Goal: Task Accomplishment & Management: Complete application form

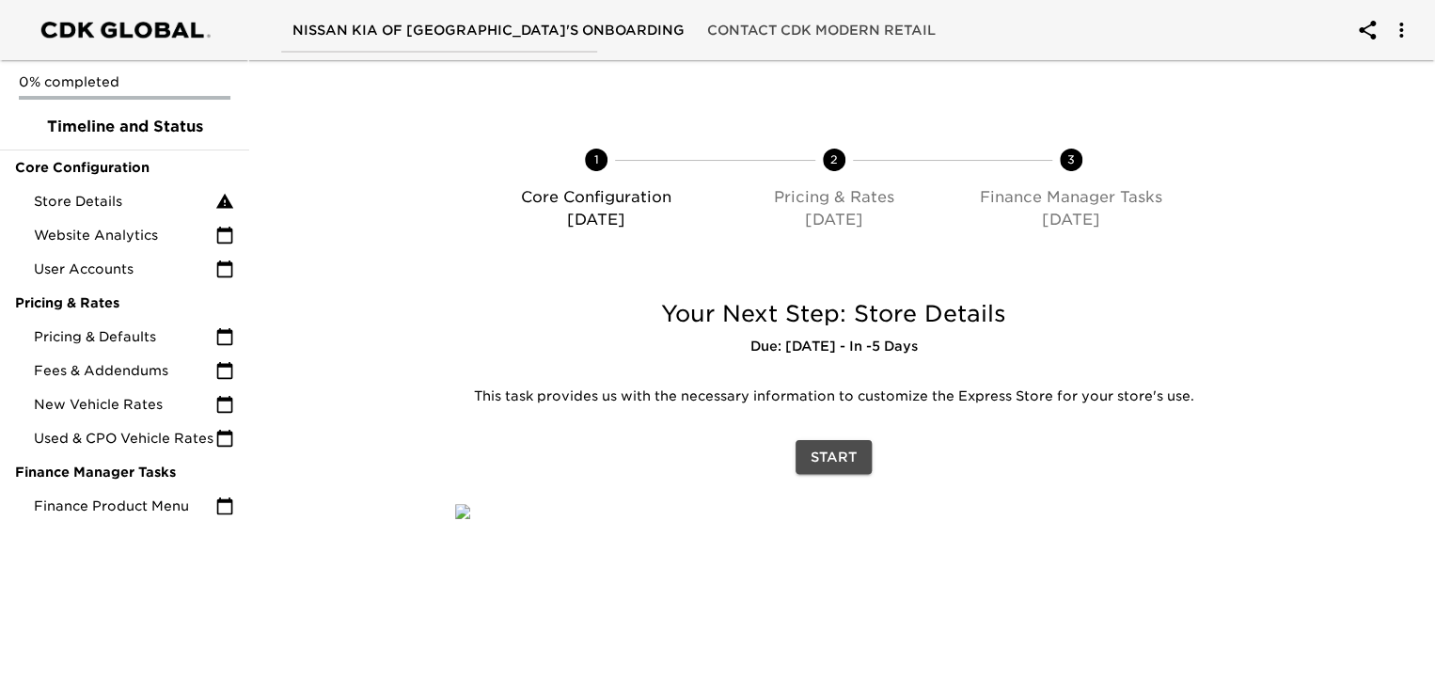
click at [846, 448] on span "Start" at bounding box center [833, 458] width 46 height 24
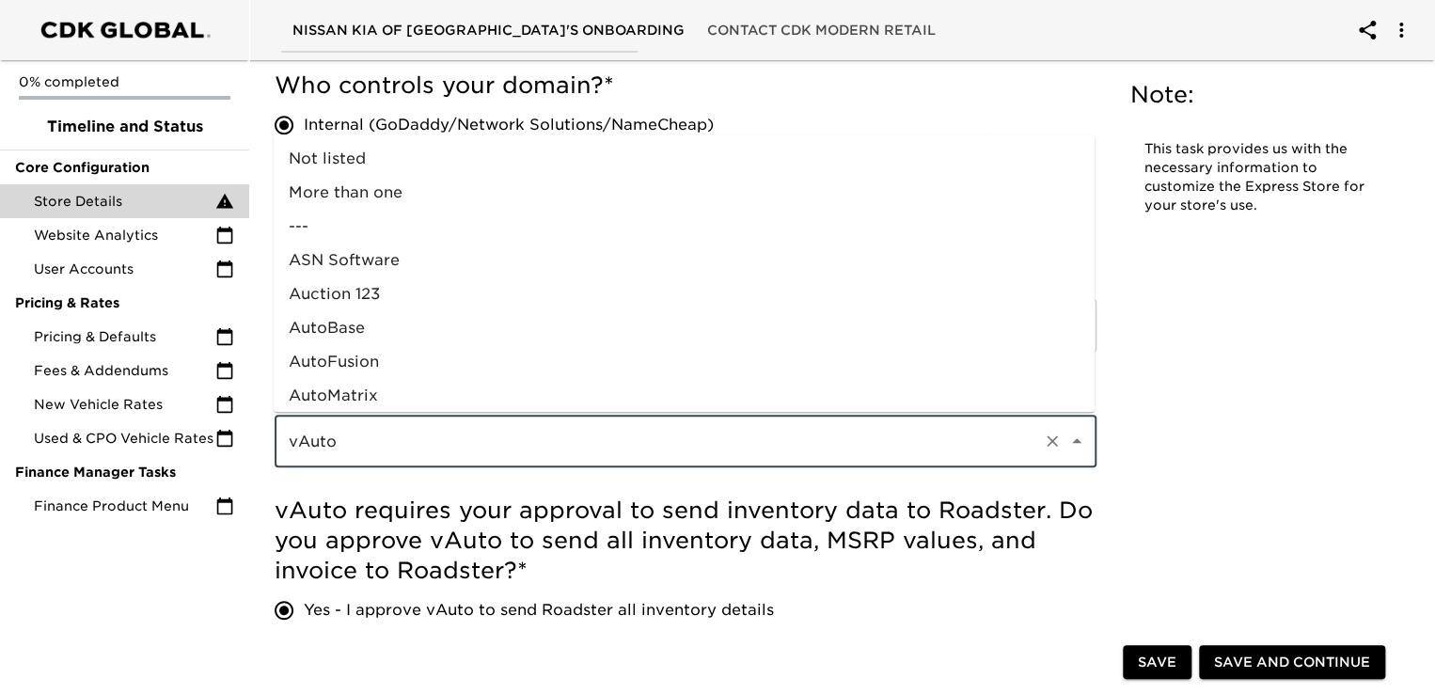
scroll to position [918, 0]
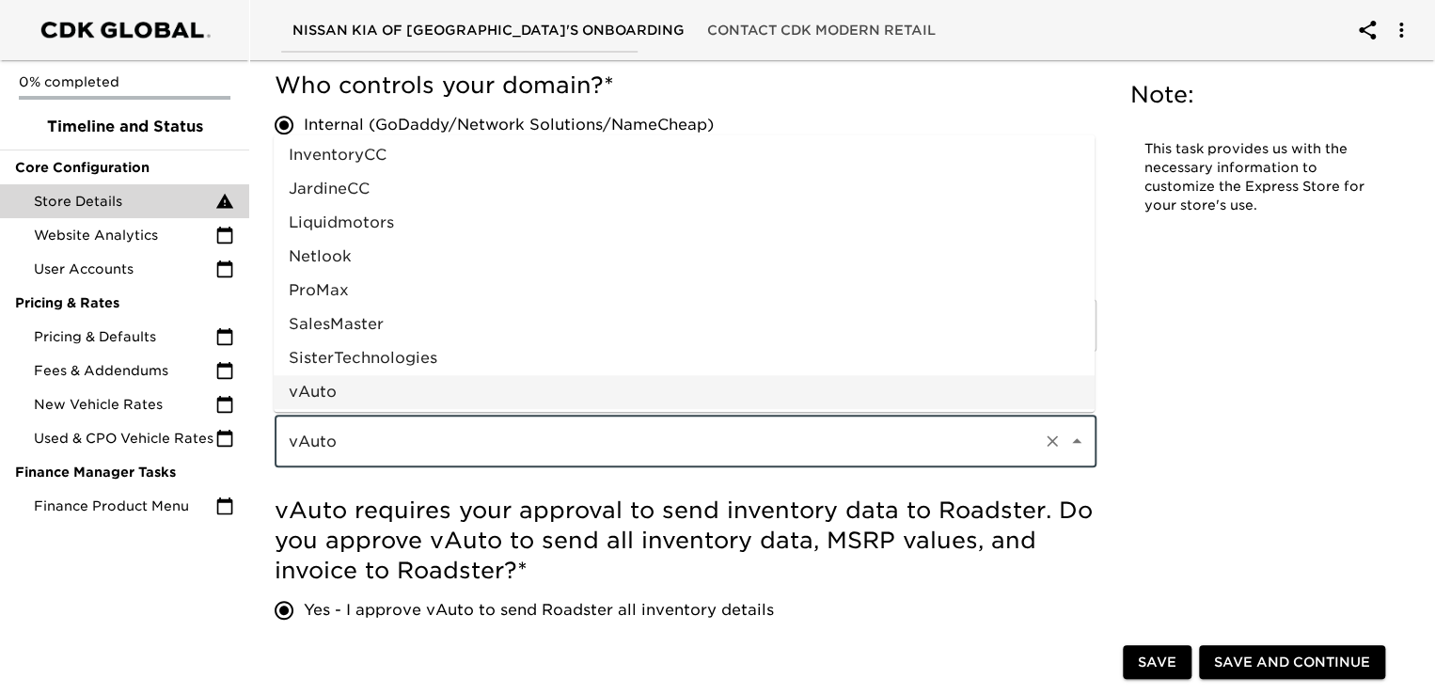
click at [459, 436] on input "vAuto" at bounding box center [659, 441] width 752 height 36
click at [538, 505] on h5 "vAuto requires your approval to send inventory data to Roadster. Do you approve…" at bounding box center [686, 540] width 822 height 90
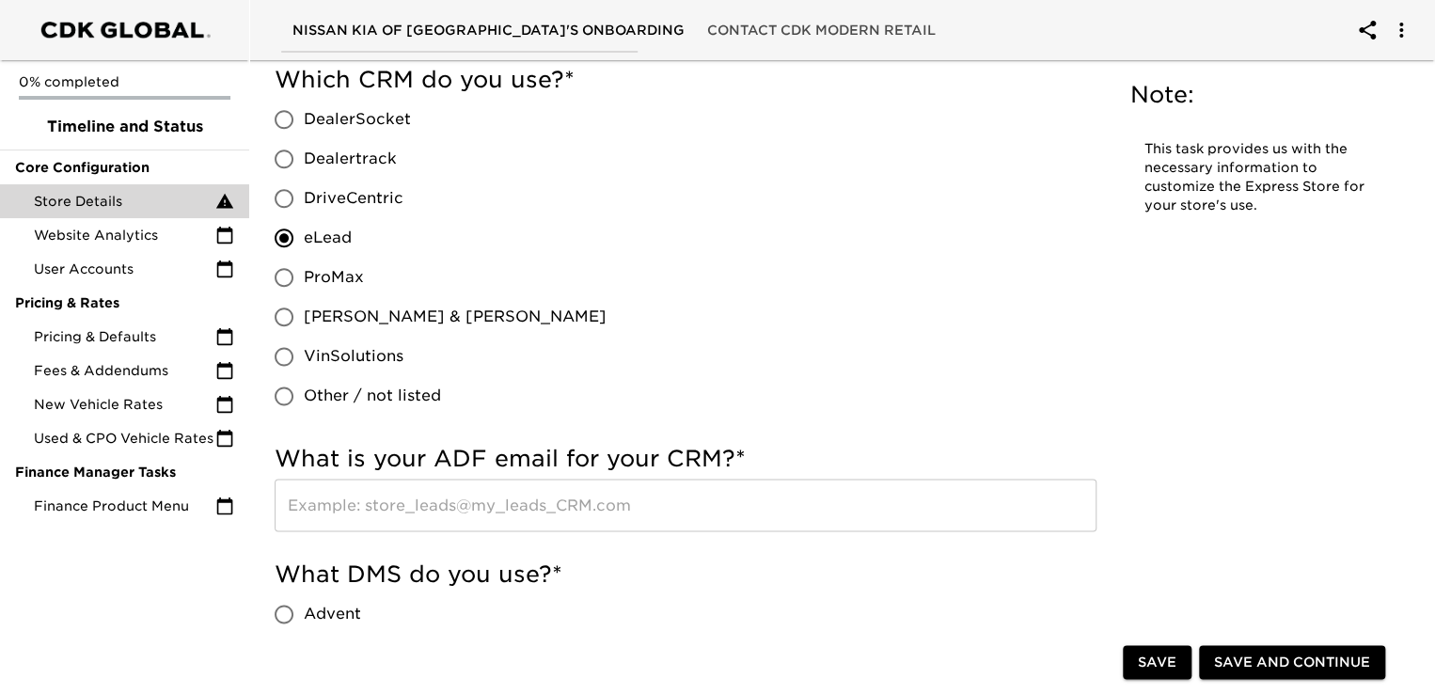
scroll to position [1000, 0]
click at [538, 505] on input "text" at bounding box center [686, 505] width 822 height 53
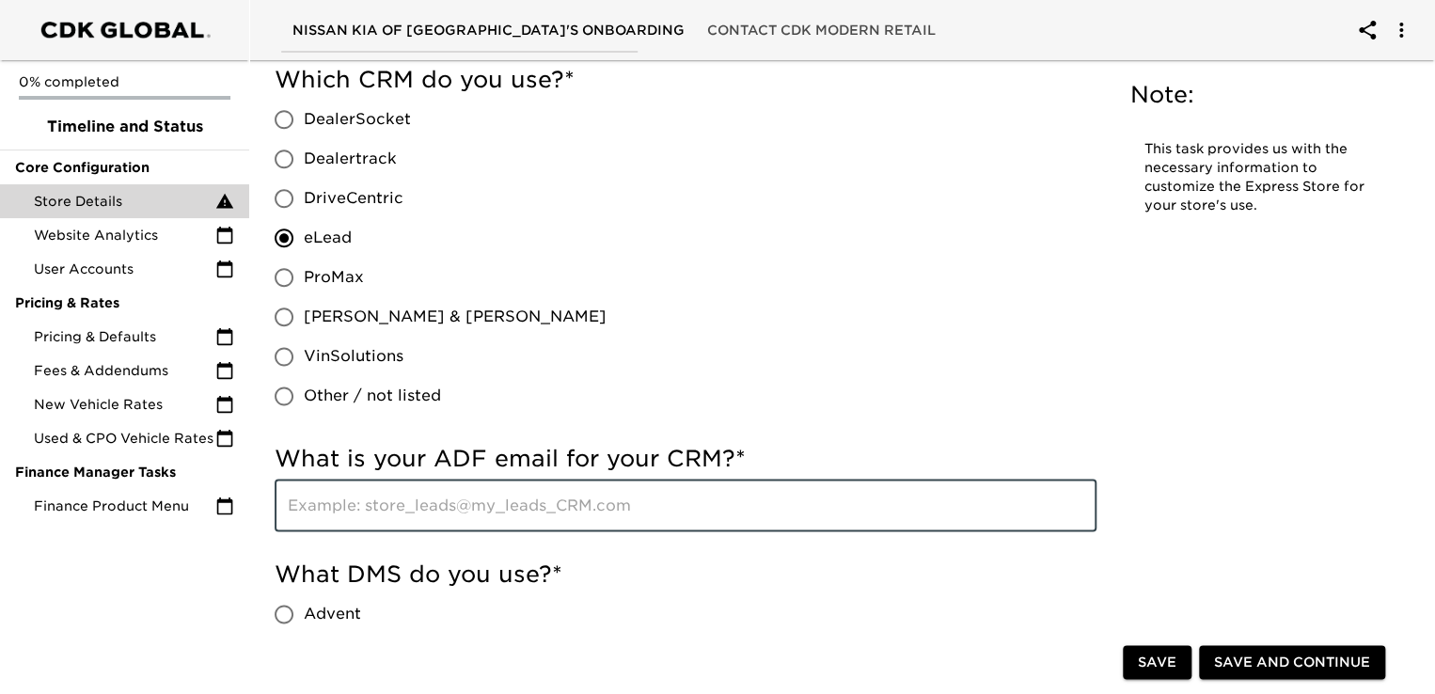
paste input "[EMAIL_ADDRESS][DOMAIN_NAME]"
type input "[EMAIL_ADDRESS][DOMAIN_NAME]"
click at [982, 432] on div "Which CRM do you use? * DealerSocket Dealertrack DriveCentric eLead ProMax [PER…" at bounding box center [686, 244] width 822 height 379
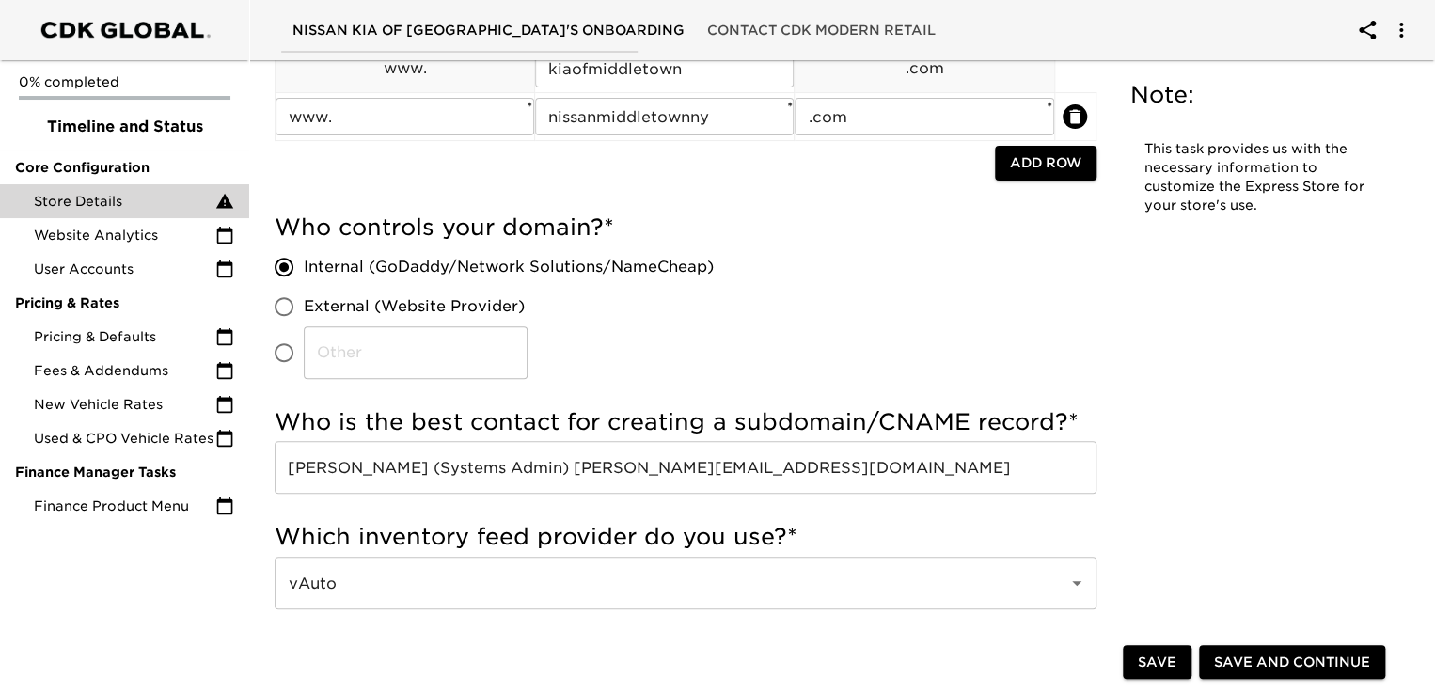
scroll to position [0, 0]
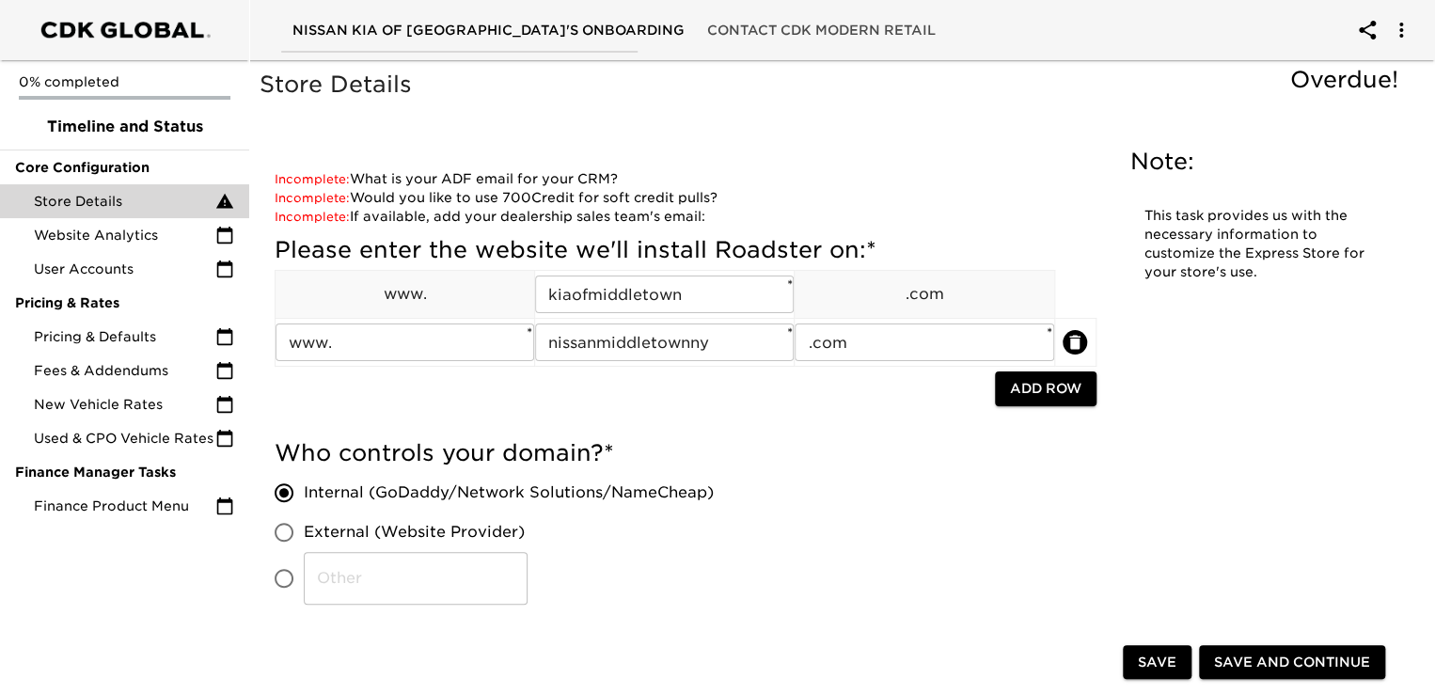
click at [1165, 663] on span "Save" at bounding box center [1157, 663] width 39 height 24
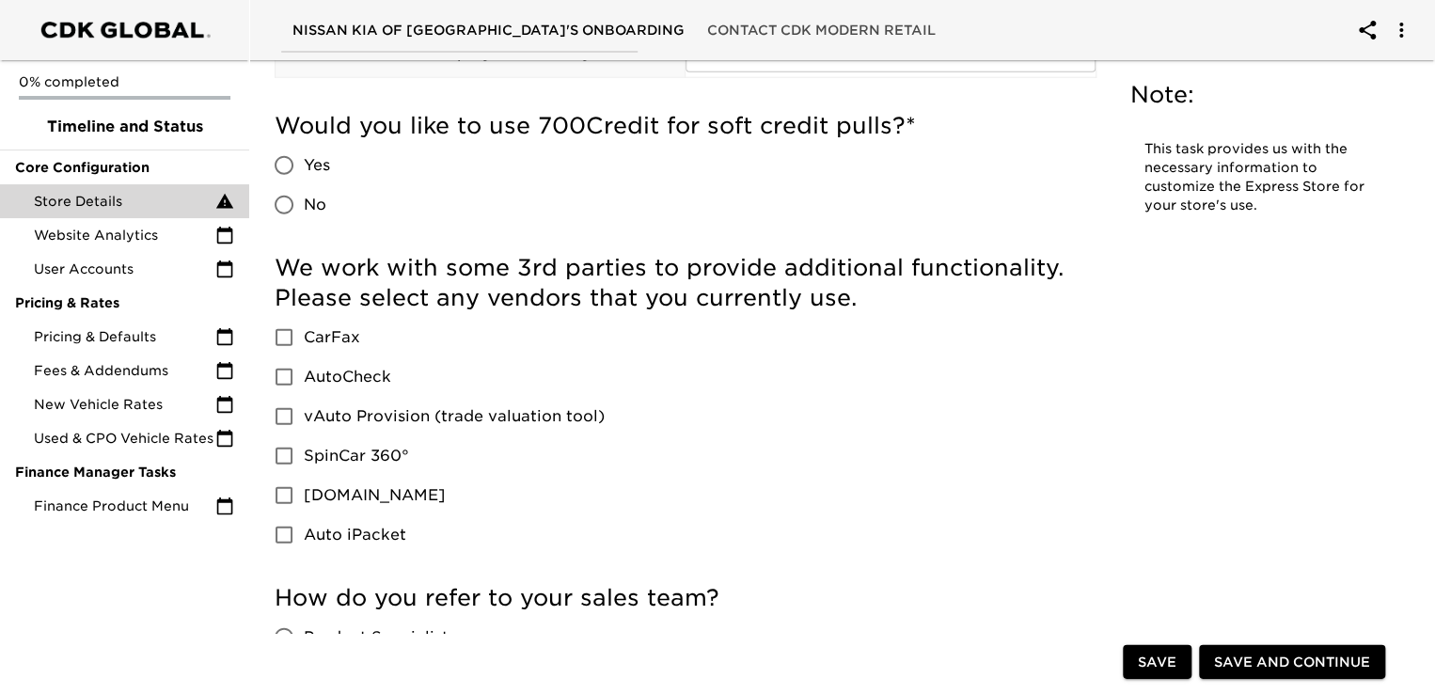
scroll to position [2459, 0]
click at [283, 165] on input "Yes" at bounding box center [283, 164] width 39 height 39
radio input "true"
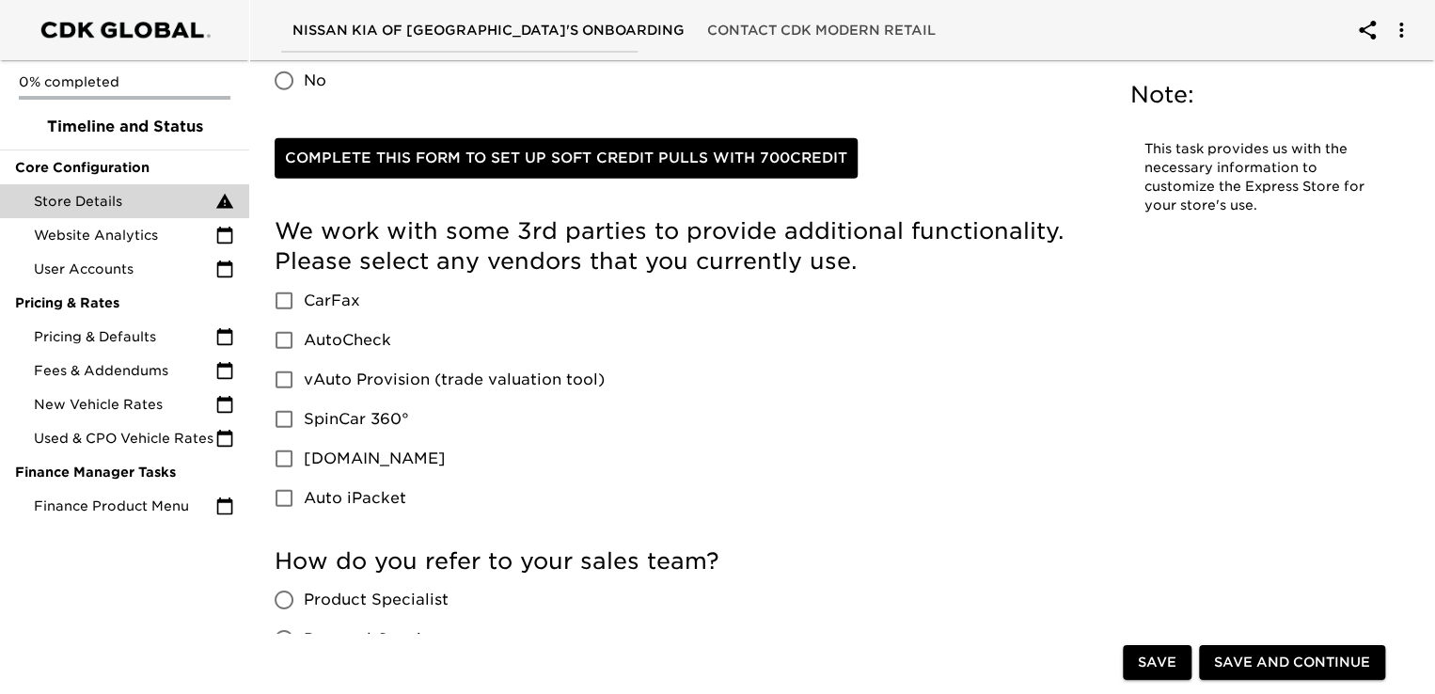
scroll to position [2584, 0]
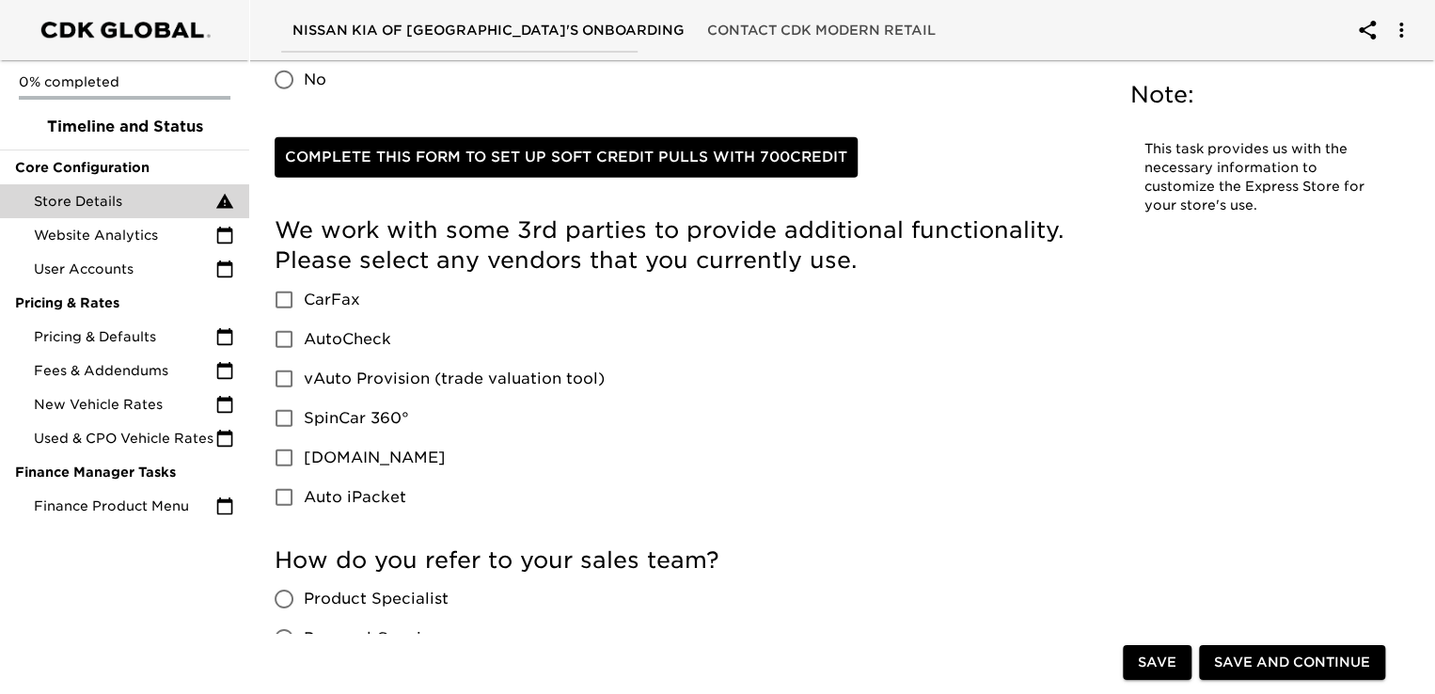
click at [290, 302] on input "CarFax" at bounding box center [283, 299] width 39 height 39
checkbox input "true"
click at [285, 380] on input "vAuto Provision (trade valuation tool)" at bounding box center [283, 378] width 39 height 39
checkbox input "true"
click at [1143, 653] on span "Save" at bounding box center [1157, 663] width 39 height 24
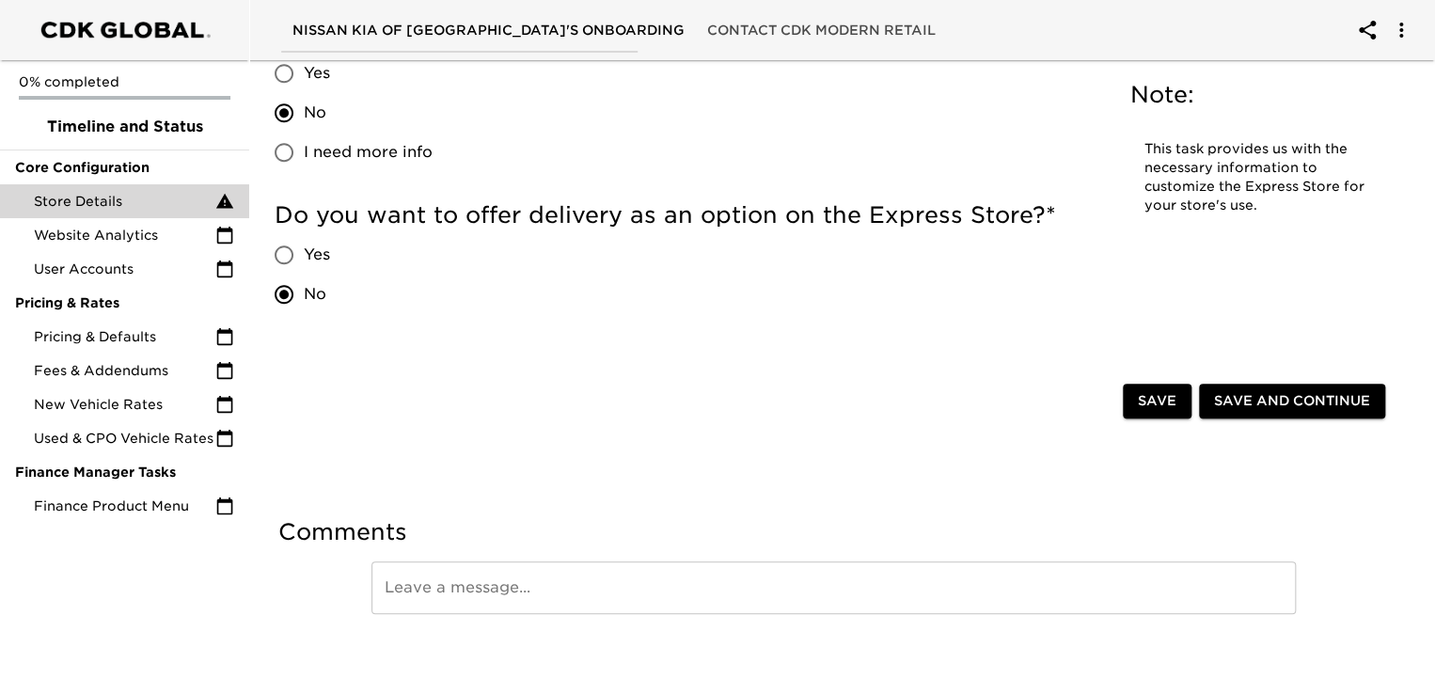
scroll to position [4062, 0]
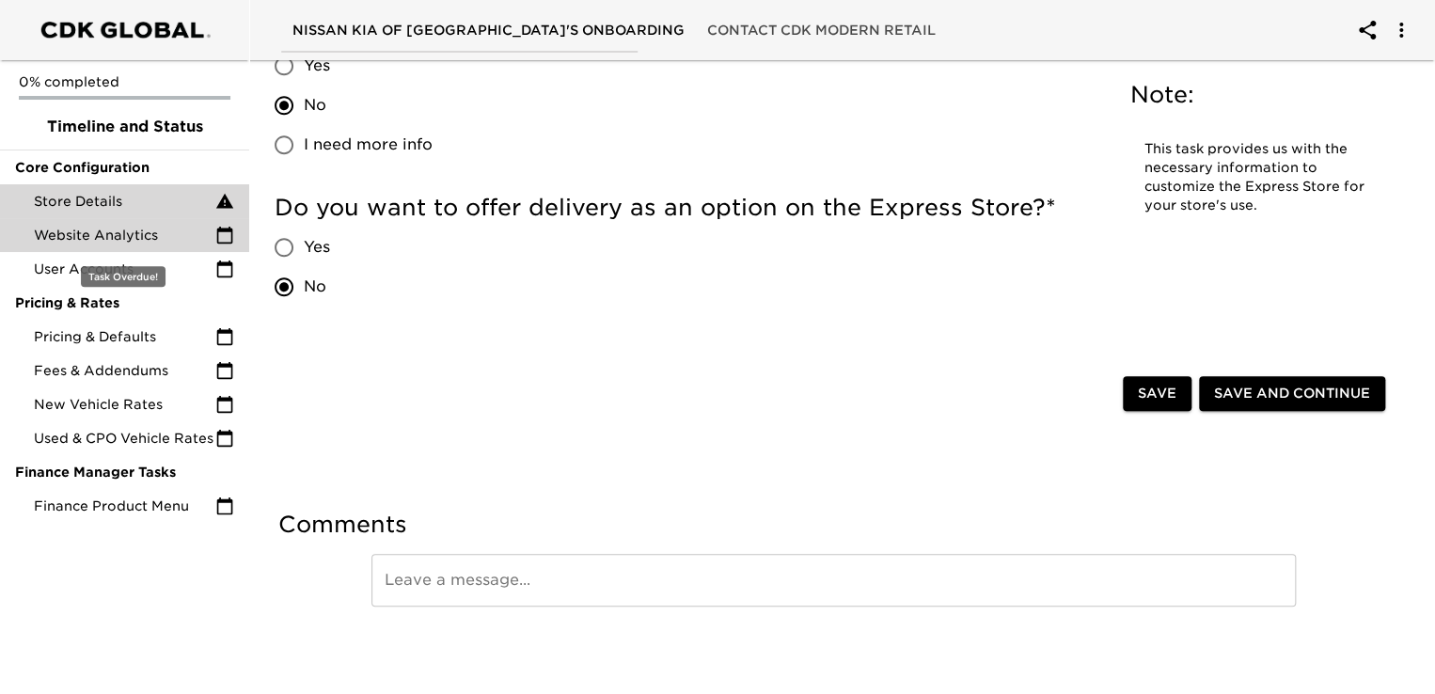
click at [125, 234] on span "Website Analytics" at bounding box center [124, 235] width 181 height 19
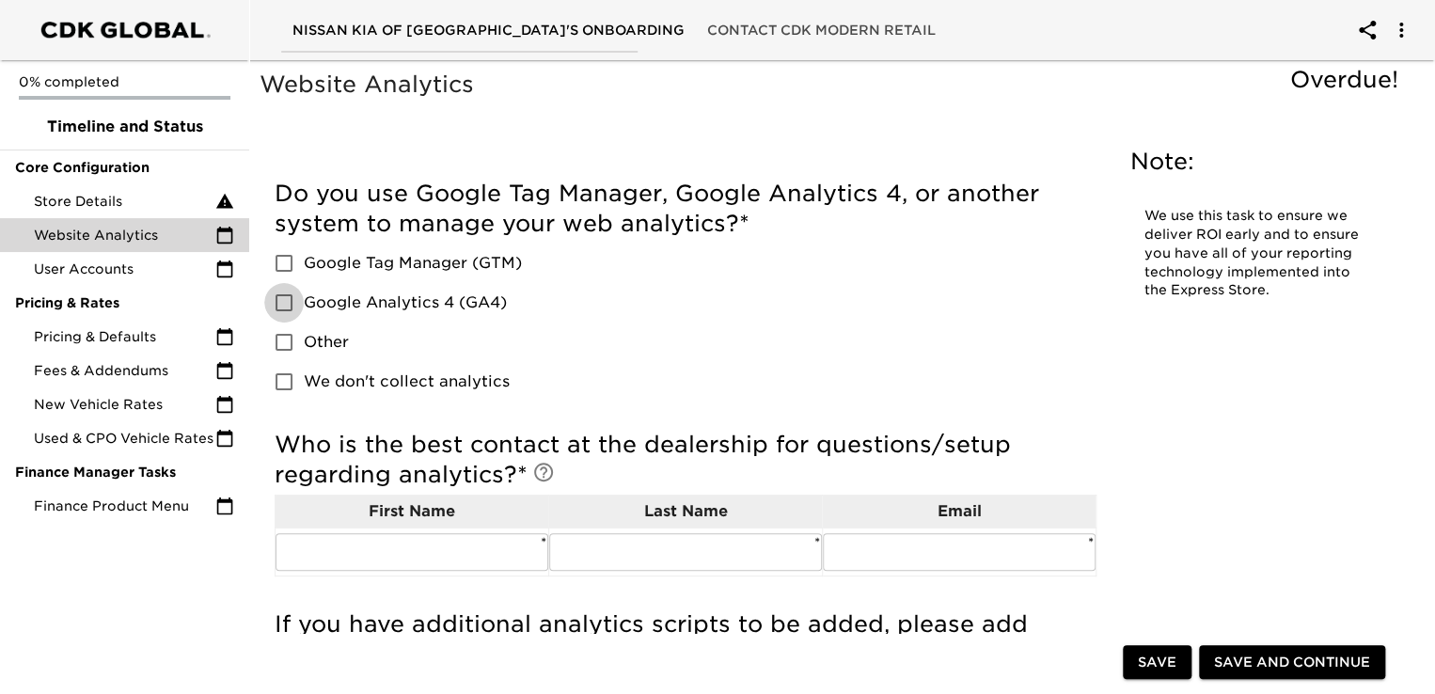
click at [281, 301] on input "Google Analytics 4 (GA4)" at bounding box center [283, 302] width 39 height 39
checkbox input "true"
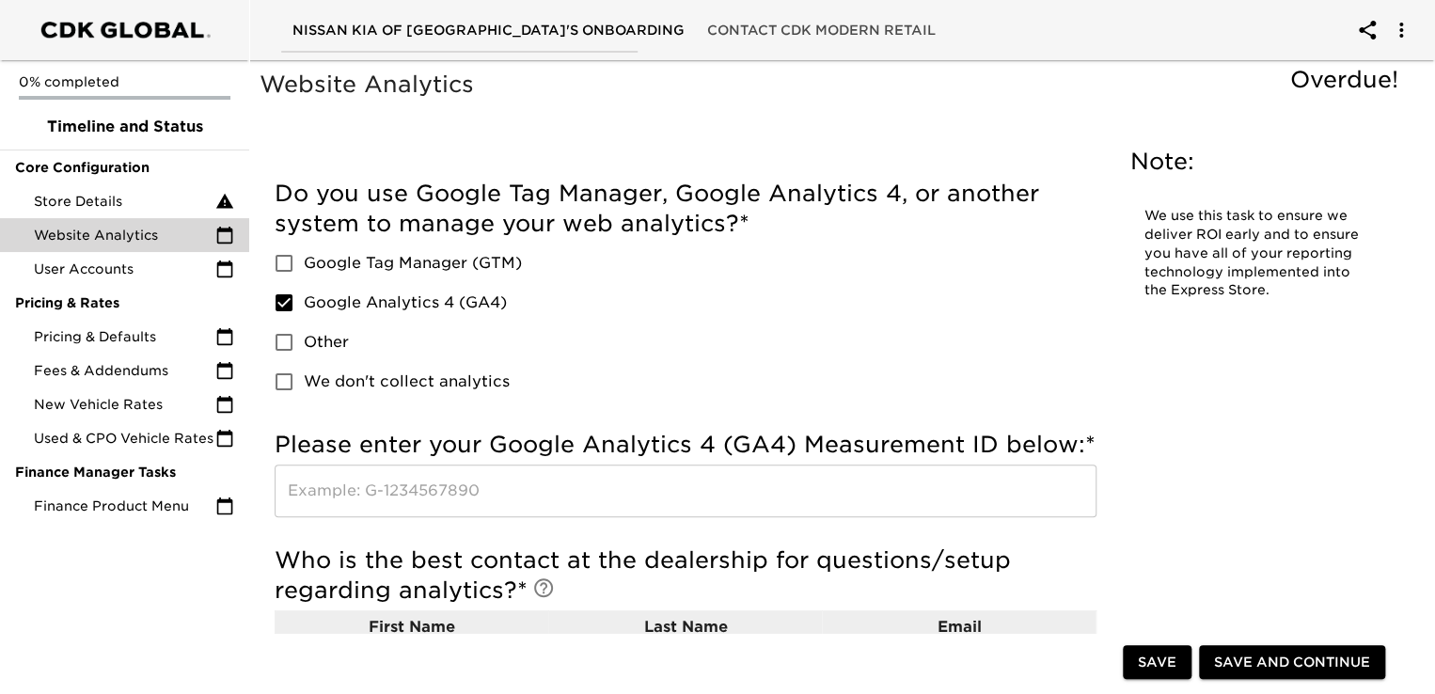
click at [291, 344] on input "Other" at bounding box center [283, 341] width 39 height 39
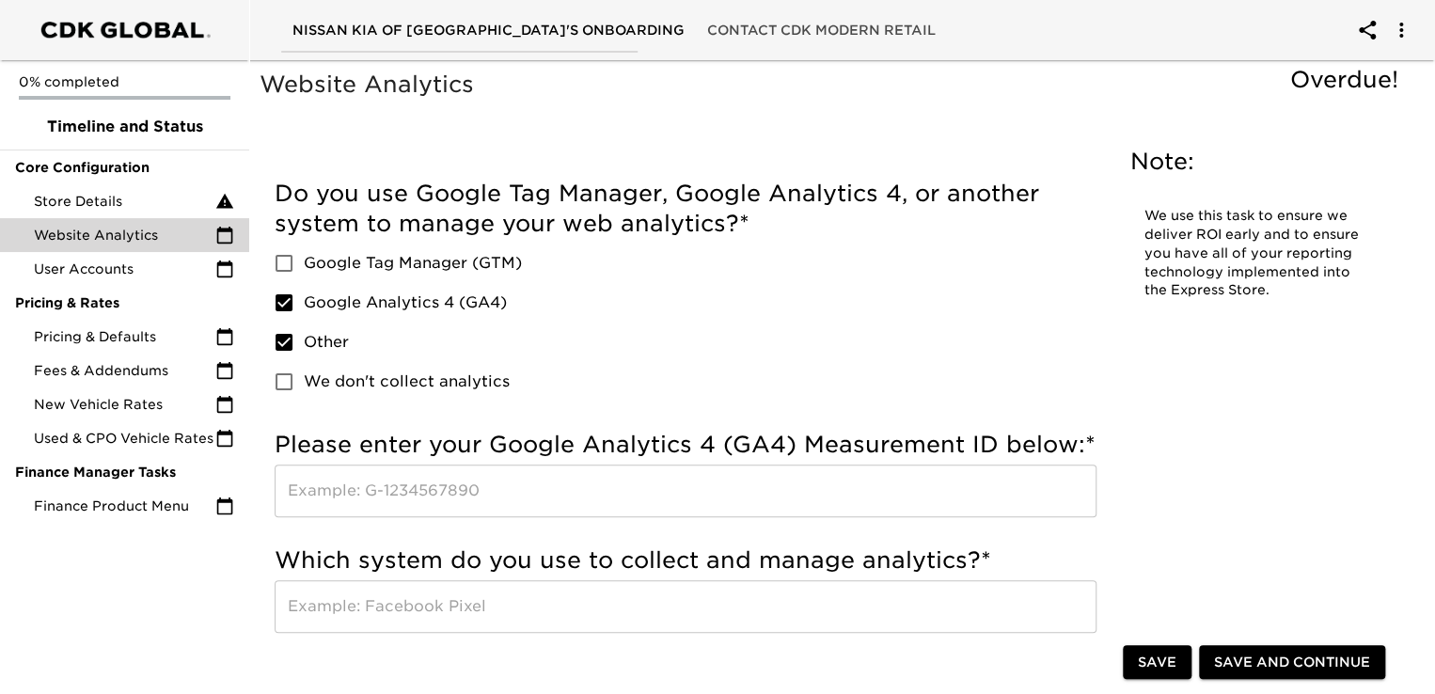
click at [286, 344] on input "Other" at bounding box center [283, 341] width 39 height 39
checkbox input "false"
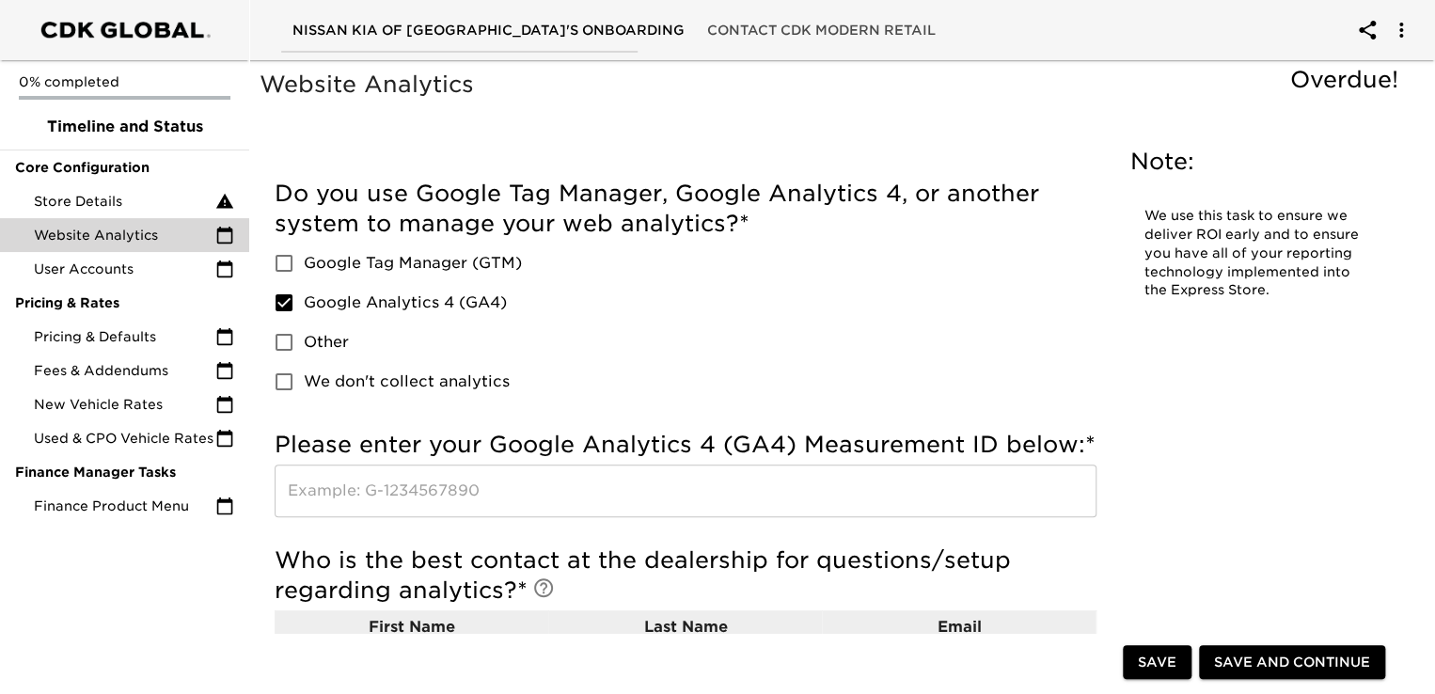
click at [373, 482] on input "text" at bounding box center [686, 490] width 822 height 53
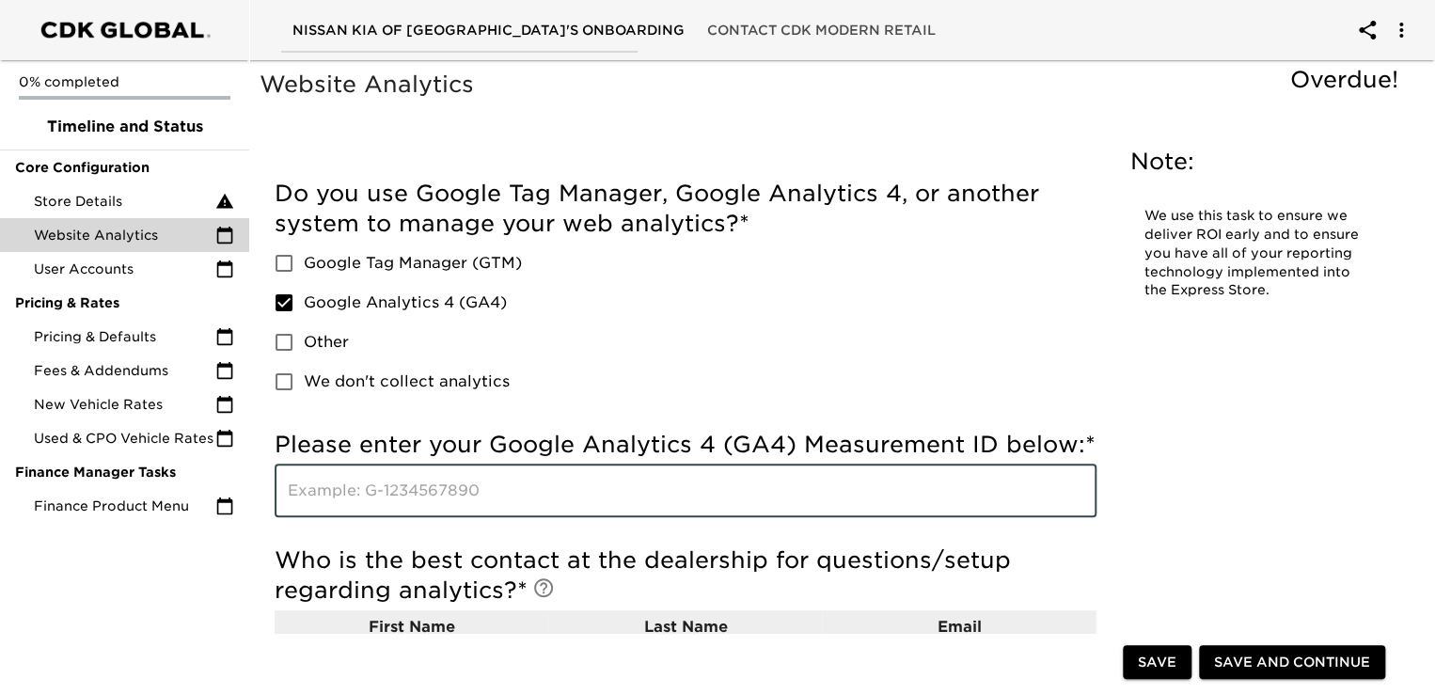
type input "T"
type input "Will provide later"
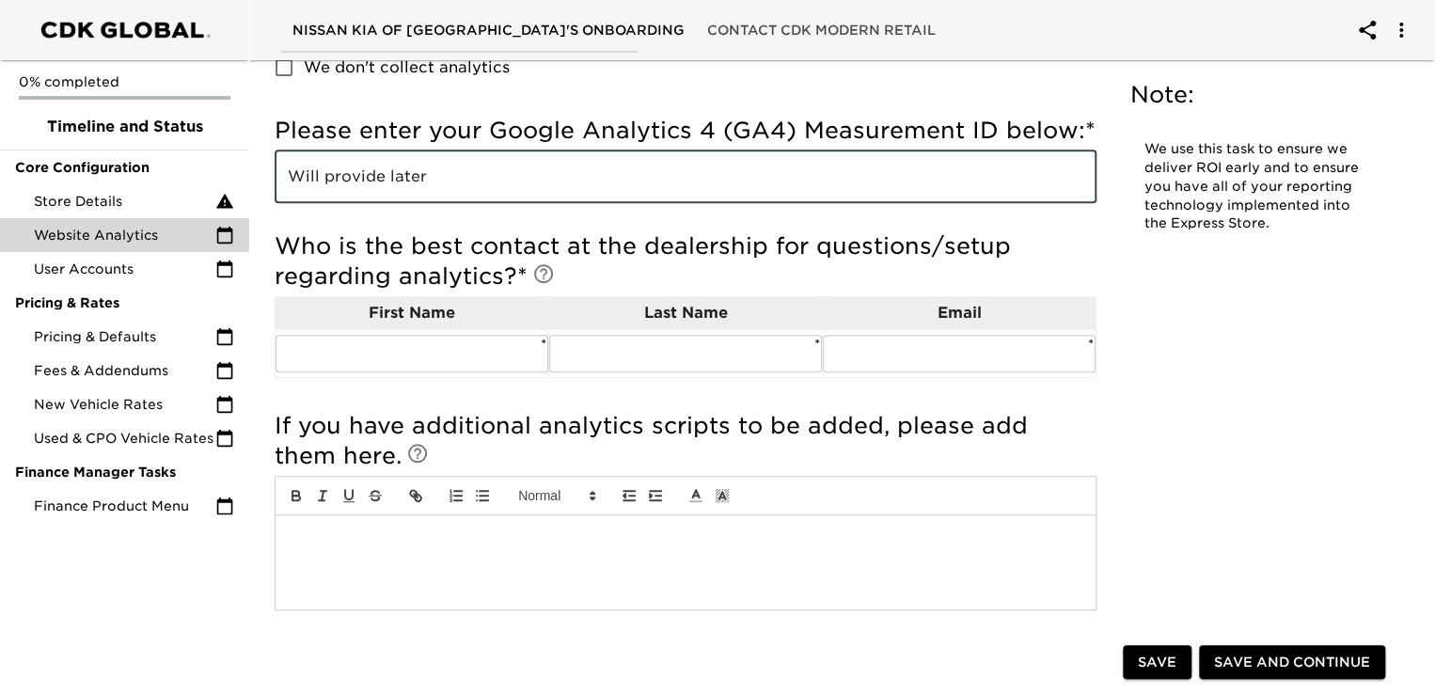
scroll to position [316, 0]
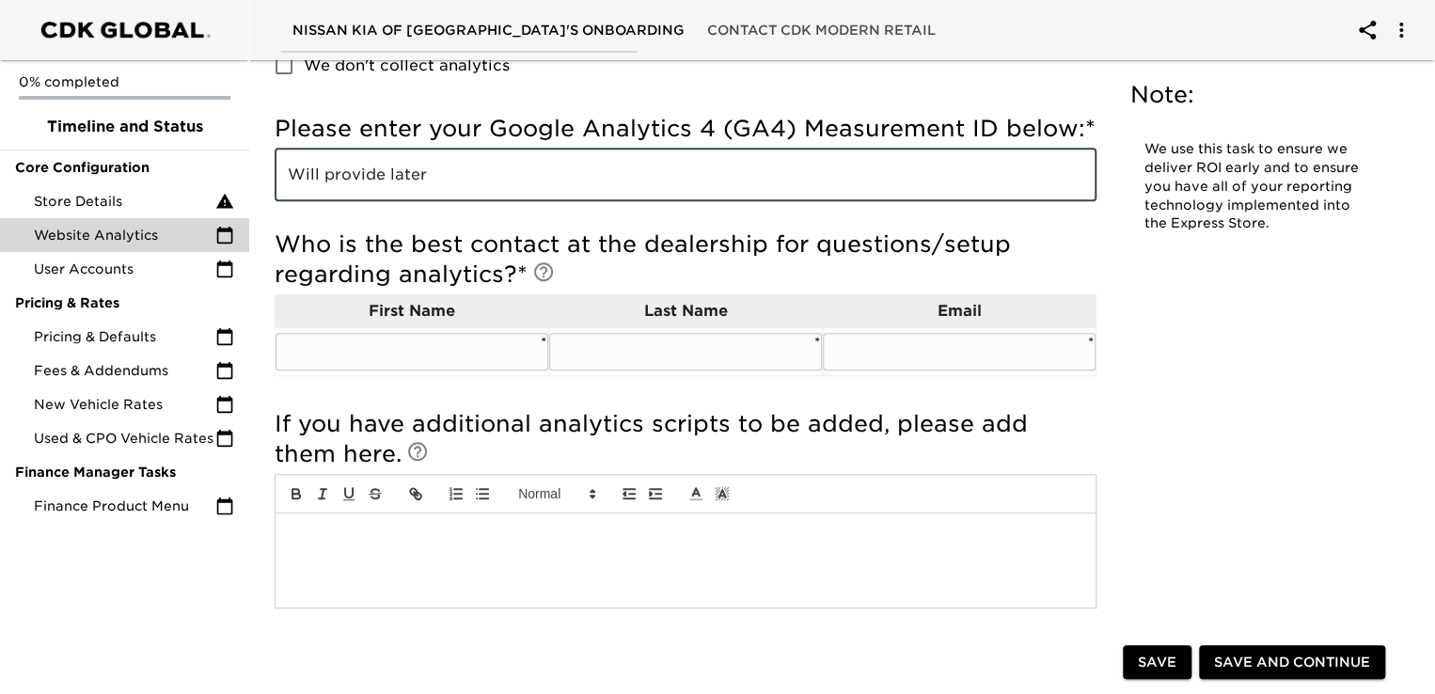
click at [453, 336] on input "text" at bounding box center [411, 352] width 273 height 38
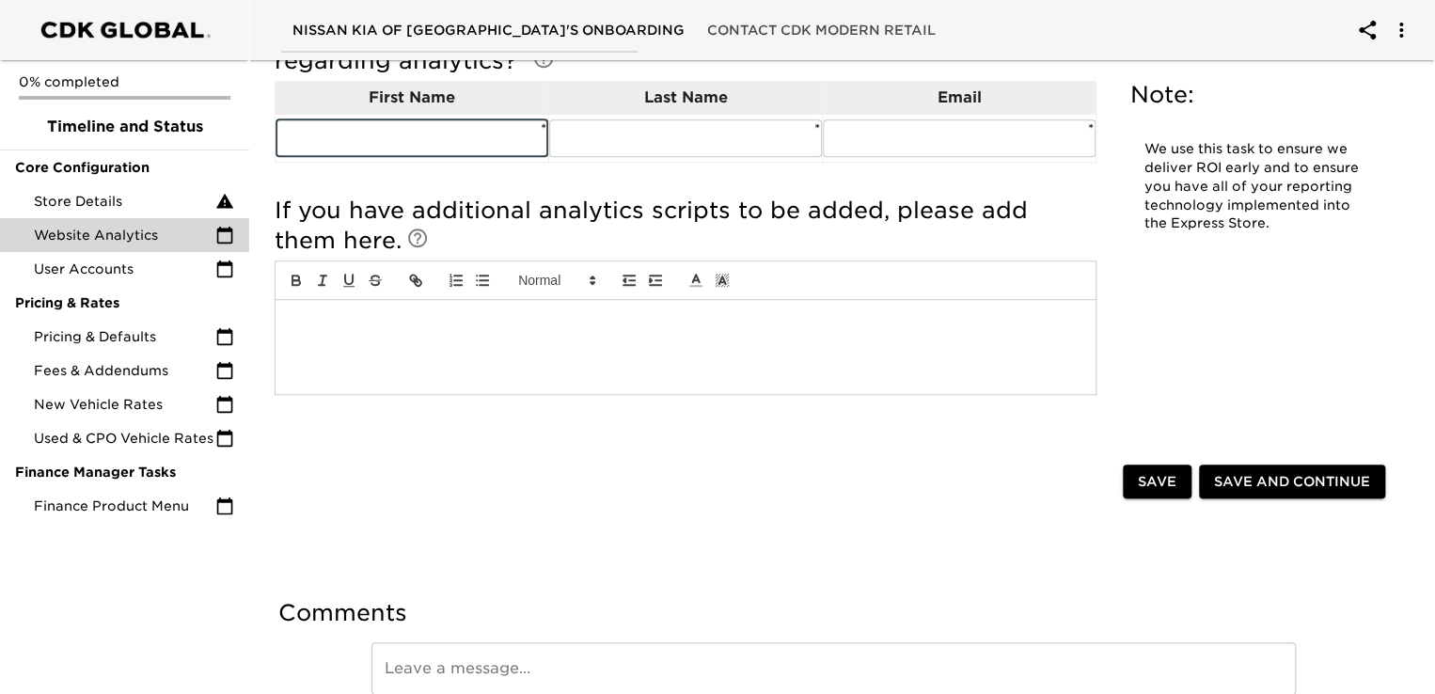
scroll to position [617, 0]
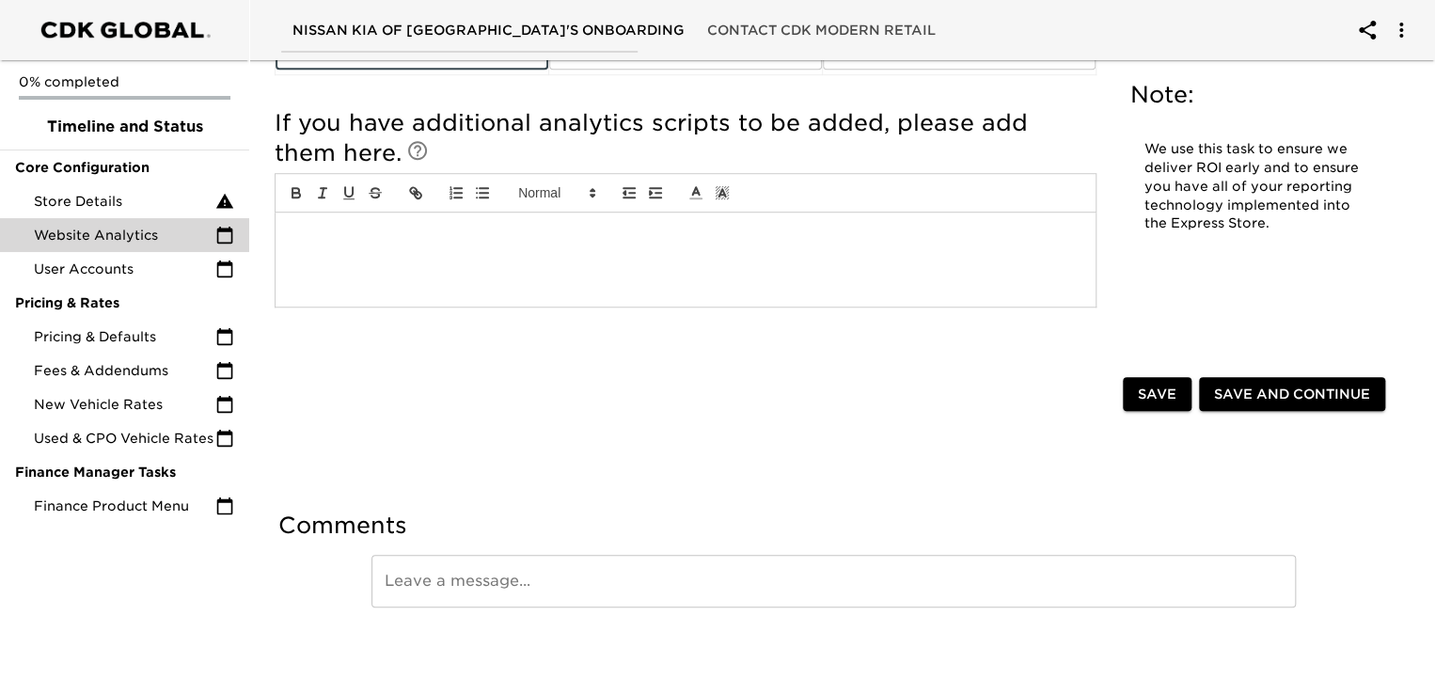
click at [1161, 398] on span "Save" at bounding box center [1157, 395] width 39 height 24
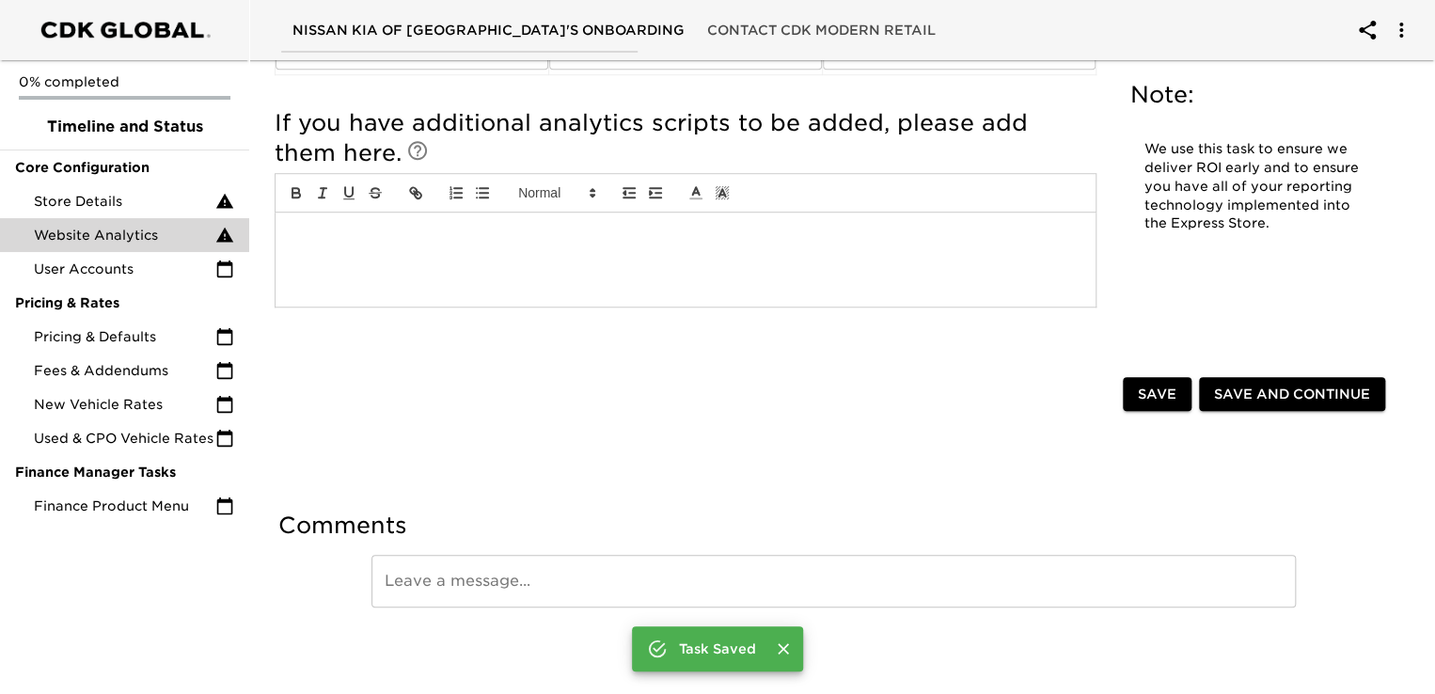
scroll to position [636, 0]
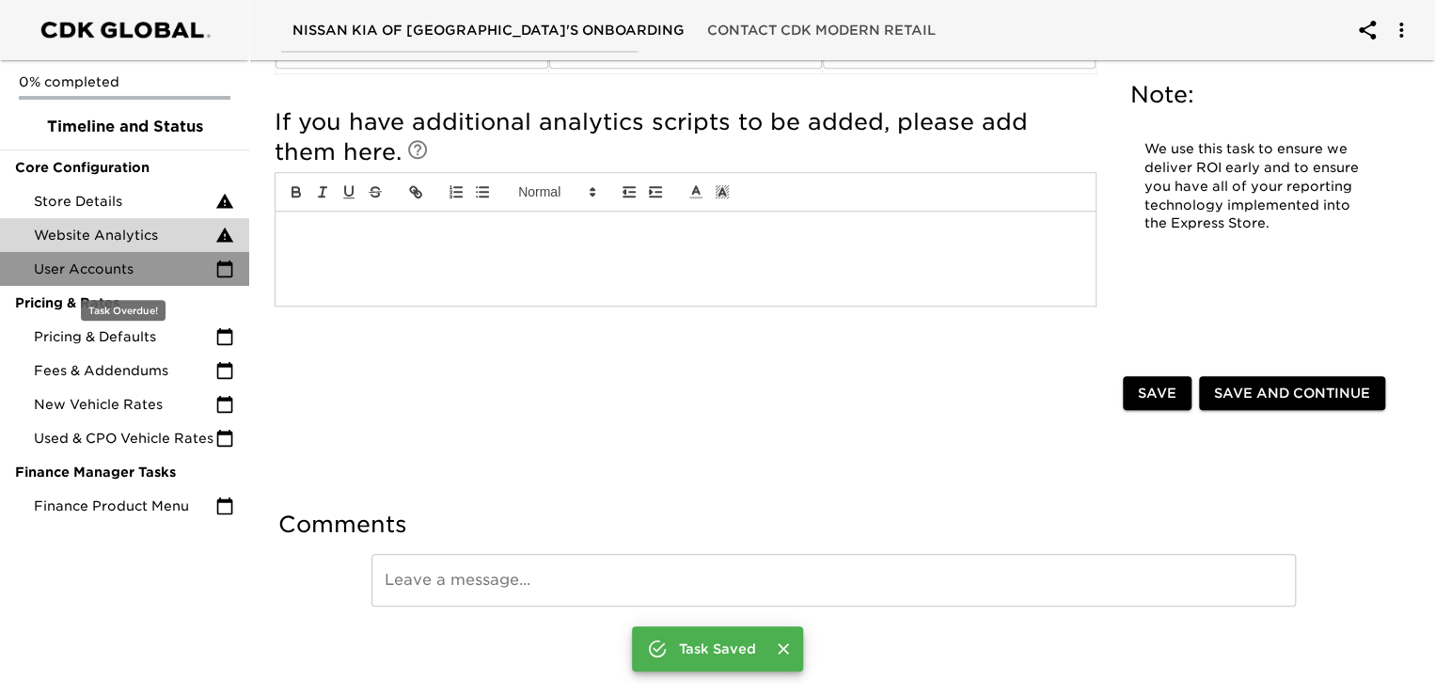
click at [124, 262] on span "User Accounts" at bounding box center [124, 268] width 181 height 19
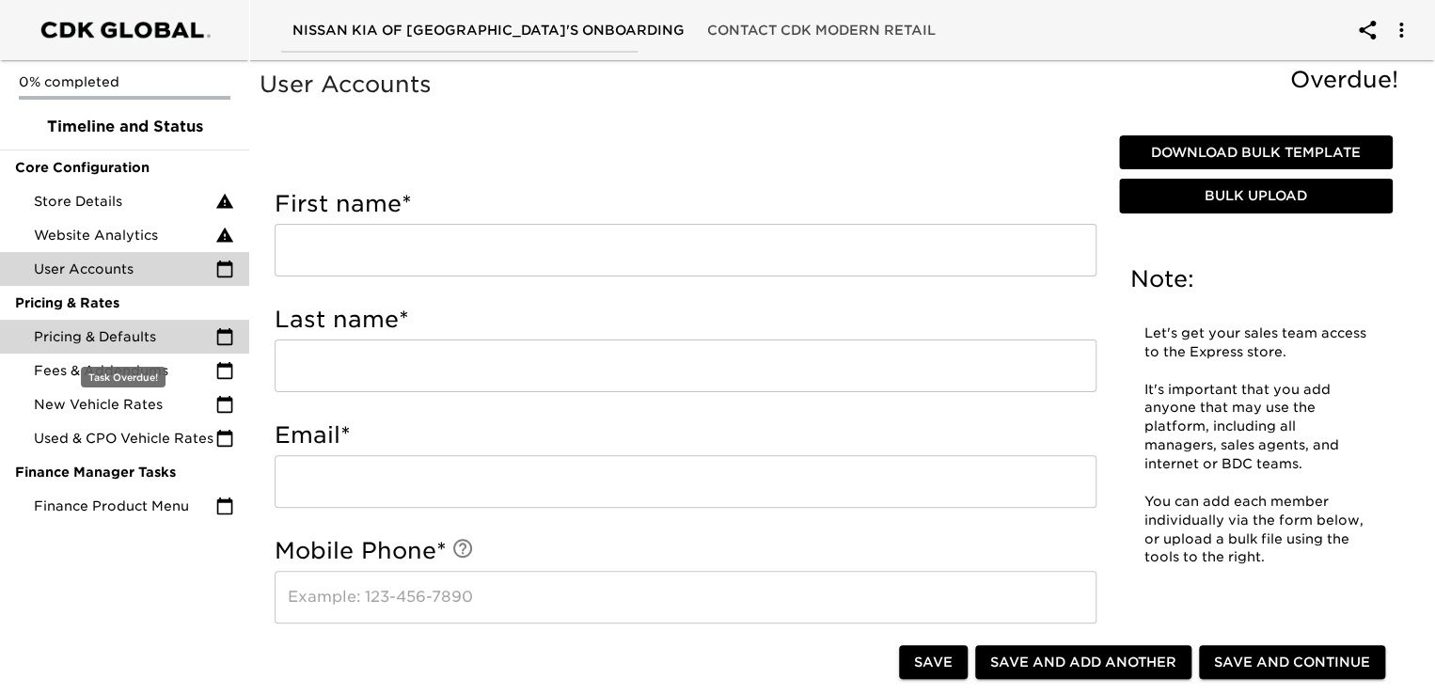
click at [102, 337] on span "Pricing & Defaults" at bounding box center [124, 336] width 181 height 19
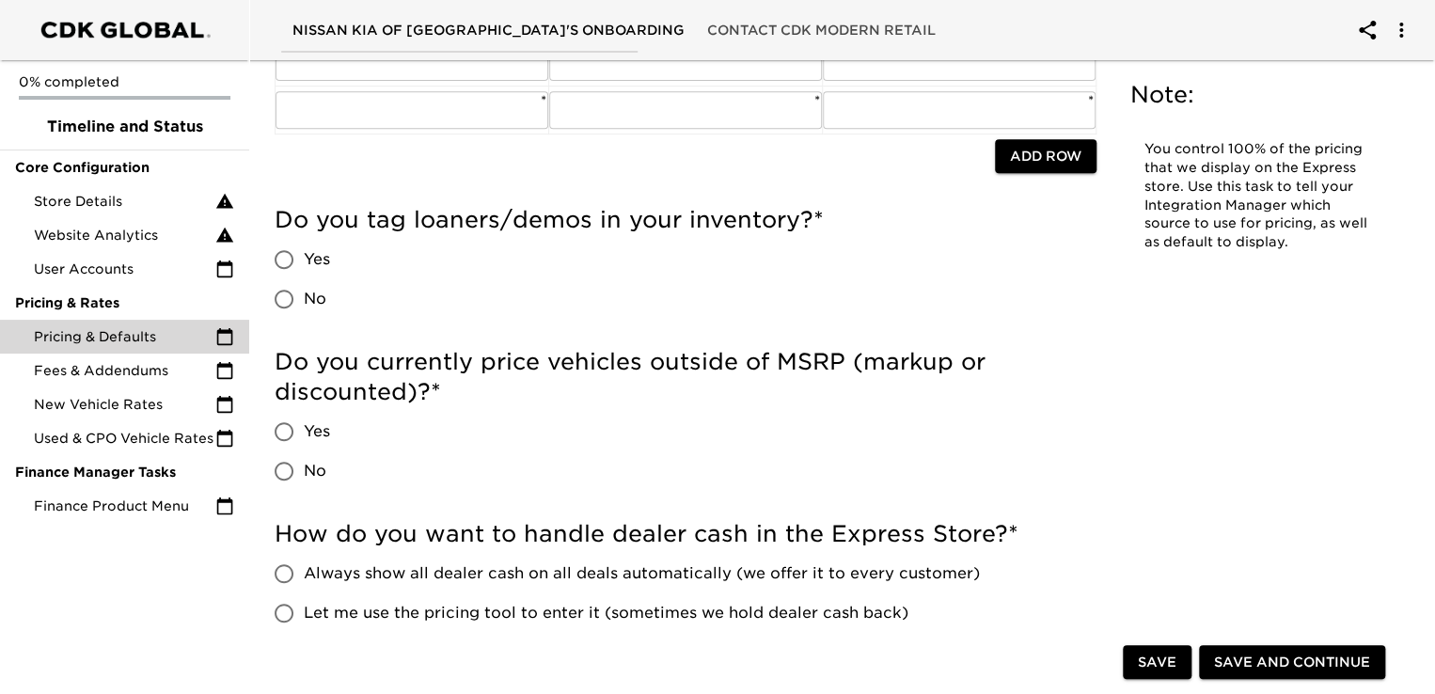
scroll to position [361, 0]
click at [277, 301] on input "No" at bounding box center [283, 298] width 39 height 39
radio input "true"
click at [282, 431] on input "Yes" at bounding box center [283, 431] width 39 height 39
radio input "true"
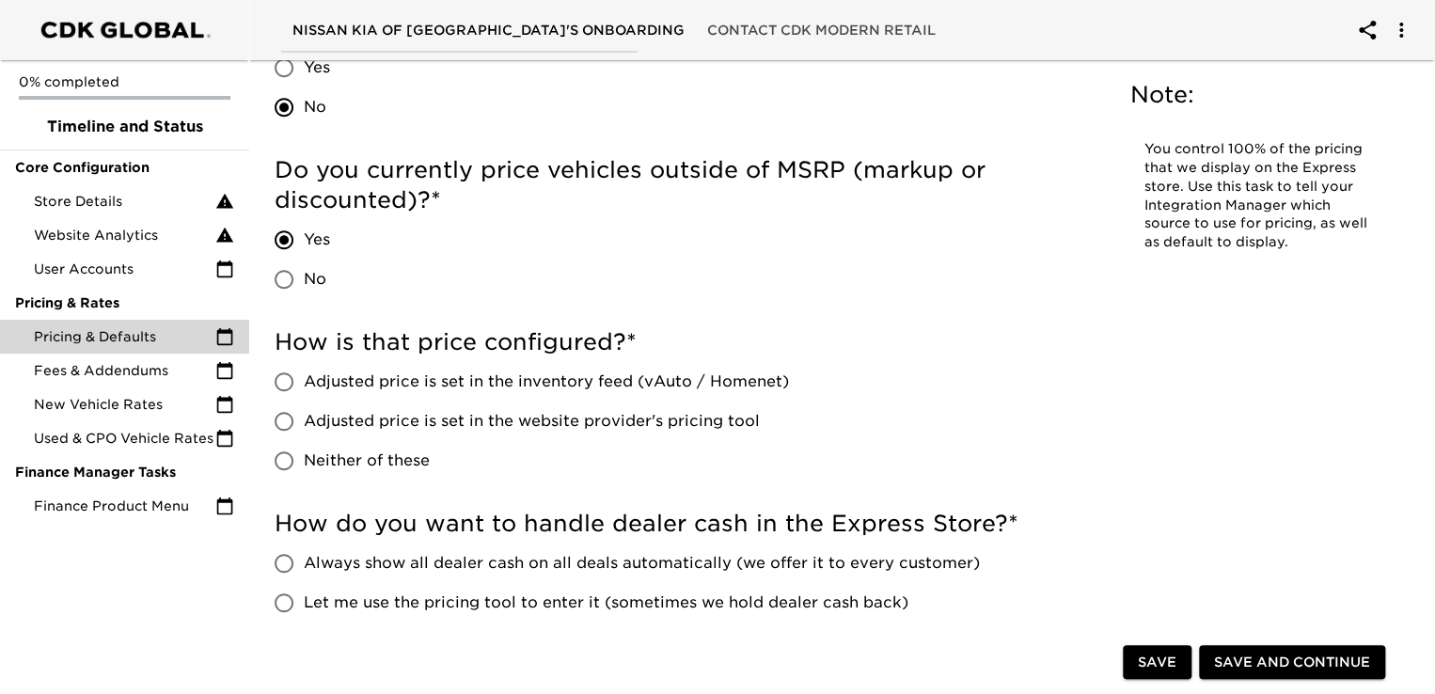
scroll to position [553, 0]
click at [314, 378] on span "Adjusted price is set in the inventory feed (vAuto / Homenet)" at bounding box center [546, 381] width 485 height 23
click at [304, 378] on input "Adjusted price is set in the inventory feed (vAuto / Homenet)" at bounding box center [283, 381] width 39 height 39
radio input "true"
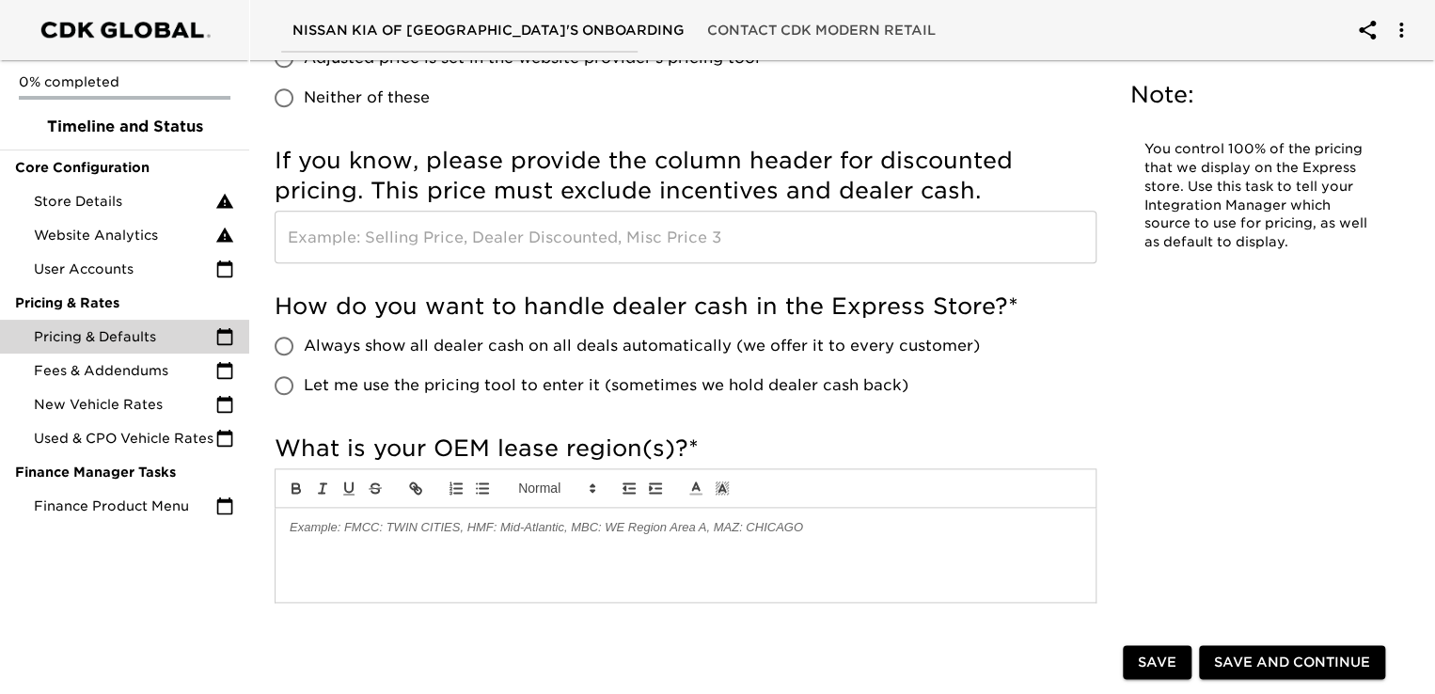
scroll to position [917, 0]
click at [338, 339] on span "Always show all dealer cash on all deals automatically (we offer it to every cu…" at bounding box center [642, 345] width 676 height 23
click at [304, 339] on input "Always show all dealer cash on all deals automatically (we offer it to every cu…" at bounding box center [283, 344] width 39 height 39
radio input "true"
click at [329, 400] on label "Let me use the pricing tool to enter it (sometimes we hold dealer cash back)" at bounding box center [621, 384] width 715 height 39
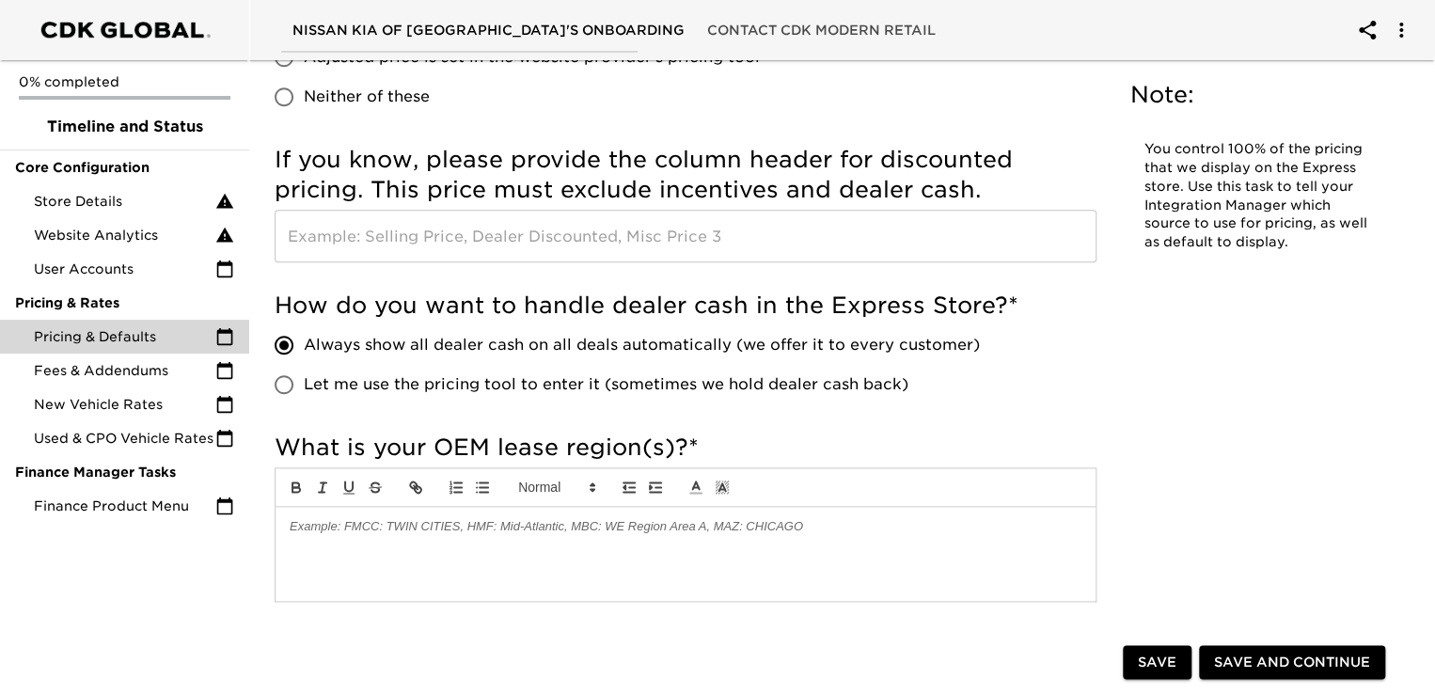
click at [304, 400] on input "Let me use the pricing tool to enter it (sometimes we hold dealer cash back)" at bounding box center [283, 384] width 39 height 39
radio input "true"
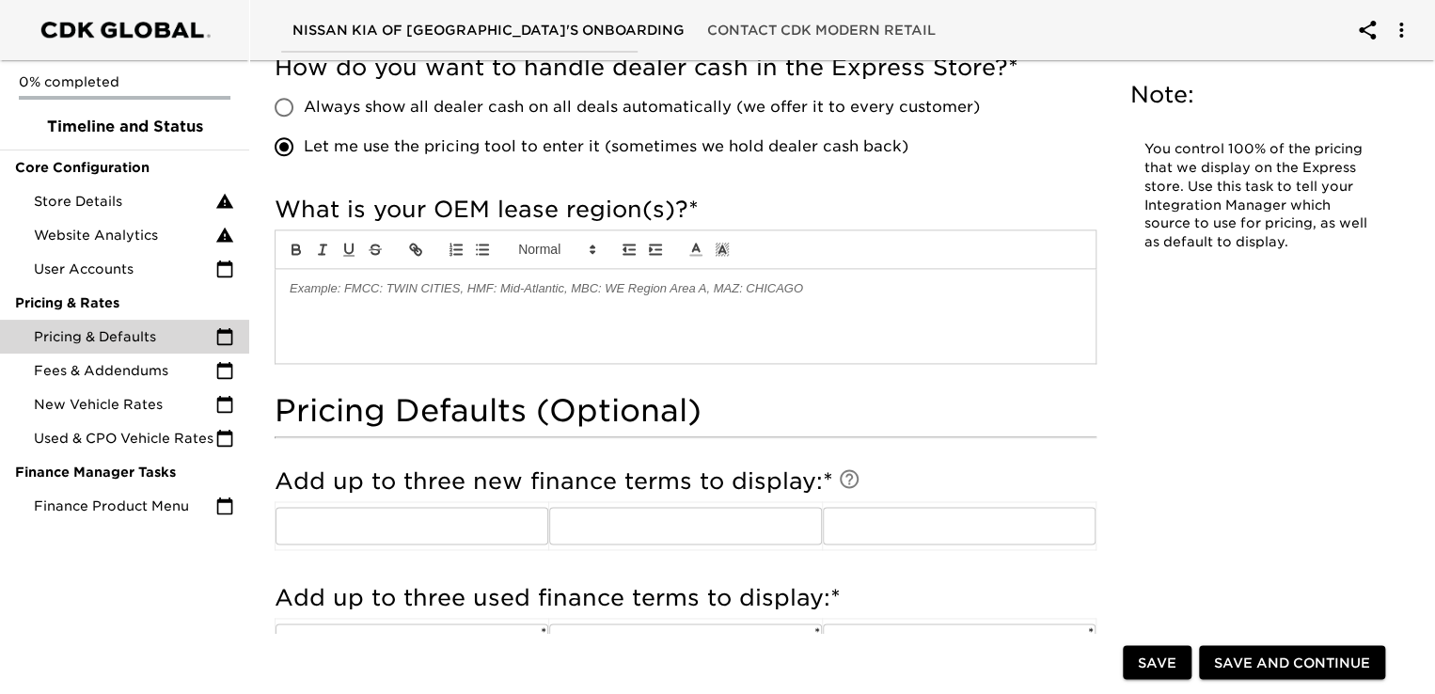
scroll to position [1156, 0]
click at [389, 317] on div at bounding box center [685, 314] width 820 height 94
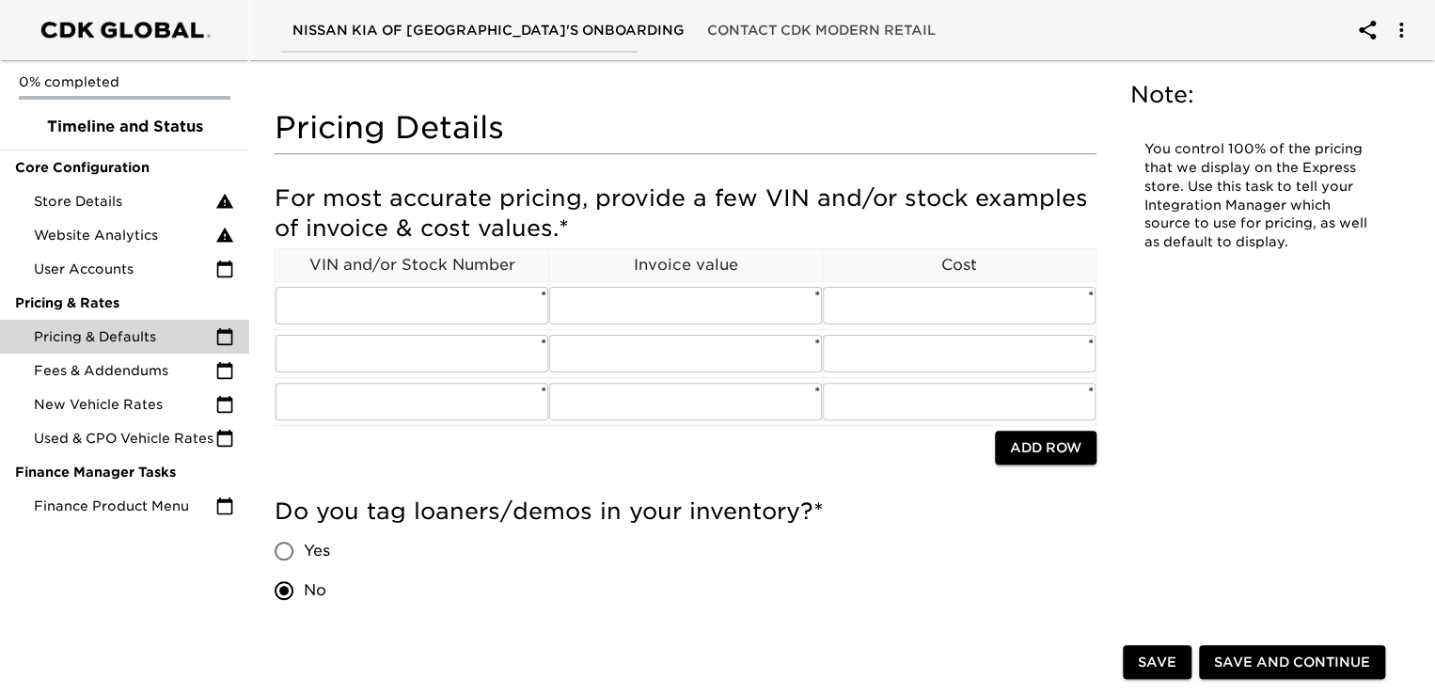
scroll to position [0, 0]
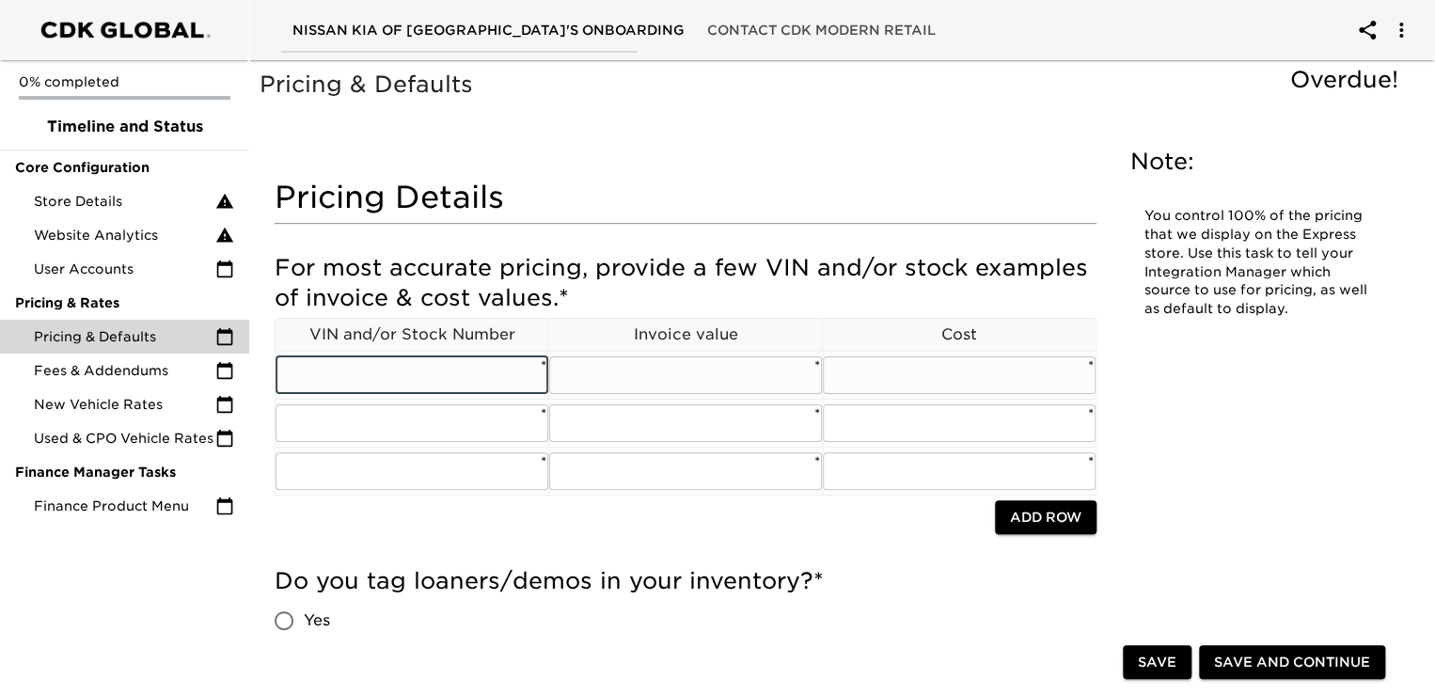
click at [422, 373] on input "text" at bounding box center [411, 375] width 273 height 38
click at [462, 395] on td "​ *" at bounding box center [412, 375] width 274 height 48
click at [447, 375] on input "text" at bounding box center [411, 375] width 273 height 38
click at [417, 377] on input "text" at bounding box center [411, 375] width 273 height 38
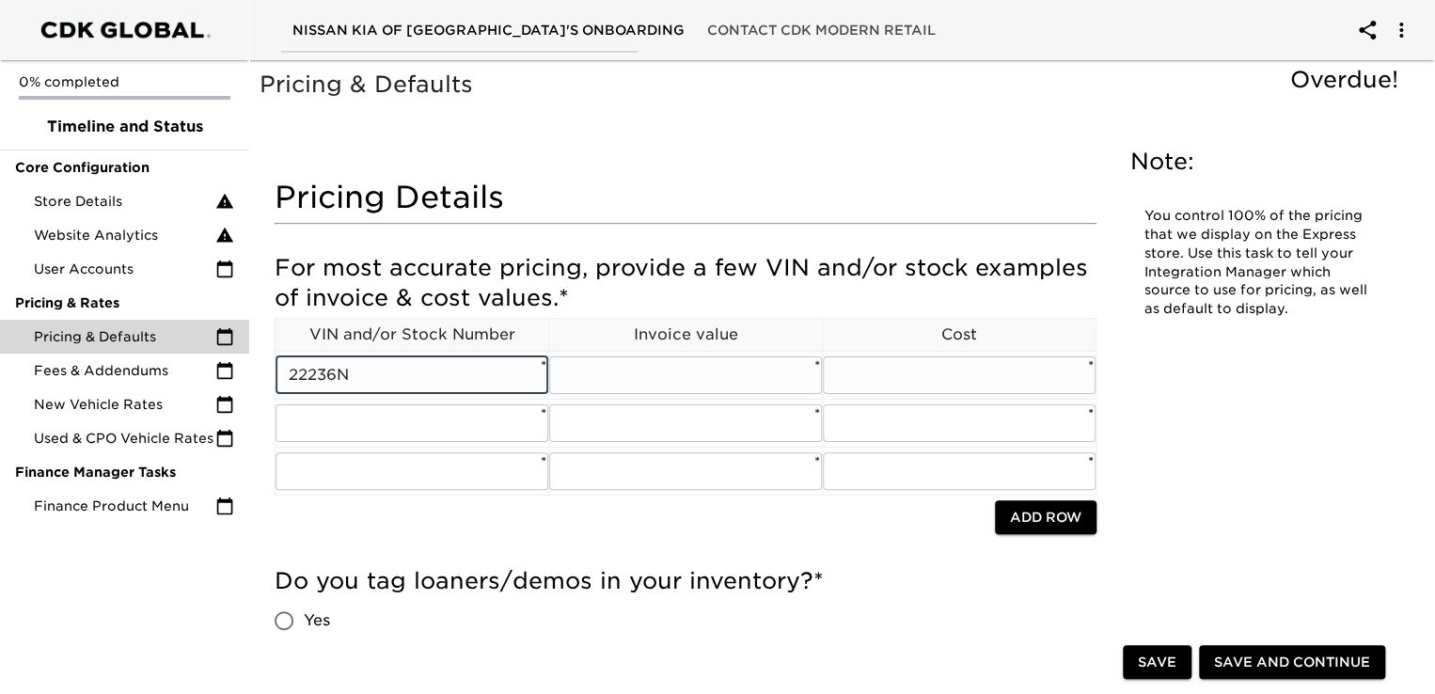
type input "22236N"
click at [712, 385] on input "text" at bounding box center [685, 375] width 273 height 38
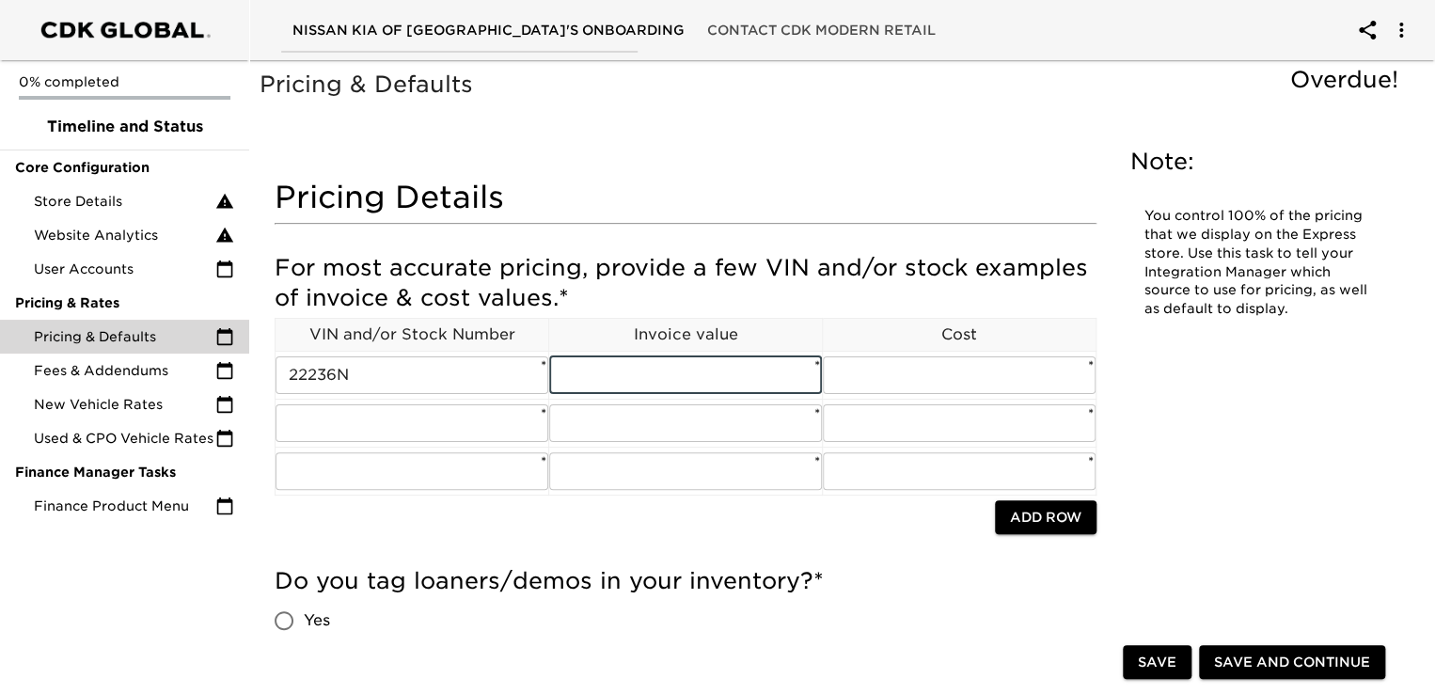
click at [569, 291] on span "*" at bounding box center [563, 297] width 10 height 27
click at [651, 376] on input "text" at bounding box center [685, 375] width 273 height 38
type input "2"
type input "34369"
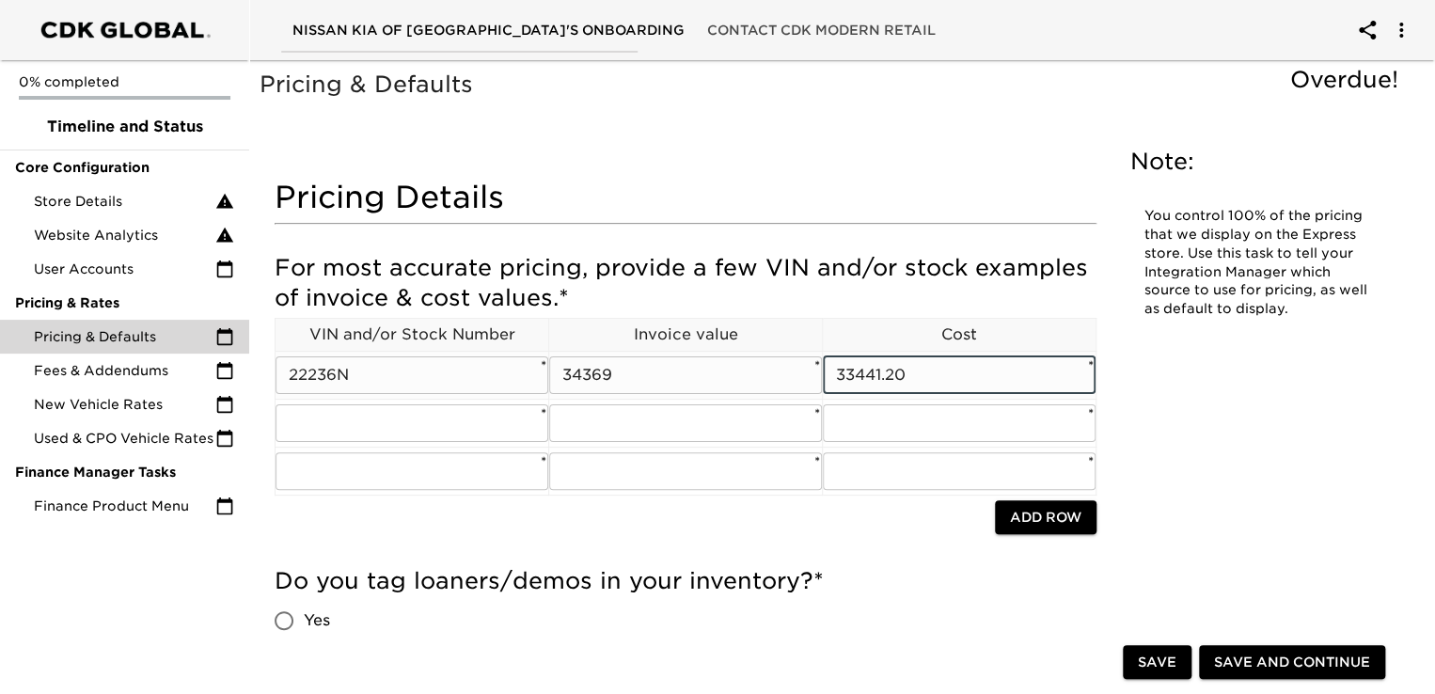
type input "33441.20"
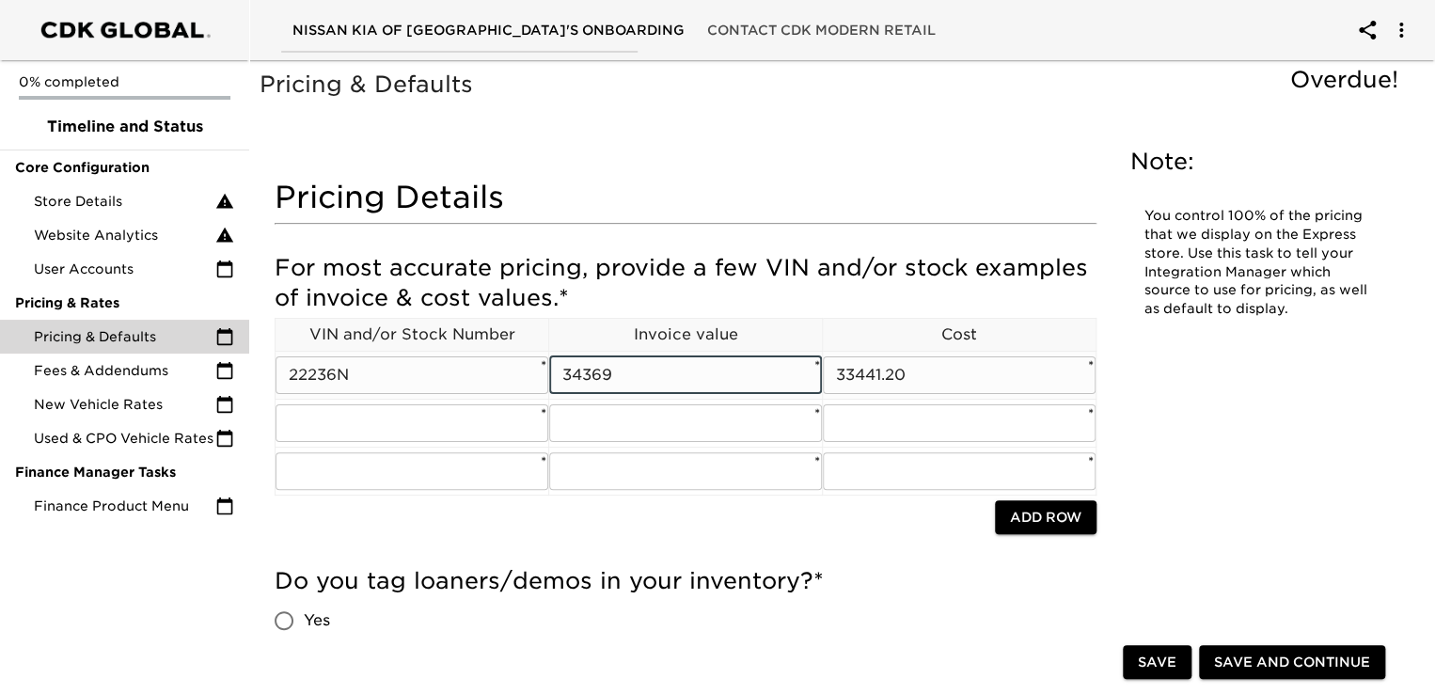
click at [628, 375] on input "34369" at bounding box center [685, 375] width 273 height 38
type input "34369"
click at [934, 379] on input "33441.20" at bounding box center [959, 375] width 273 height 38
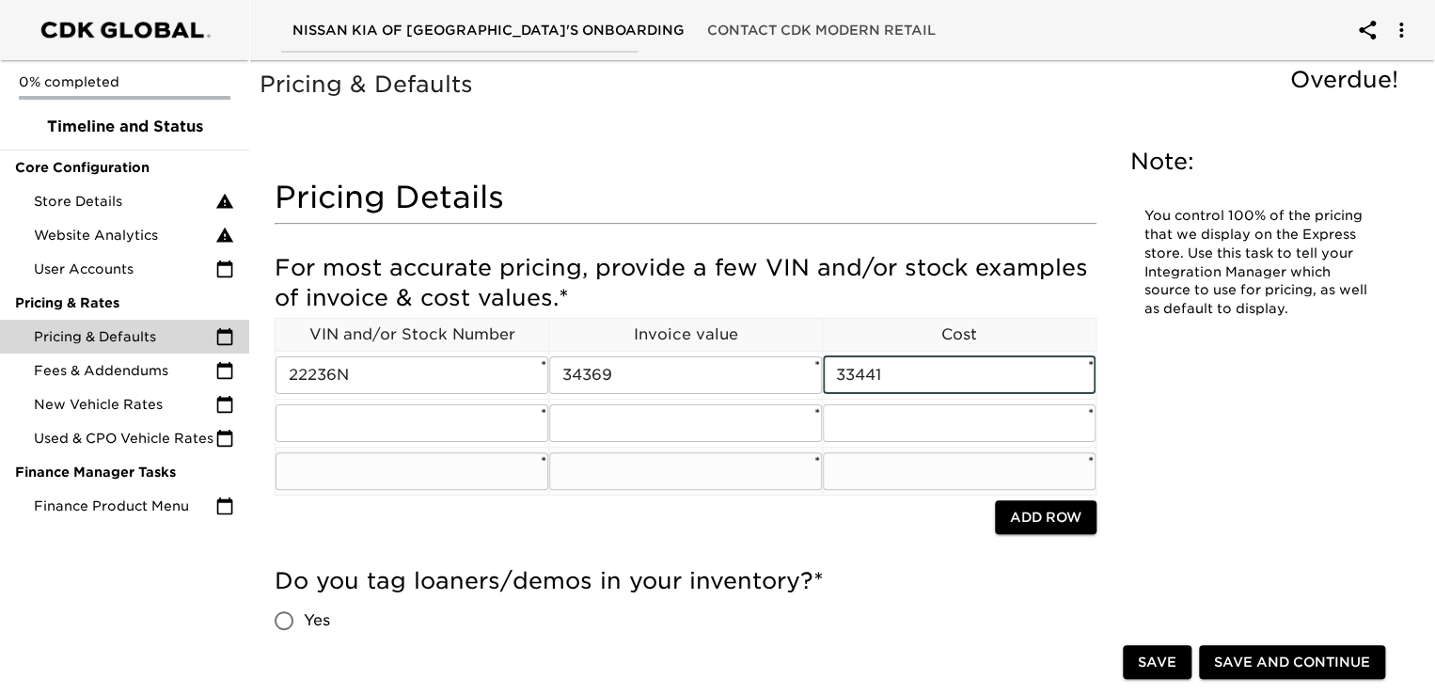
type input "33441"
click at [464, 452] on input "text" at bounding box center [411, 471] width 273 height 38
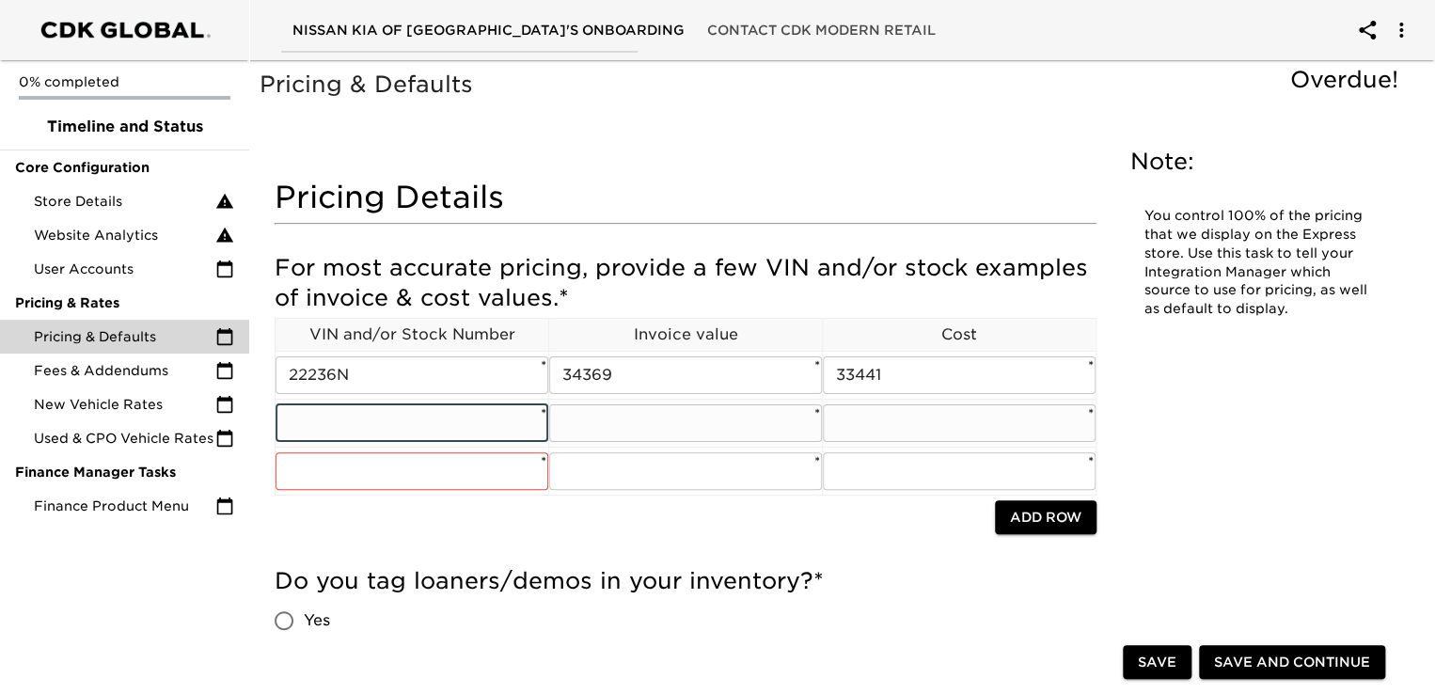
click at [434, 418] on input "text" at bounding box center [411, 423] width 273 height 38
click at [647, 373] on input "34369" at bounding box center [685, 375] width 273 height 38
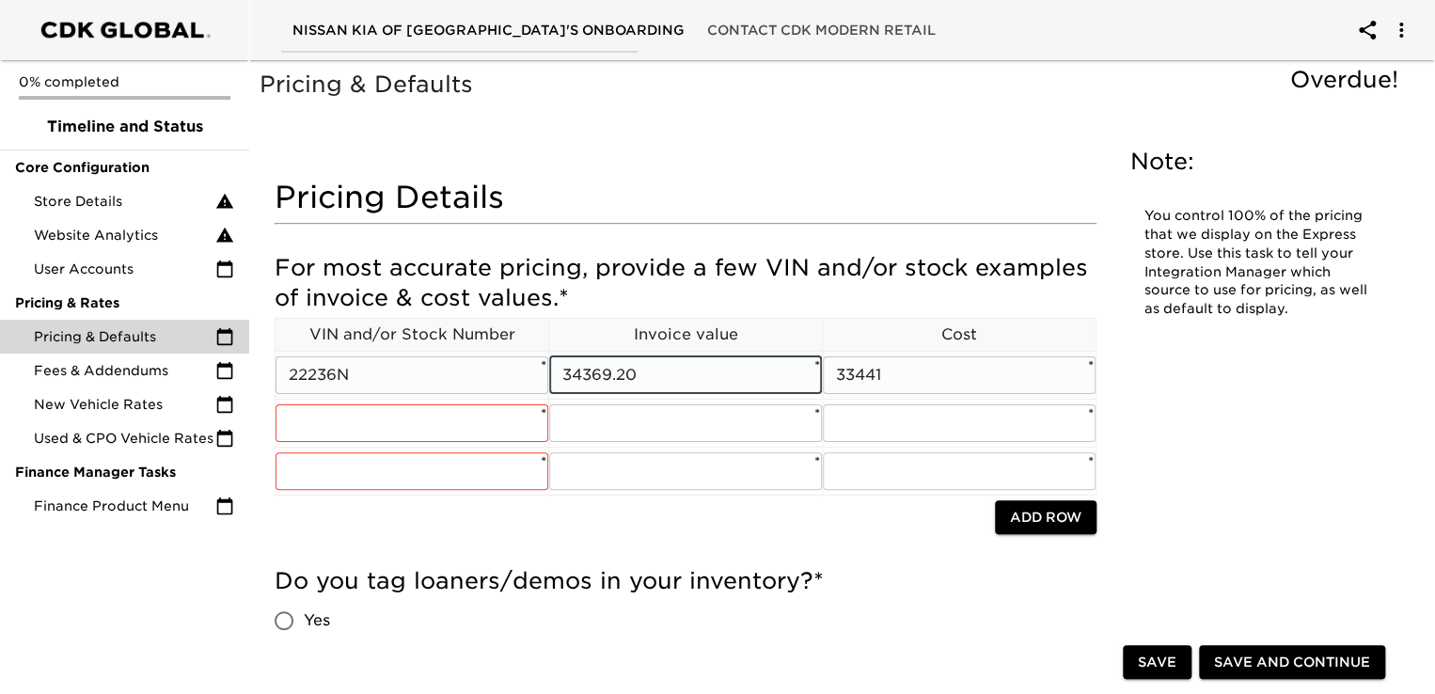
type input "34369.20"
click at [991, 385] on input "33441" at bounding box center [959, 375] width 273 height 38
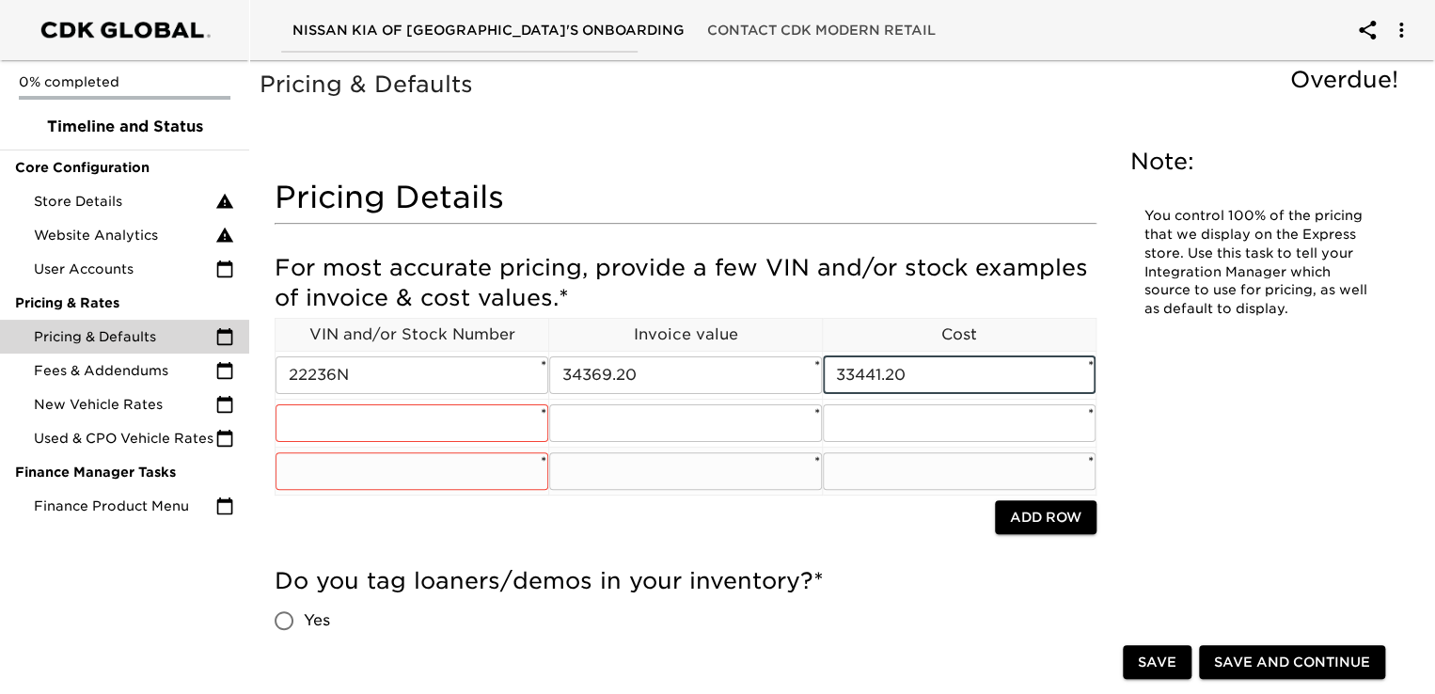
type input "33441.20"
click at [346, 448] on td "​ *" at bounding box center [412, 471] width 274 height 48
click at [352, 432] on input "text" at bounding box center [411, 423] width 273 height 38
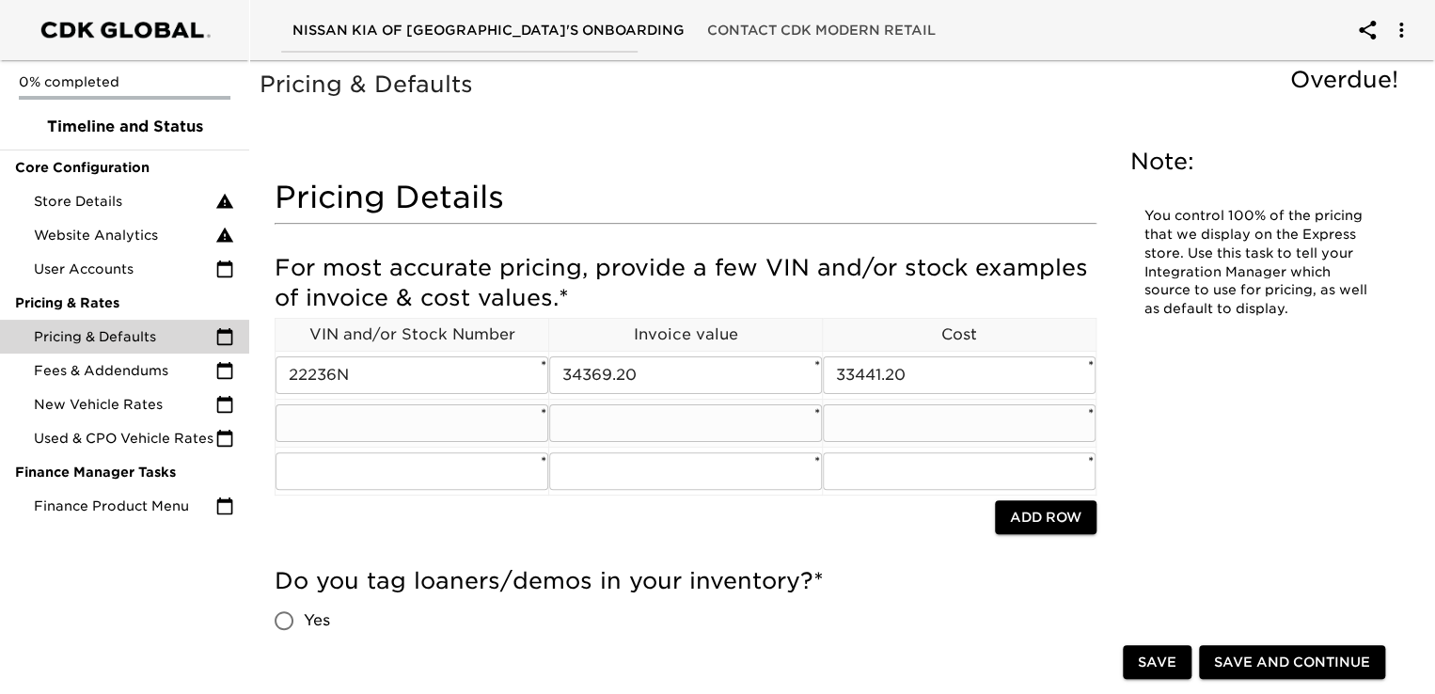
click at [362, 422] on input "text" at bounding box center [411, 423] width 273 height 38
type input "22028N"
type input "34997"
type input "34143"
click at [464, 471] on input "text" at bounding box center [411, 471] width 273 height 38
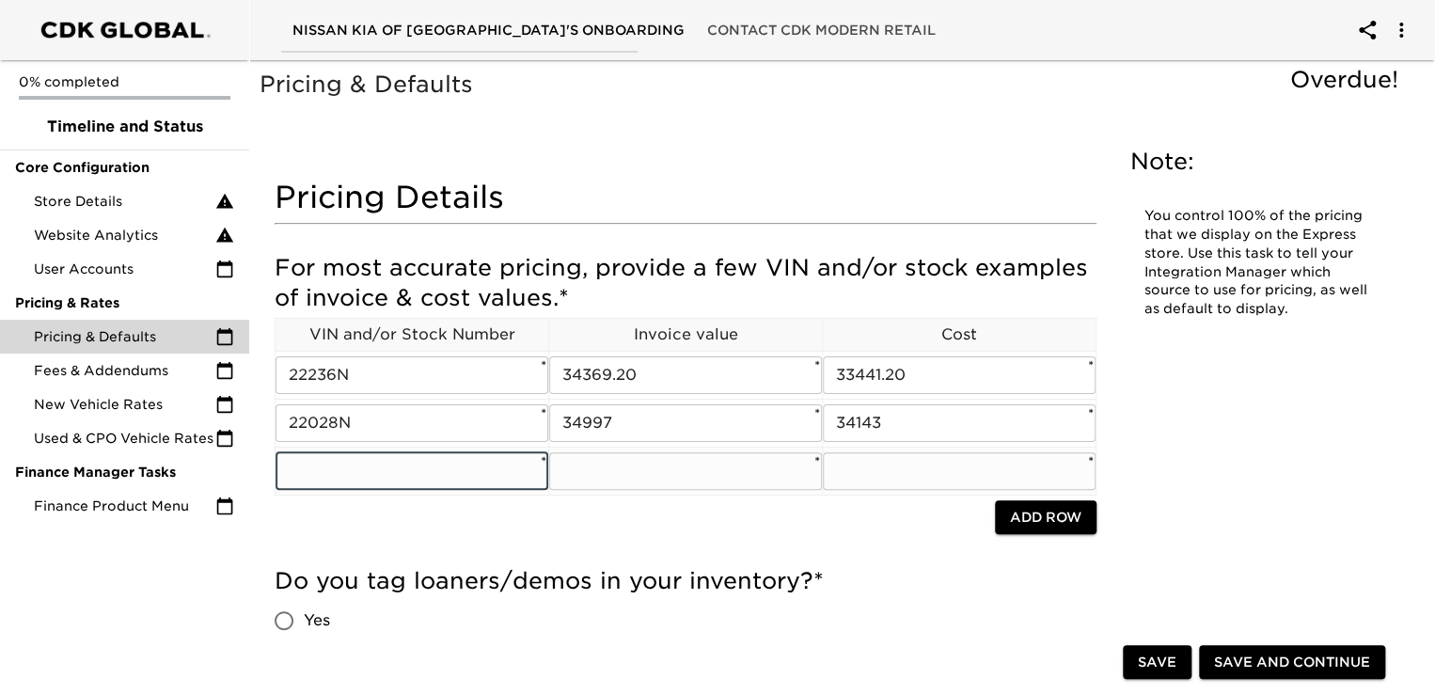
click at [444, 471] on input "text" at bounding box center [411, 471] width 273 height 38
click at [444, 471] on input "22191n" at bounding box center [411, 471] width 273 height 38
type input "n"
click at [444, 471] on input "n" at bounding box center [411, 471] width 273 height 38
type input "22191N"
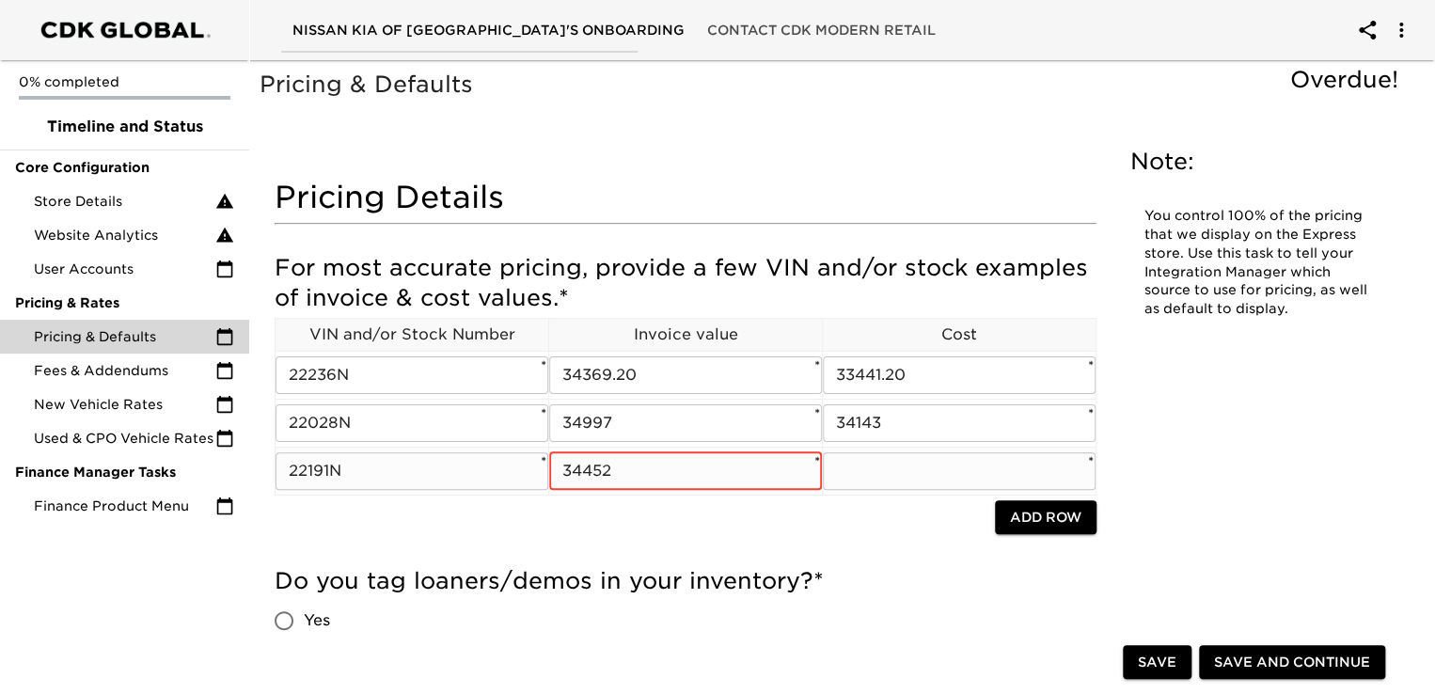
type input "34452"
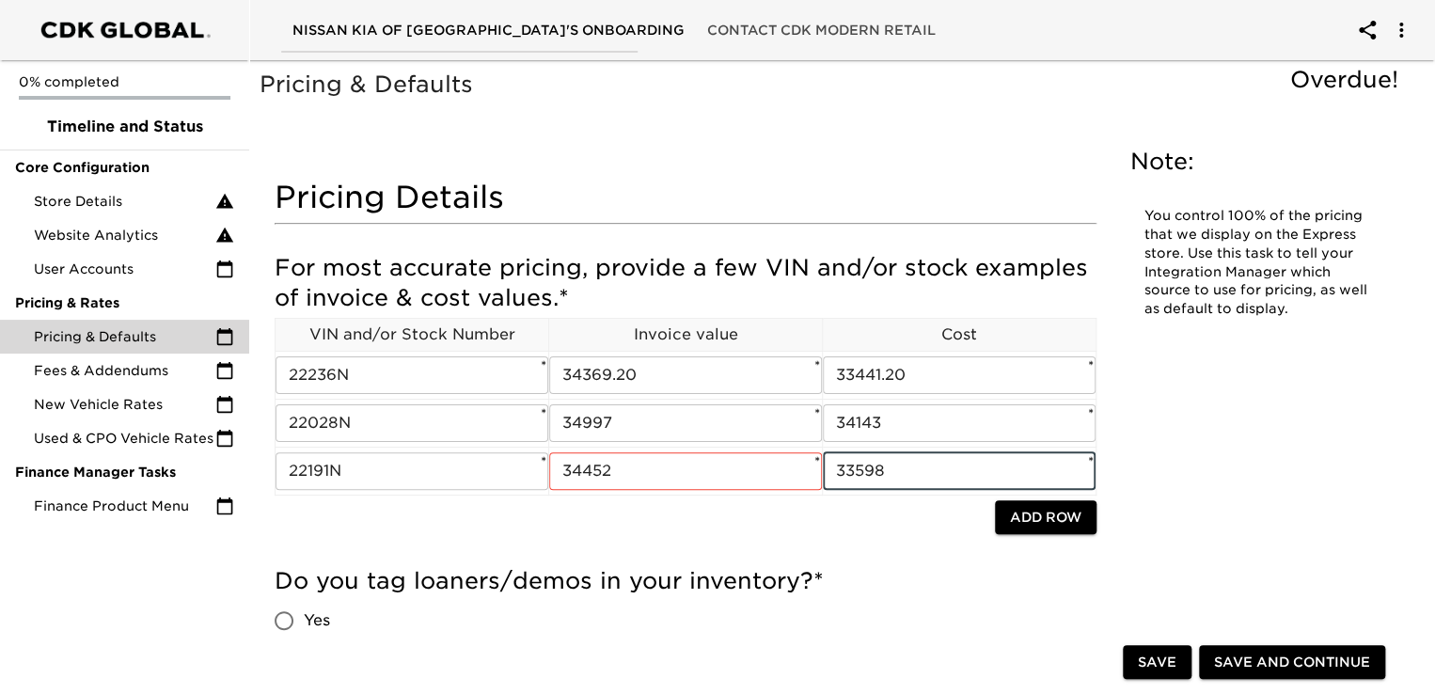
type input "33598"
click at [602, 524] on div at bounding box center [635, 519] width 720 height 39
click at [673, 470] on input "34452" at bounding box center [685, 471] width 273 height 38
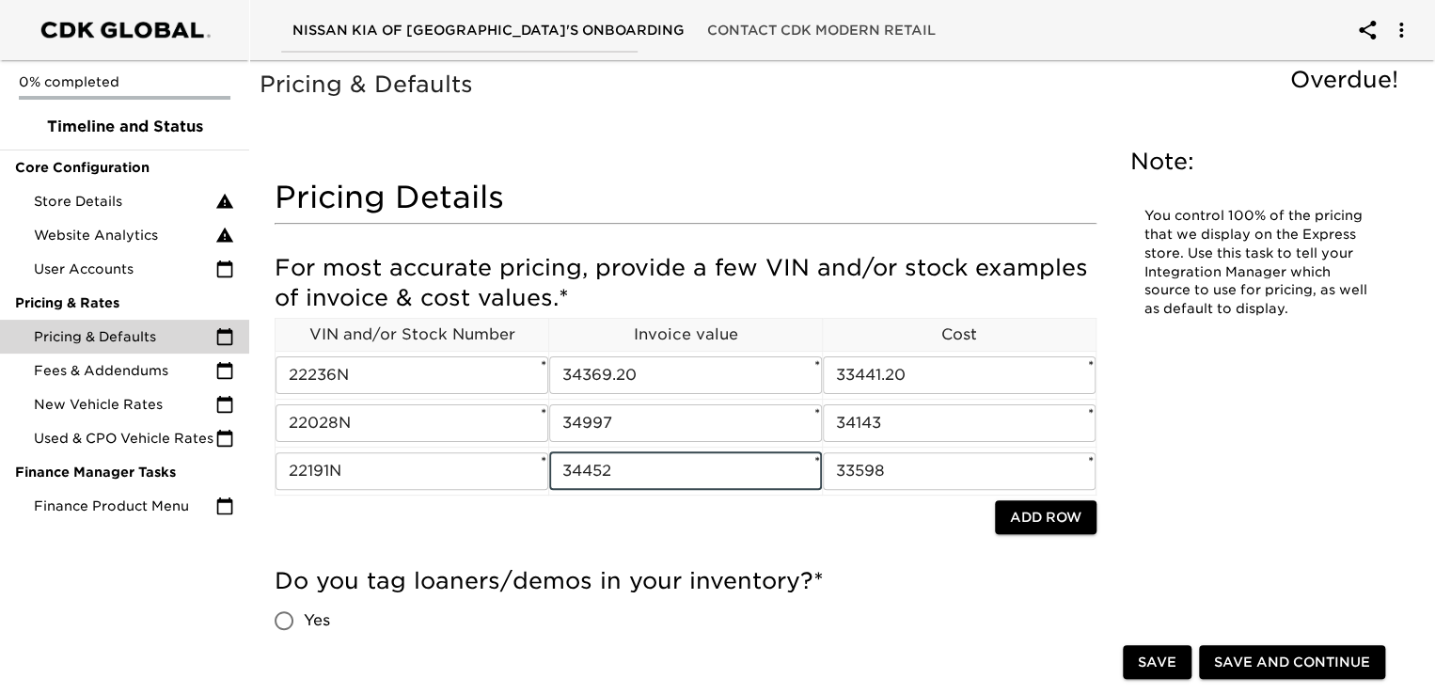
click at [781, 554] on div "For most accurate pricing, provide a few VIN and/or stock examples of invoice &…" at bounding box center [686, 400] width 822 height 313
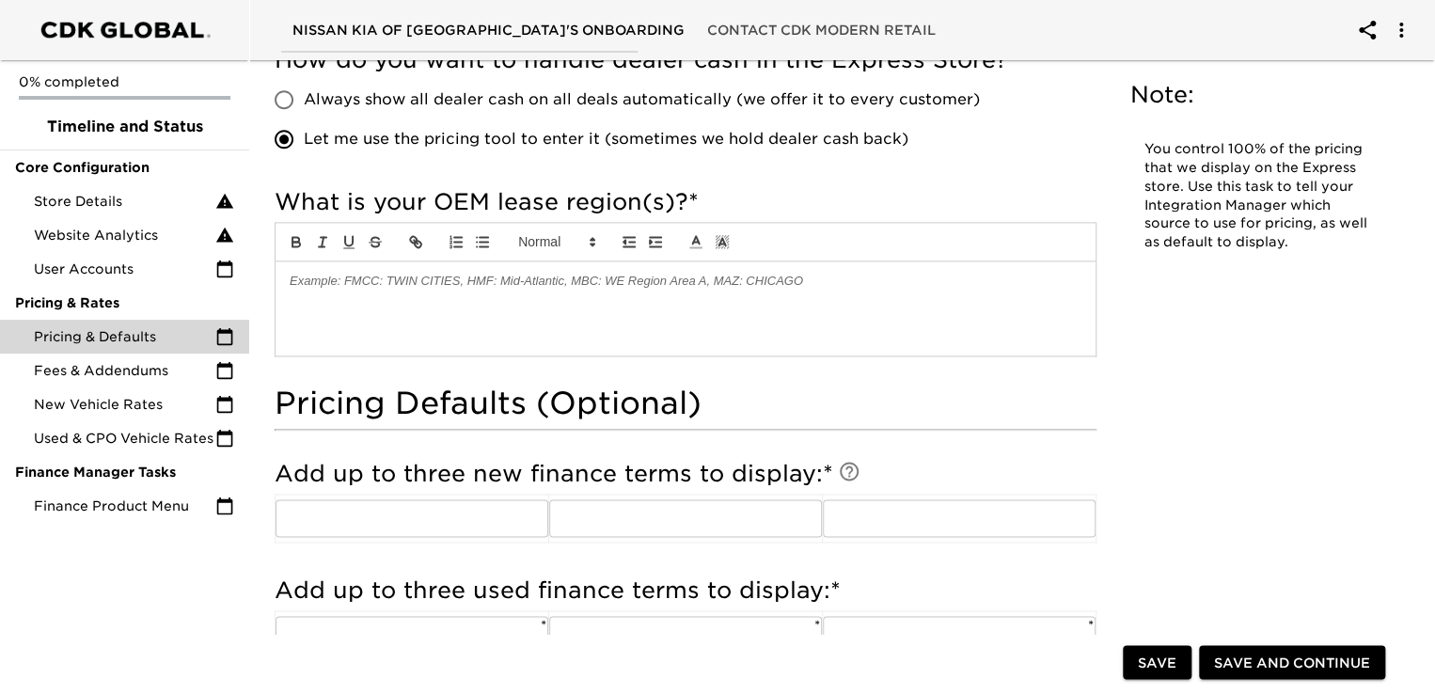
scroll to position [1165, 0]
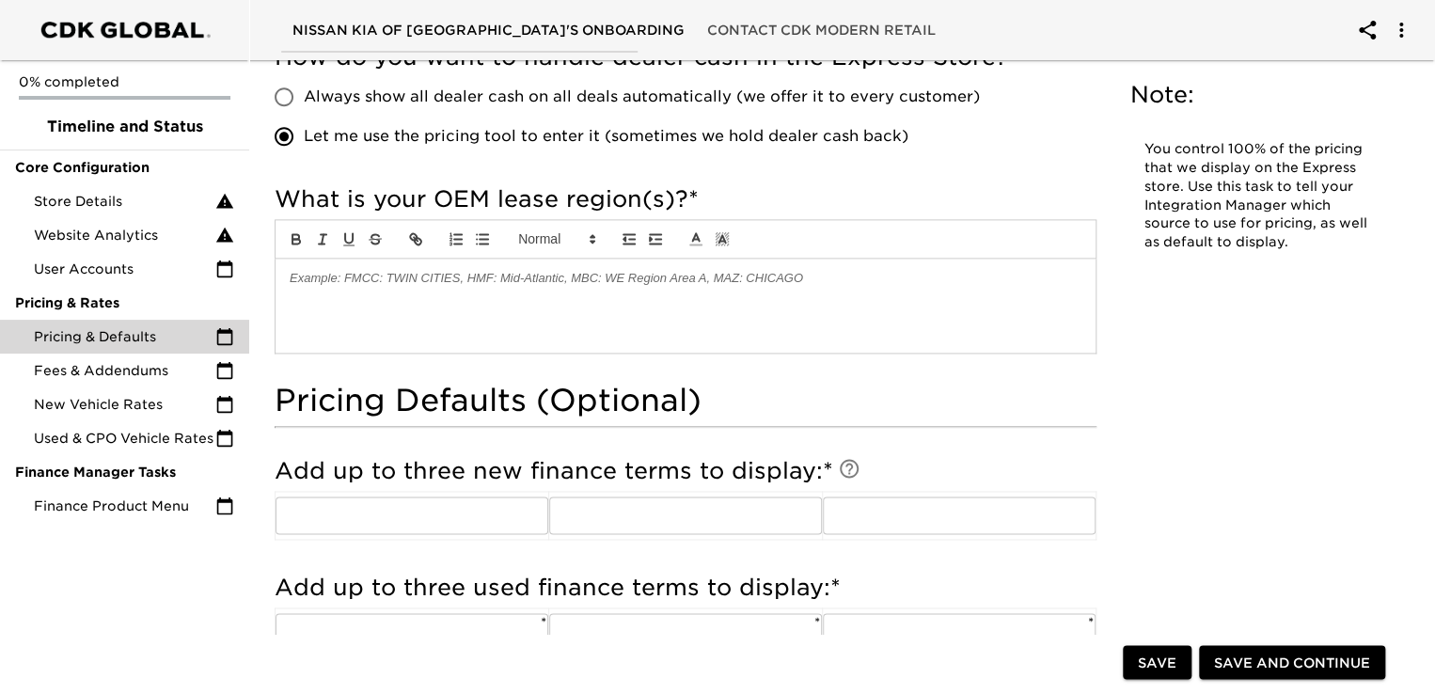
click at [599, 293] on div at bounding box center [685, 306] width 820 height 94
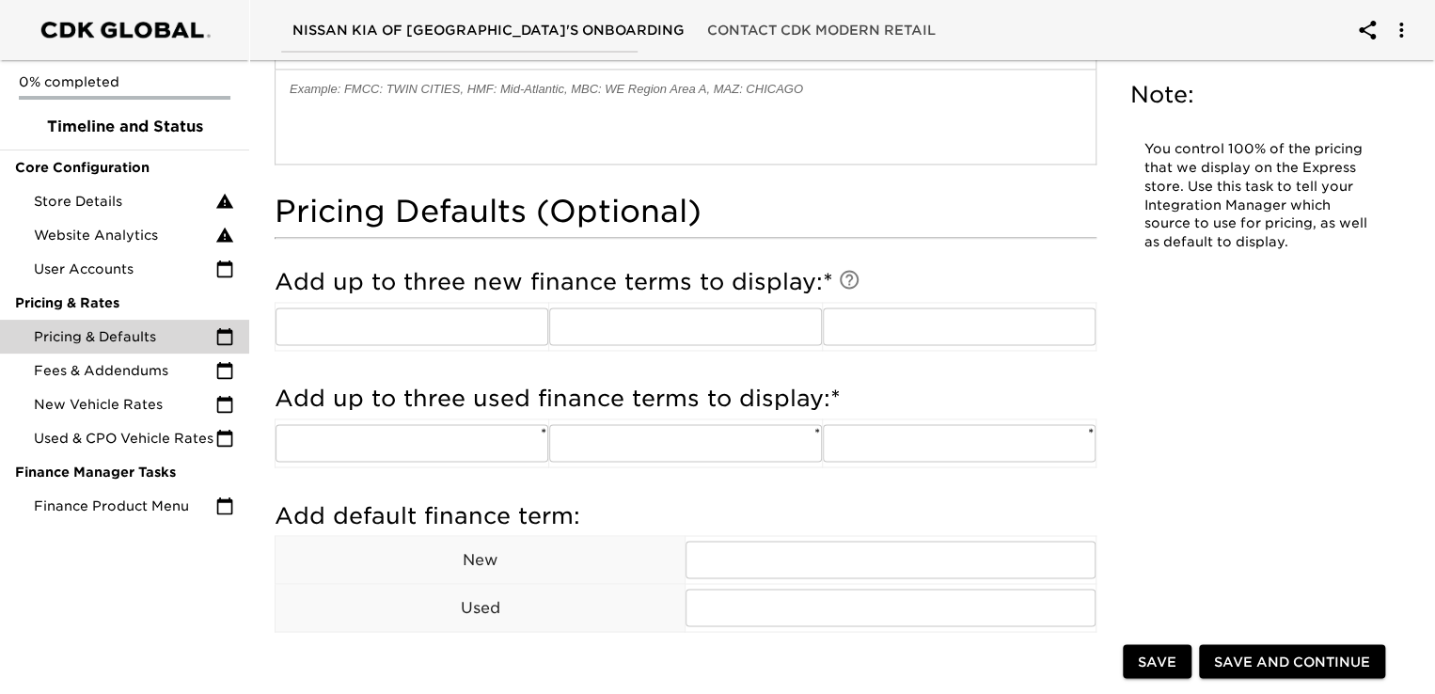
scroll to position [1353, 0]
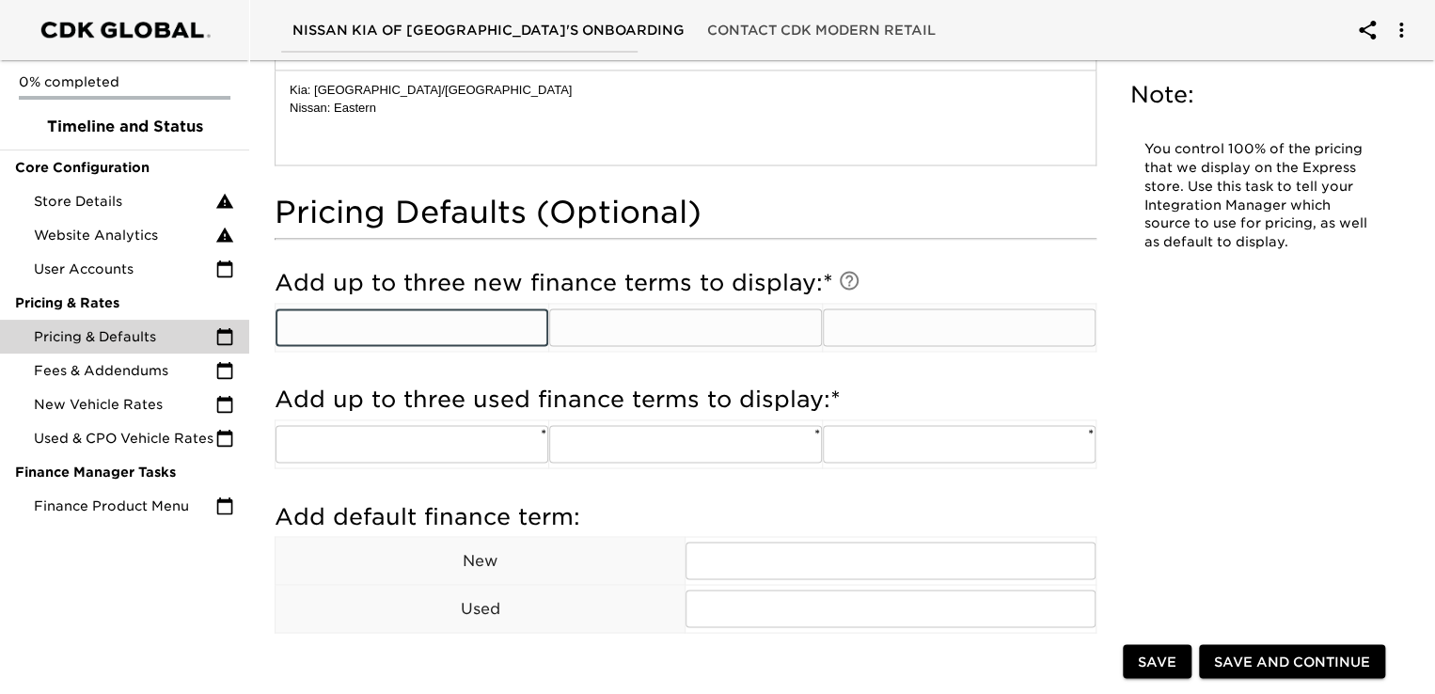
click at [417, 336] on input "text" at bounding box center [411, 327] width 273 height 38
type input "60"
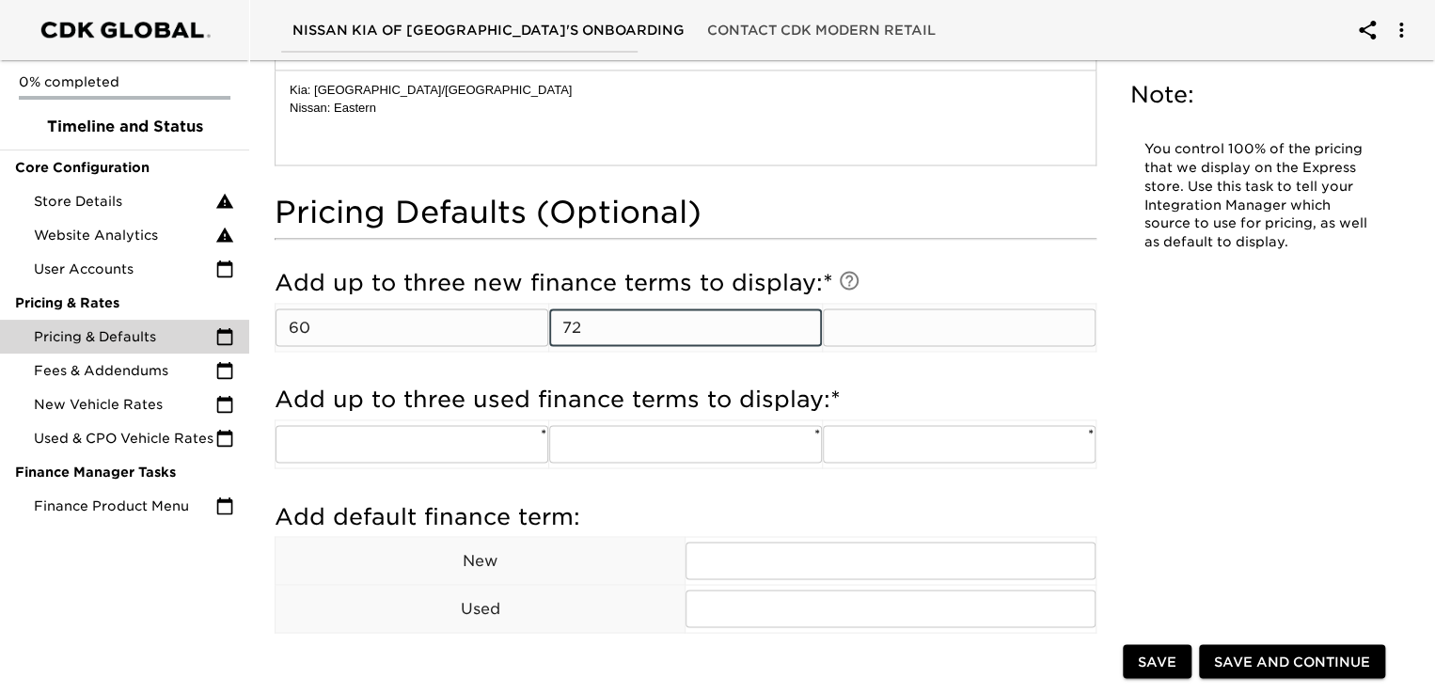
type input "72"
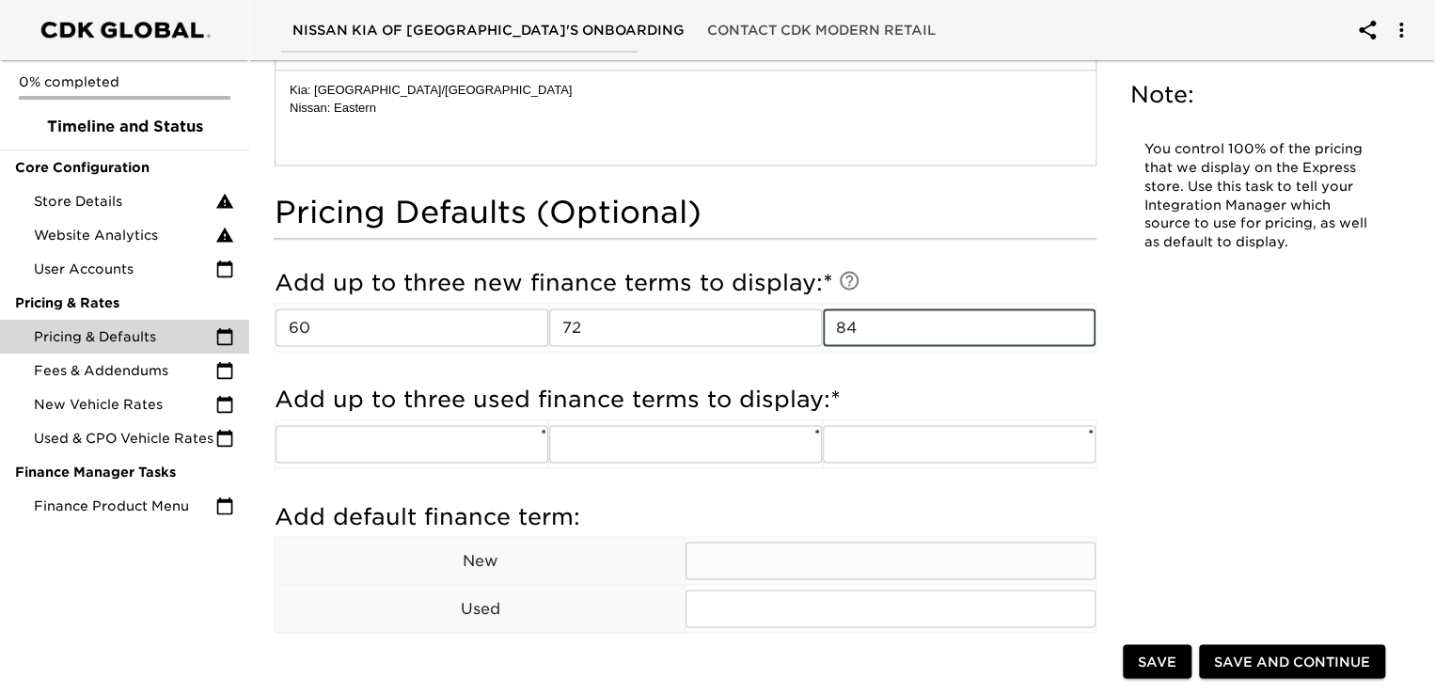
type input "84"
click at [783, 557] on input "text" at bounding box center [889, 561] width 409 height 38
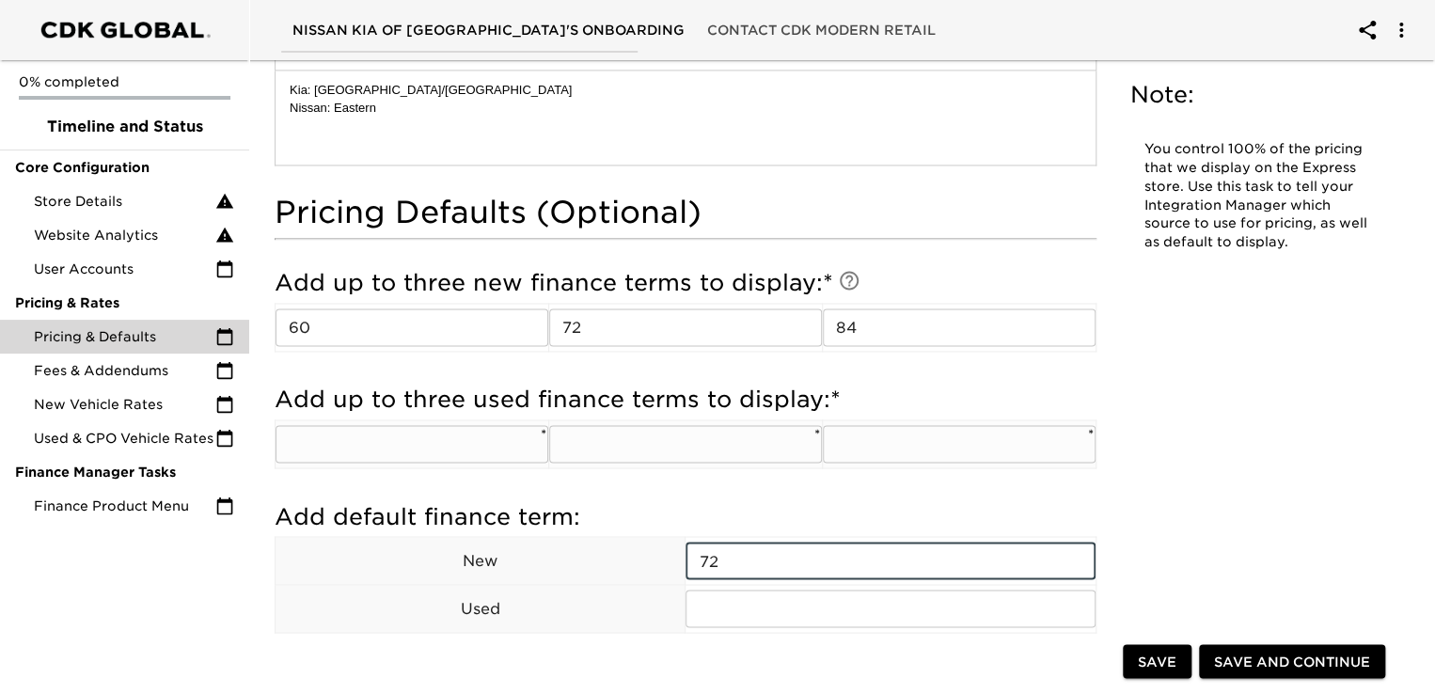
type input "72"
click at [512, 441] on input "text" at bounding box center [411, 444] width 273 height 38
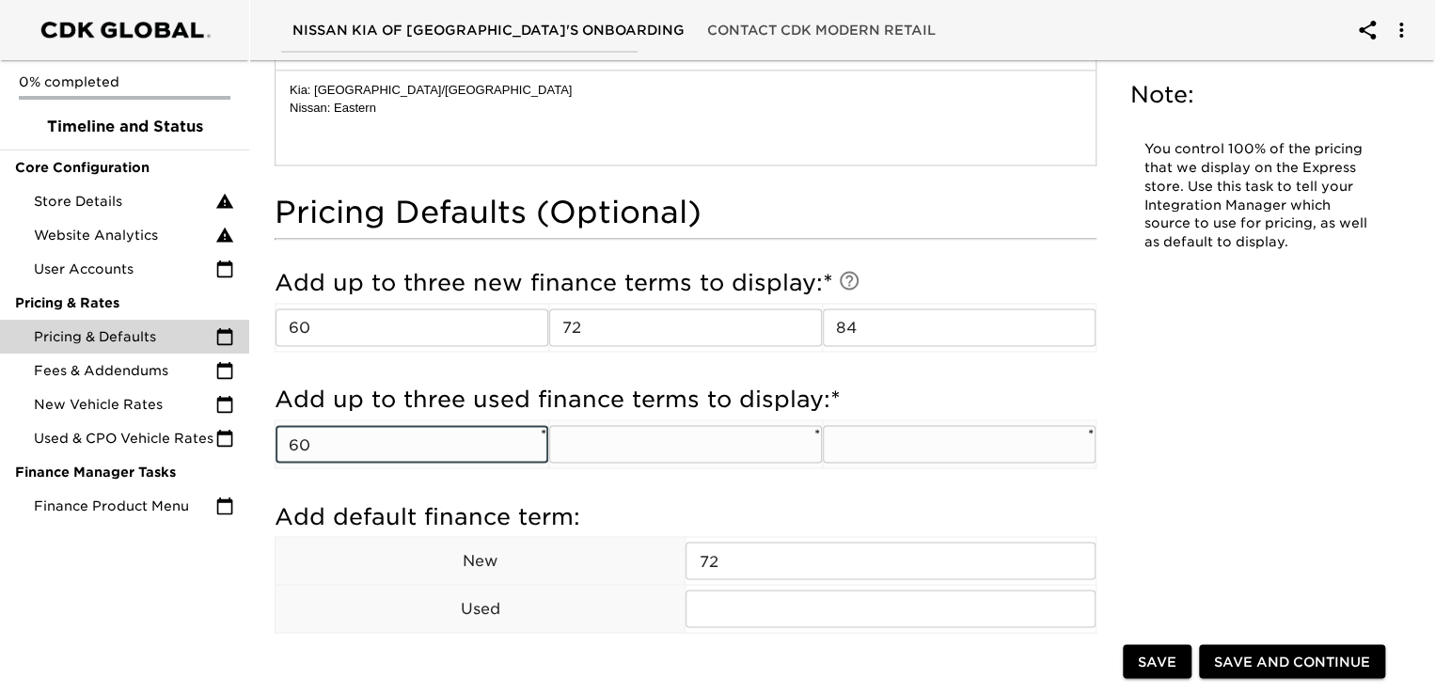
type input "60"
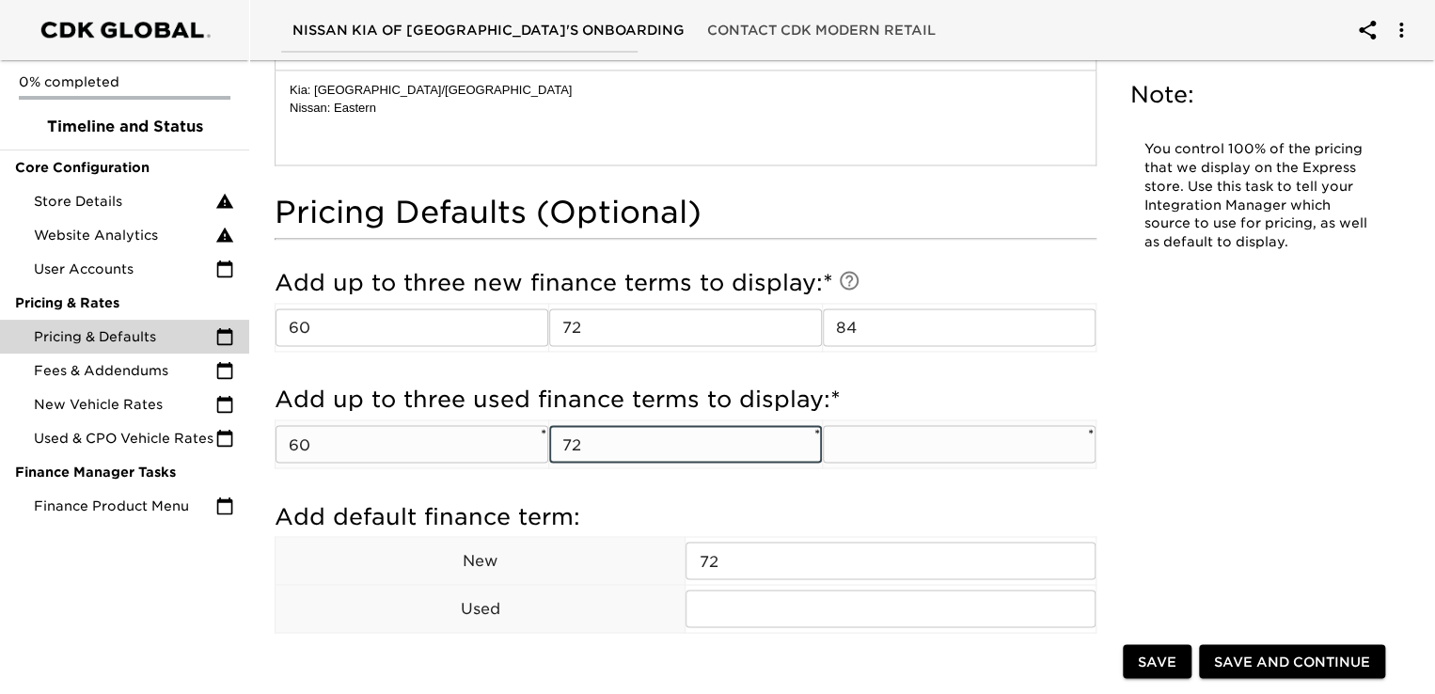
type input "72"
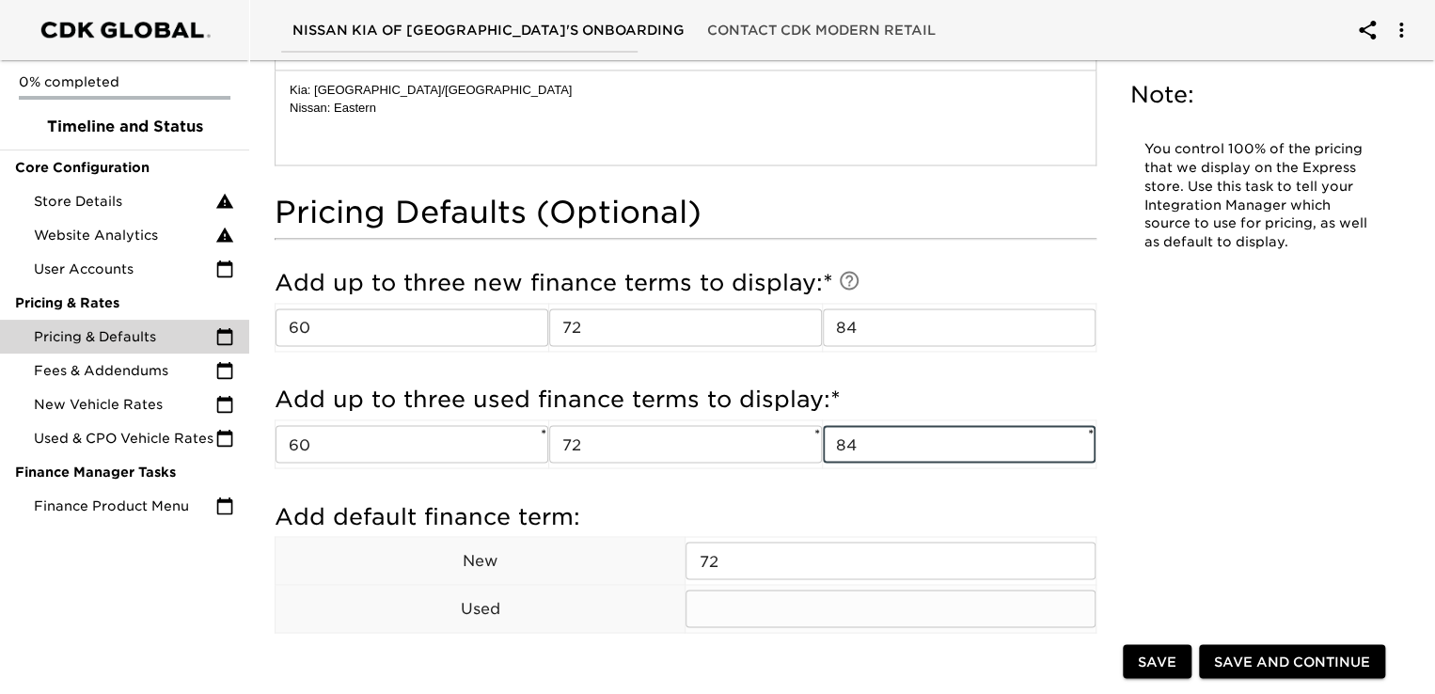
type input "84"
click at [798, 608] on input "text" at bounding box center [889, 608] width 409 height 38
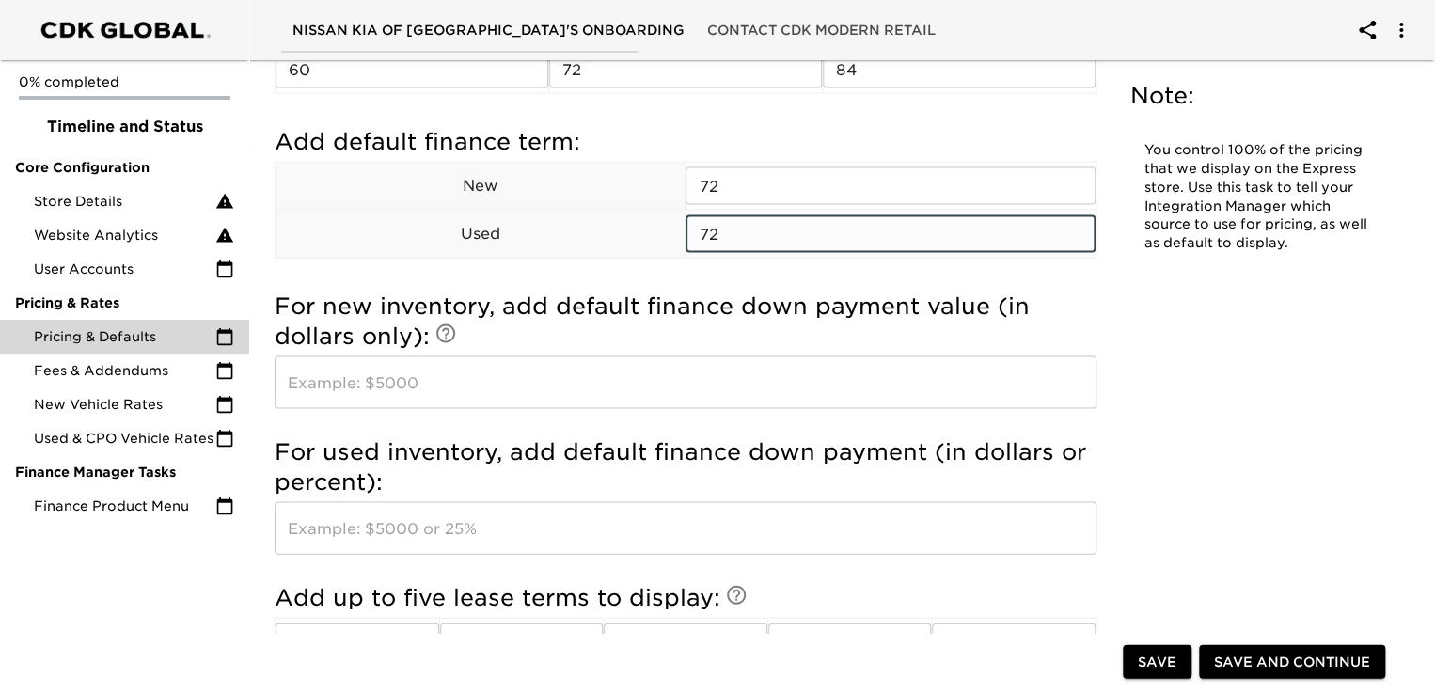
scroll to position [1729, 0]
type input "72"
click at [557, 388] on input "text" at bounding box center [686, 380] width 822 height 53
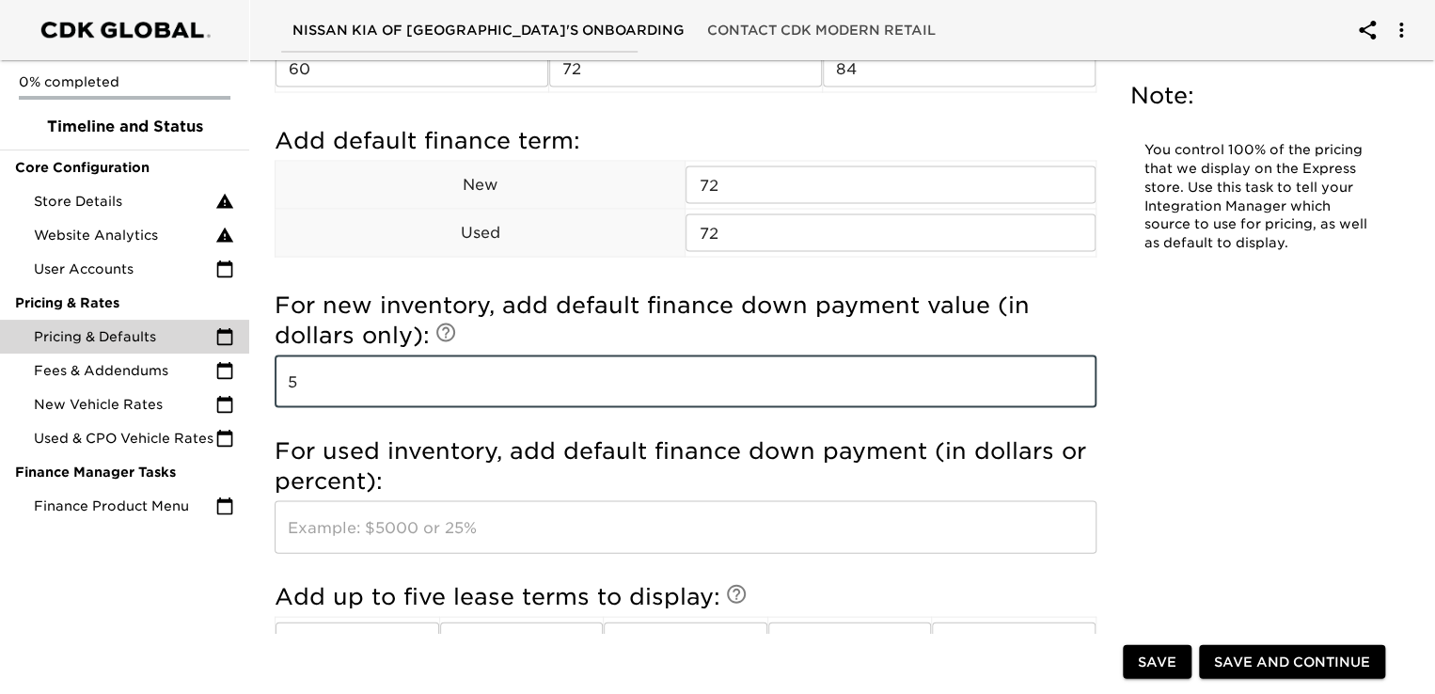
click at [557, 388] on input "5" at bounding box center [686, 380] width 822 height 53
type input "5000"
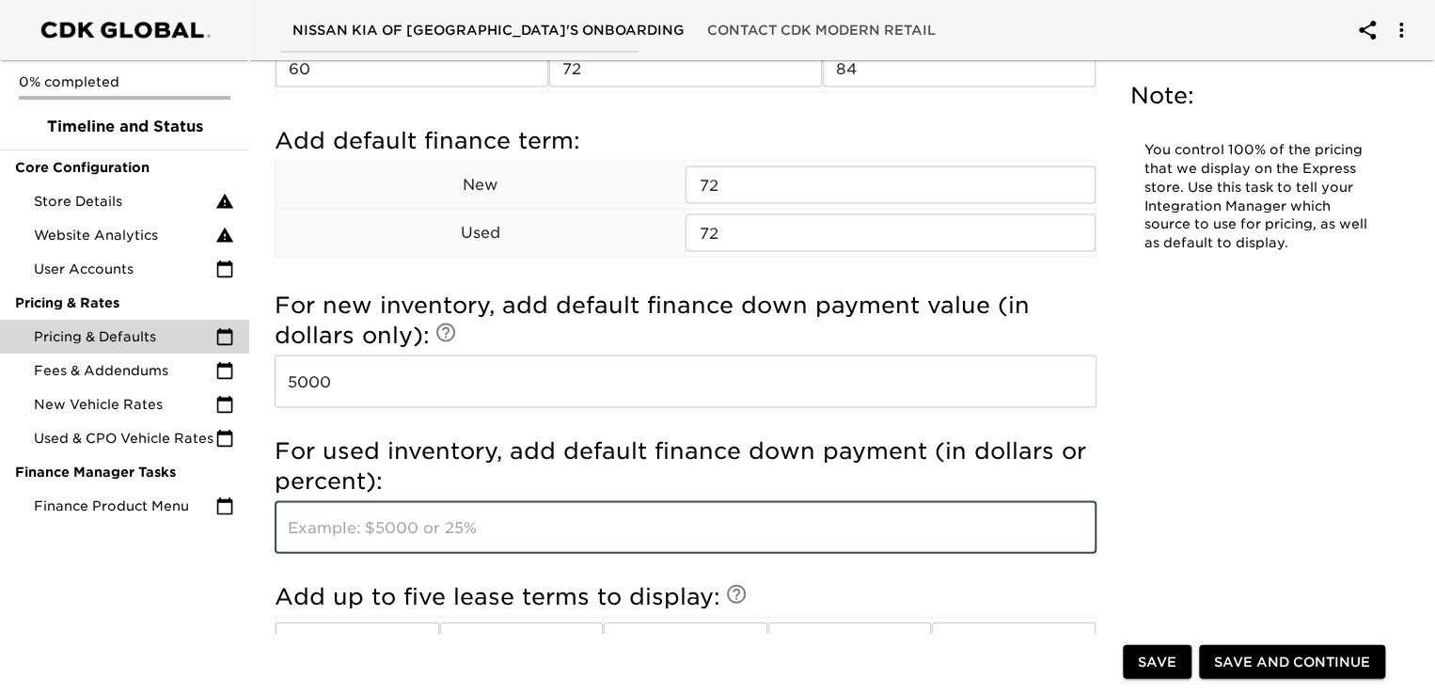
click at [434, 531] on input "text" at bounding box center [686, 526] width 822 height 53
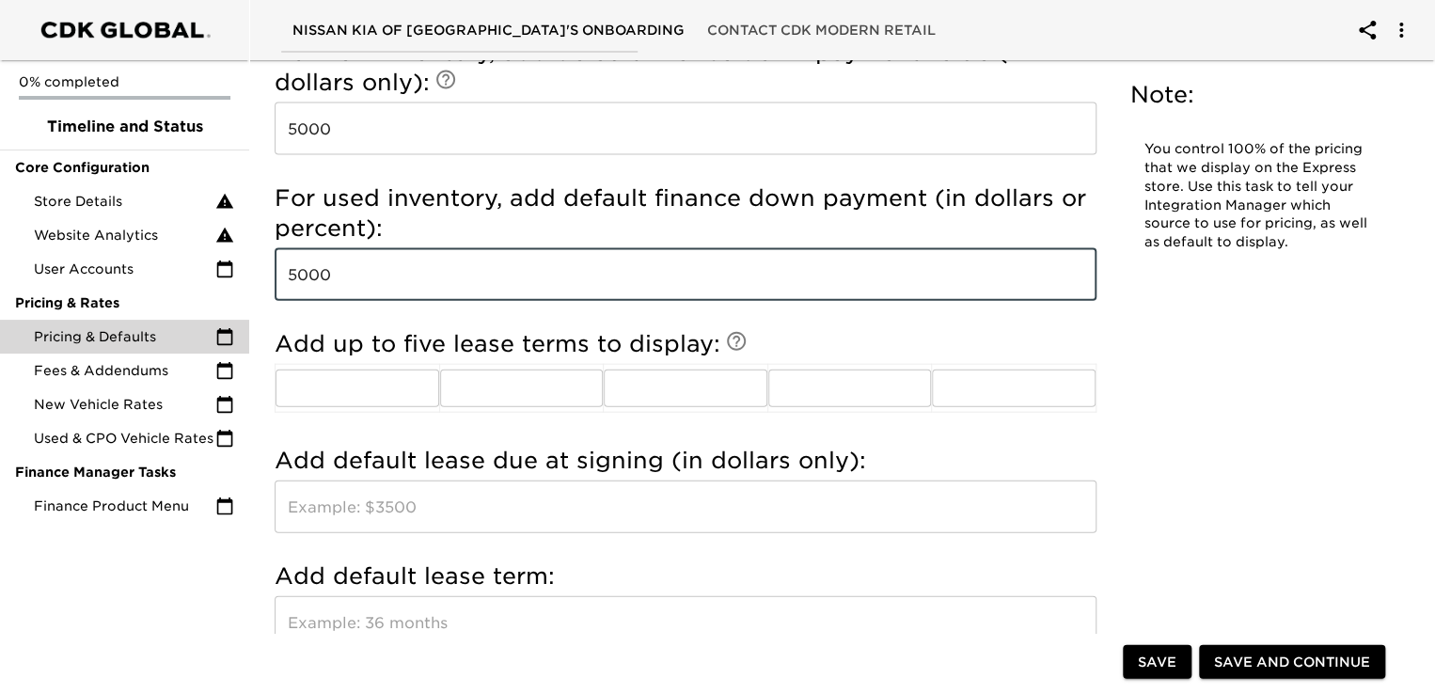
scroll to position [1982, 0]
type input "5000"
click at [346, 392] on input "text" at bounding box center [357, 388] width 164 height 38
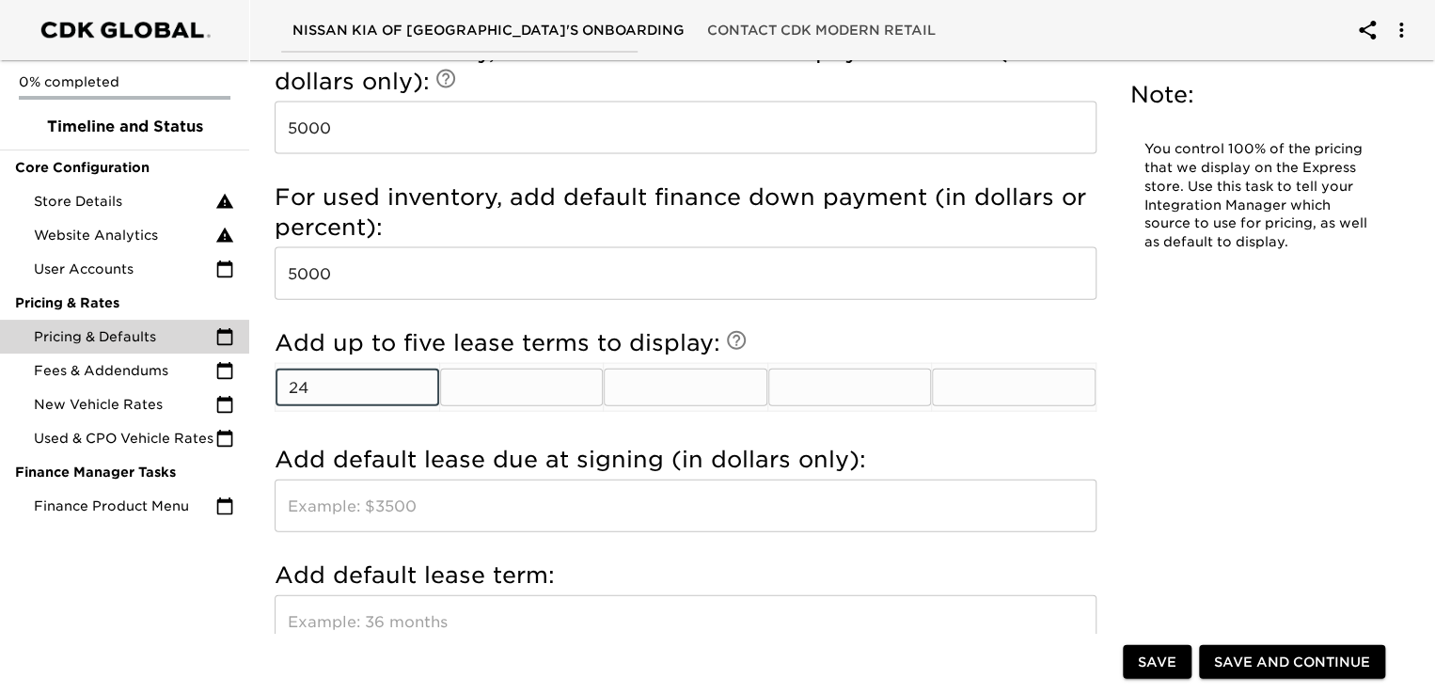
type input "24"
click at [477, 369] on input "text" at bounding box center [522, 388] width 164 height 38
type input "36"
click at [665, 375] on input "text" at bounding box center [686, 388] width 164 height 38
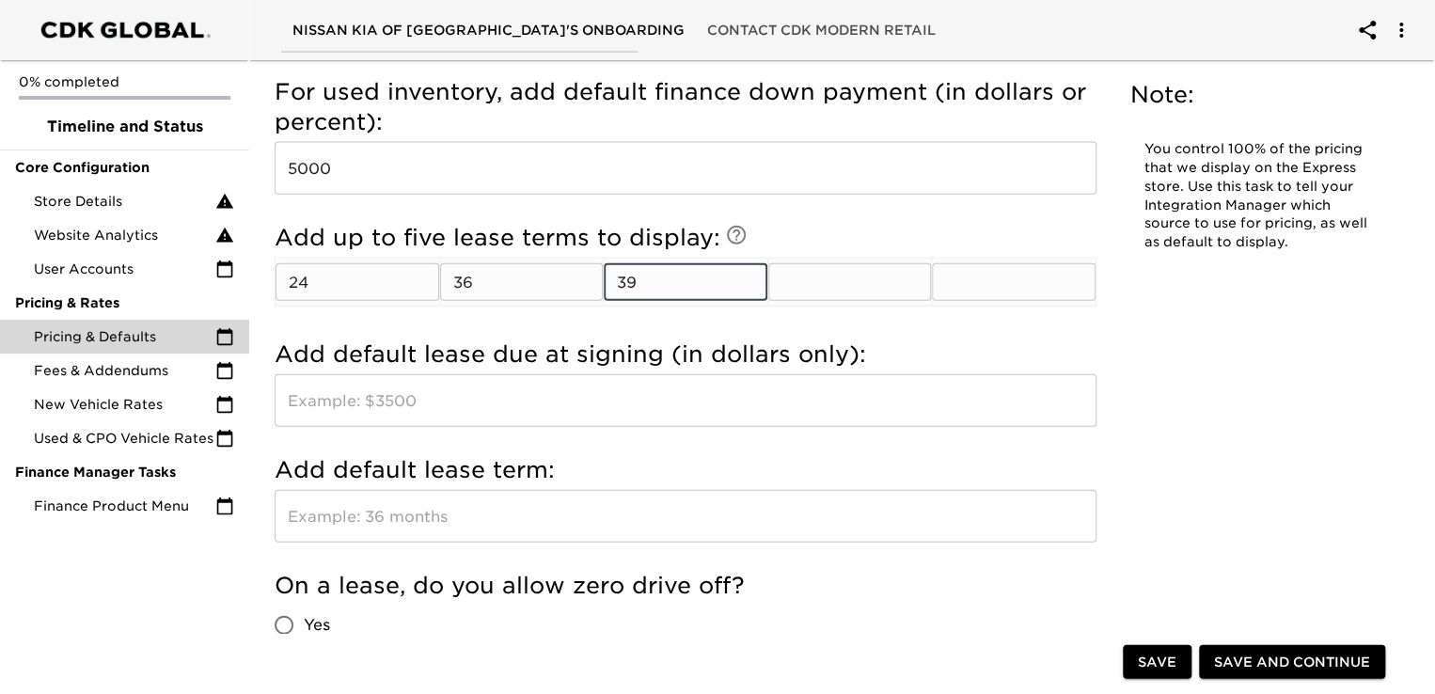
scroll to position [2089, 0]
type input "39"
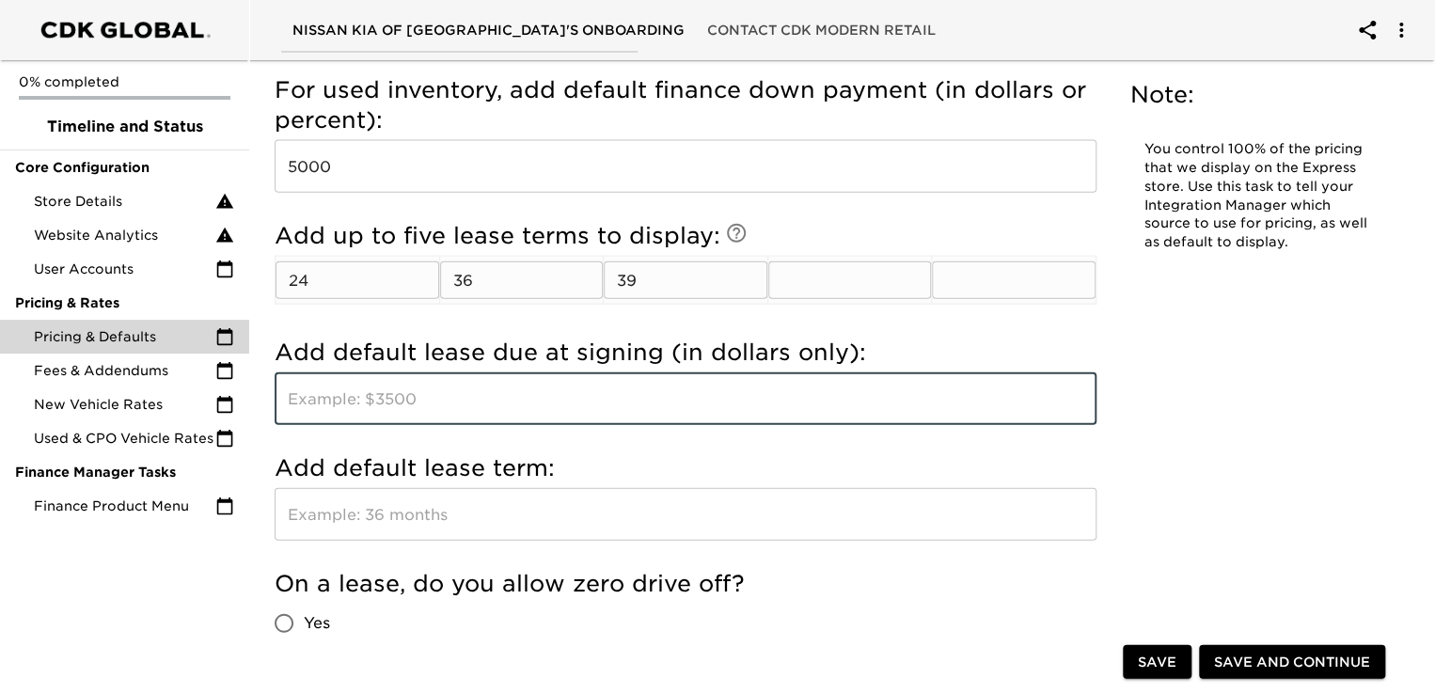
click at [665, 375] on input "text" at bounding box center [686, 398] width 822 height 53
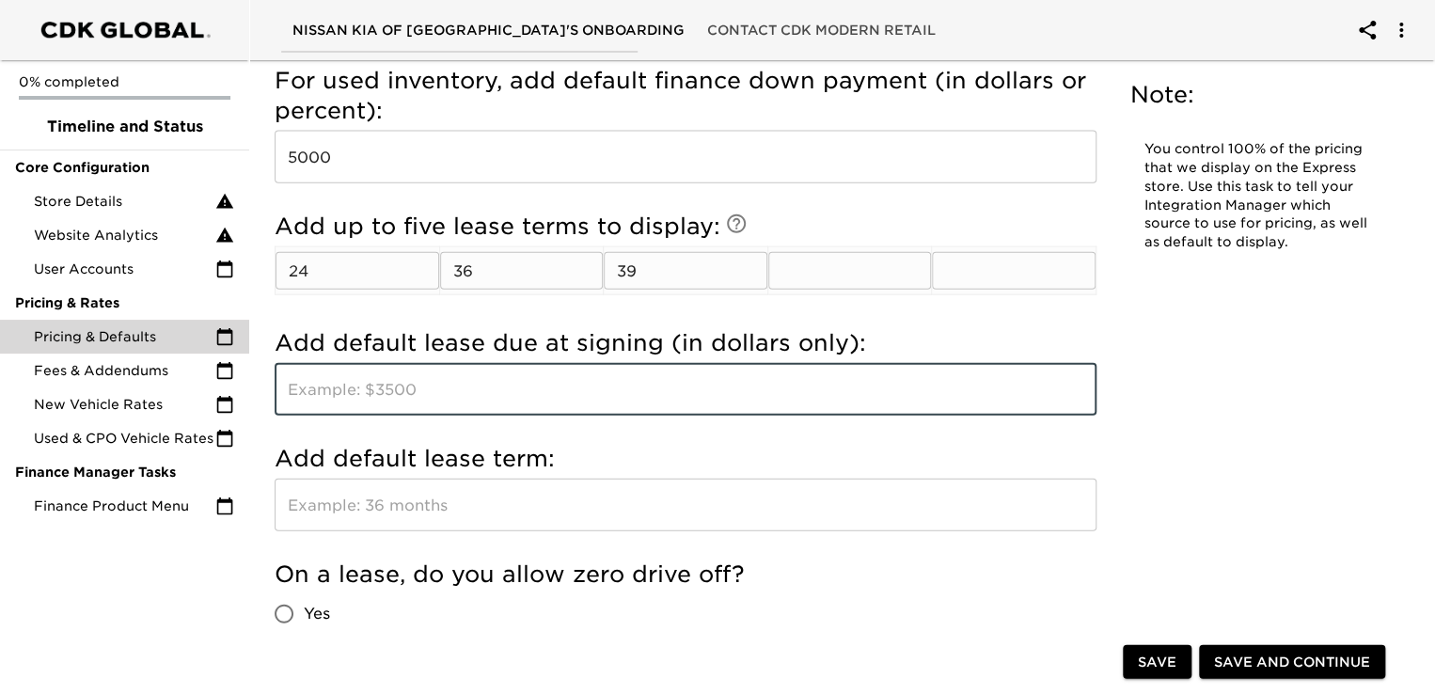
scroll to position [2100, 0]
type input "3500"
click at [496, 506] on input "text" at bounding box center [686, 503] width 822 height 53
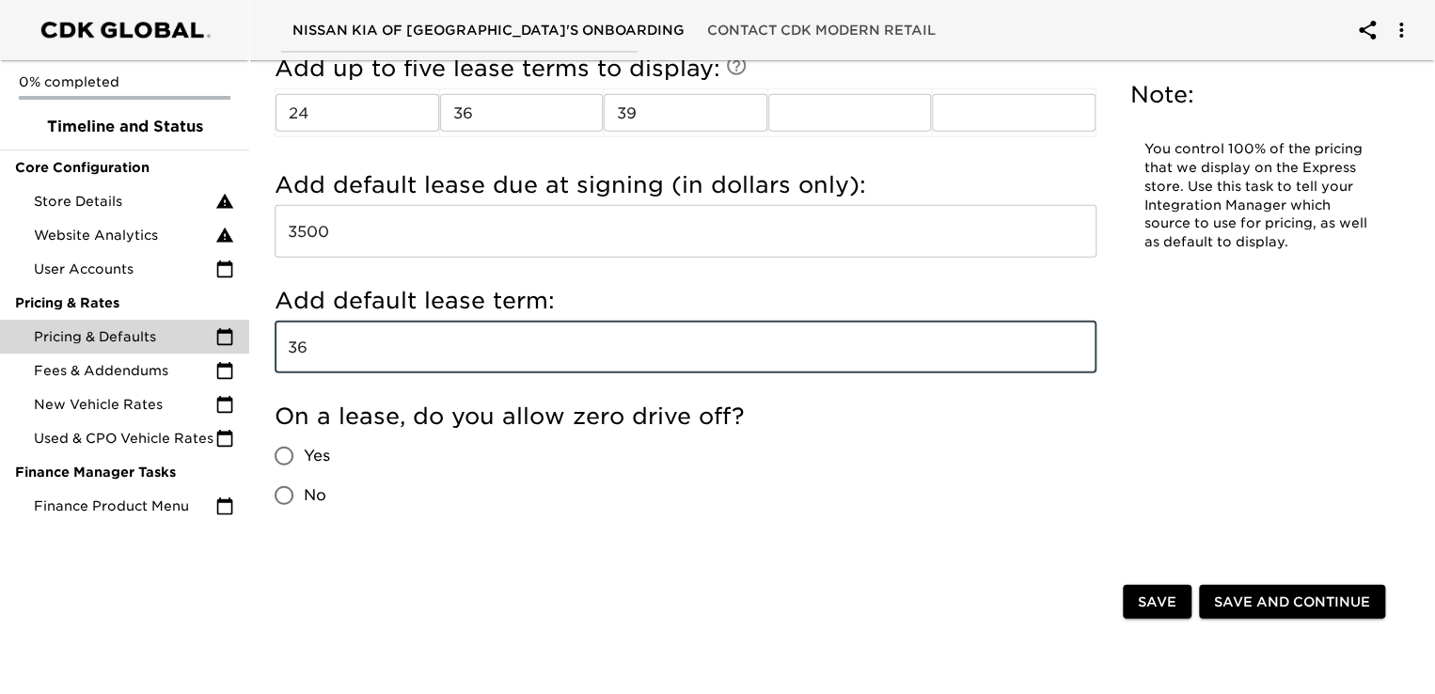
scroll to position [2259, 0]
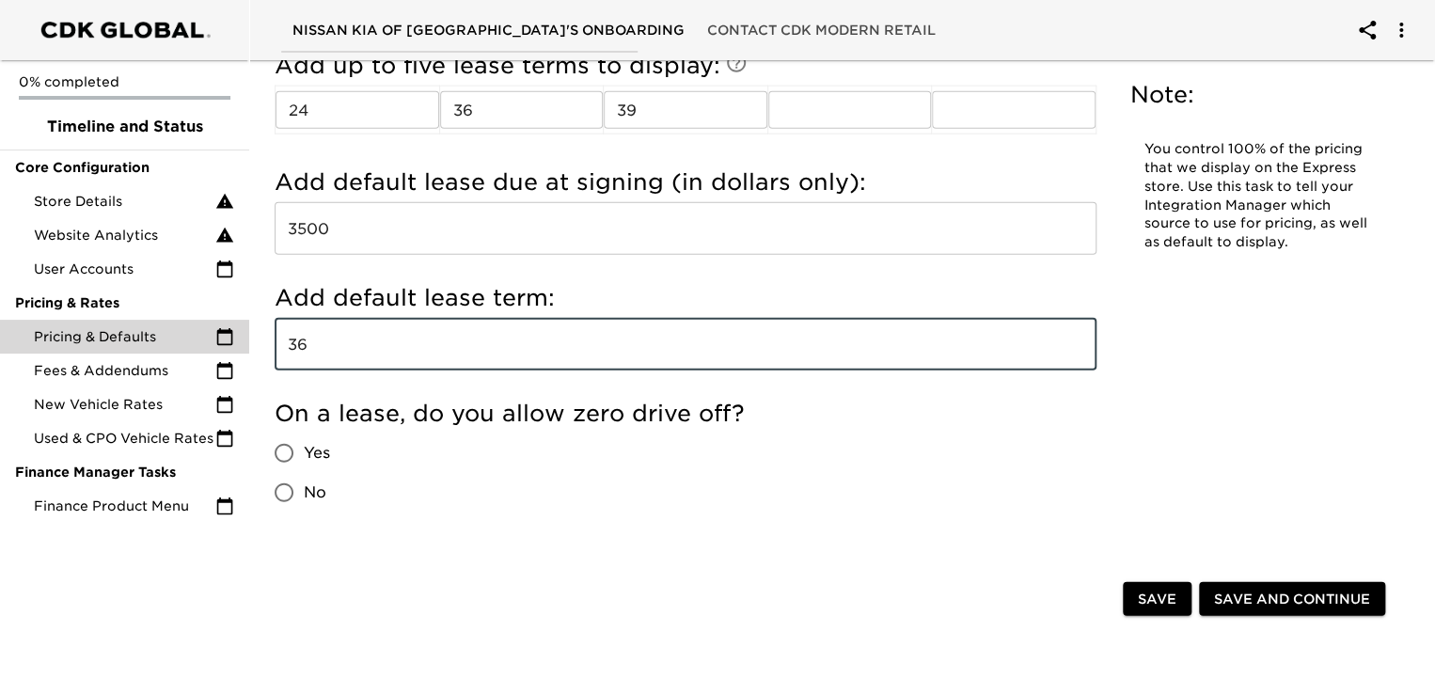
type input "36"
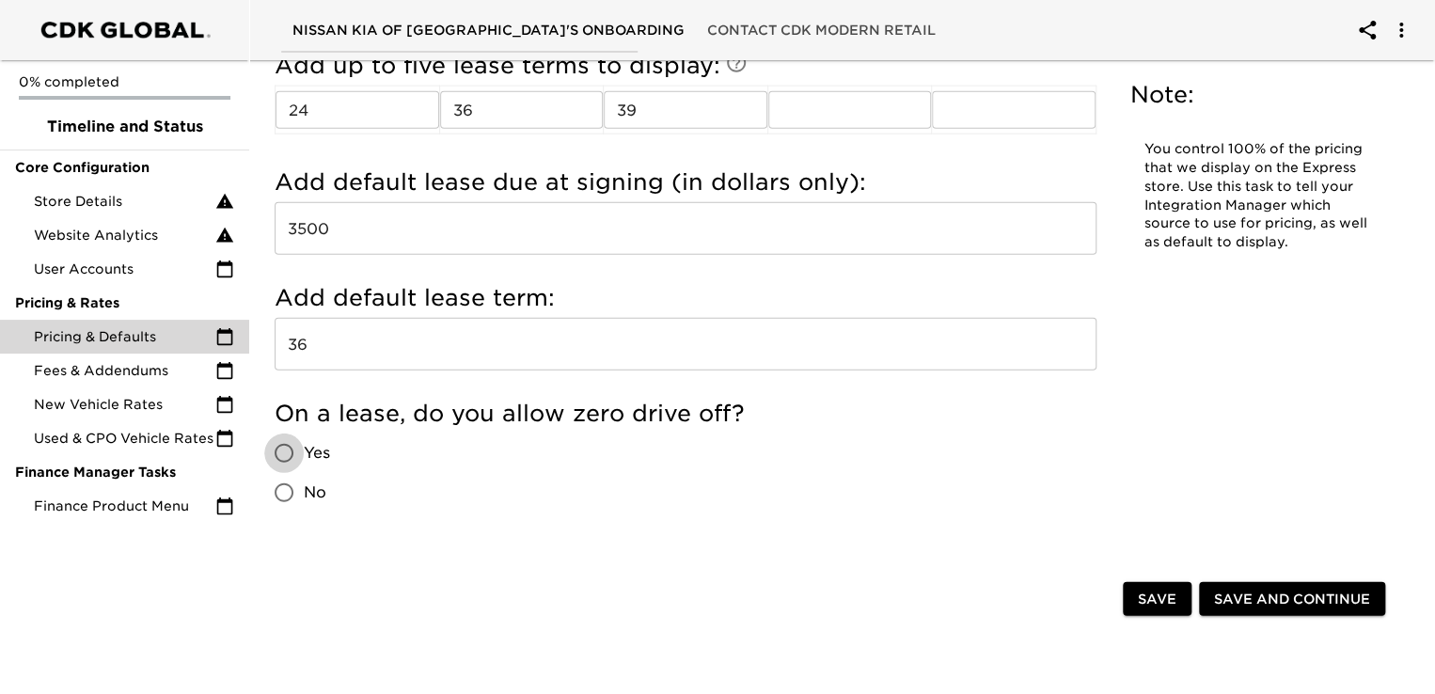
click at [286, 452] on input "Yes" at bounding box center [283, 452] width 39 height 39
radio input "true"
click at [1163, 603] on span "Save" at bounding box center [1157, 600] width 39 height 24
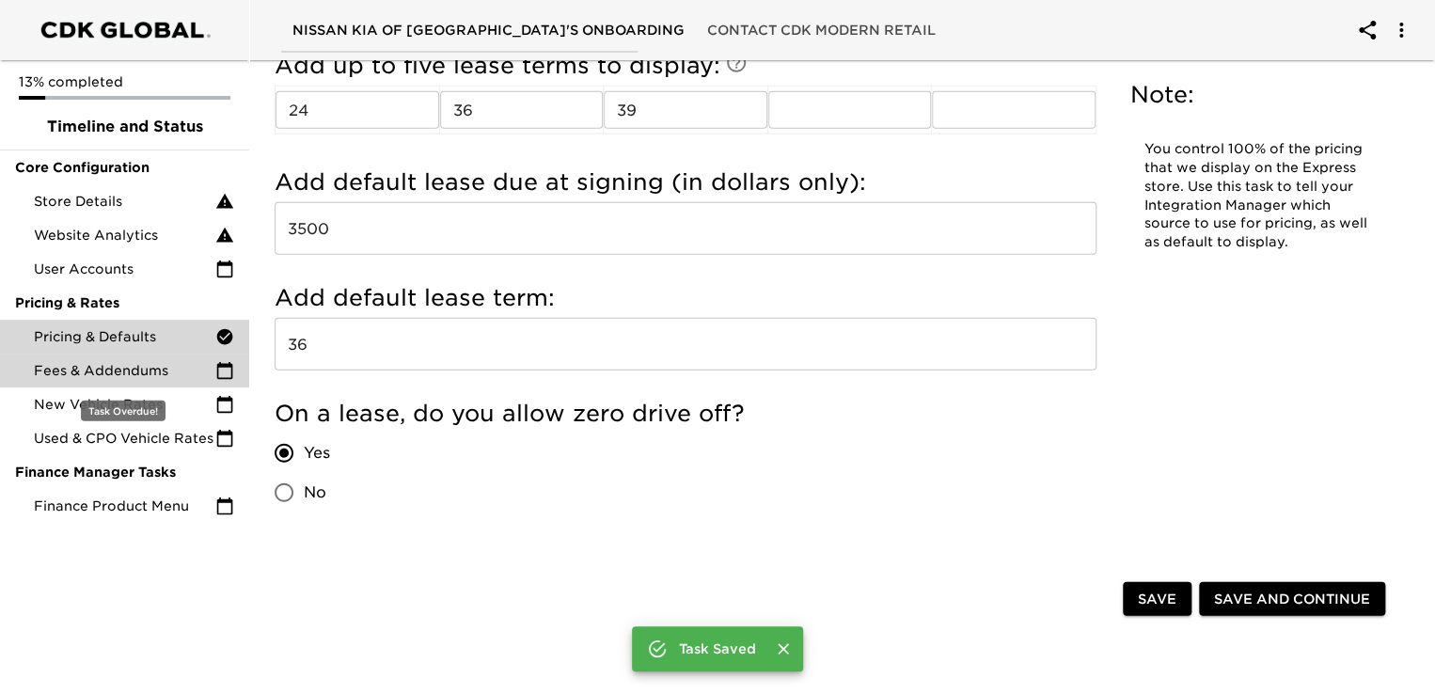
click at [102, 366] on span "Fees & Addendums" at bounding box center [124, 370] width 181 height 19
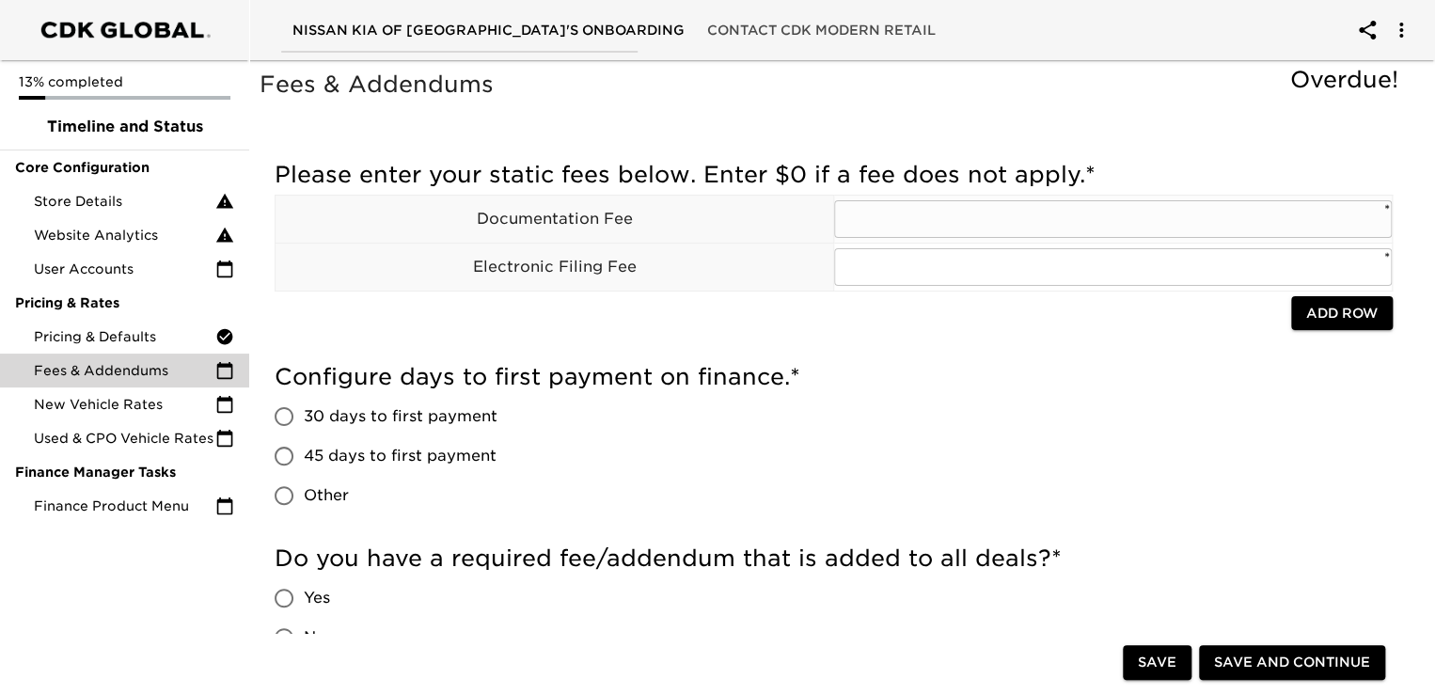
click at [940, 230] on input "text" at bounding box center [1113, 219] width 558 height 38
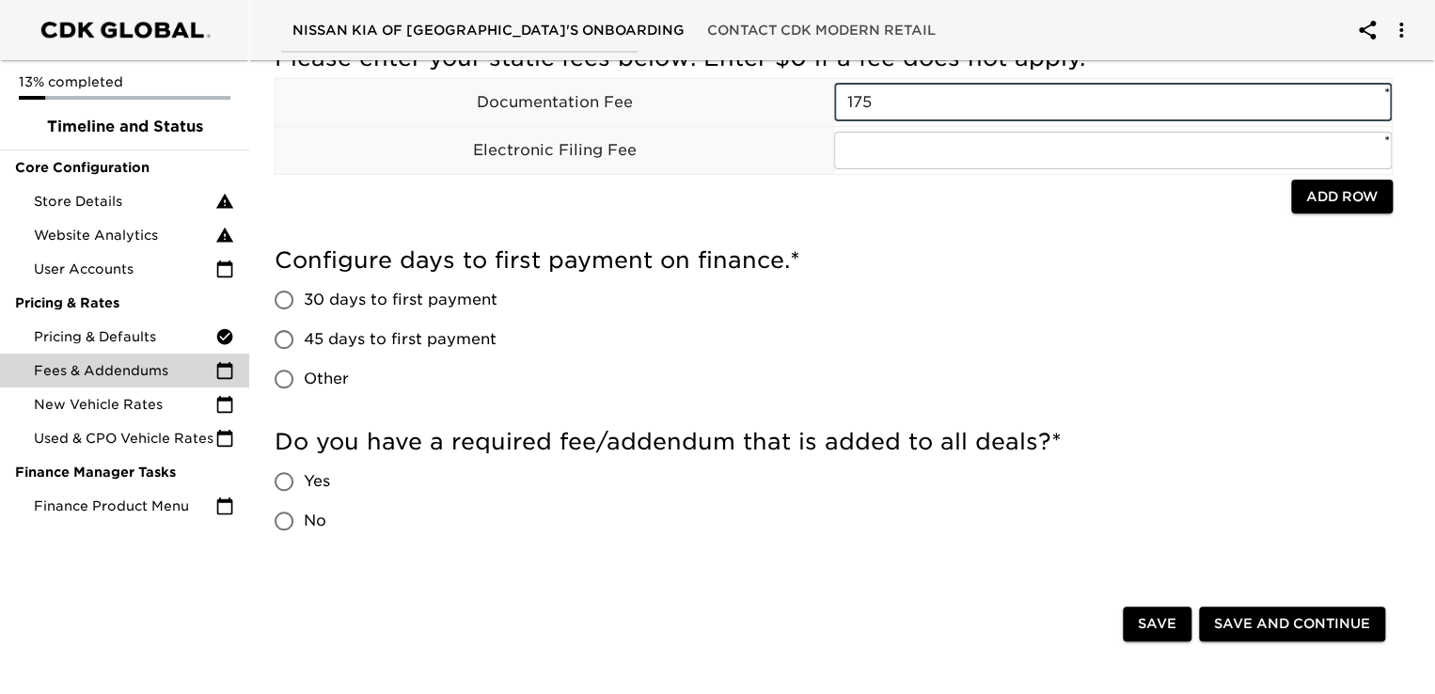
scroll to position [120, 0]
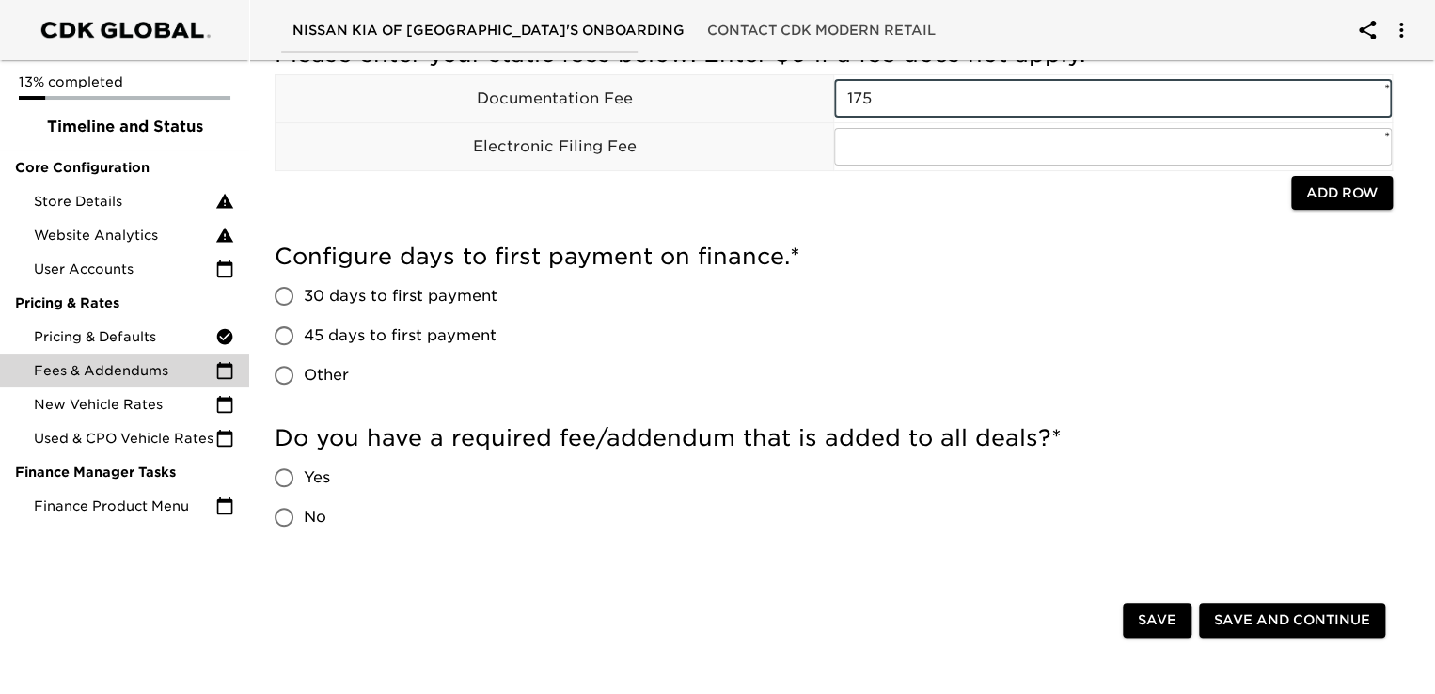
type input "175"
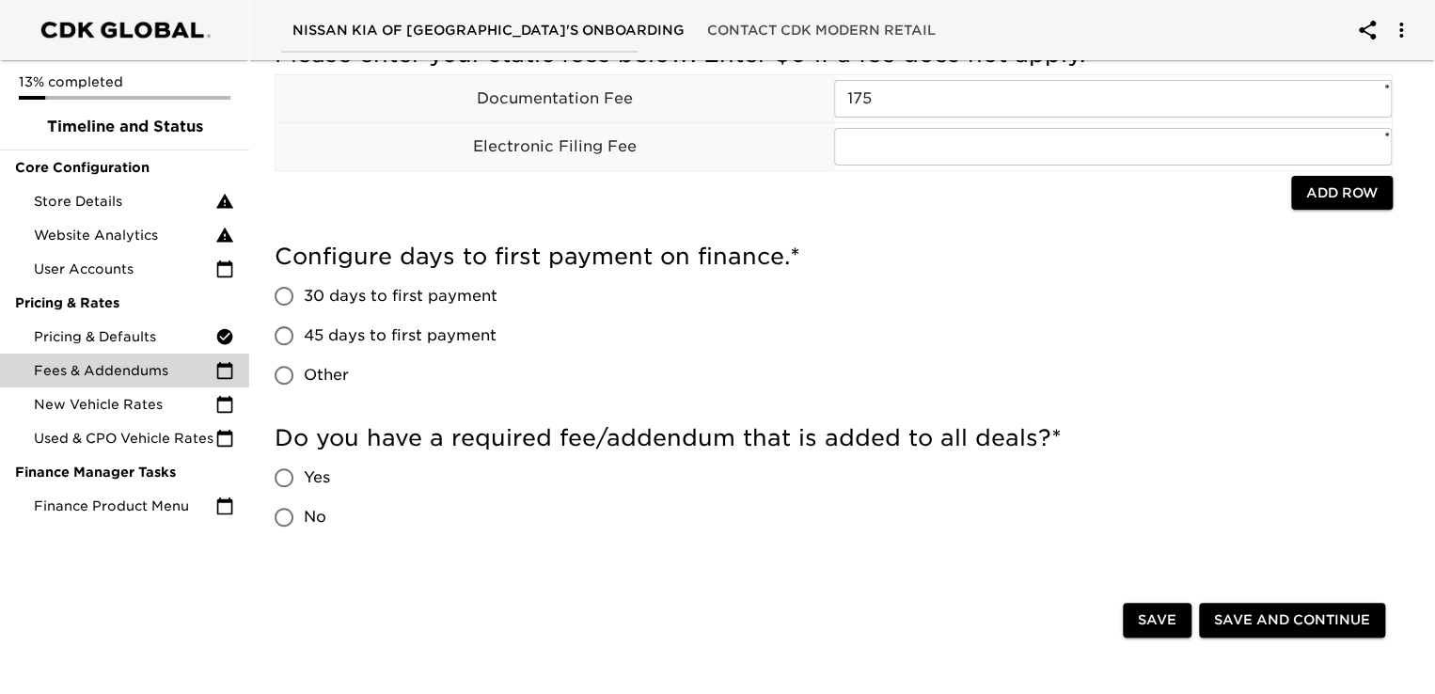
click at [330, 339] on span "45 days to first payment" at bounding box center [400, 335] width 193 height 23
click at [304, 339] on input "45 days to first payment" at bounding box center [283, 335] width 39 height 39
radio input "true"
click at [281, 513] on input "No" at bounding box center [283, 516] width 39 height 39
radio input "true"
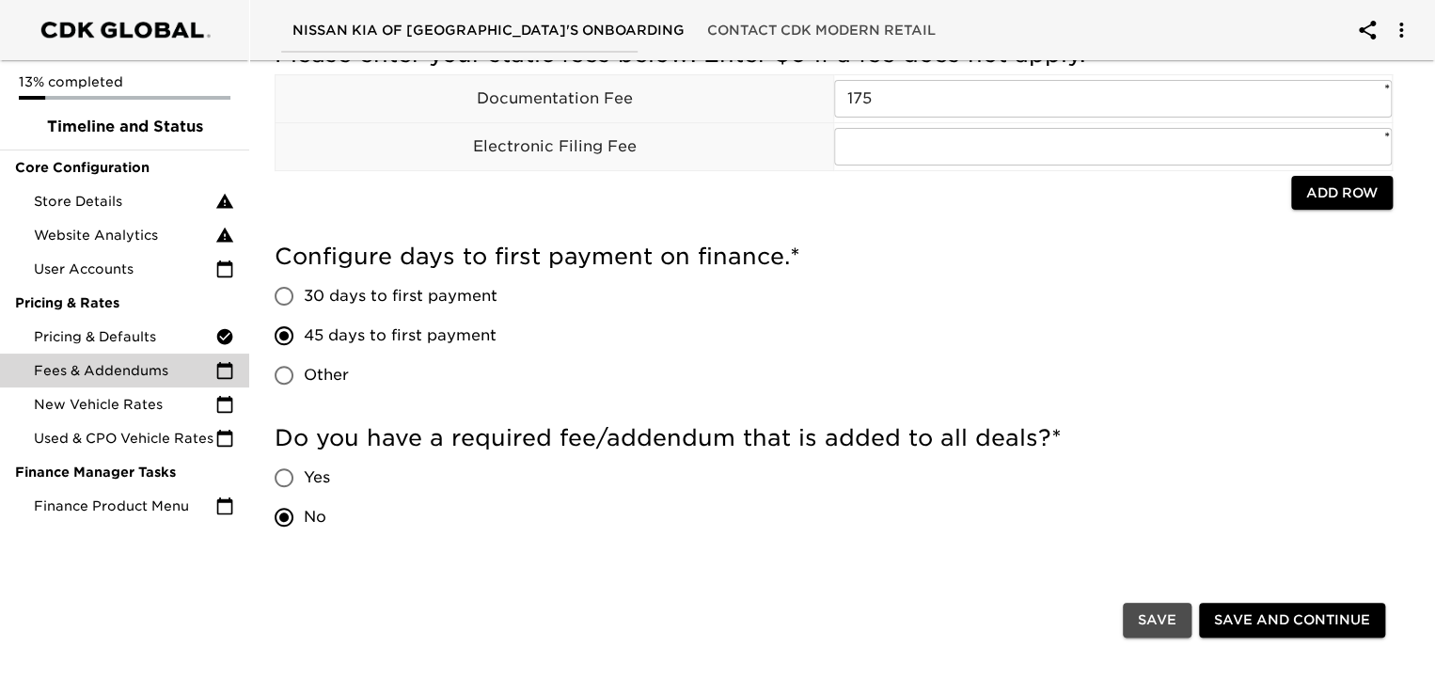
click at [1141, 617] on span "Save" at bounding box center [1157, 620] width 39 height 24
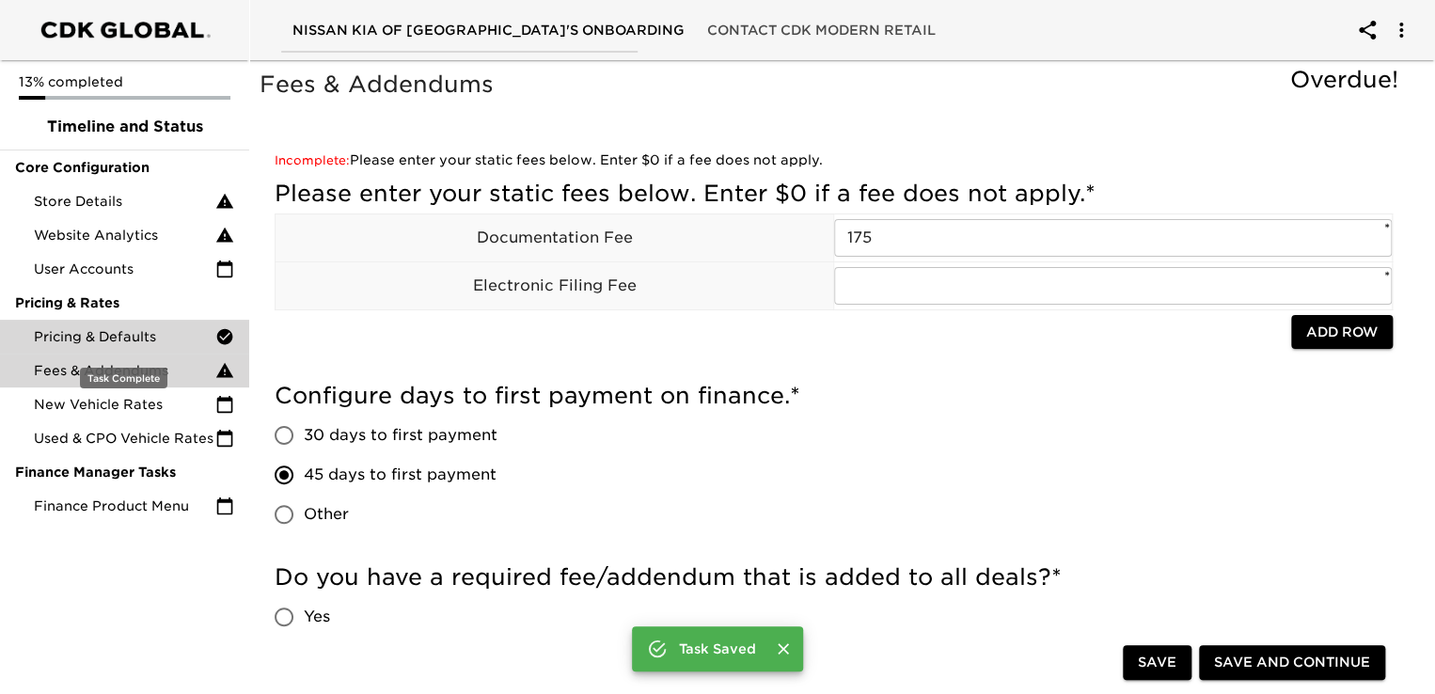
click at [133, 333] on span "Pricing & Defaults" at bounding box center [124, 336] width 181 height 19
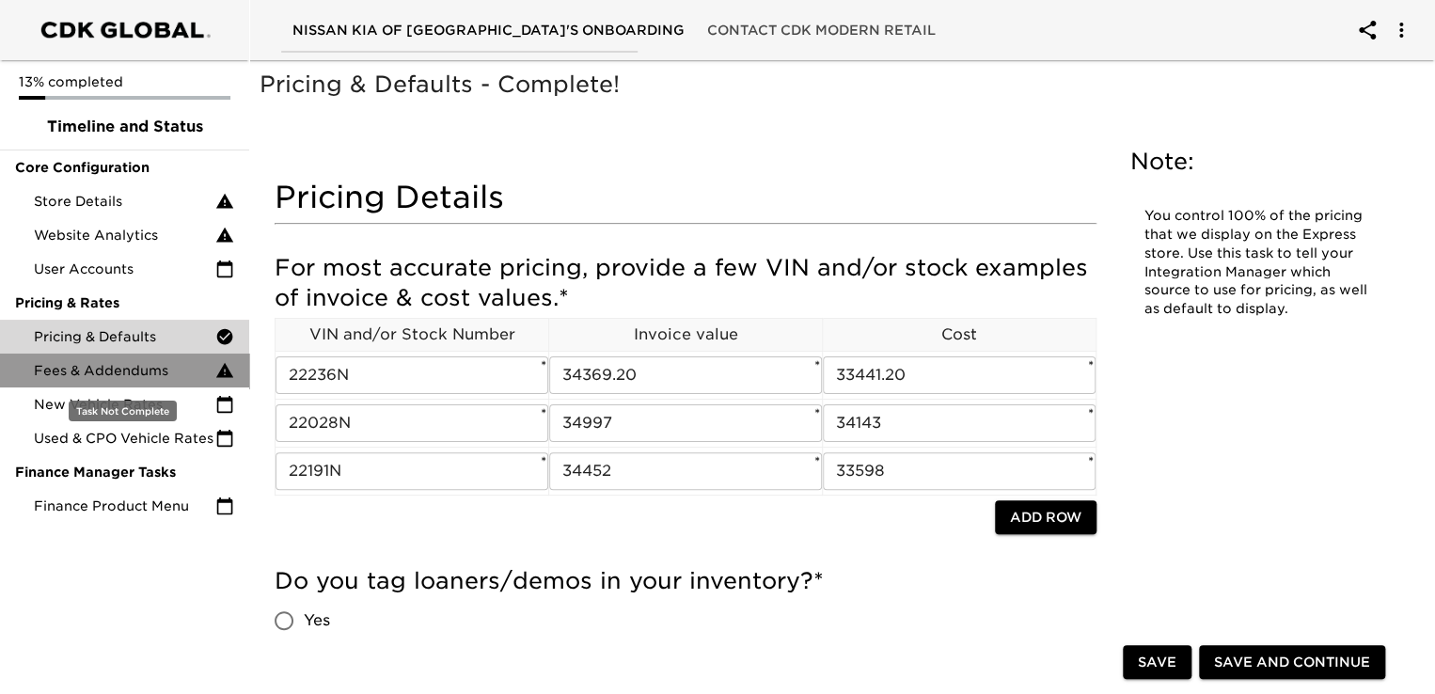
click at [185, 383] on div "Fees & Addendums" at bounding box center [124, 371] width 249 height 34
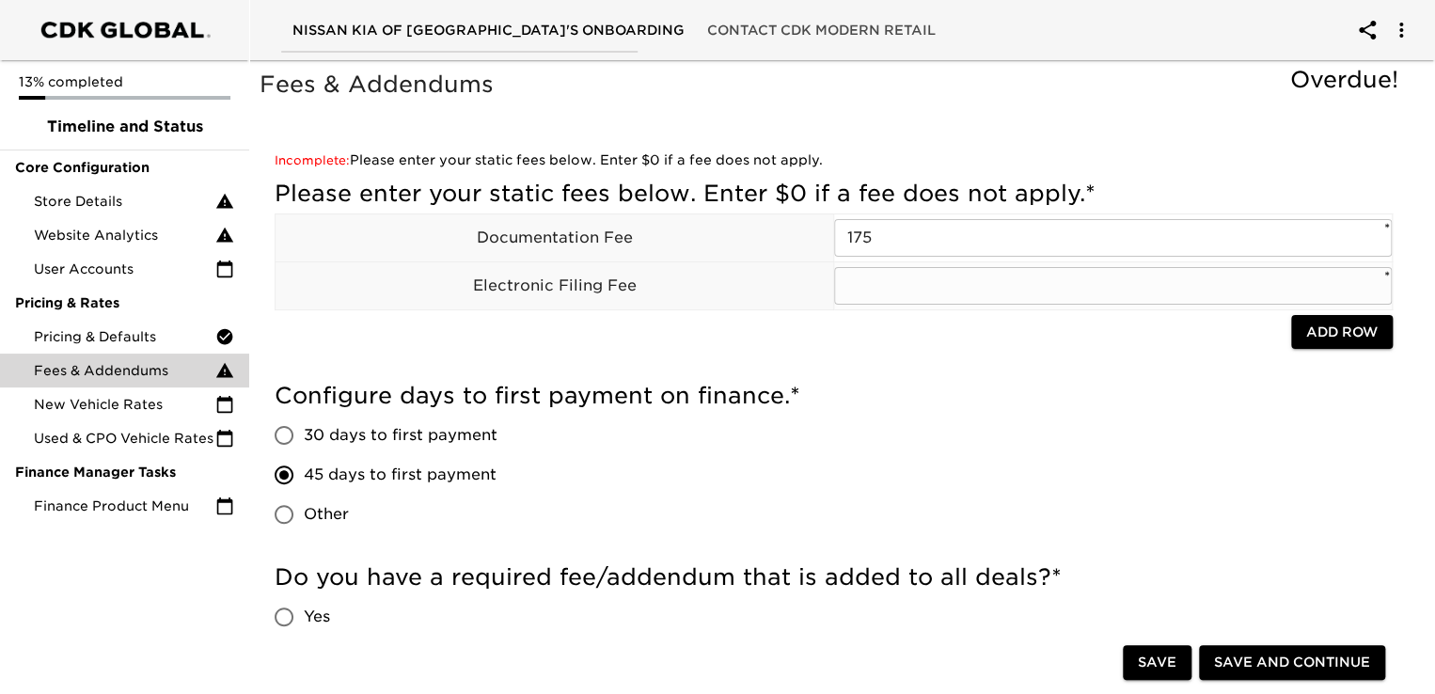
click at [918, 298] on input "text" at bounding box center [1113, 286] width 558 height 38
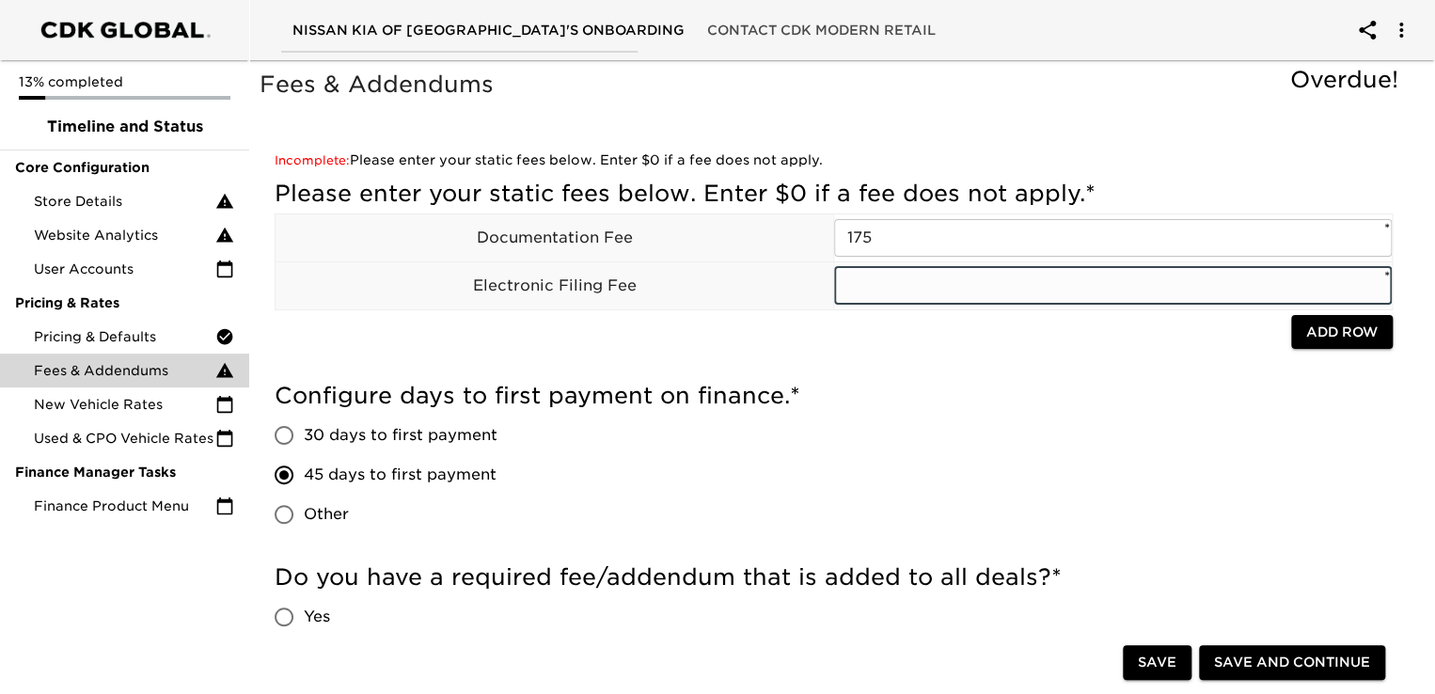
type input "0"
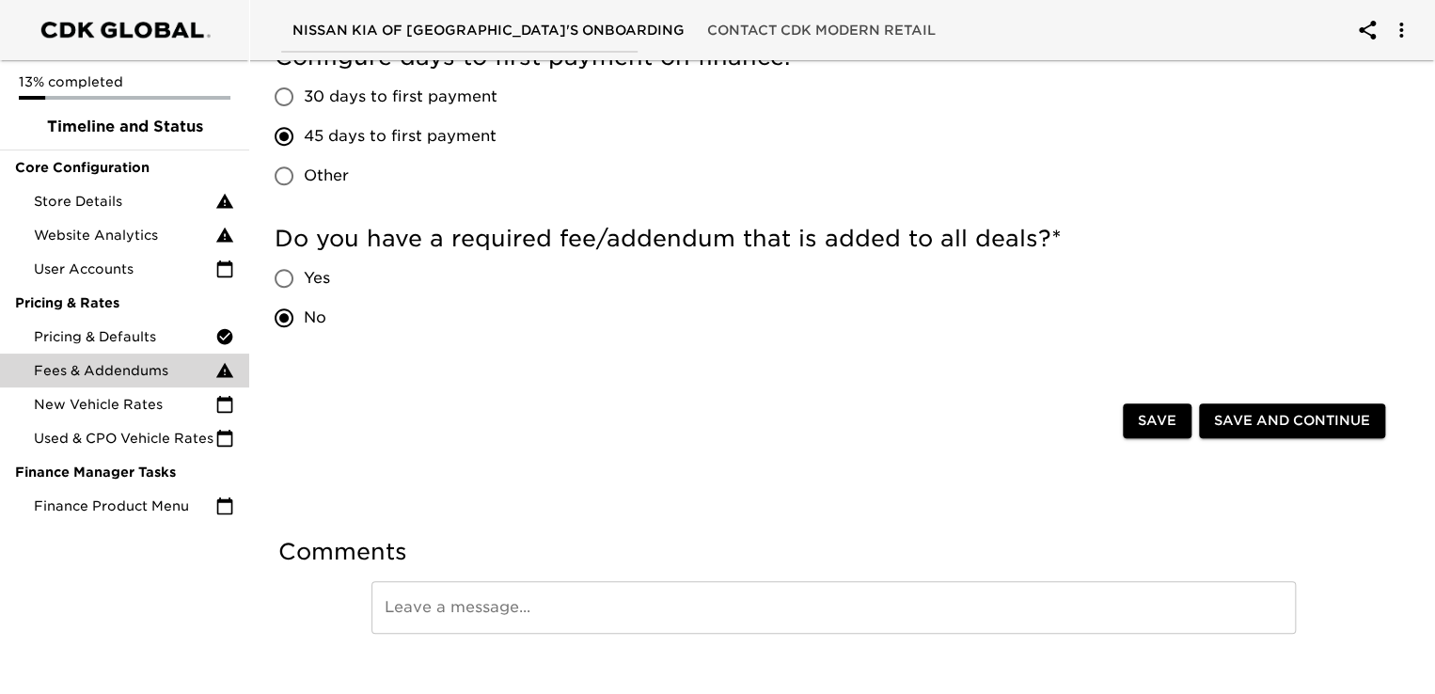
scroll to position [367, 0]
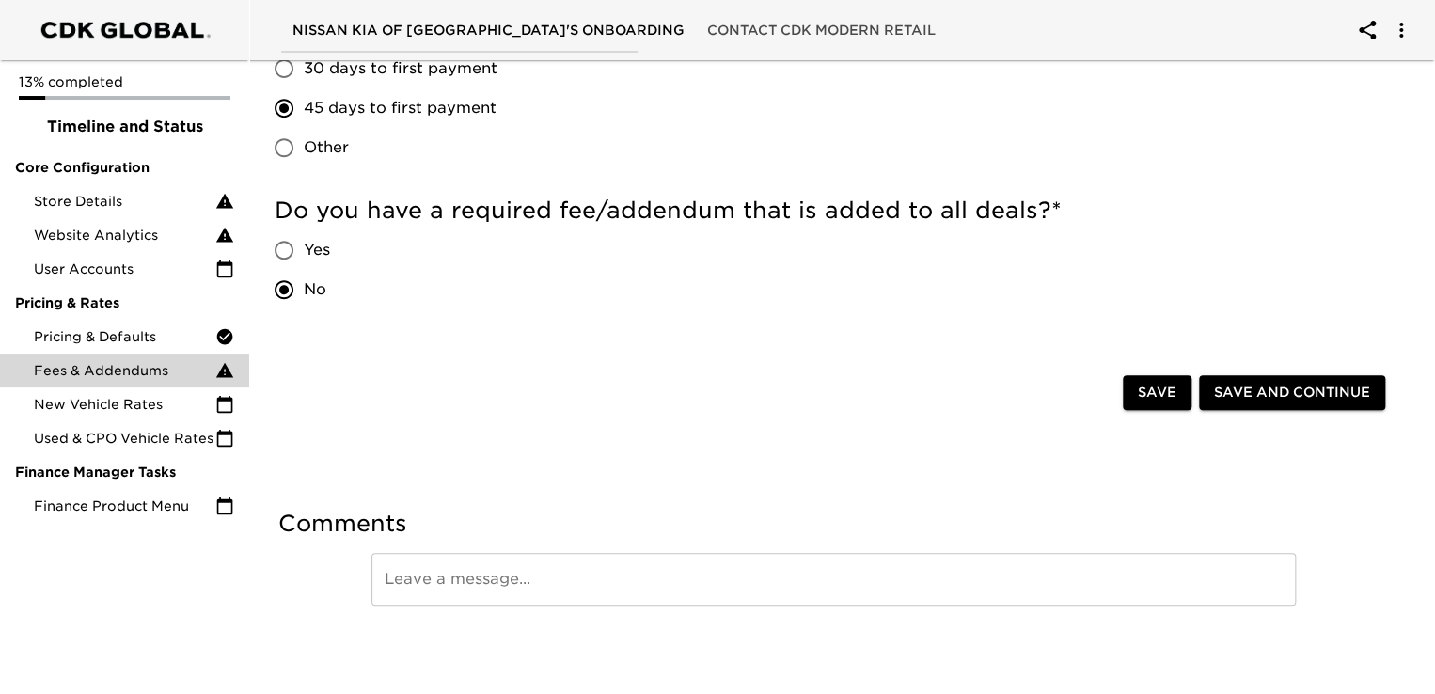
type input "n/a"
click at [1164, 395] on span "Save" at bounding box center [1157, 393] width 39 height 24
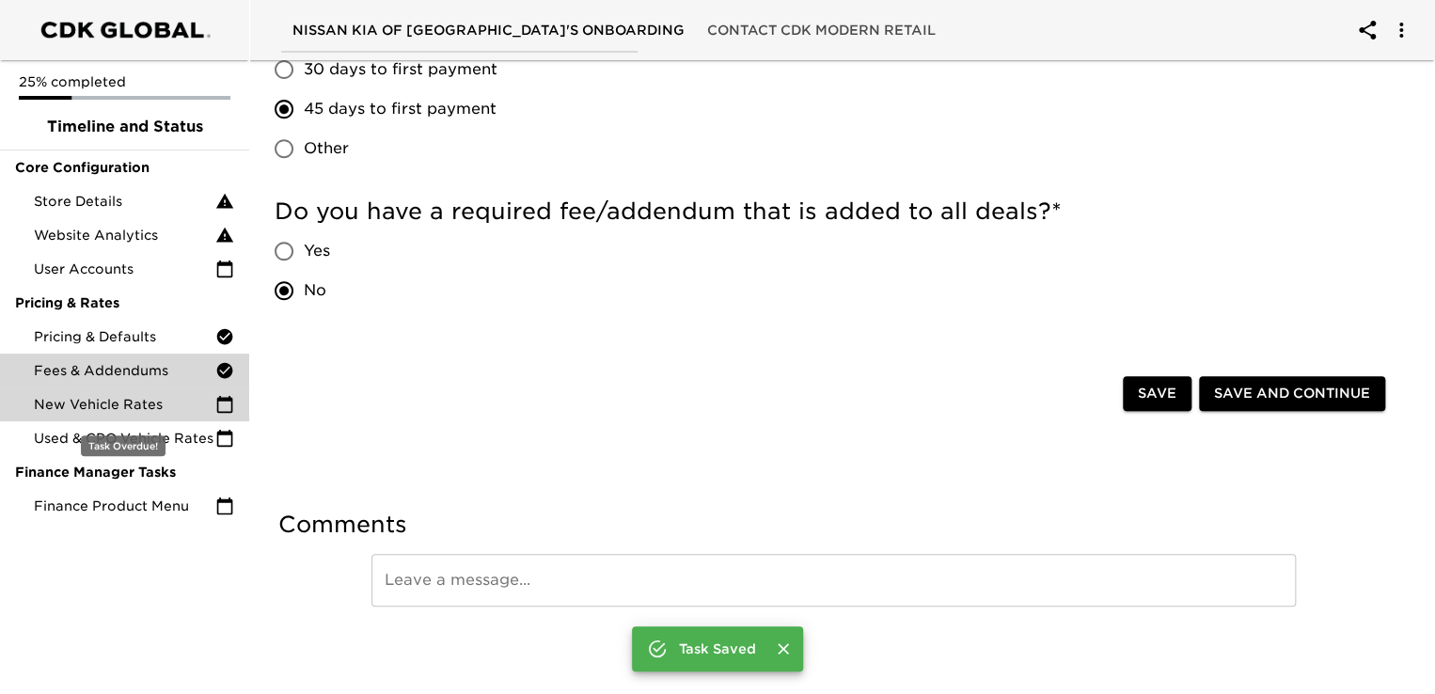
click at [60, 404] on span "New Vehicle Rates" at bounding box center [124, 404] width 181 height 19
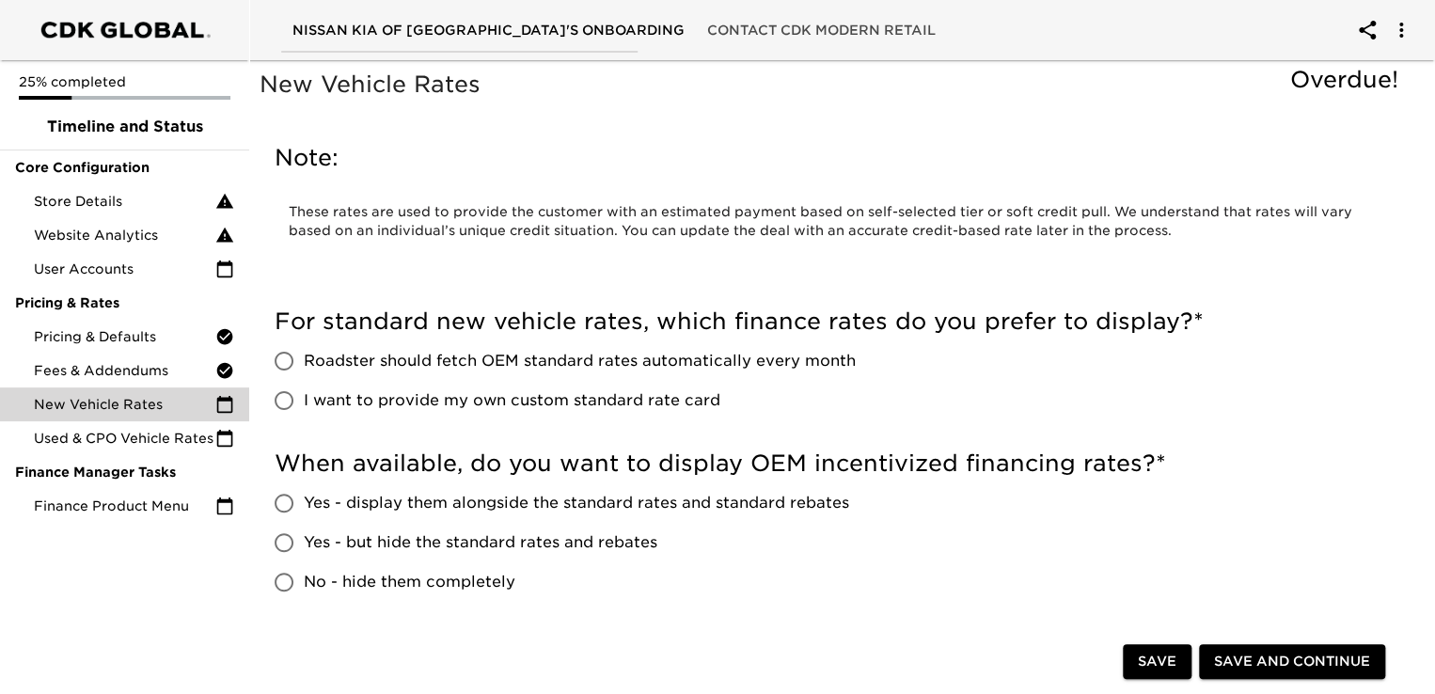
click at [540, 363] on span "Roadster should fetch OEM standard rates automatically every month" at bounding box center [580, 361] width 552 height 23
click at [304, 363] on input "Roadster should fetch OEM standard rates automatically every month" at bounding box center [283, 360] width 39 height 39
radio input "true"
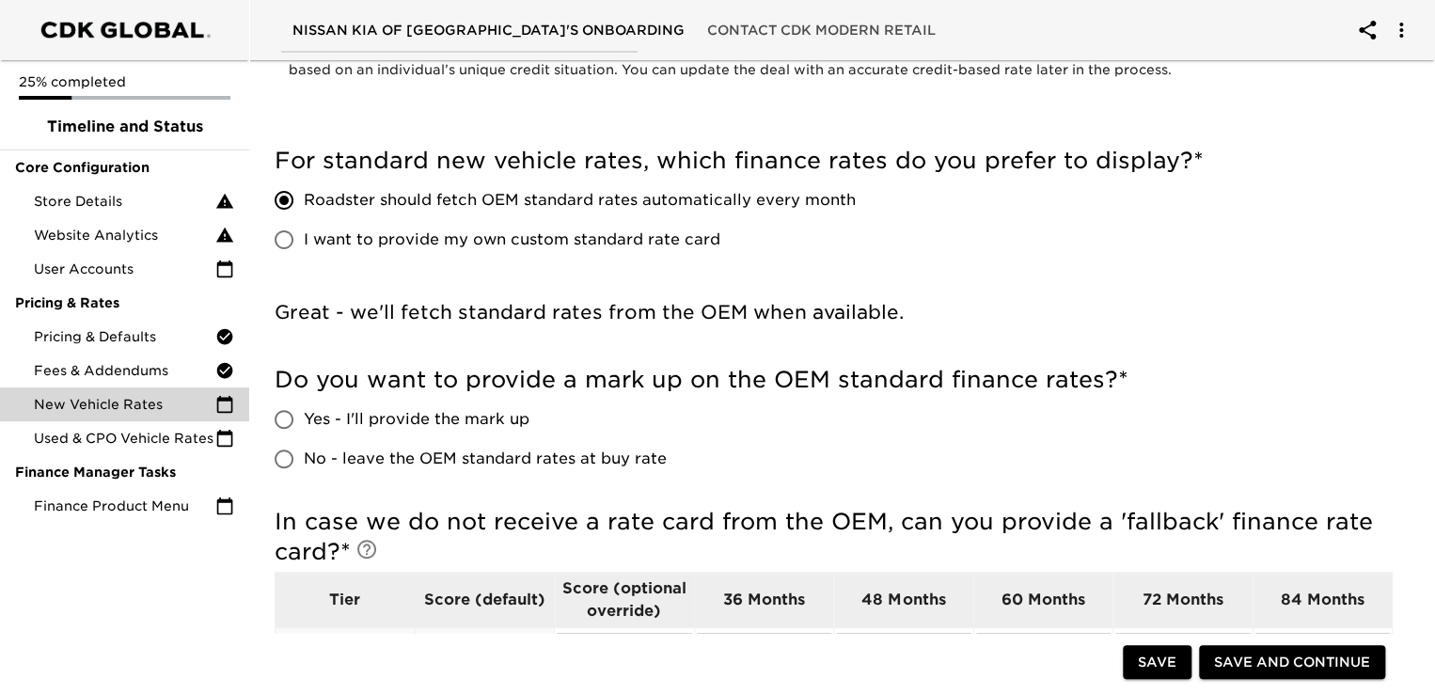
scroll to position [165, 0]
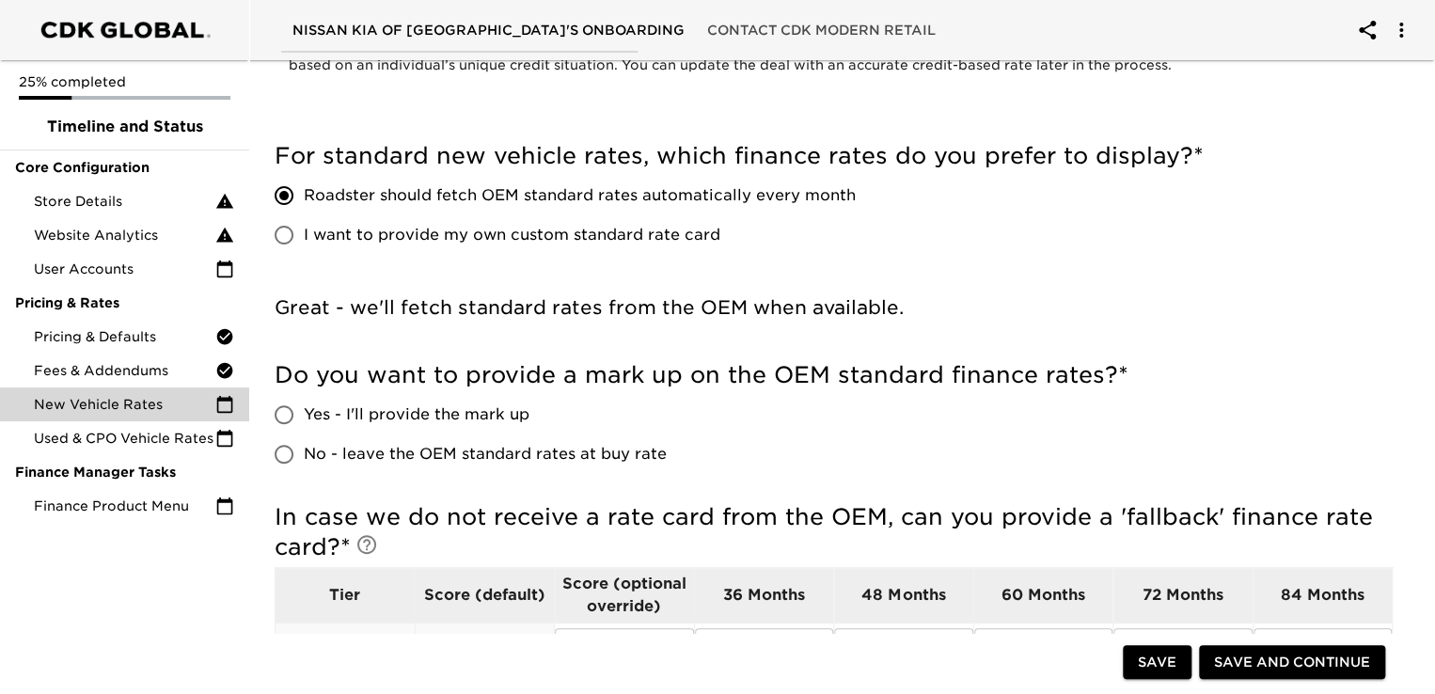
click at [501, 407] on span "Yes - I'll provide the mark up" at bounding box center [417, 414] width 226 height 23
click at [304, 407] on input "Yes - I'll provide the mark up" at bounding box center [283, 414] width 39 height 39
radio input "true"
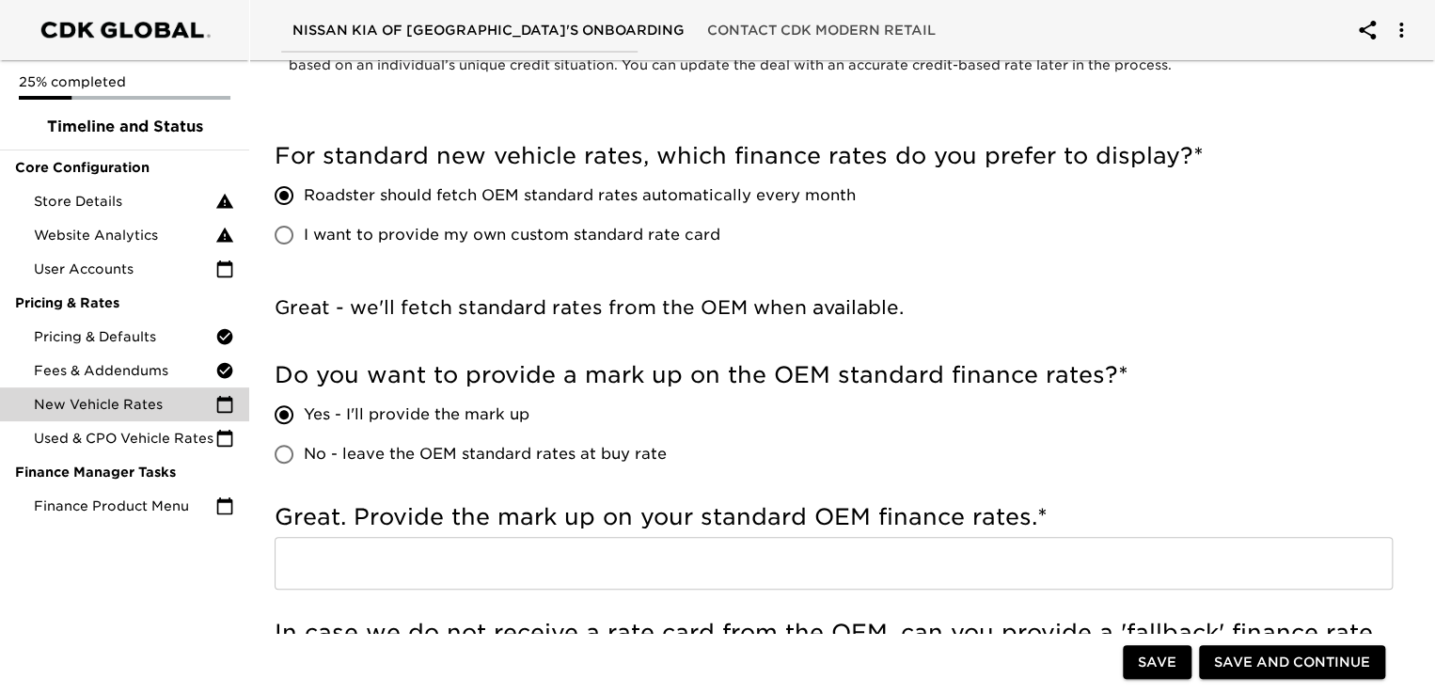
click at [358, 554] on input "text" at bounding box center [834, 563] width 1118 height 53
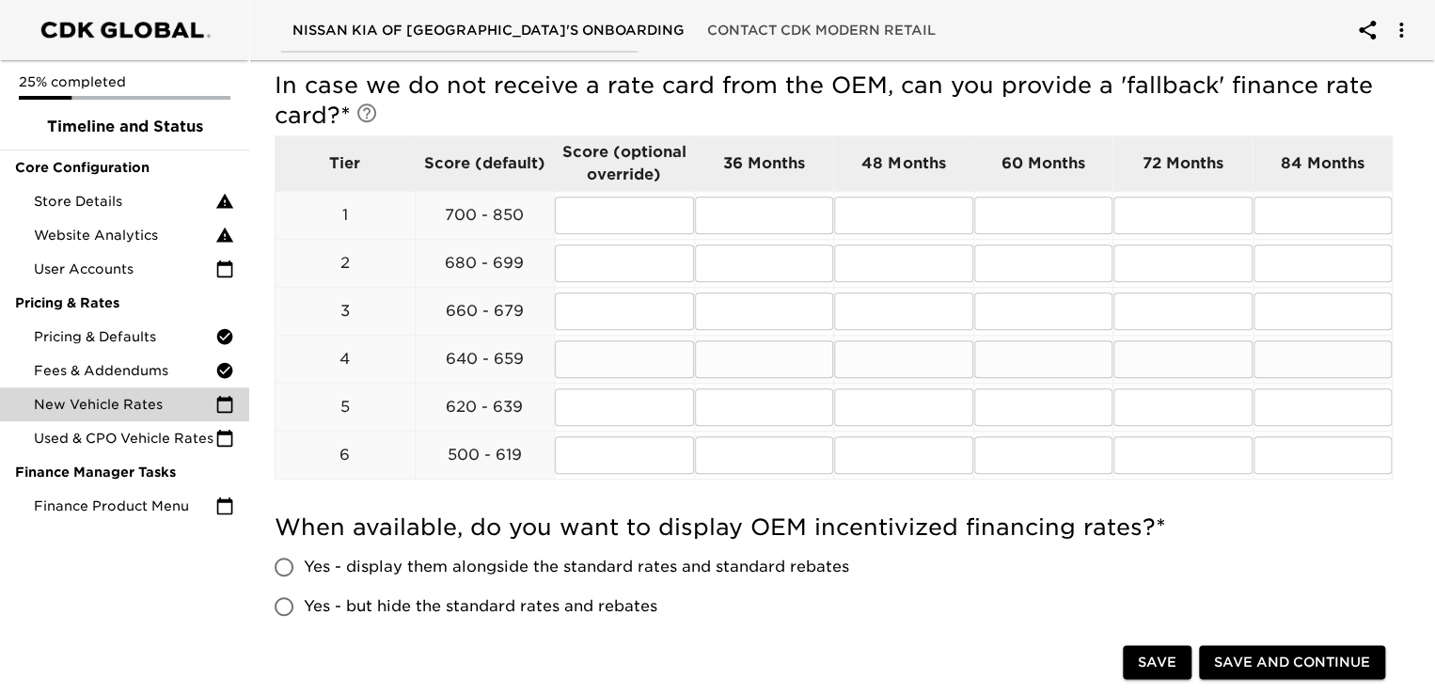
scroll to position [634, 0]
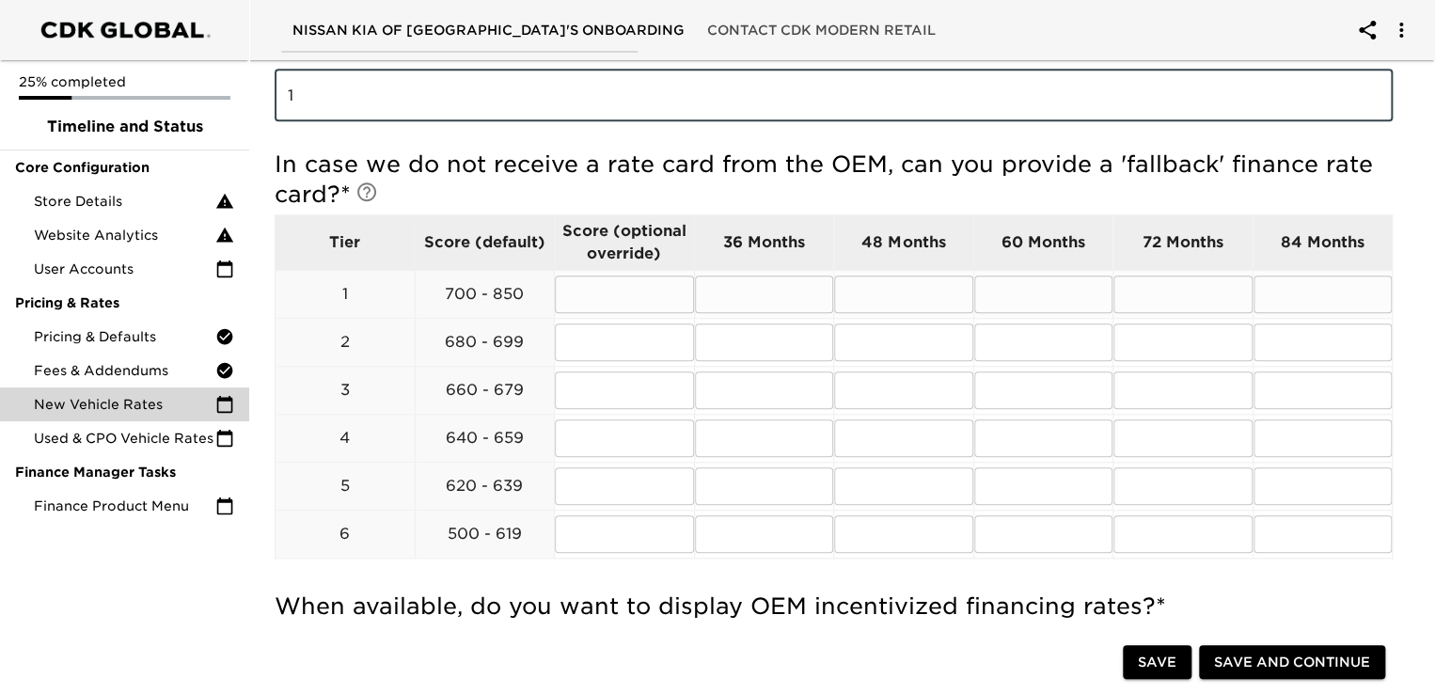
type input "1"
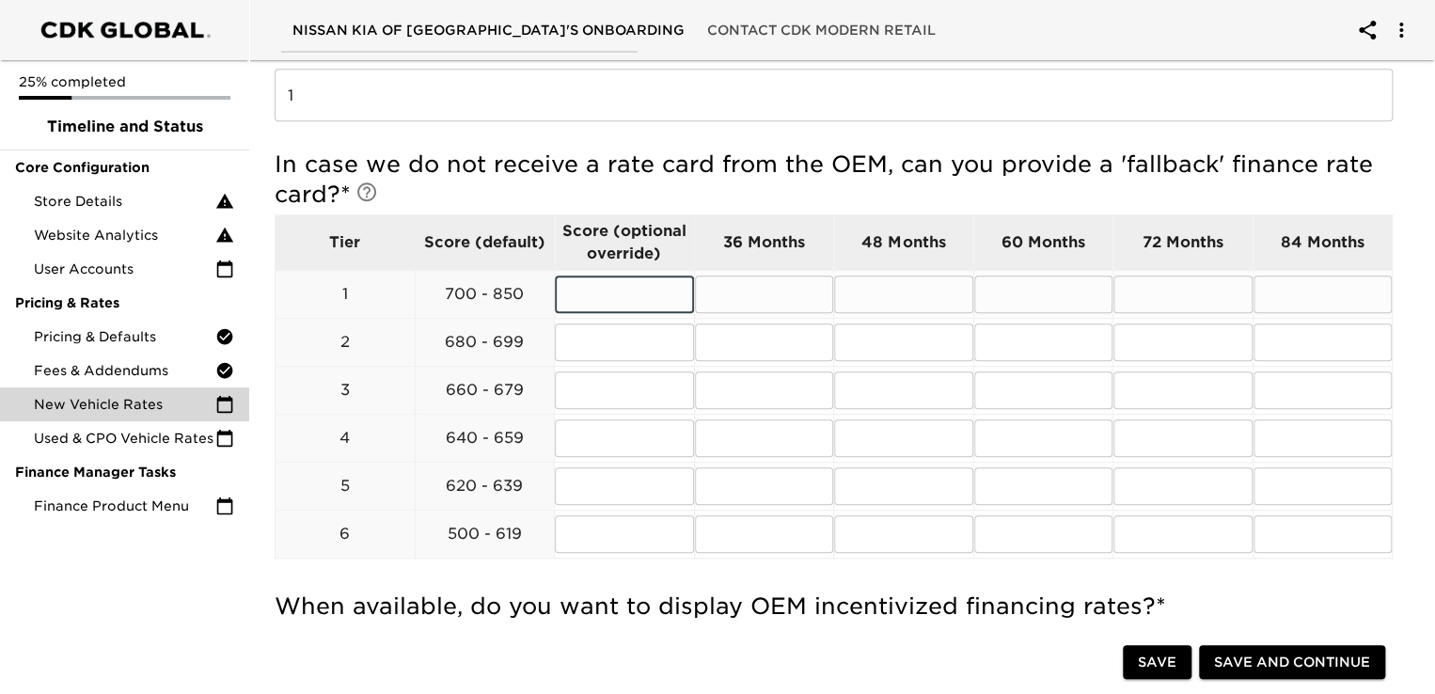
click at [624, 294] on input "text" at bounding box center [624, 294] width 139 height 38
click at [1040, 287] on input "text" at bounding box center [1043, 294] width 139 height 38
type input "6.9"
click at [1199, 302] on input "text" at bounding box center [1182, 294] width 139 height 38
type input "7.59"
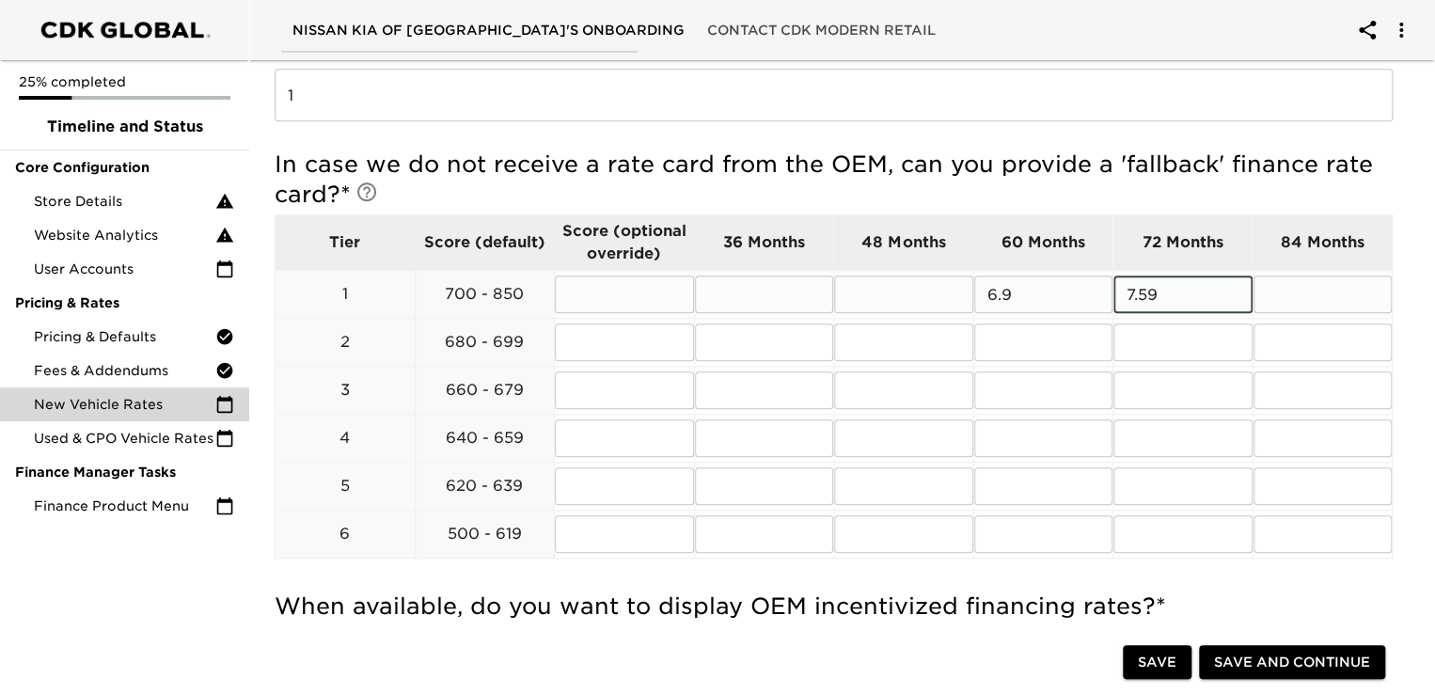
click at [1311, 296] on input "text" at bounding box center [1322, 294] width 139 height 38
type input "7.99"
click at [1059, 347] on input "text" at bounding box center [1043, 342] width 139 height 38
type input "7.9"
click at [1027, 377] on input "text" at bounding box center [1043, 390] width 139 height 38
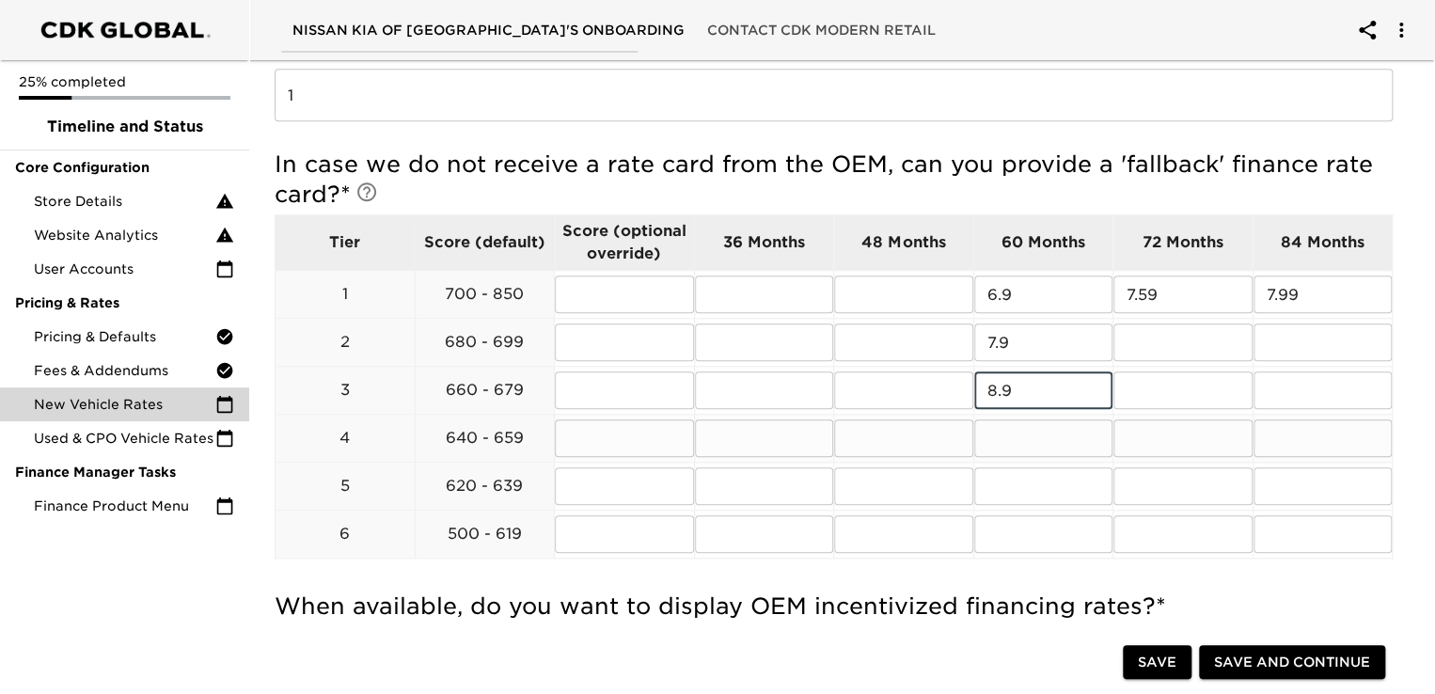
type input "8.9"
click at [1018, 416] on td "​" at bounding box center [1043, 439] width 140 height 48
click at [1017, 435] on input "text" at bounding box center [1043, 438] width 139 height 38
click at [1177, 324] on input "text" at bounding box center [1182, 342] width 139 height 38
type input "8.59"
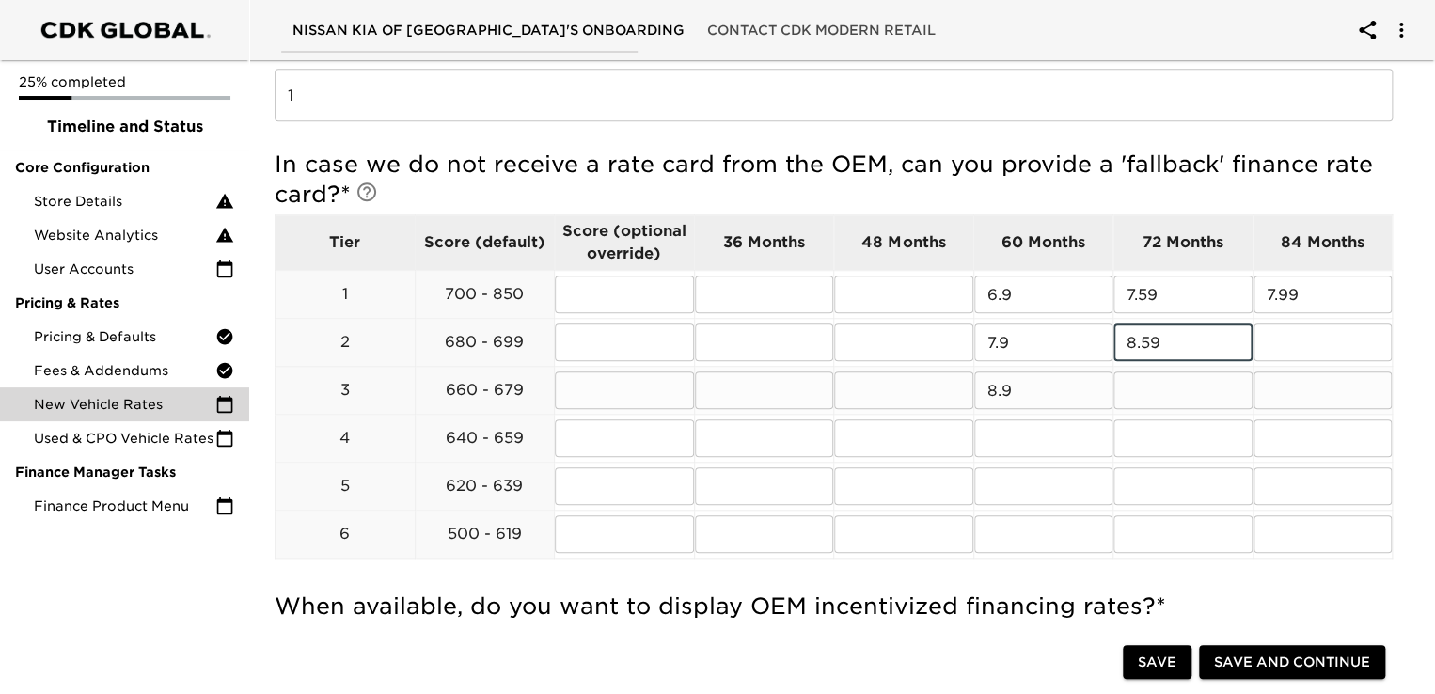
click at [1139, 393] on input "text" at bounding box center [1182, 390] width 139 height 38
type input "9.59"
click at [1045, 429] on input "text" at bounding box center [1043, 438] width 139 height 38
type input "9.9"
click at [1037, 482] on input "text" at bounding box center [1043, 486] width 139 height 38
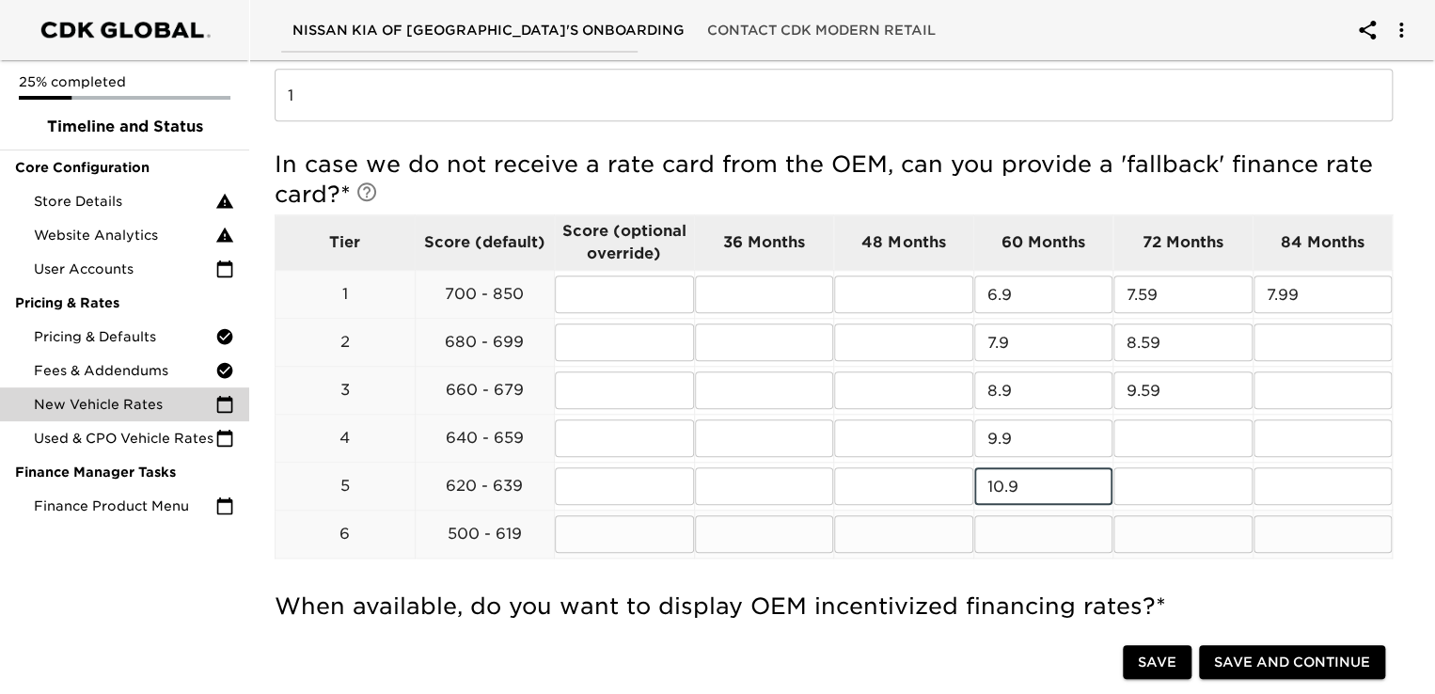
type input "10.9"
click at [1008, 530] on input "text" at bounding box center [1043, 534] width 139 height 38
type input "2"
type input "11.9"
click at [1159, 422] on input "text" at bounding box center [1182, 438] width 139 height 38
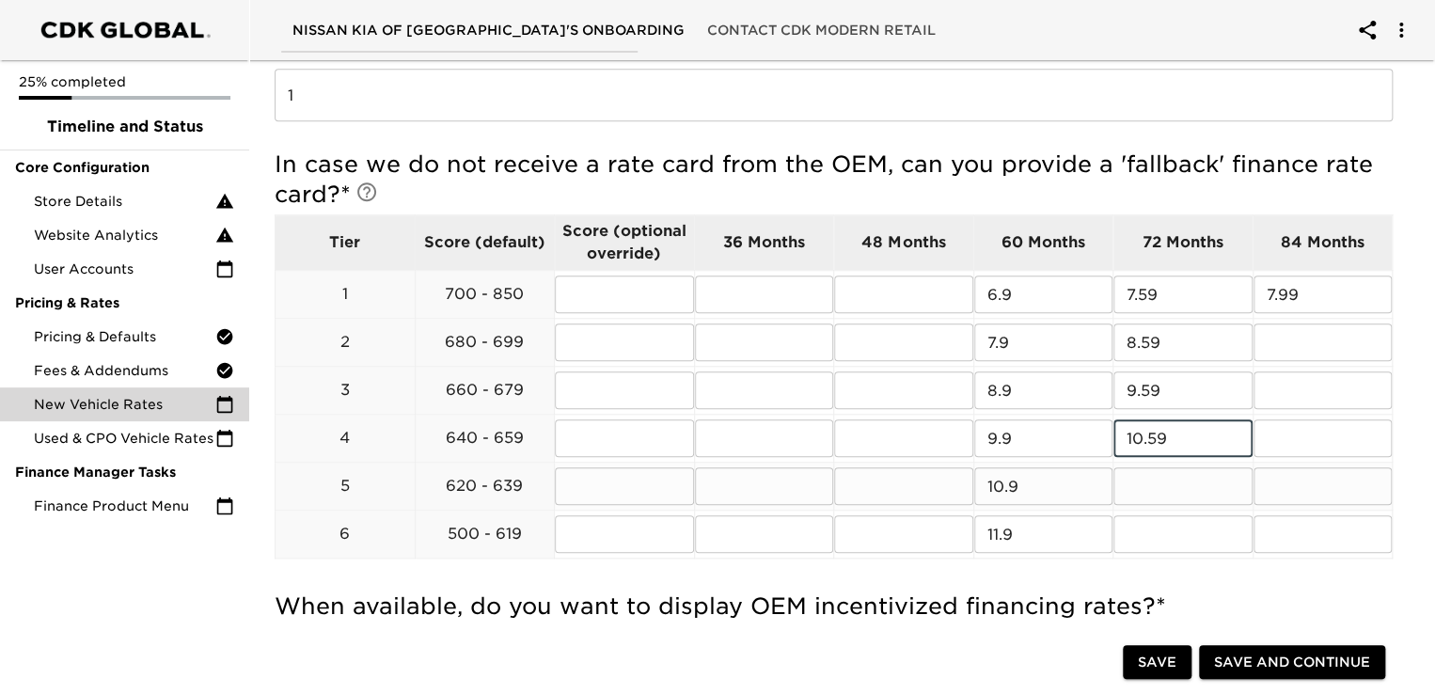
type input "10.59"
click at [1156, 495] on input "text" at bounding box center [1182, 486] width 139 height 38
type input "11.59"
click at [1137, 530] on input "text" at bounding box center [1182, 534] width 139 height 38
type input "12.59"
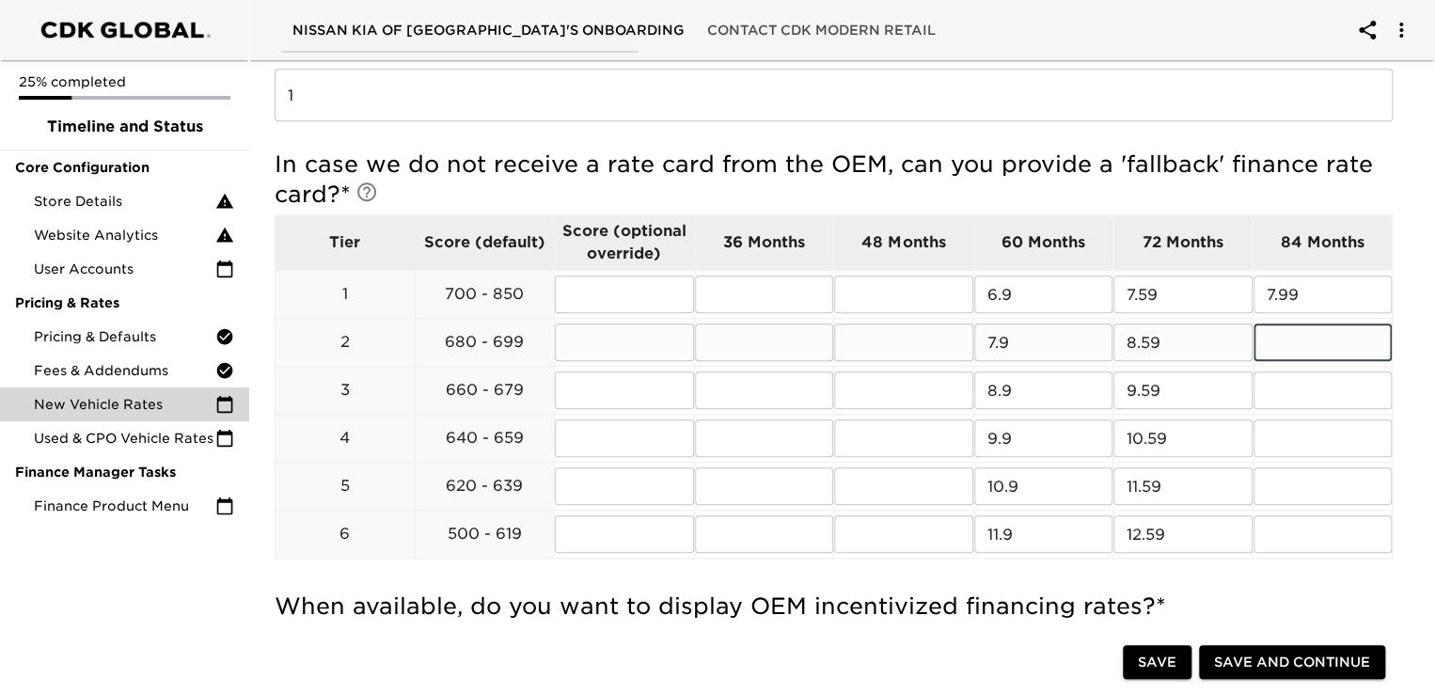
click at [1331, 349] on input "text" at bounding box center [1322, 342] width 139 height 38
type input "8.99"
click at [1309, 396] on input "text" at bounding box center [1322, 390] width 139 height 38
type input "9.99"
click at [1290, 441] on input "text" at bounding box center [1322, 438] width 139 height 38
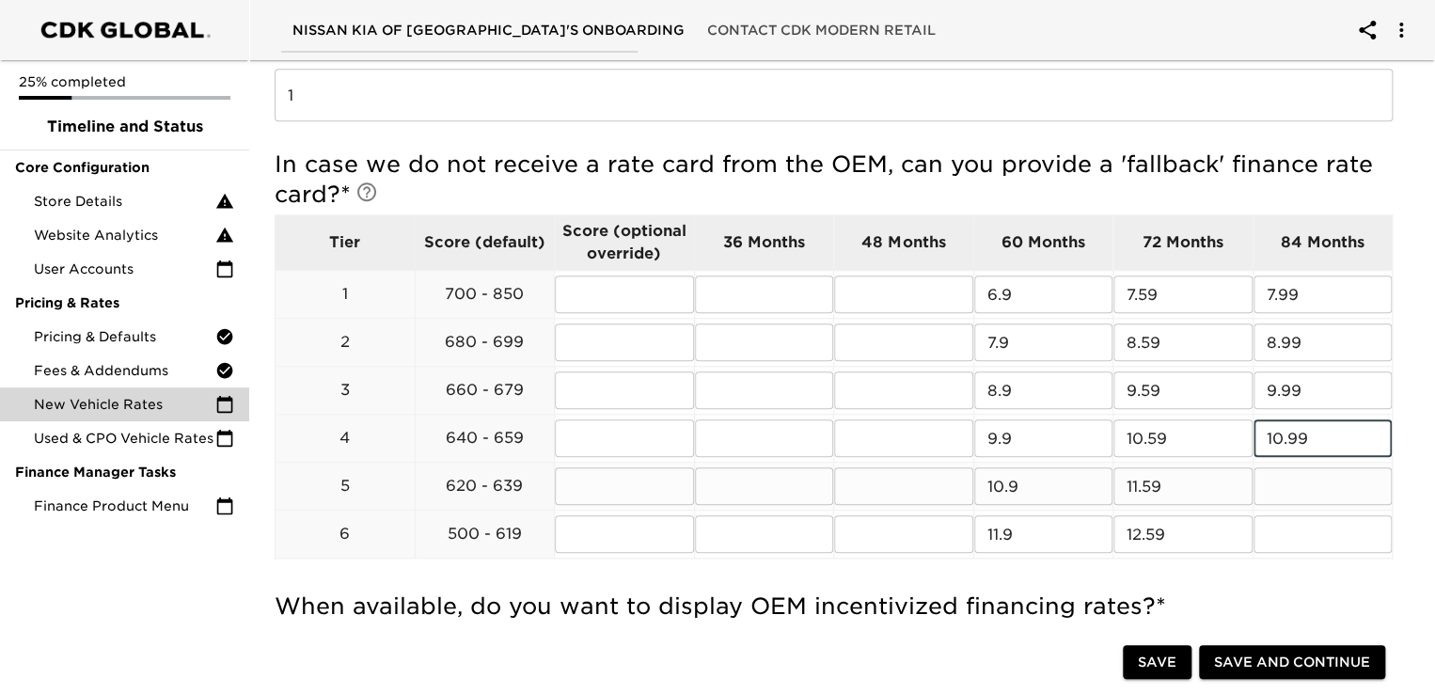
type input "10.99"
click at [1282, 490] on input "text" at bounding box center [1322, 486] width 139 height 38
type input "11.99"
click at [1271, 520] on input "text" at bounding box center [1322, 534] width 139 height 38
type input "12.59"
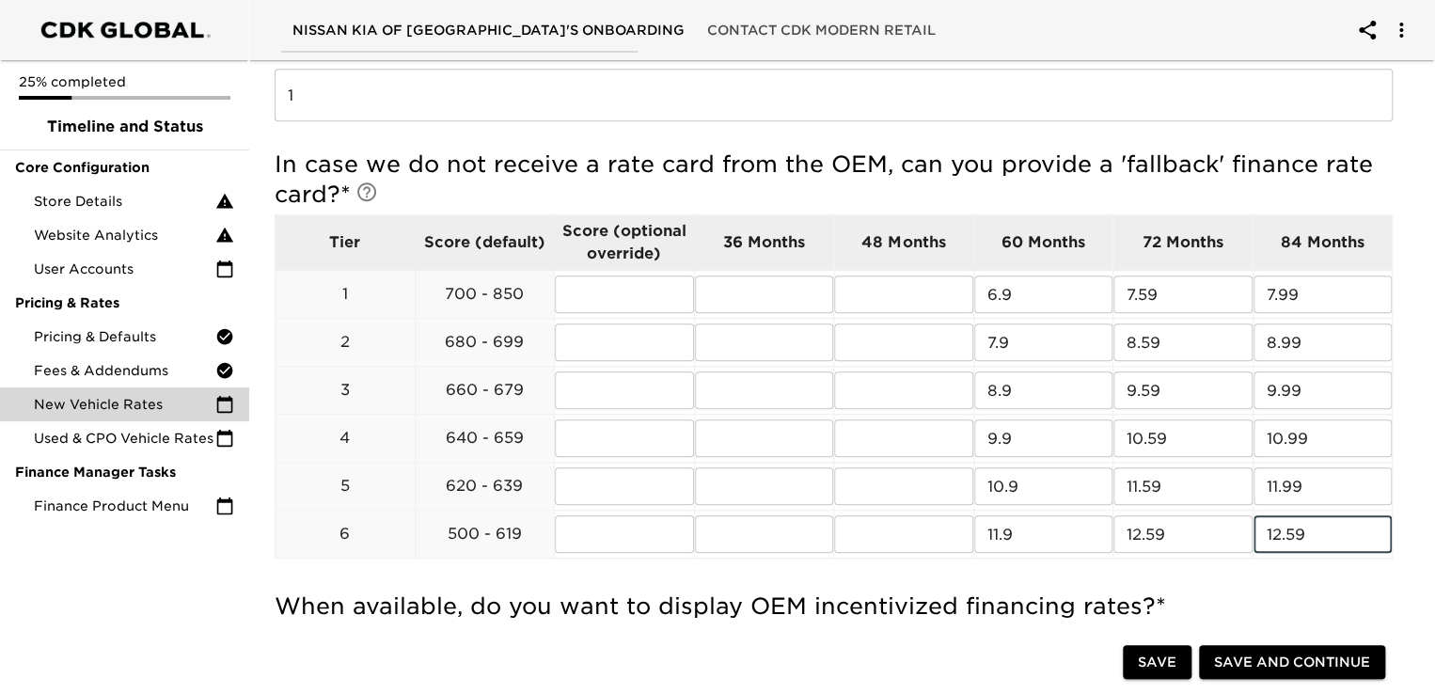
click at [1196, 575] on div "In case we do not receive a rate card from the OEM, can you provide a 'fallback…" at bounding box center [834, 361] width 1118 height 442
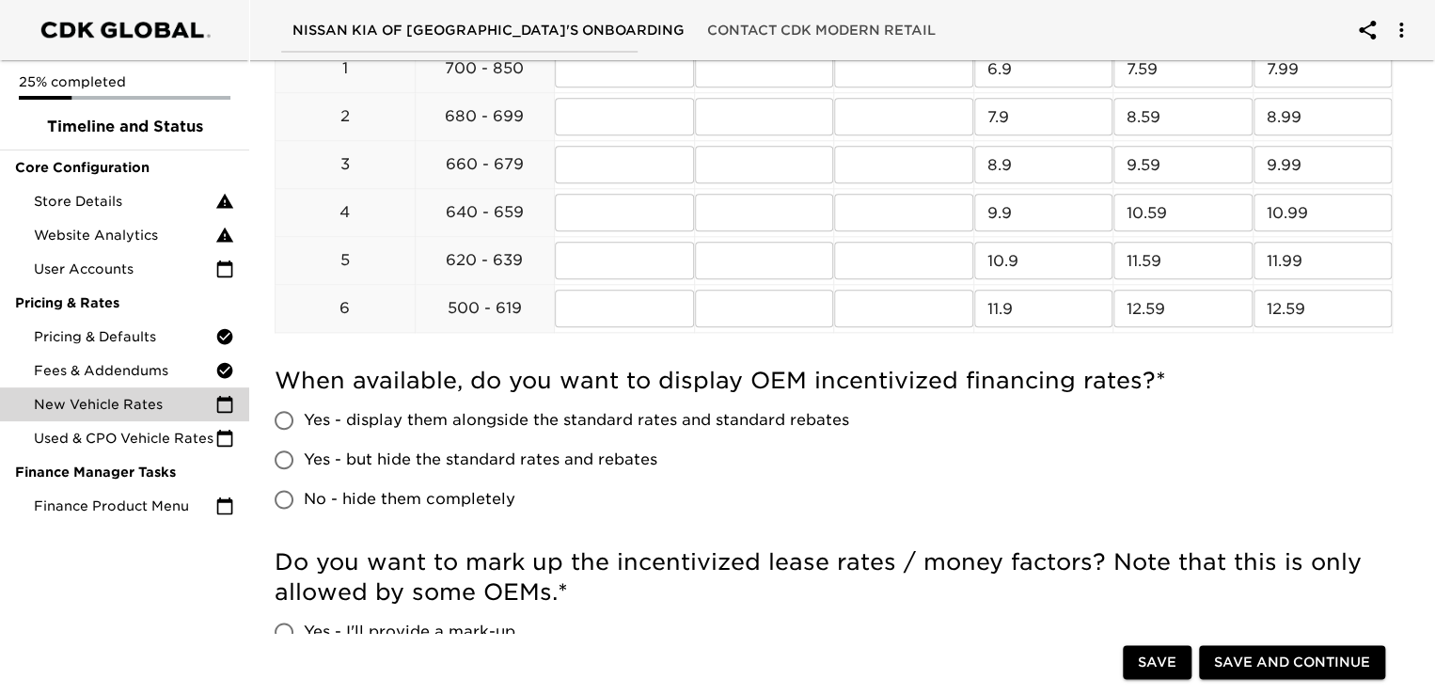
scroll to position [861, 0]
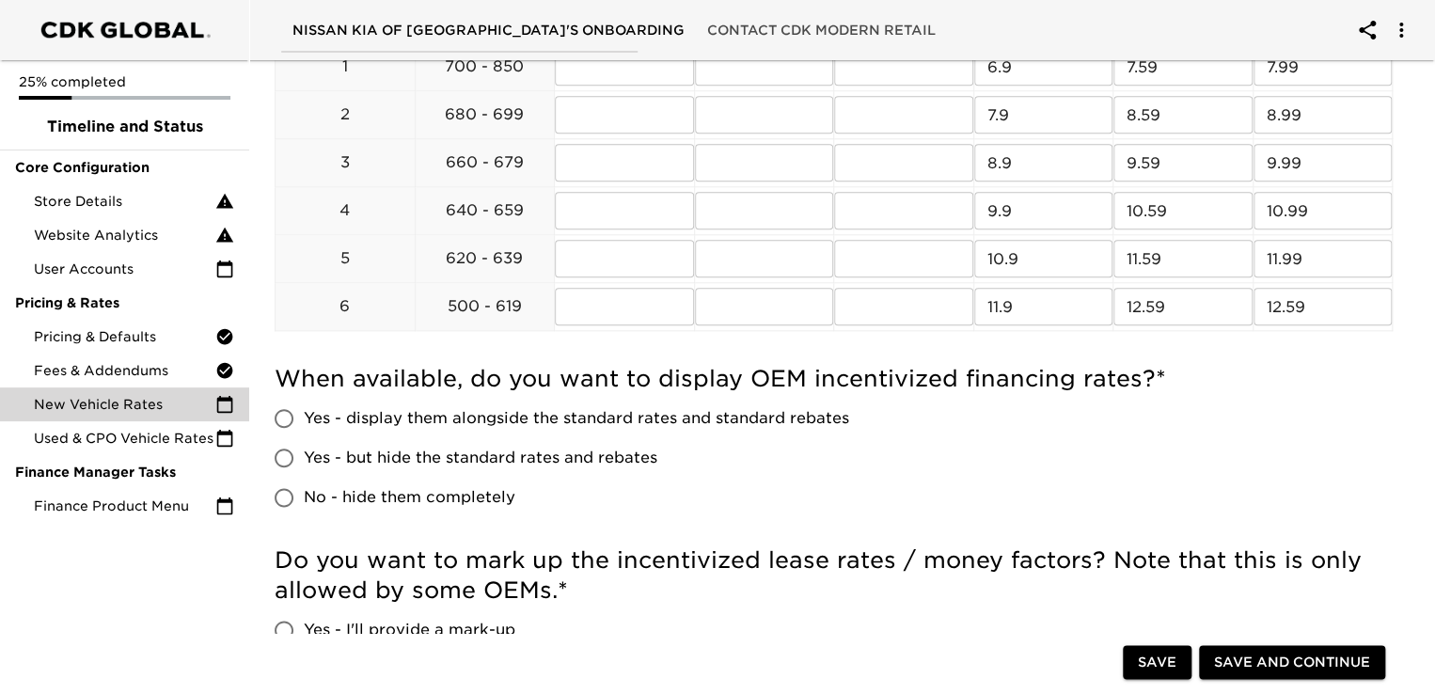
click at [469, 495] on span "No - hide them completely" at bounding box center [410, 497] width 212 height 23
click at [304, 495] on input "No - hide them completely" at bounding box center [283, 497] width 39 height 39
radio input "true"
click at [465, 453] on span "Yes - but hide the standard rates and rebates" at bounding box center [481, 458] width 354 height 23
click at [304, 453] on input "Yes - but hide the standard rates and rebates" at bounding box center [283, 457] width 39 height 39
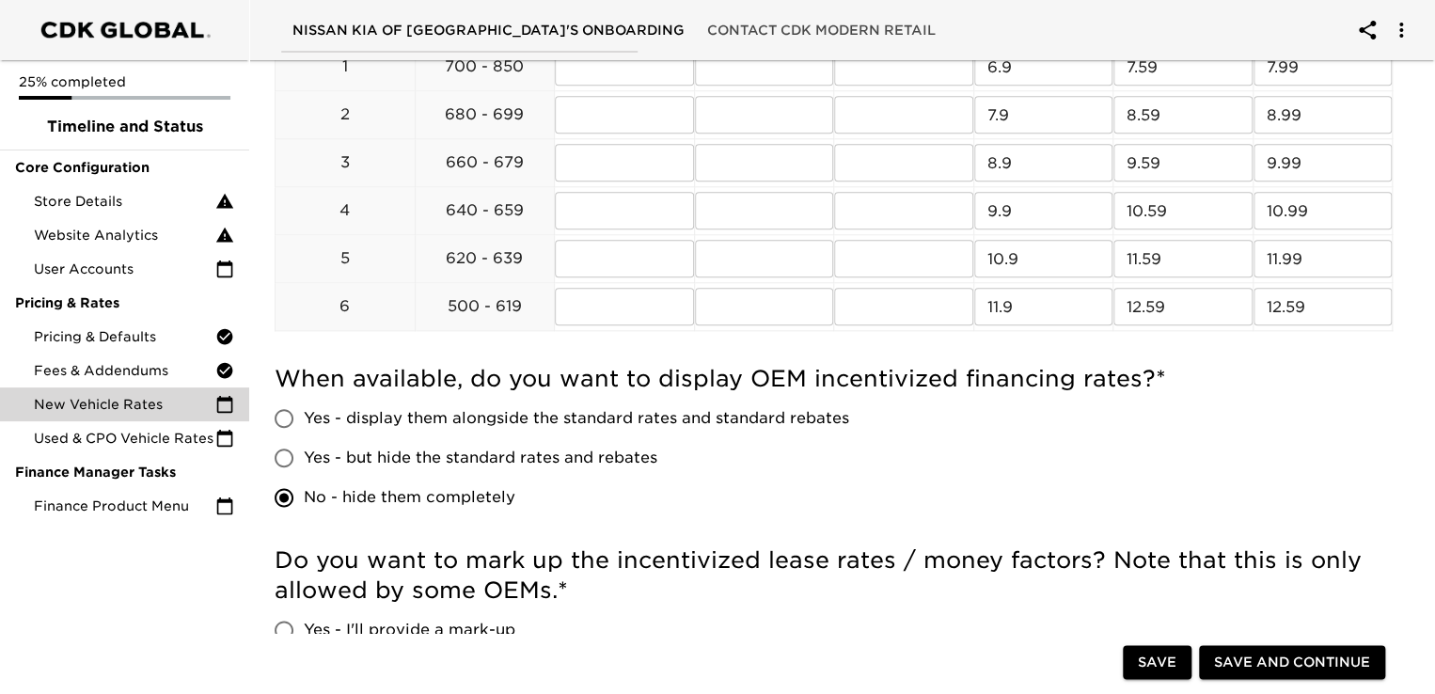
radio input "true"
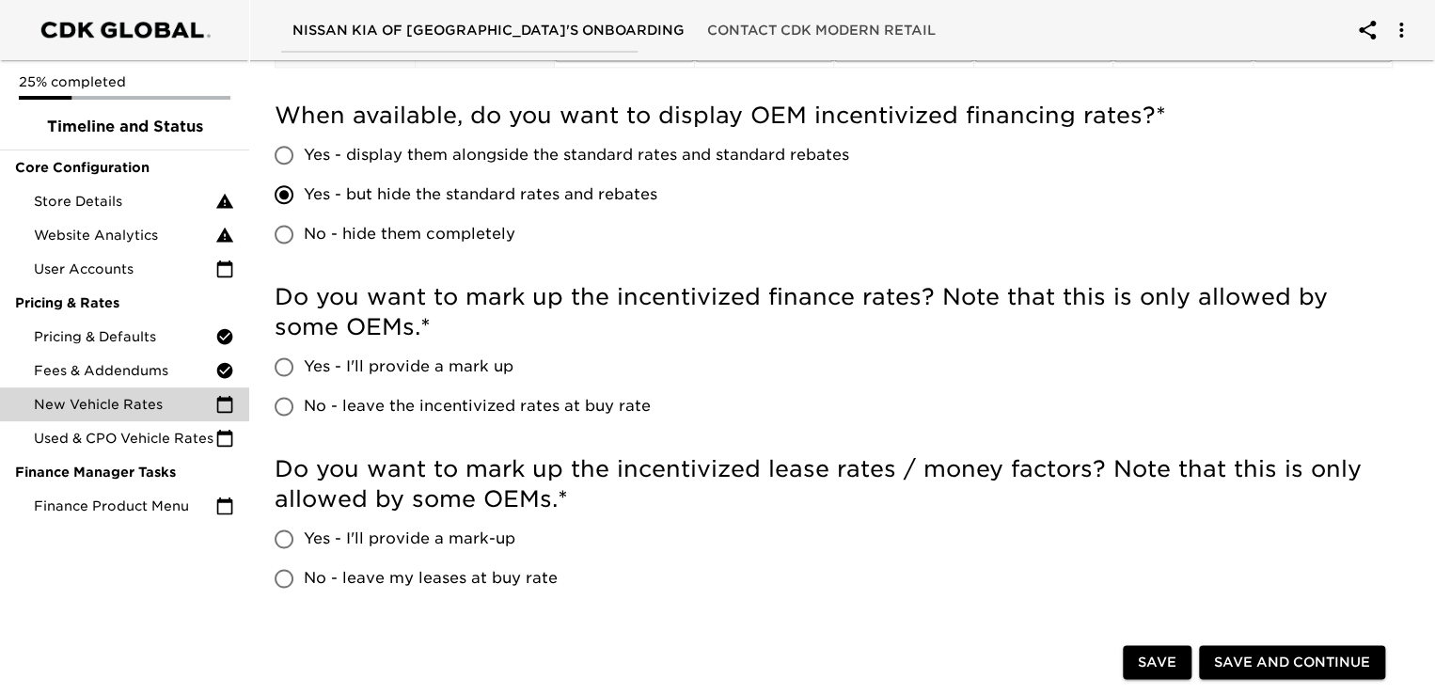
scroll to position [1122, 0]
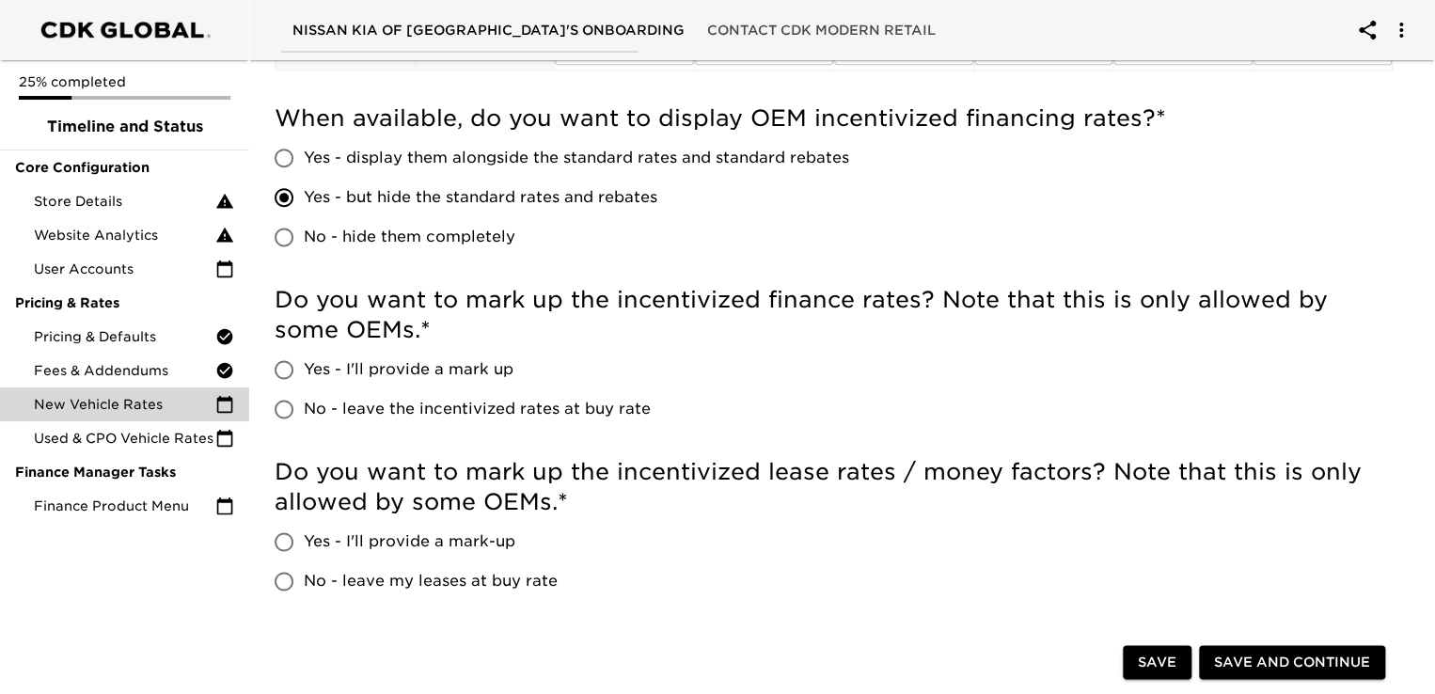
click at [448, 237] on span "No - hide them completely" at bounding box center [410, 237] width 212 height 23
click at [304, 237] on input "No - hide them completely" at bounding box center [283, 236] width 39 height 39
radio input "true"
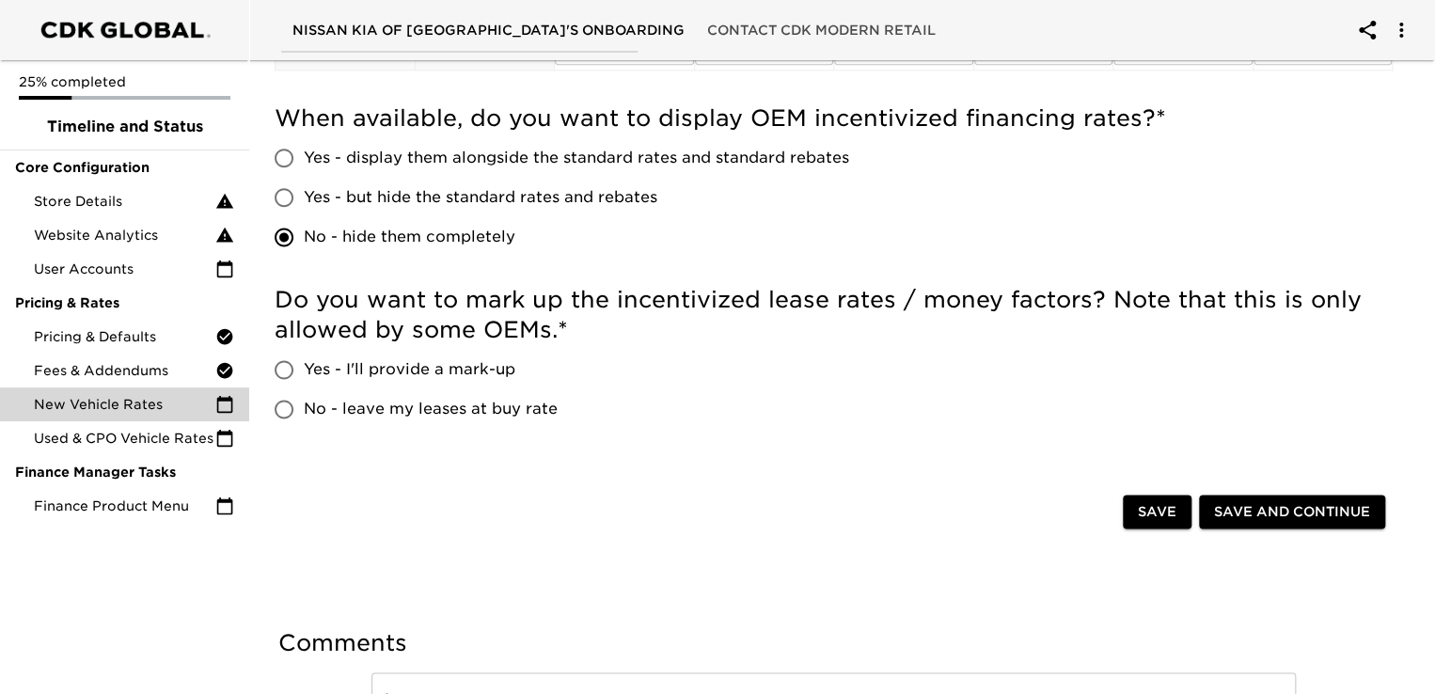
click at [438, 409] on span "No - leave my leases at buy rate" at bounding box center [431, 409] width 254 height 23
click at [304, 409] on input "No - leave my leases at buy rate" at bounding box center [283, 408] width 39 height 39
radio input "true"
click at [438, 366] on span "Yes - I'll provide a mark-up" at bounding box center [410, 369] width 212 height 23
click at [304, 366] on input "Yes - I'll provide a mark-up" at bounding box center [283, 369] width 39 height 39
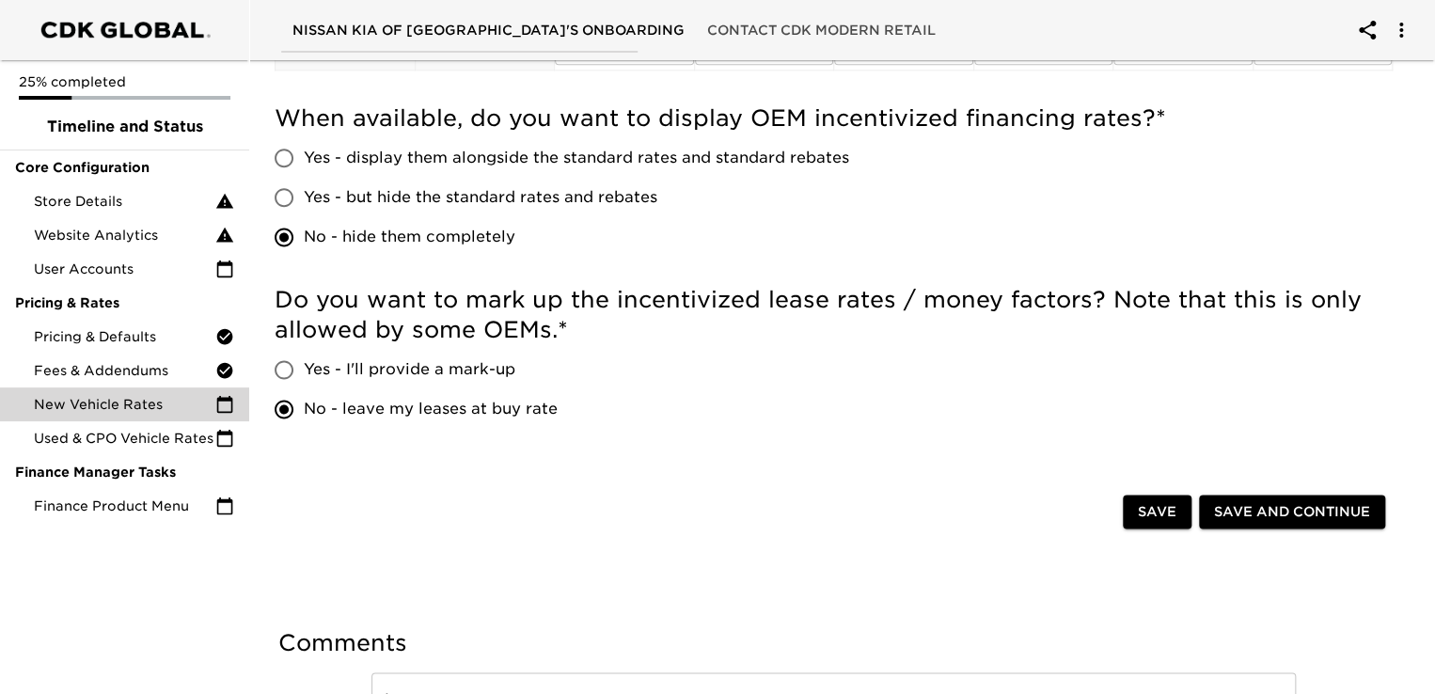
radio input "true"
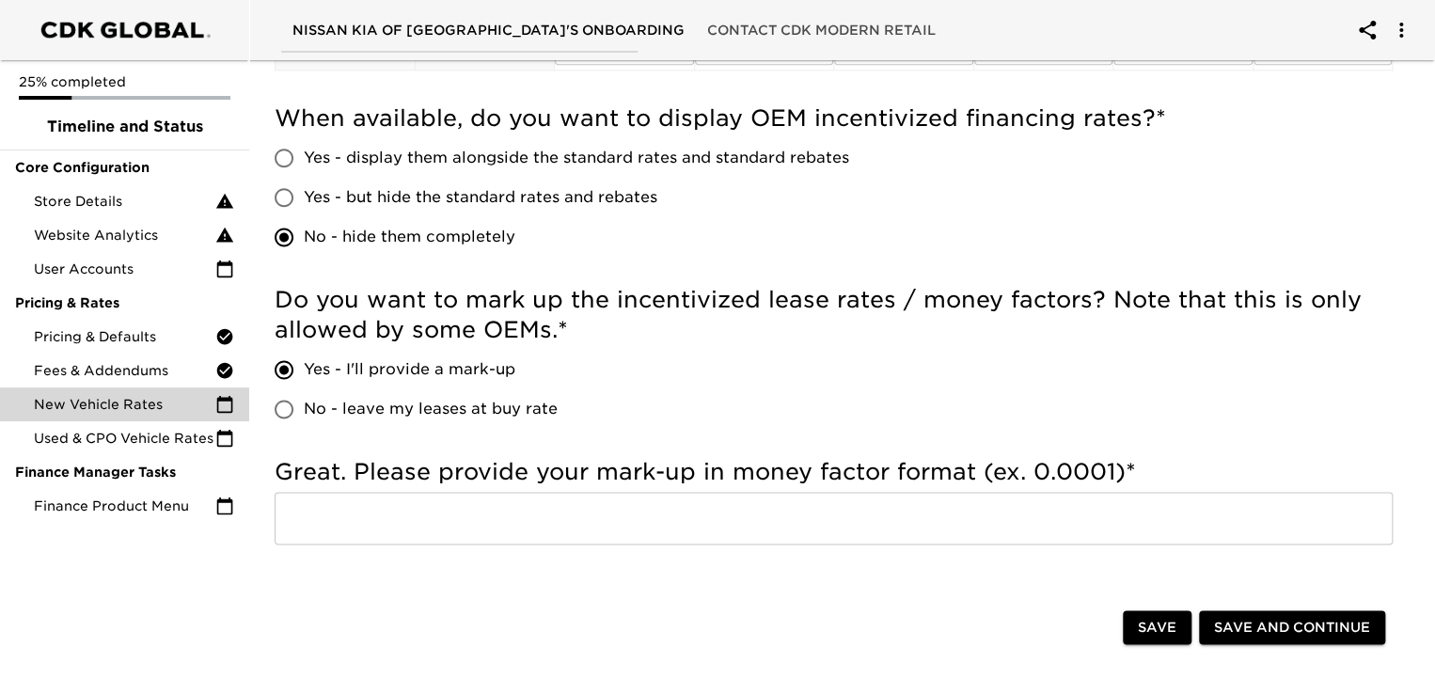
click at [428, 507] on input "text" at bounding box center [834, 518] width 1118 height 53
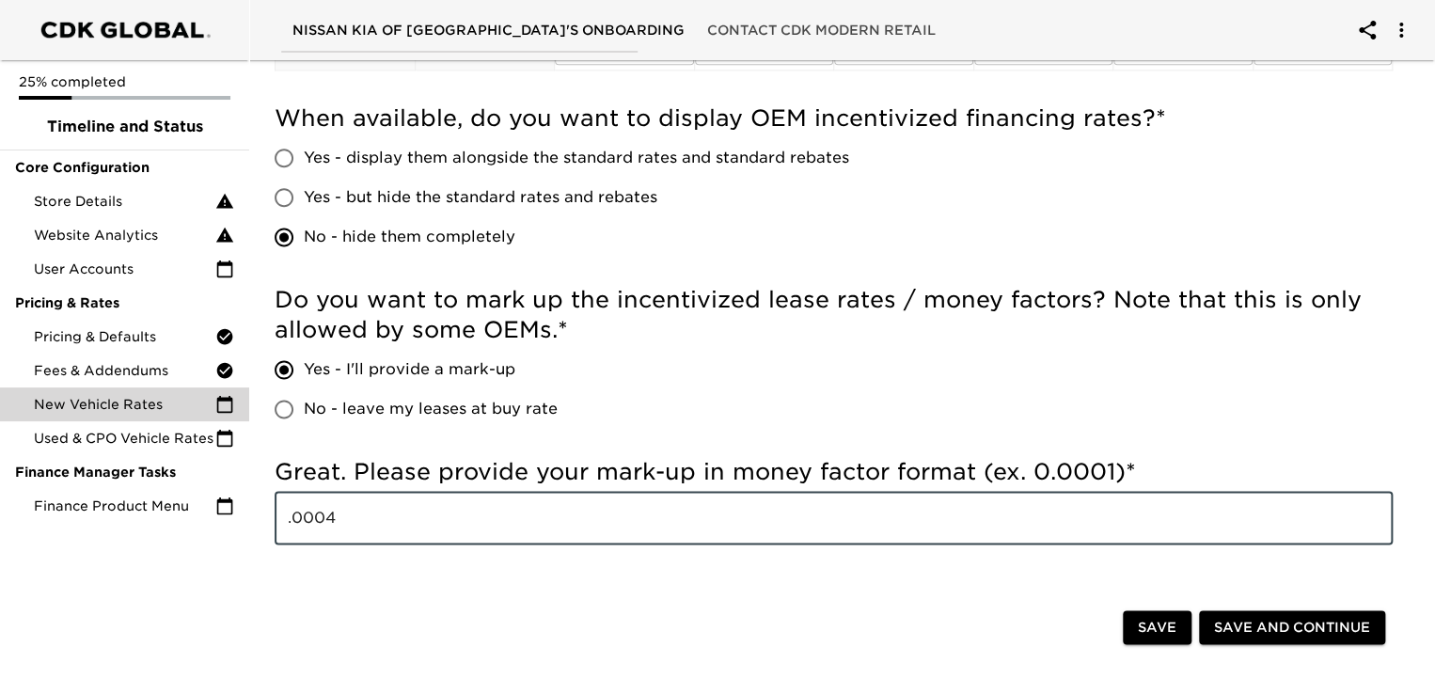
click at [428, 507] on input ".0004" at bounding box center [834, 518] width 1118 height 53
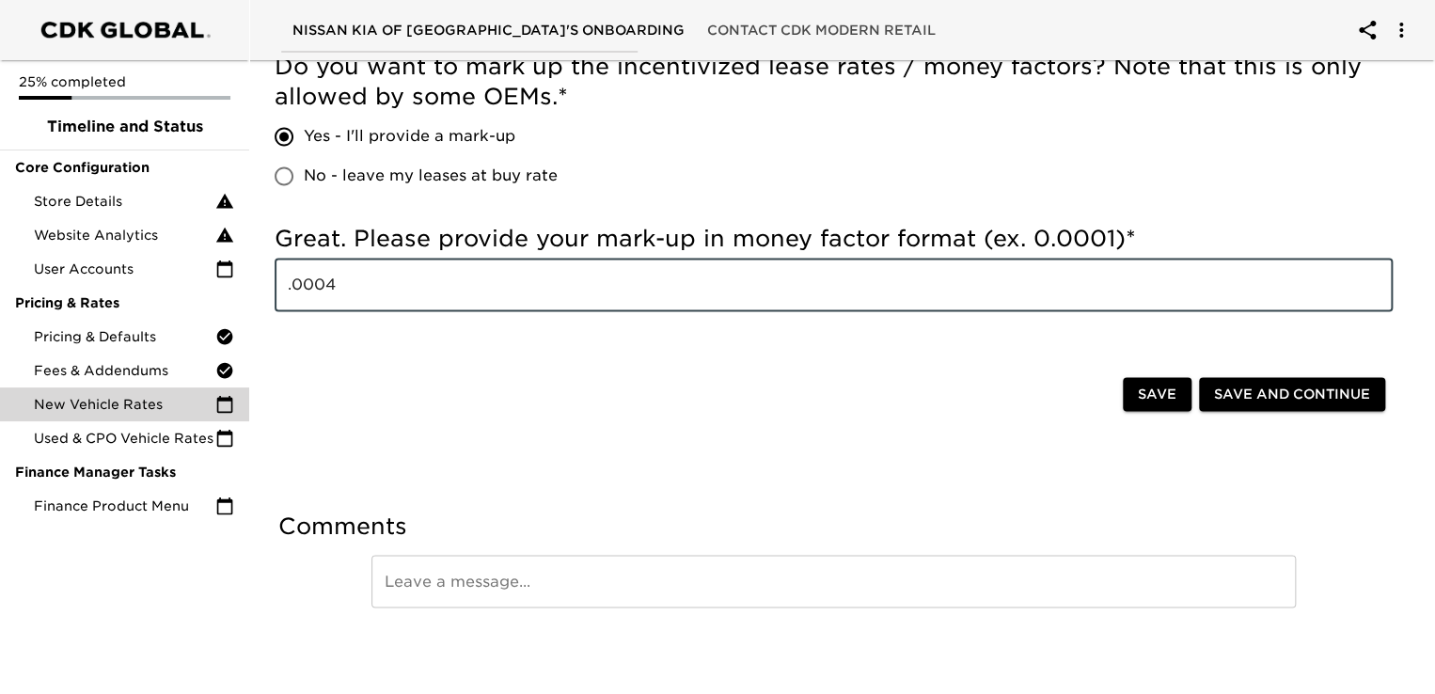
type input ".0004"
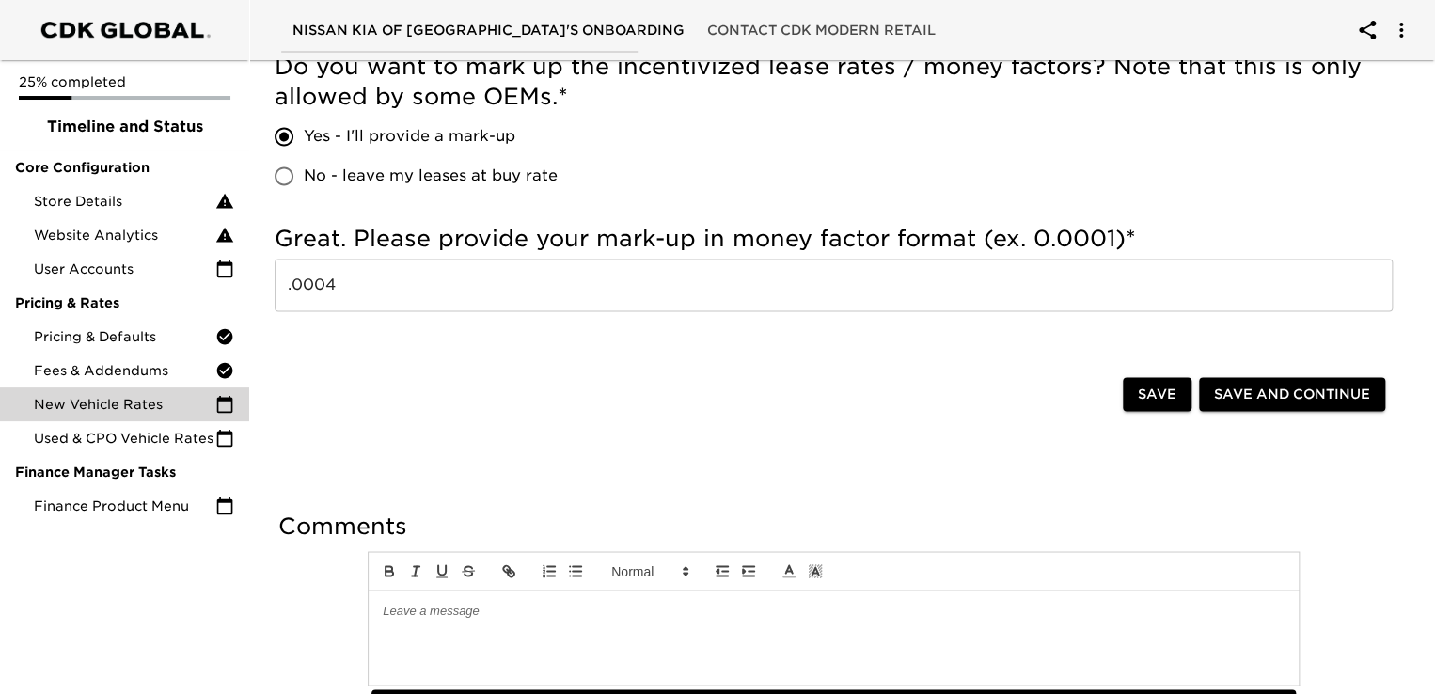
click at [608, 494] on div "Comments Post" at bounding box center [833, 619] width 1148 height 254
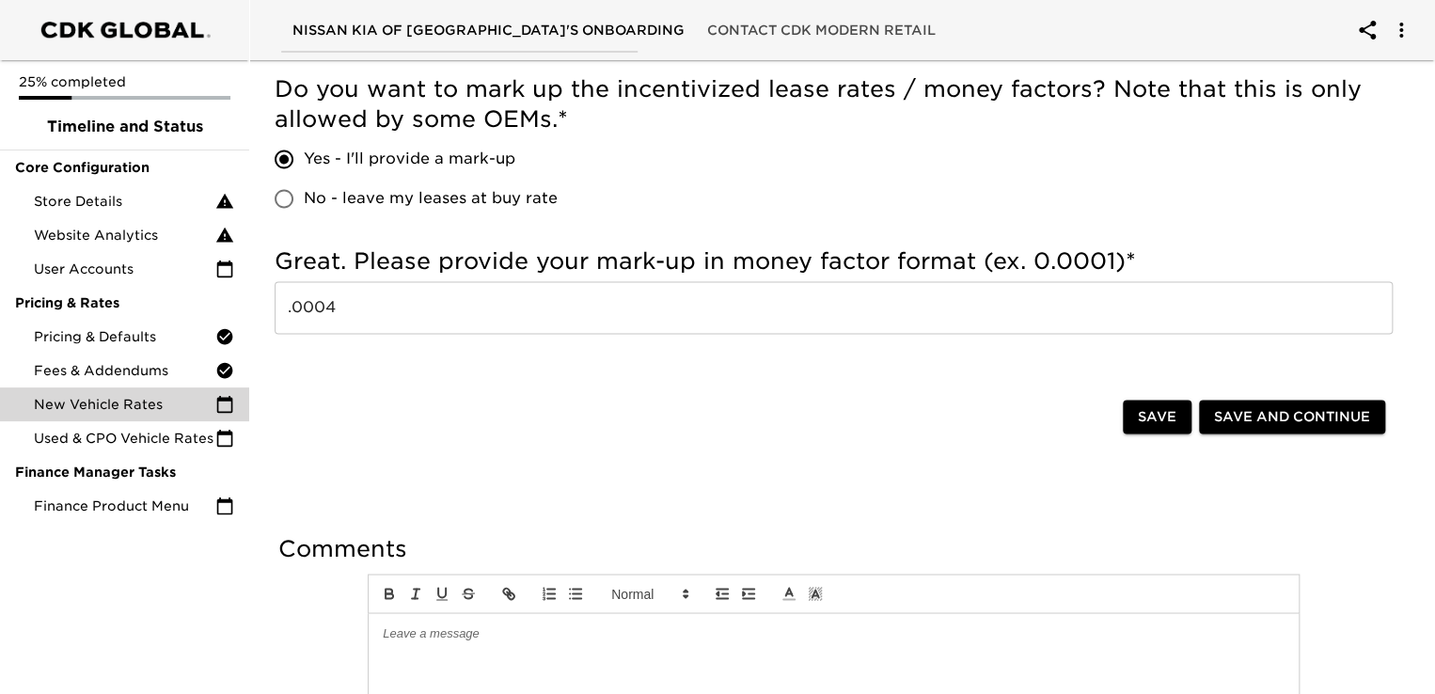
scroll to position [1470, 0]
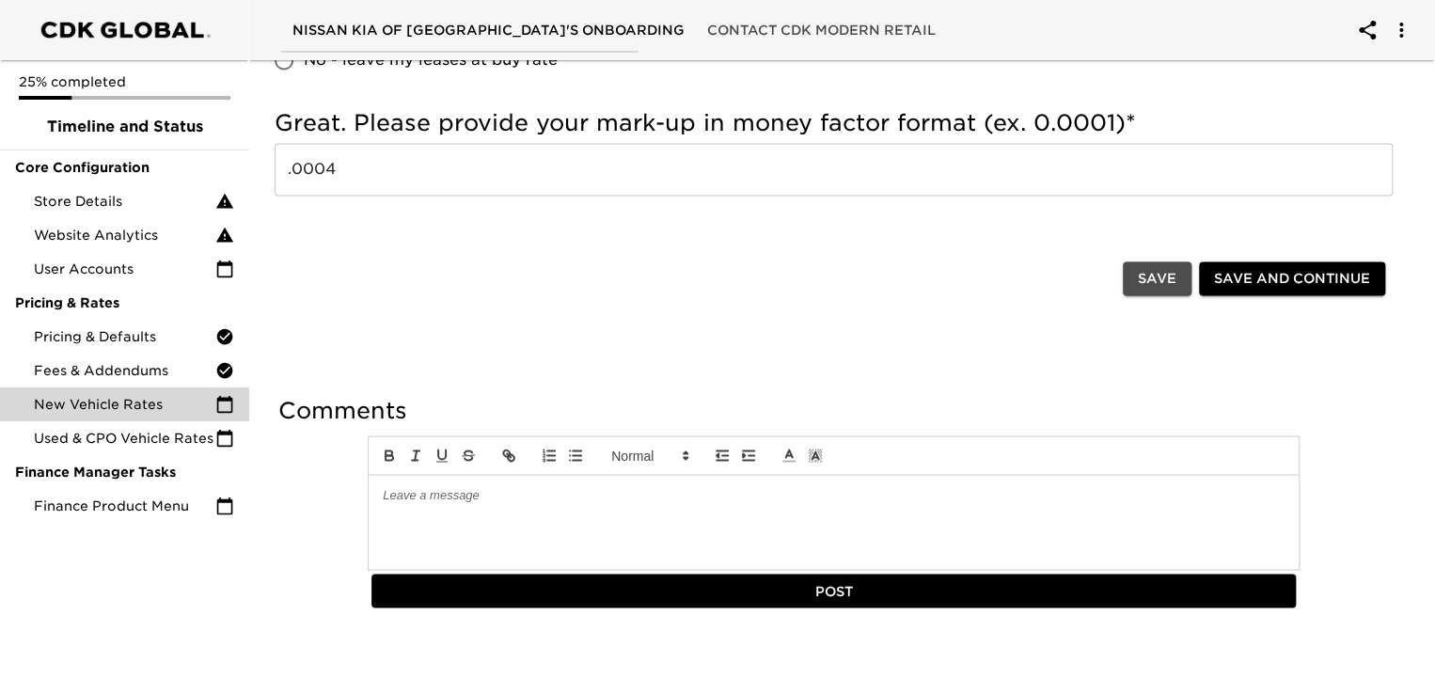
click at [1169, 275] on span "Save" at bounding box center [1157, 279] width 39 height 24
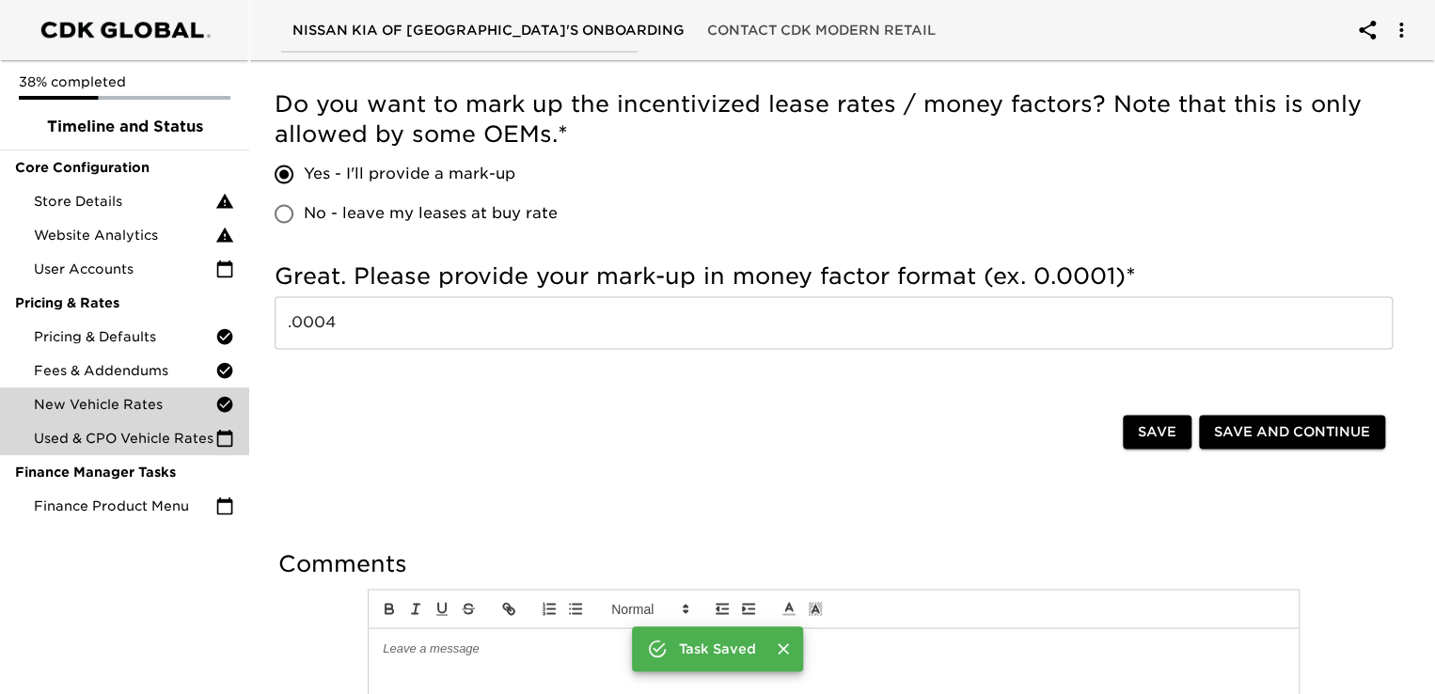
scroll to position [1316, 0]
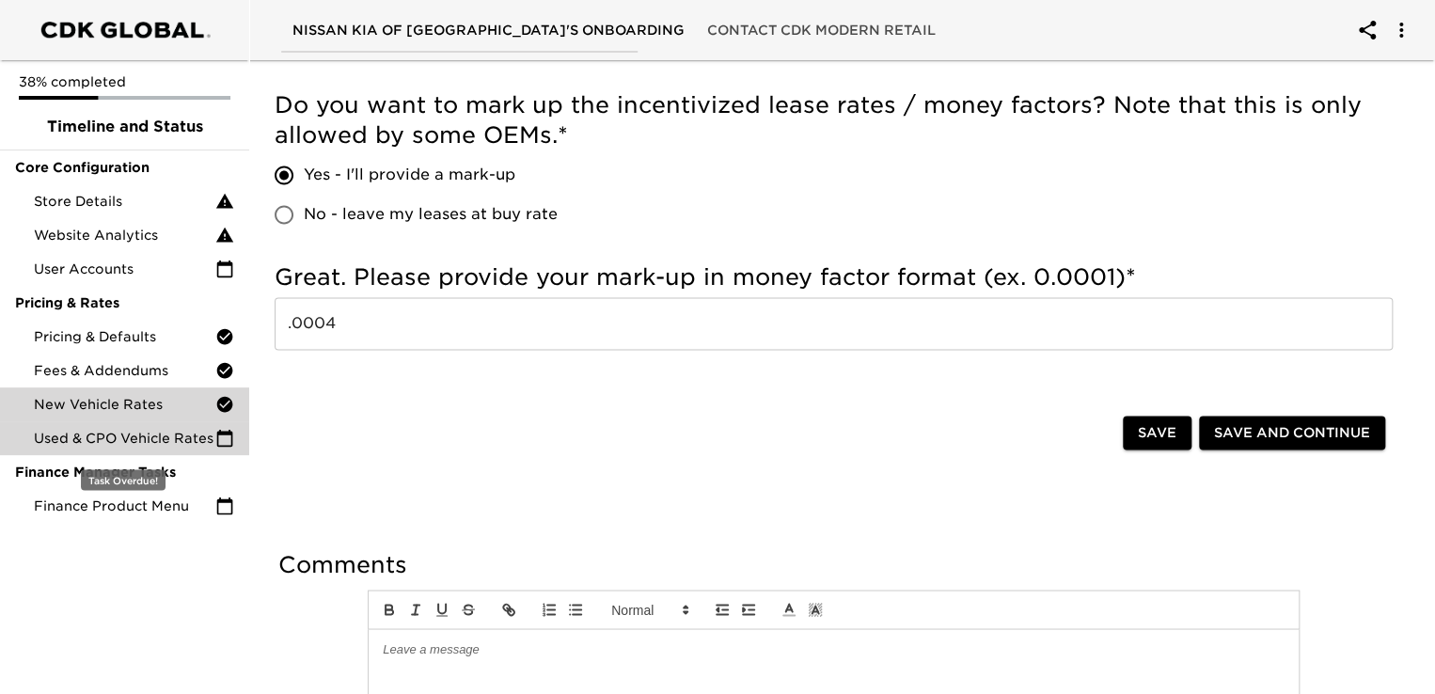
click at [140, 441] on span "Used & CPO Vehicle Rates" at bounding box center [124, 438] width 181 height 19
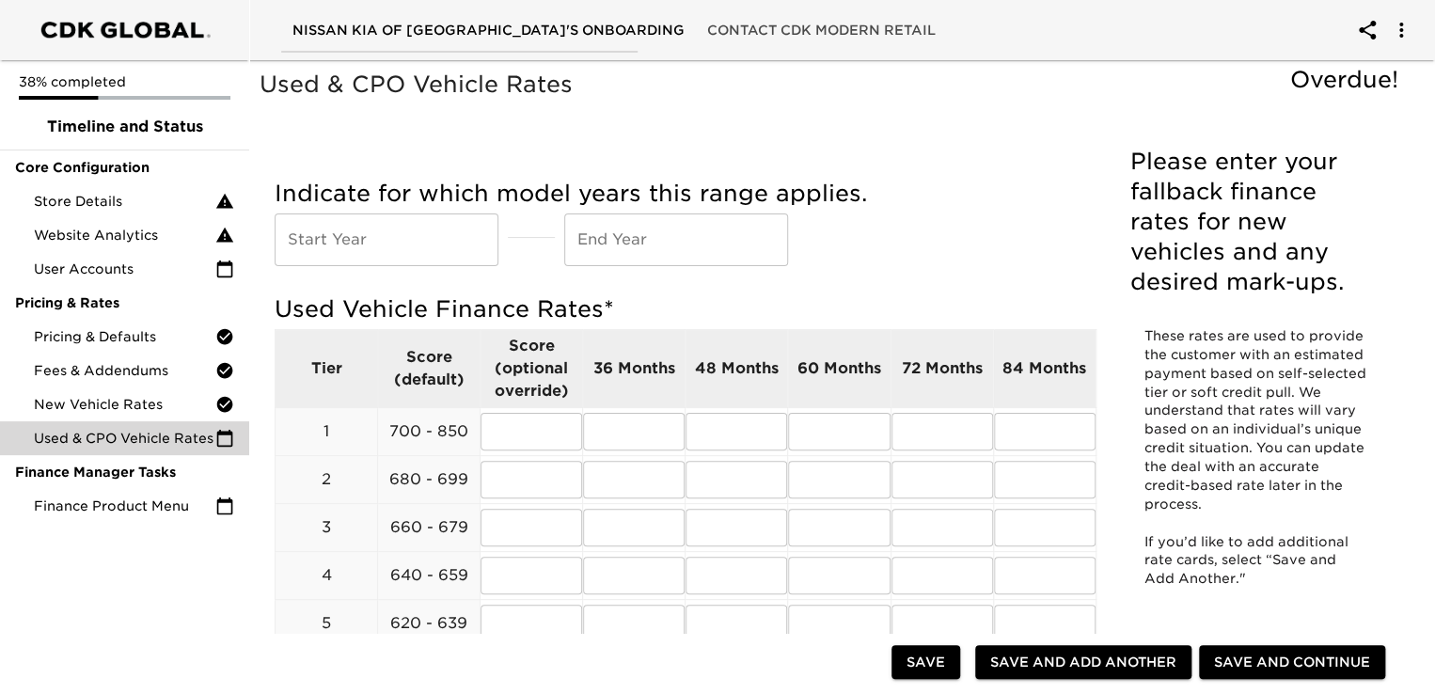
click at [919, 655] on span "Save" at bounding box center [925, 663] width 39 height 24
click at [502, 431] on input "text" at bounding box center [531, 432] width 102 height 38
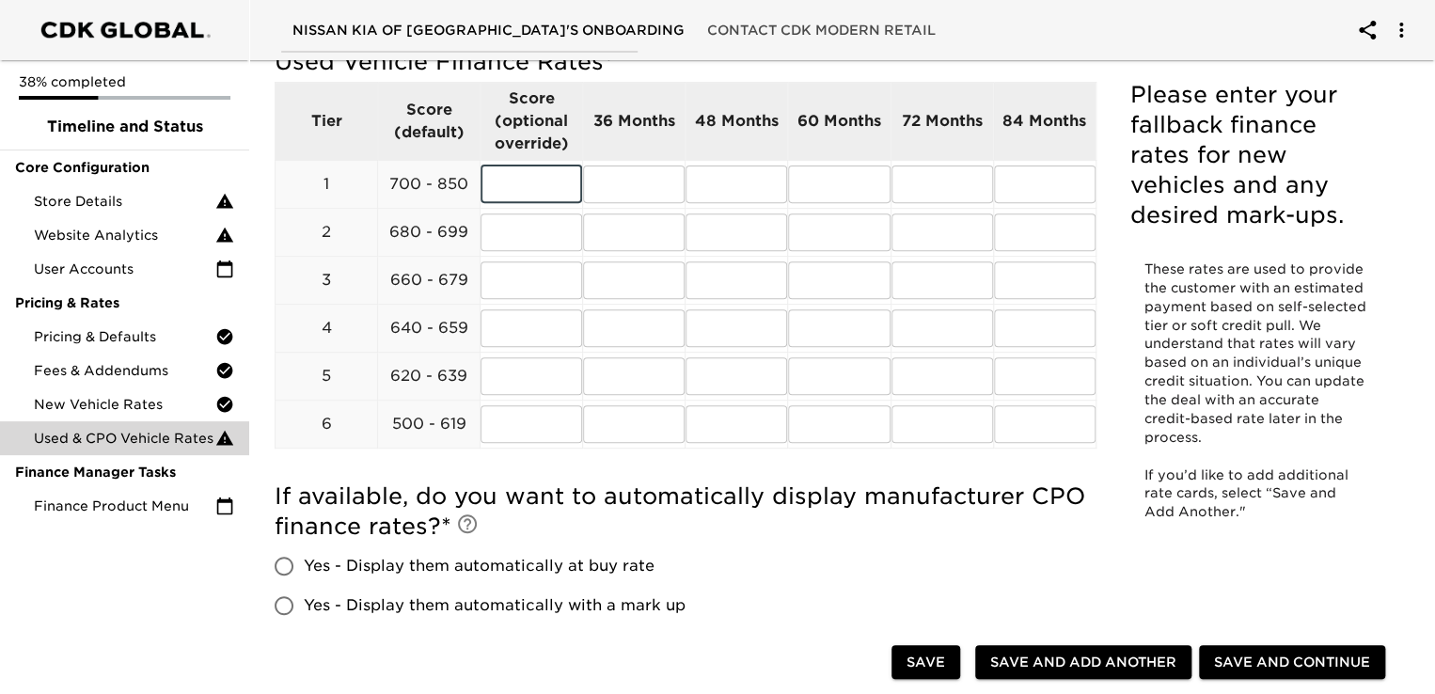
scroll to position [134, 0]
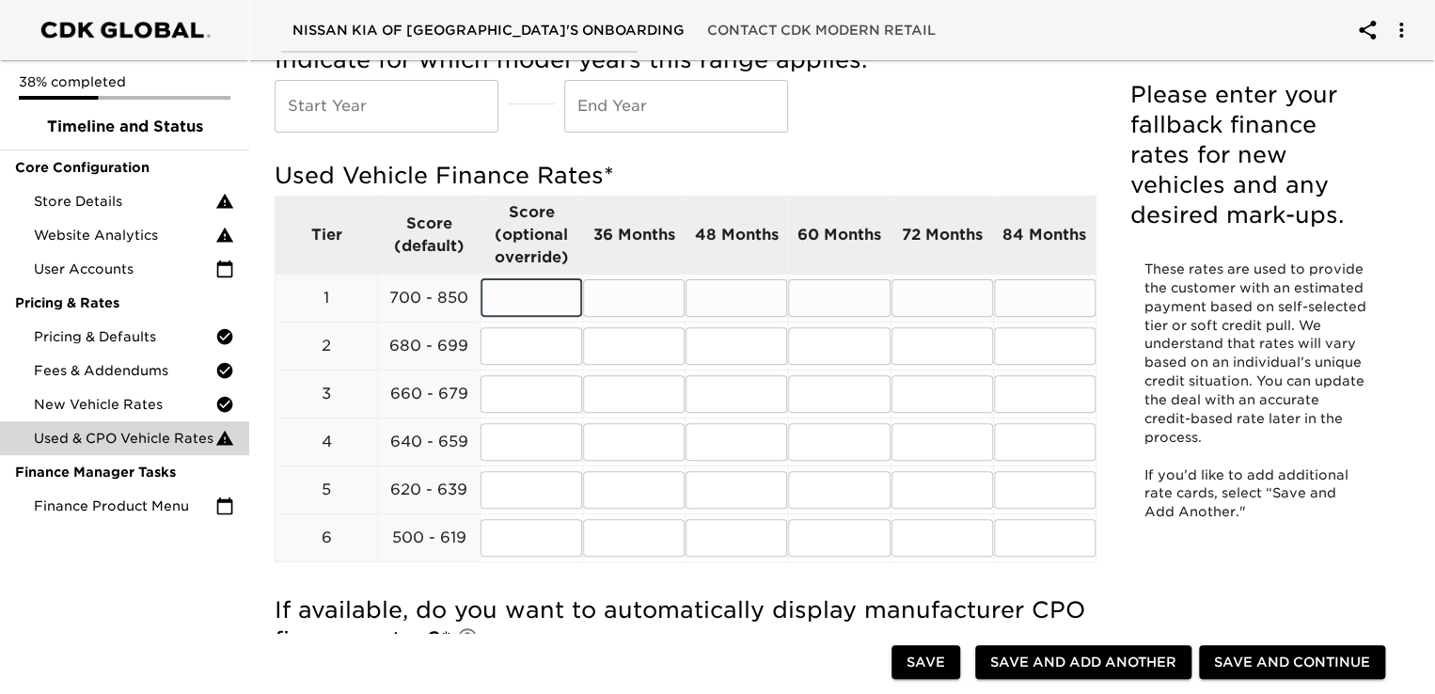
click at [963, 303] on input "text" at bounding box center [942, 298] width 102 height 38
type input "7"
click at [801, 294] on input "text" at bounding box center [839, 298] width 102 height 38
type input "8.9"
click at [923, 309] on input "text" at bounding box center [942, 298] width 102 height 38
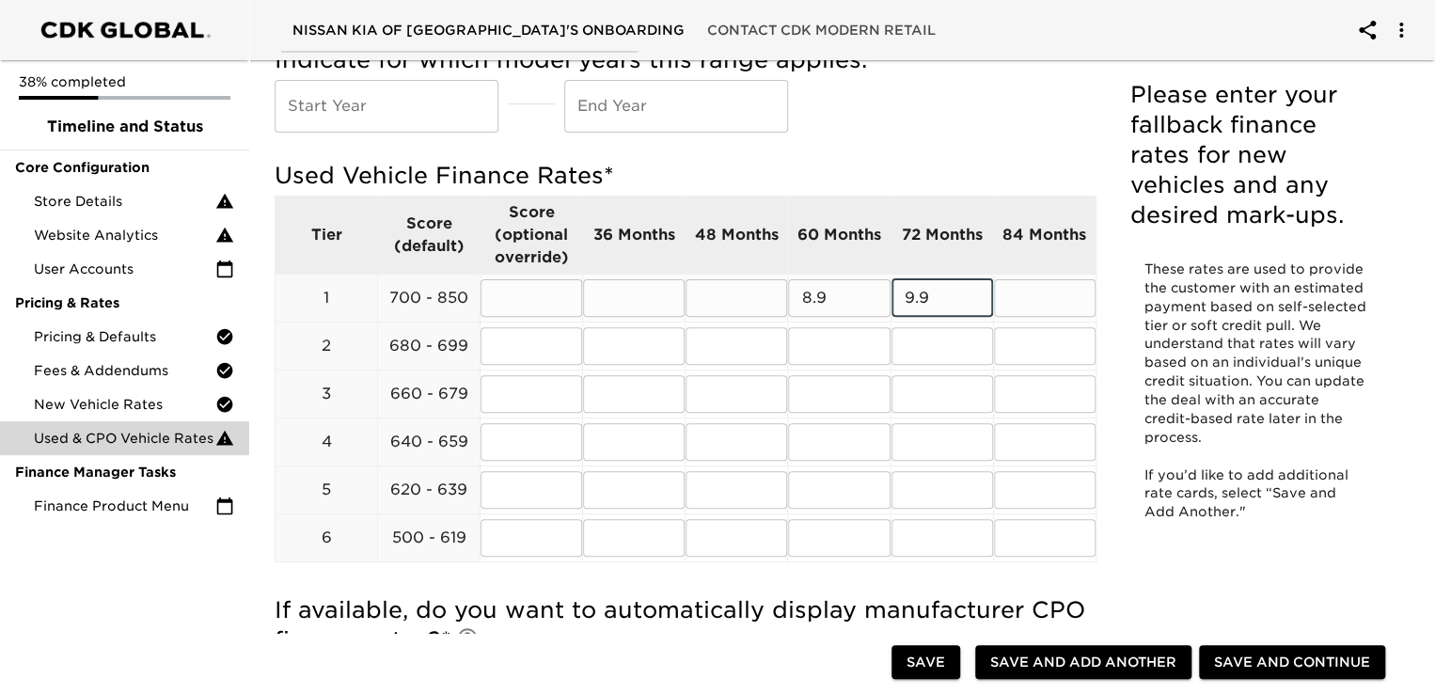
type input "9.9"
click at [1025, 313] on input "text" at bounding box center [1045, 298] width 102 height 38
type input "2"
type input "10.9"
drag, startPoint x: 1045, startPoint y: 299, endPoint x: 991, endPoint y: 300, distance: 53.6
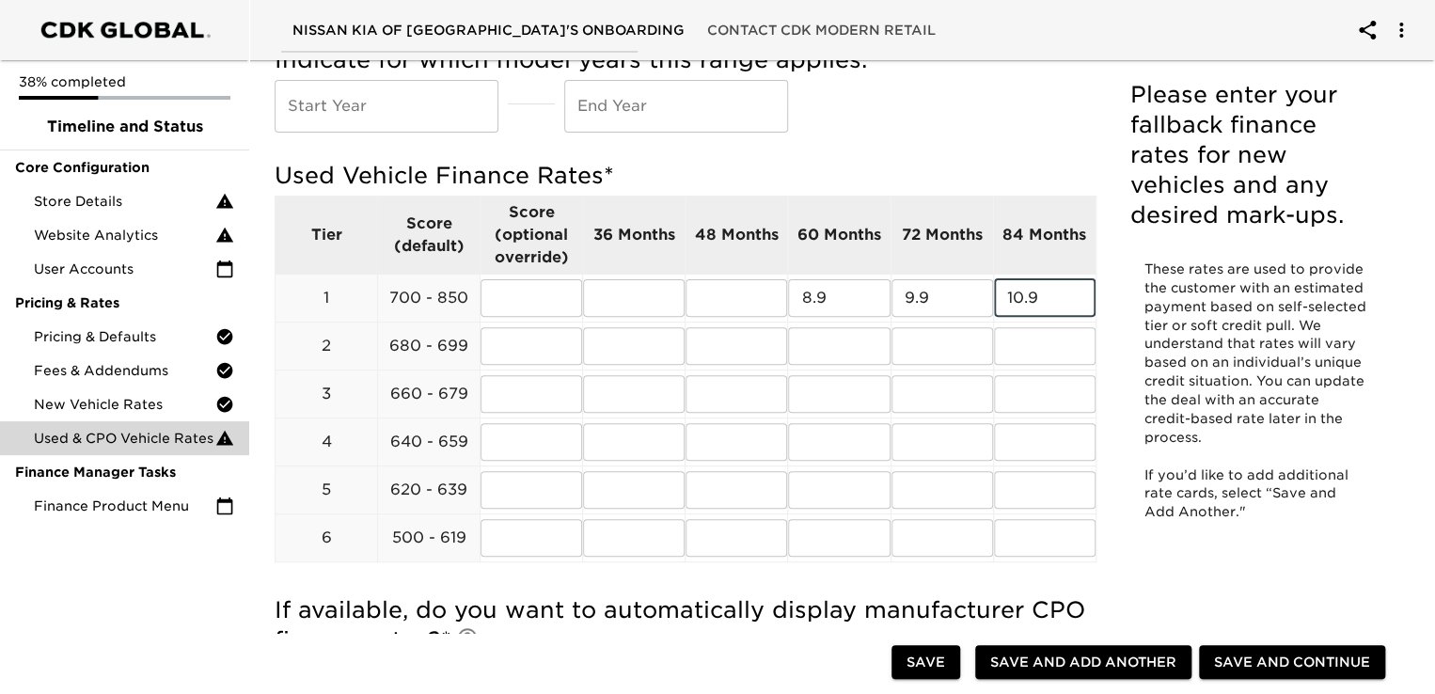
click at [991, 300] on div "Used Vehicle Finance Rates * Tier Score (default) Score (optional override) 36 …" at bounding box center [686, 364] width 822 height 406
type input "10.9"
click at [833, 336] on input "text" at bounding box center [839, 346] width 102 height 38
type input "9.9"
click at [946, 328] on input "text" at bounding box center [942, 346] width 102 height 38
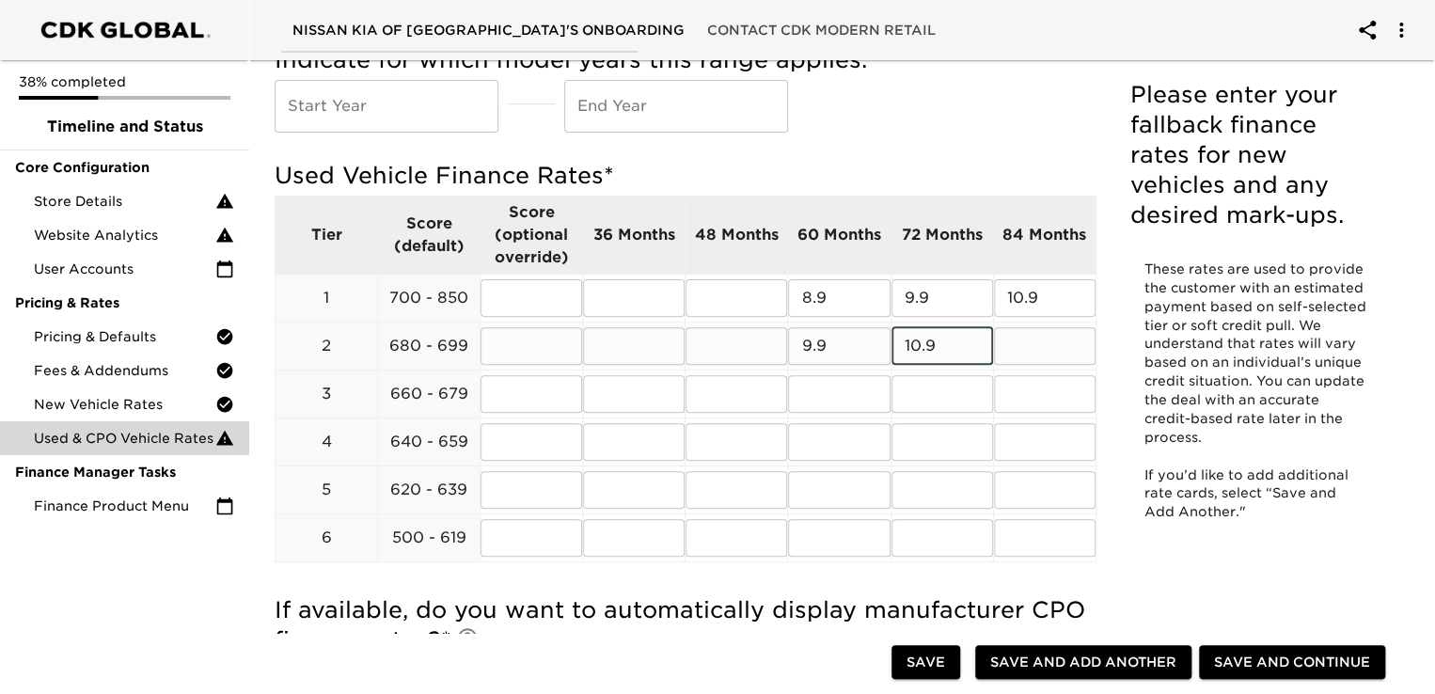
type input "10.9"
click at [1070, 348] on input "text" at bounding box center [1045, 346] width 102 height 38
type input "11.9"
click at [782, 380] on input "text" at bounding box center [736, 394] width 102 height 38
click at [825, 393] on input "text" at bounding box center [839, 394] width 102 height 38
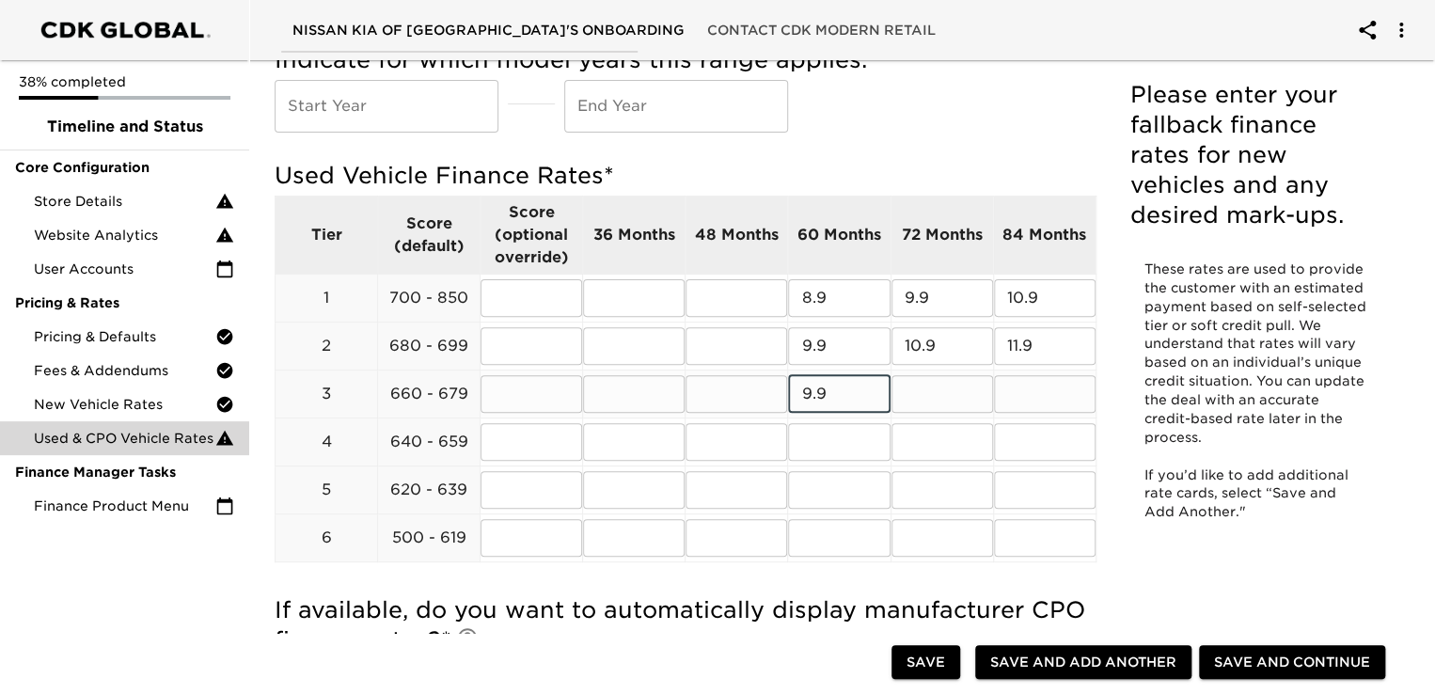
type input "9.9"
type input "10.9"
type input "11.9"
click at [809, 427] on input "text" at bounding box center [839, 442] width 102 height 38
type input "10.9"
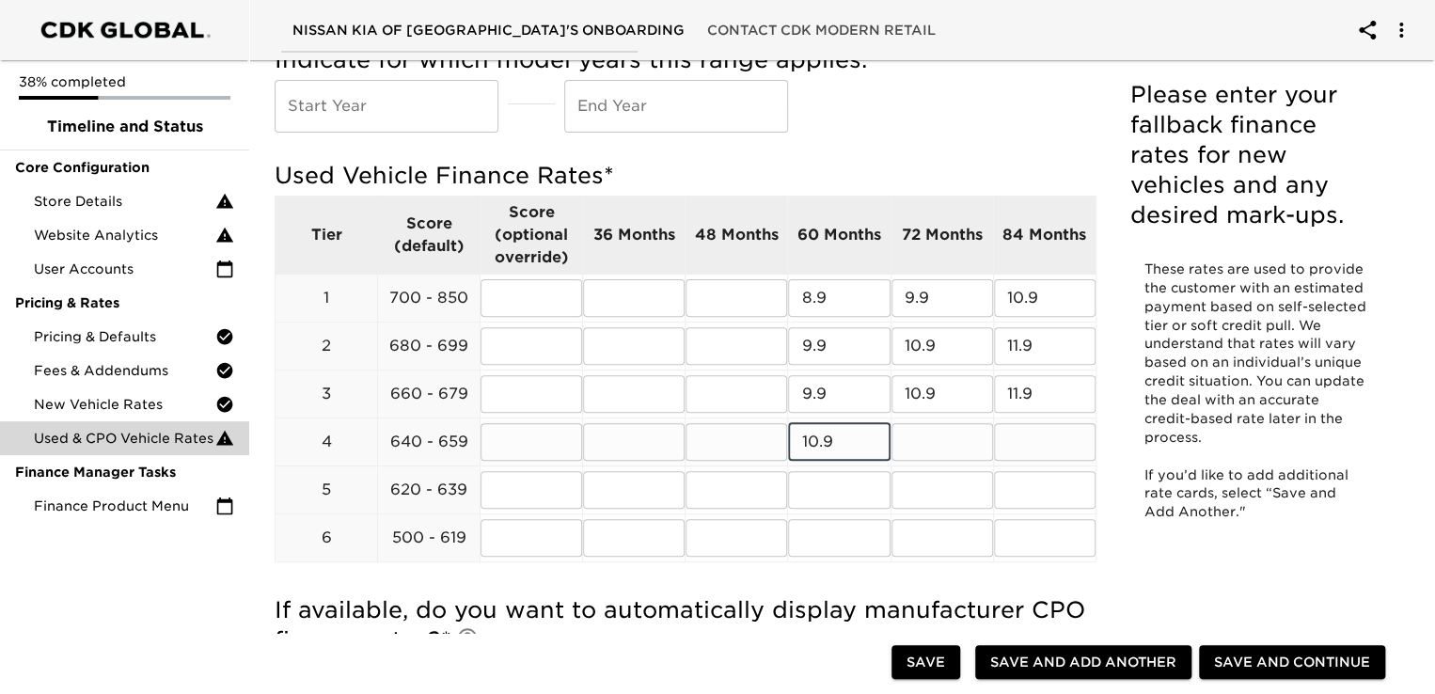
click at [917, 443] on input "text" at bounding box center [942, 442] width 102 height 38
click at [827, 482] on input "text" at bounding box center [839, 490] width 102 height 38
type input "11.9"
click at [820, 542] on input "text" at bounding box center [839, 538] width 102 height 38
type input "12.9"
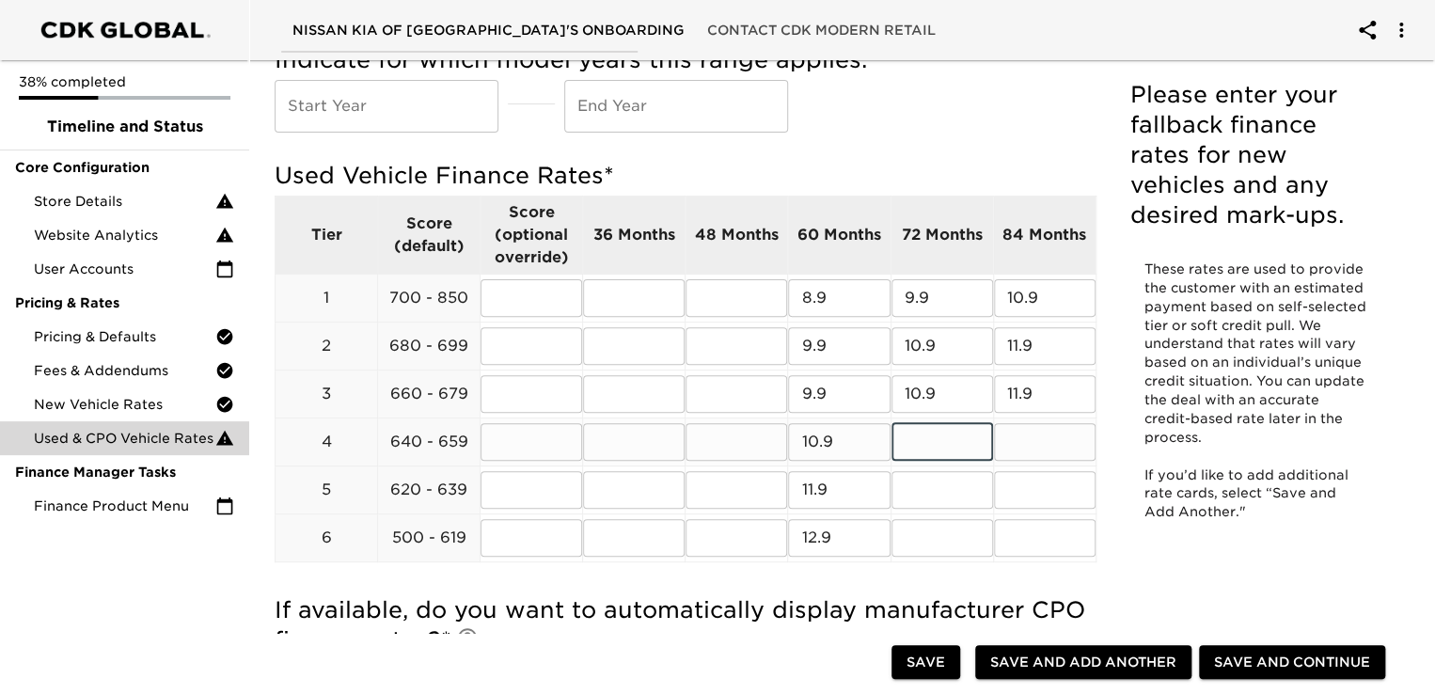
click at [914, 438] on input "text" at bounding box center [942, 442] width 102 height 38
type input "11.9"
click at [915, 485] on input "text" at bounding box center [942, 490] width 102 height 38
type input "12.9"
click at [909, 530] on input "text" at bounding box center [942, 538] width 102 height 38
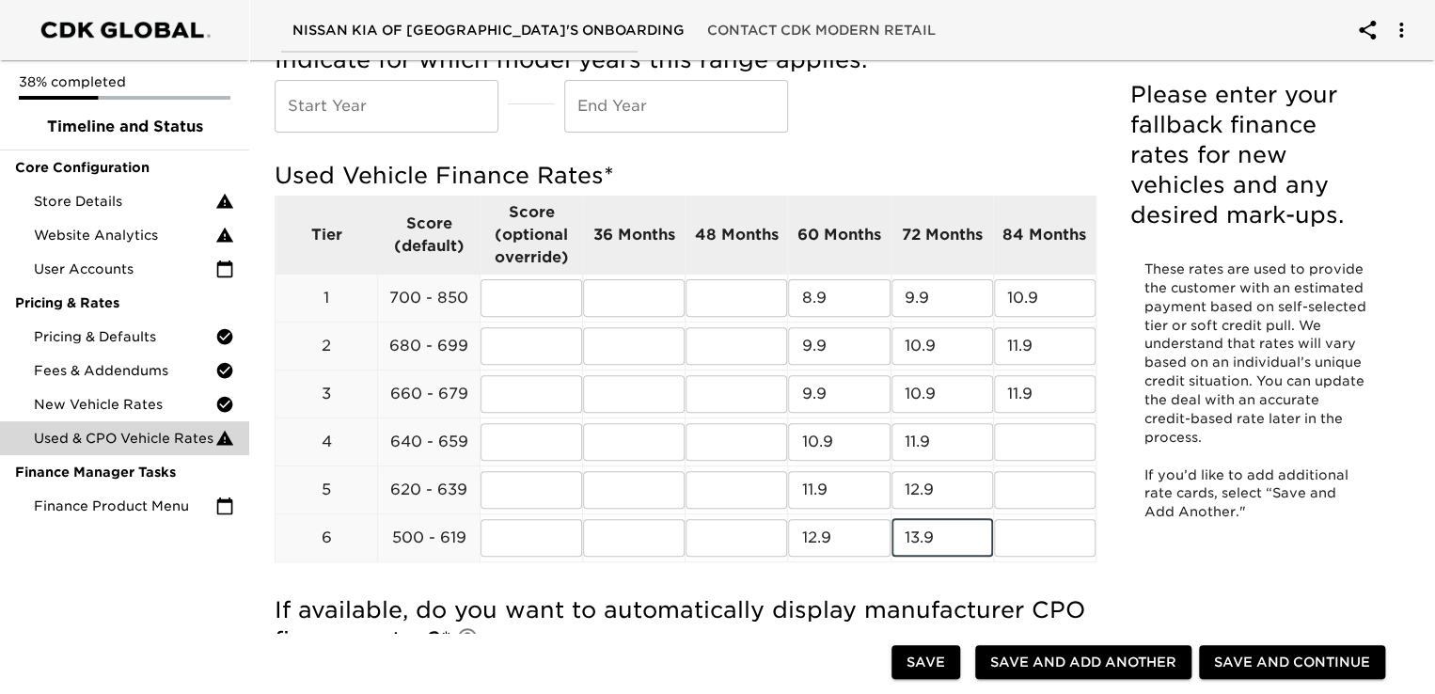
type input "13.9"
click at [1135, 552] on div "Please enter your fallback finance rates for new vehicles and any desired mark-…" at bounding box center [1255, 310] width 281 height 491
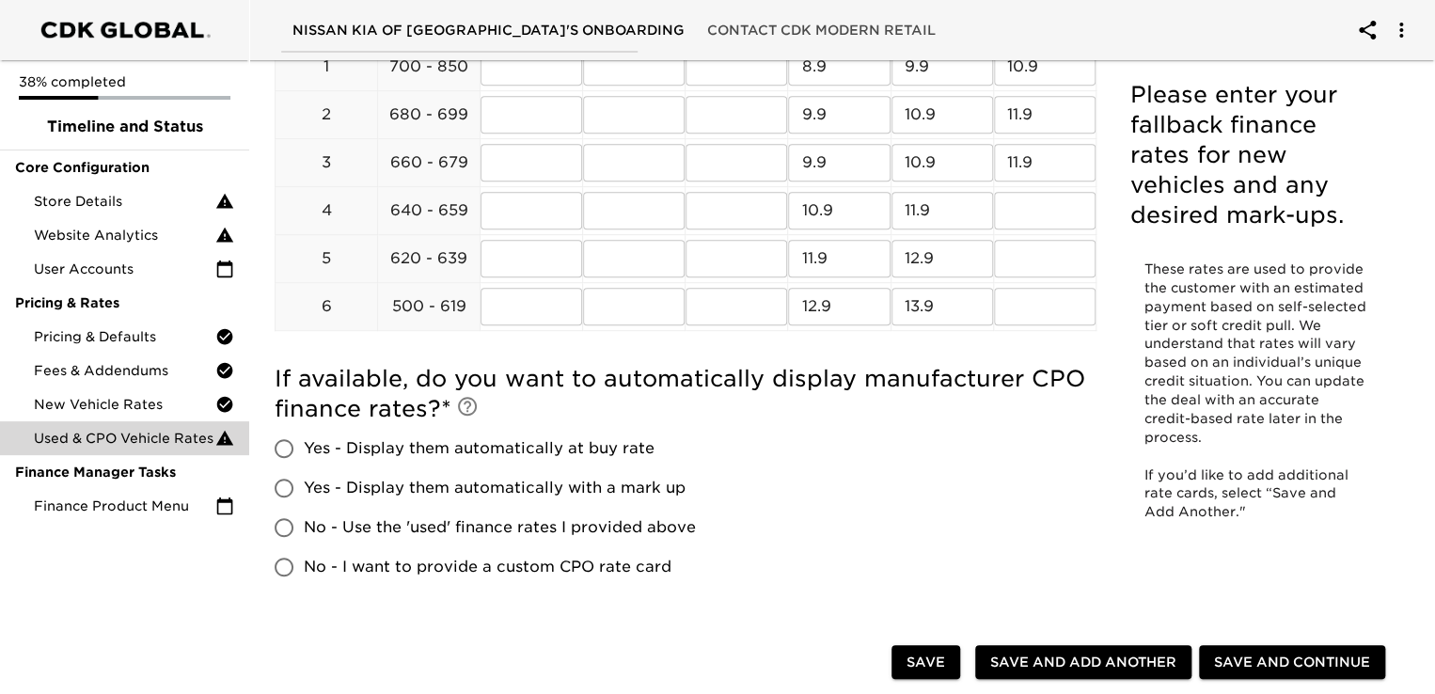
scroll to position [382, 0]
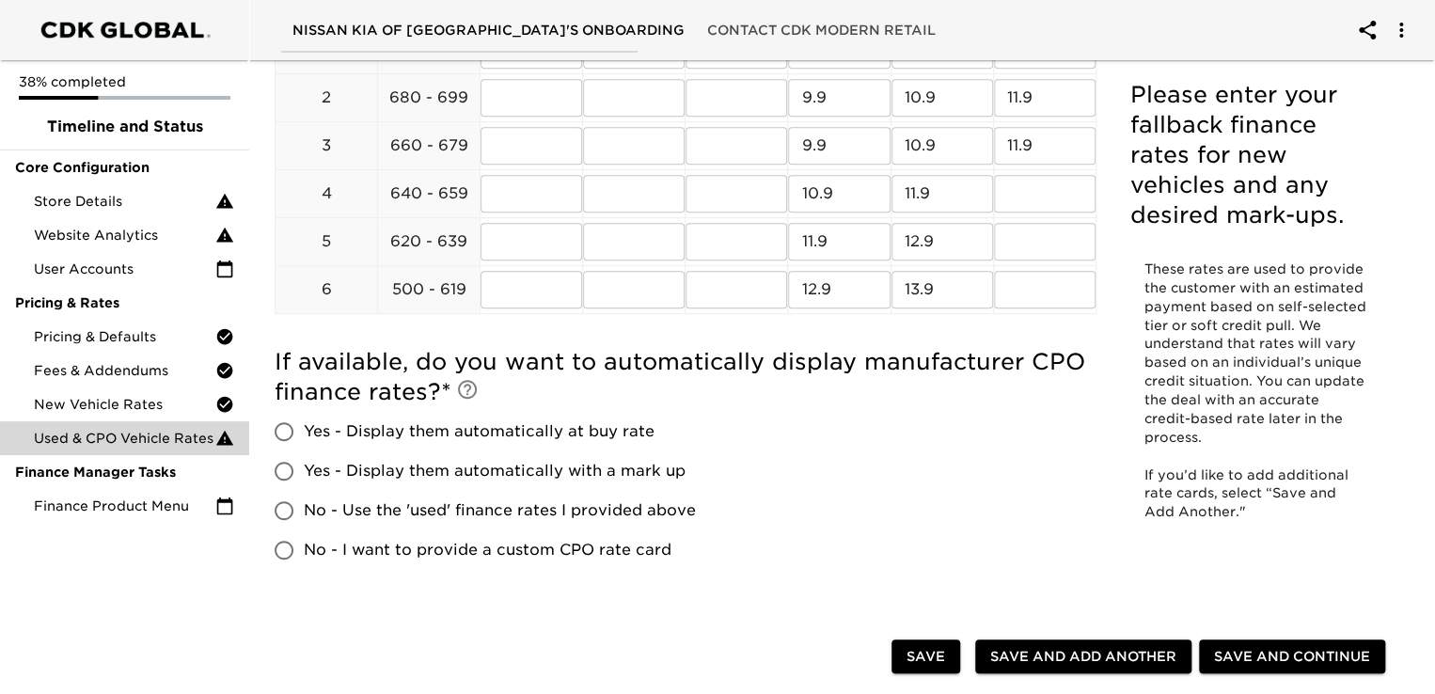
click at [399, 509] on span "No - Use the 'used' finance rates I provided above" at bounding box center [500, 510] width 392 height 23
click at [304, 509] on input "No - Use the 'used' finance rates I provided above" at bounding box center [283, 510] width 39 height 39
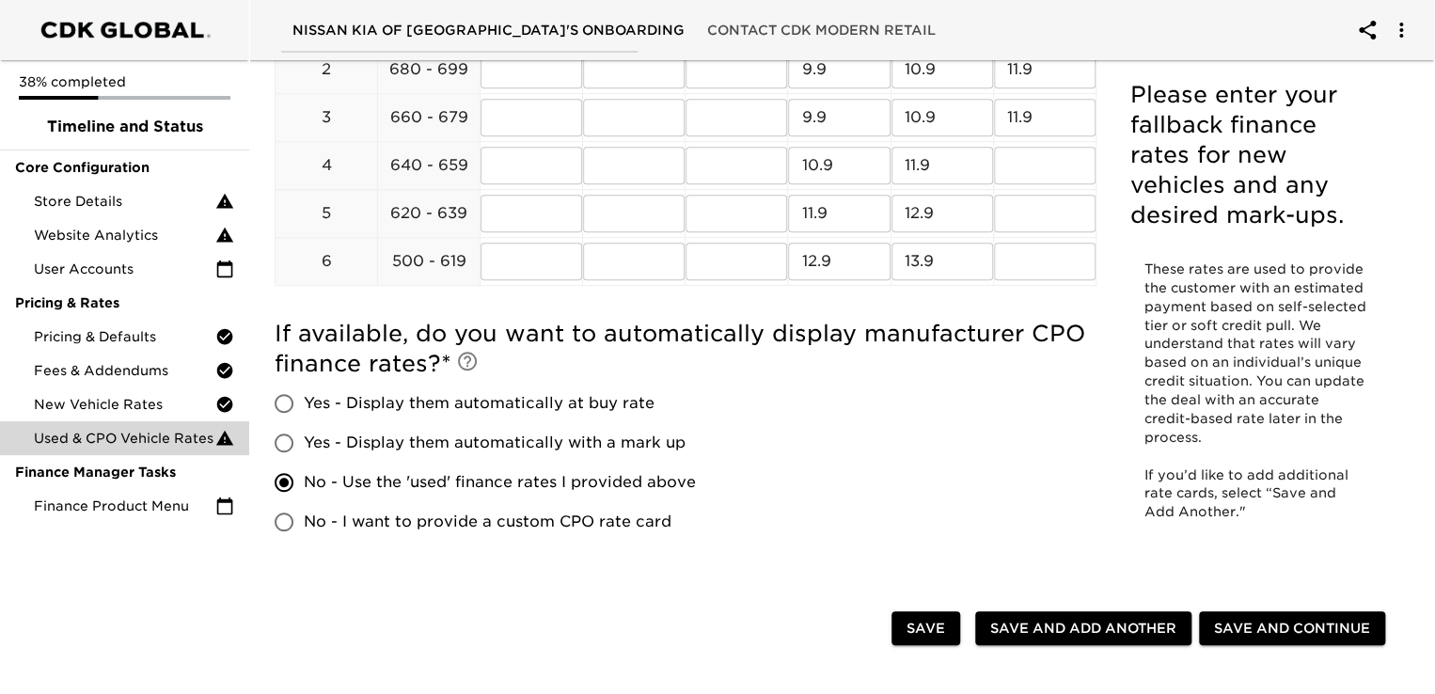
scroll to position [432, 0]
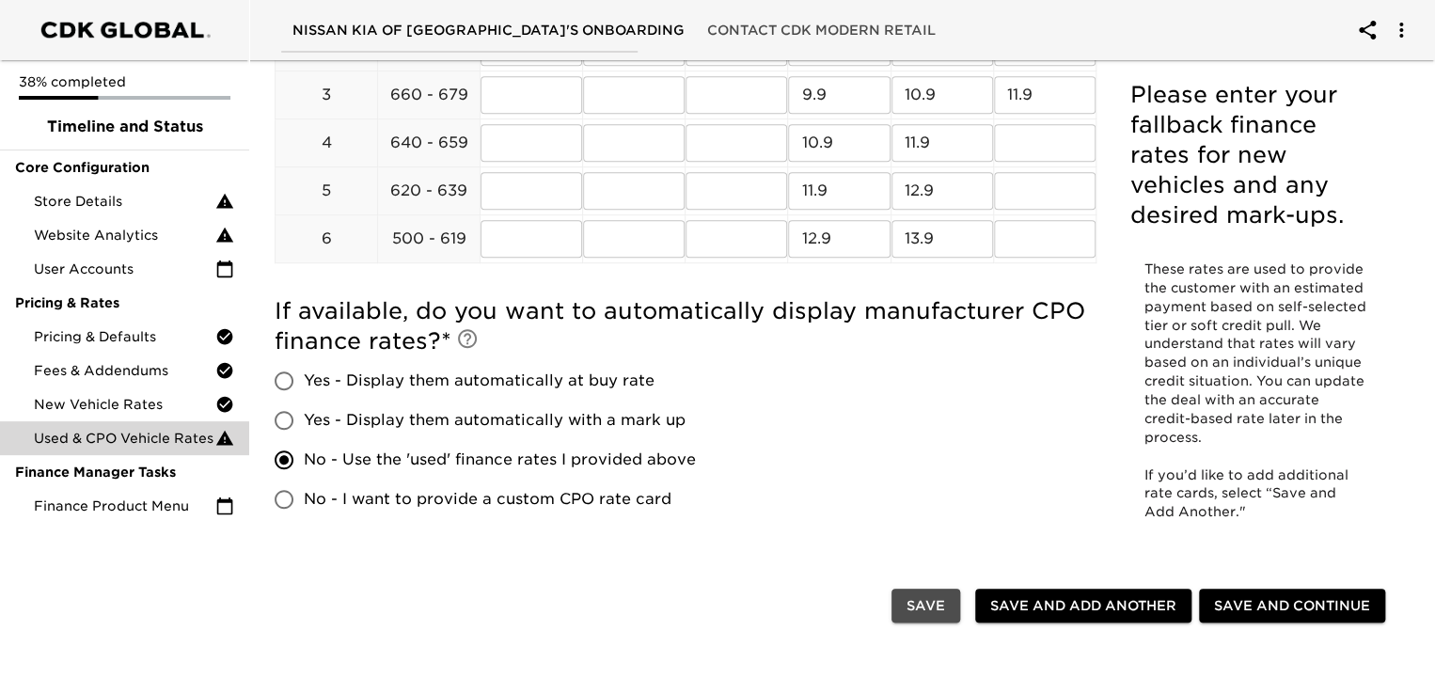
click at [932, 606] on span "Save" at bounding box center [925, 606] width 39 height 24
radio input "true"
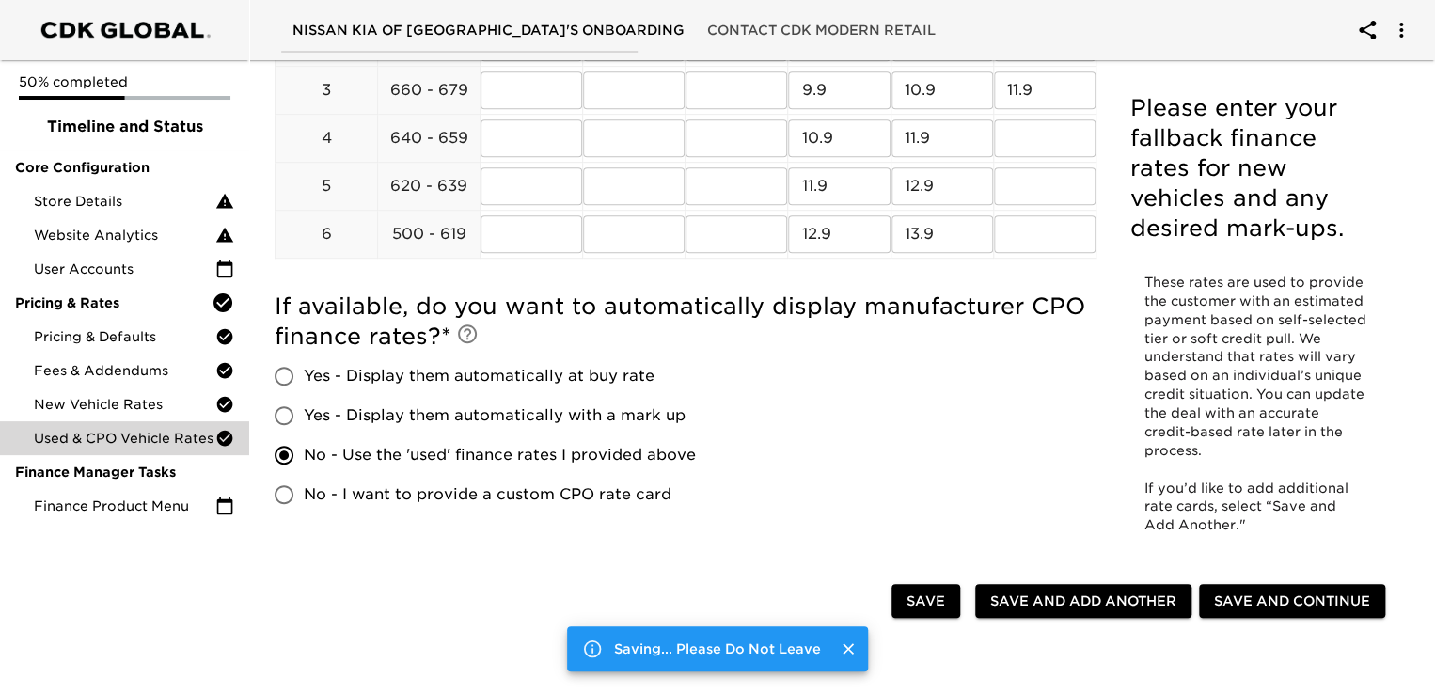
scroll to position [640, 0]
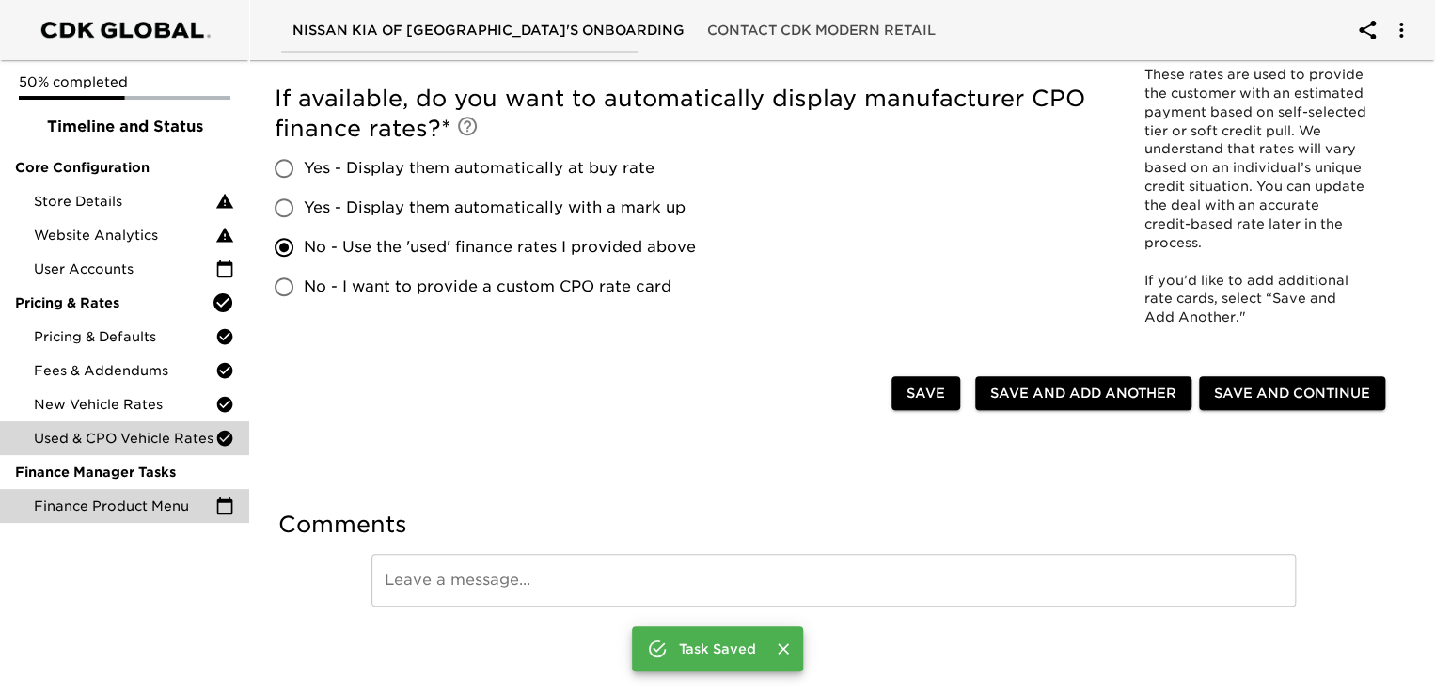
click at [145, 507] on span "Finance Product Menu" at bounding box center [124, 505] width 181 height 19
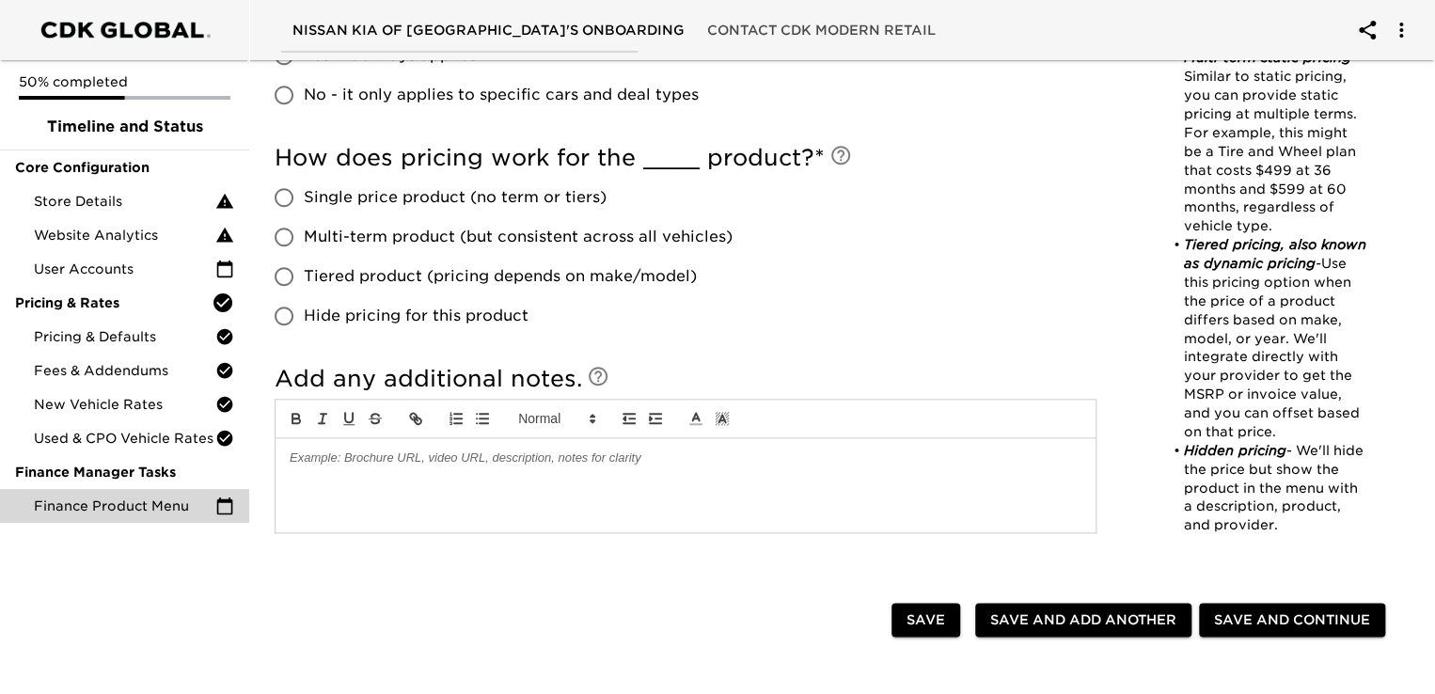
scroll to position [1118, 0]
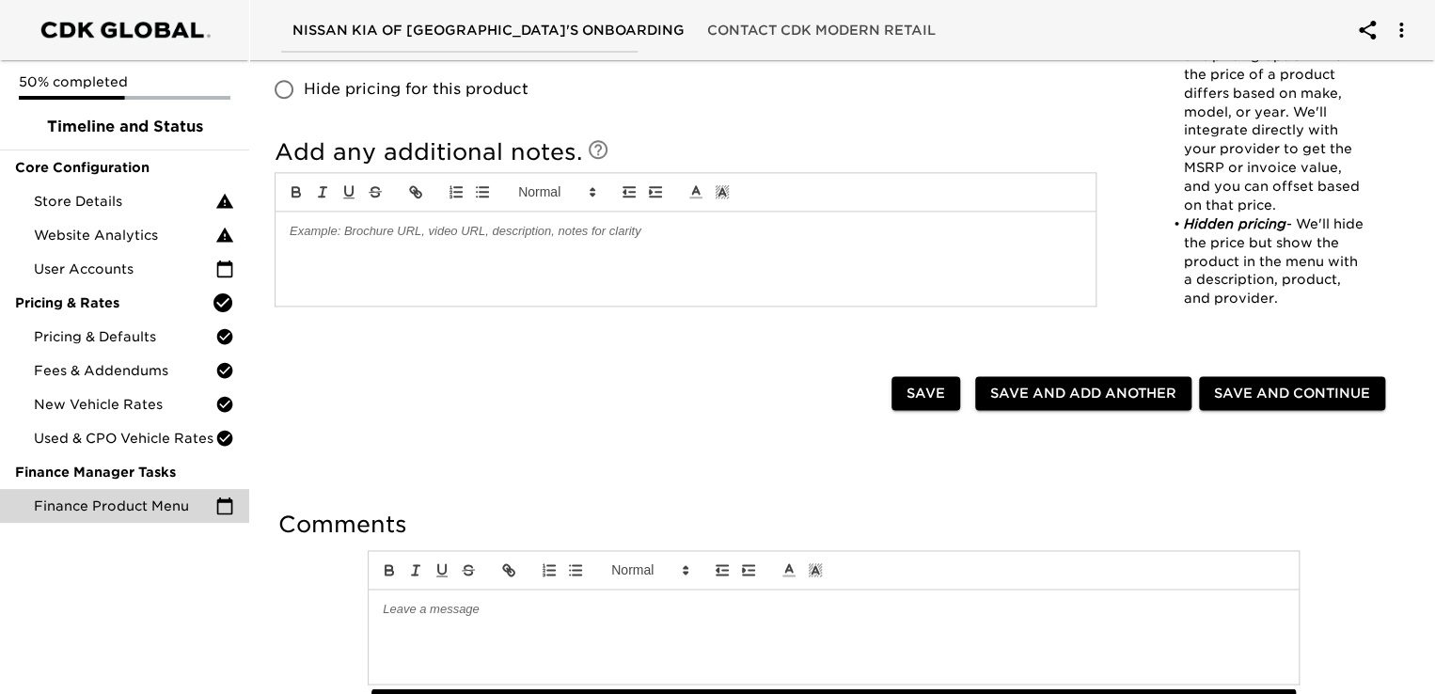
click at [456, 616] on p at bounding box center [834, 609] width 902 height 17
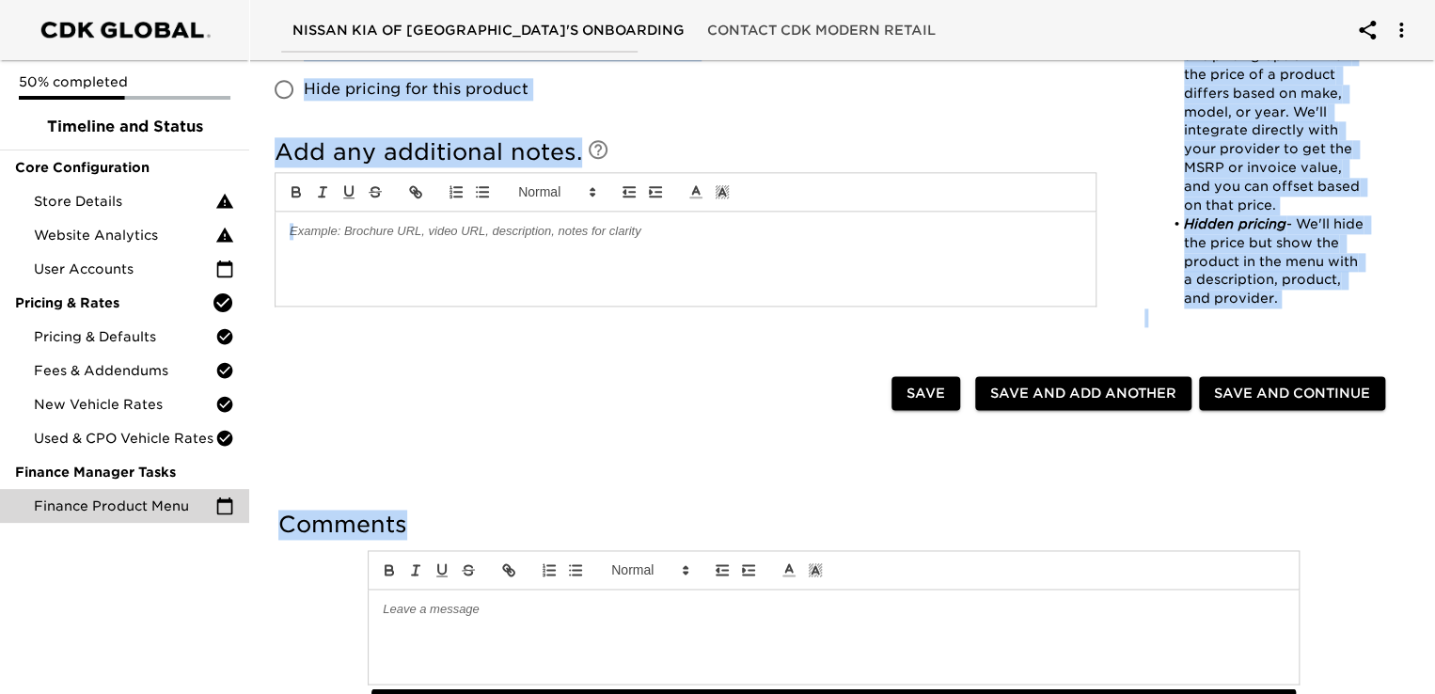
click at [456, 616] on p at bounding box center [834, 609] width 902 height 17
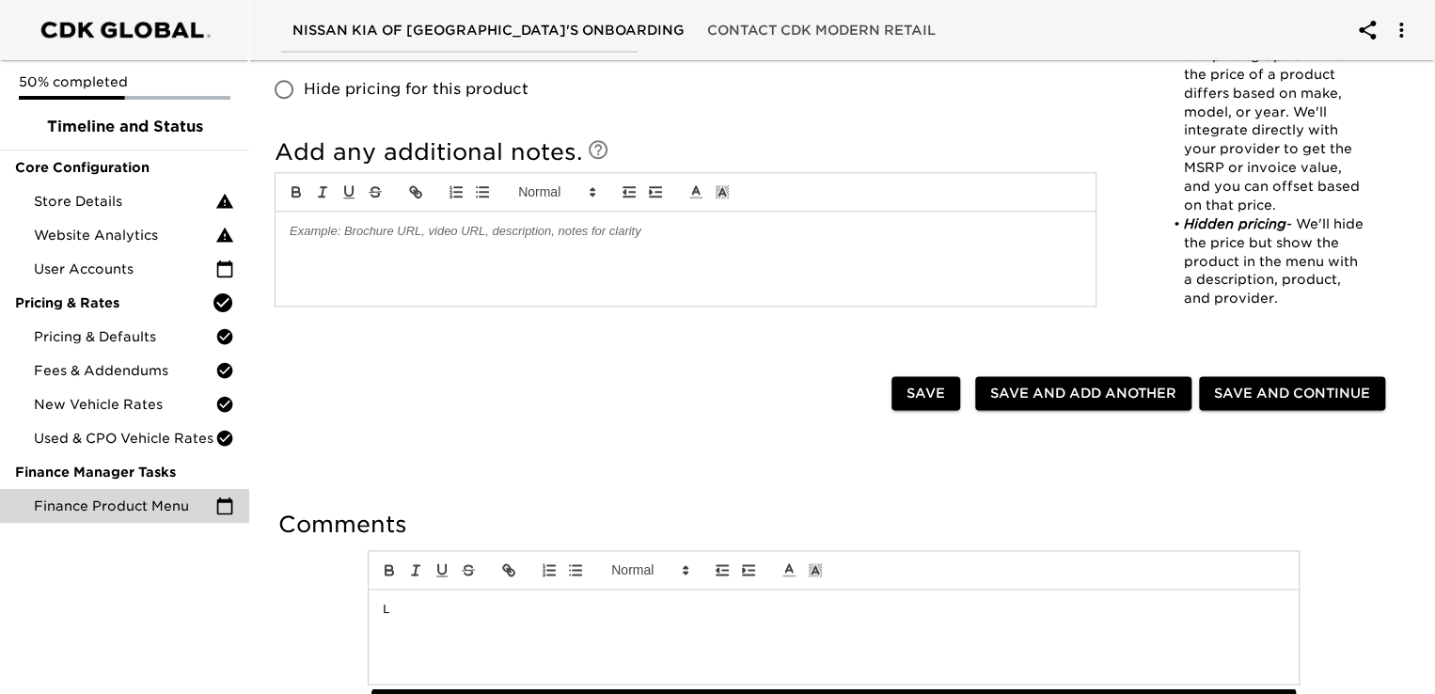
click at [542, 238] on p at bounding box center [686, 231] width 792 height 17
click at [915, 385] on span "Save" at bounding box center [925, 394] width 39 height 24
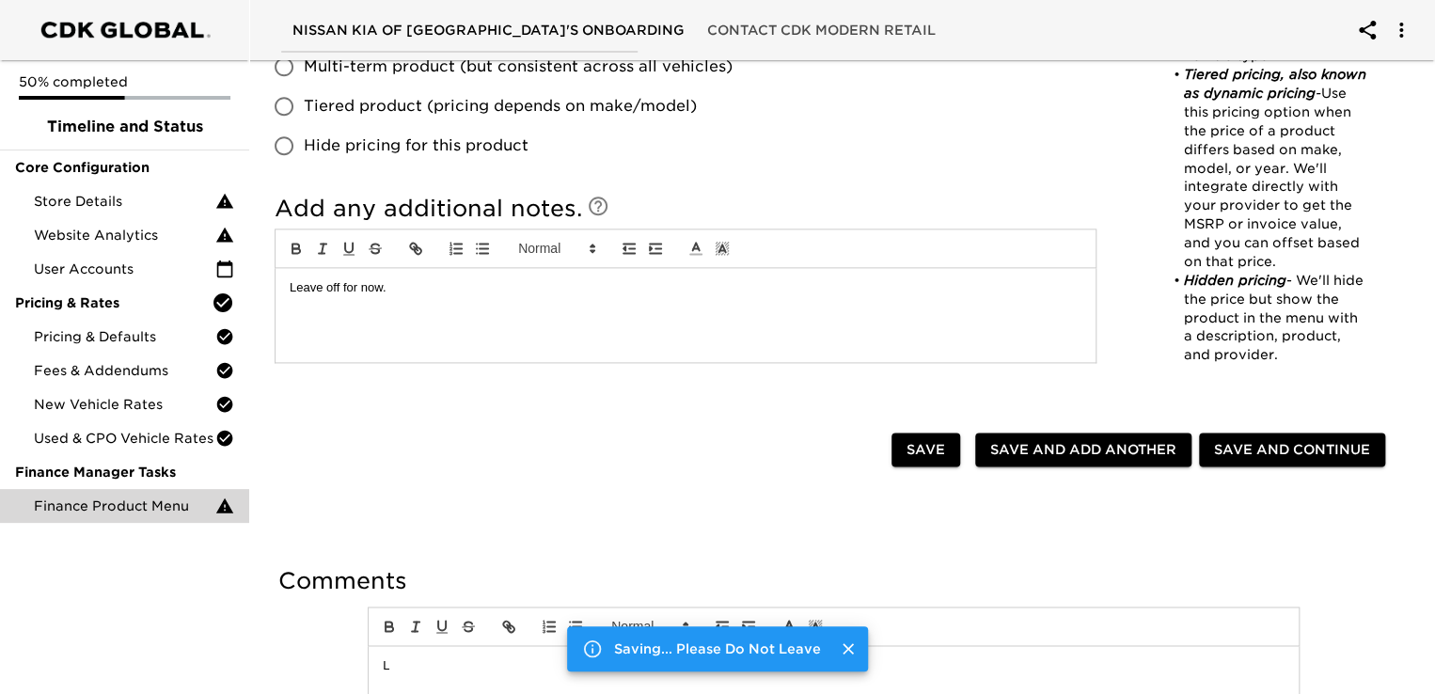
scroll to position [1177, 0]
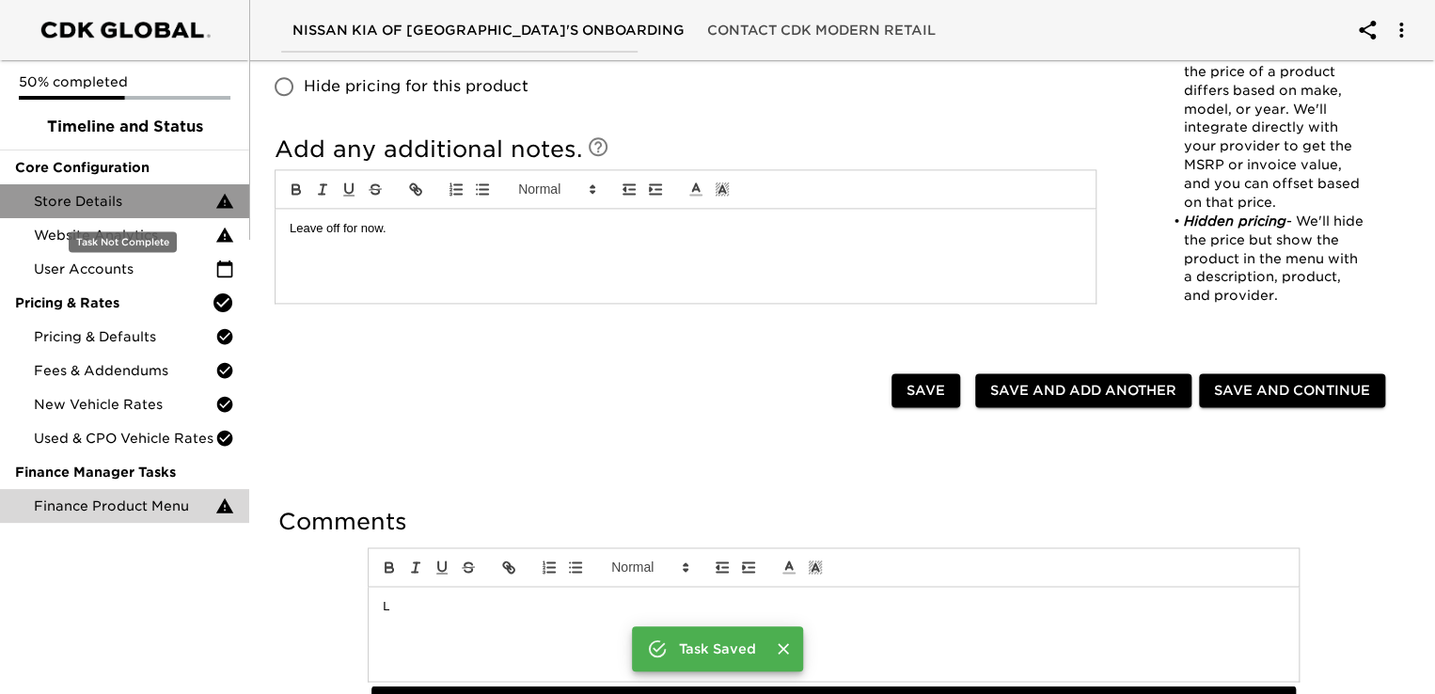
click at [102, 212] on div "Store Details" at bounding box center [124, 201] width 249 height 34
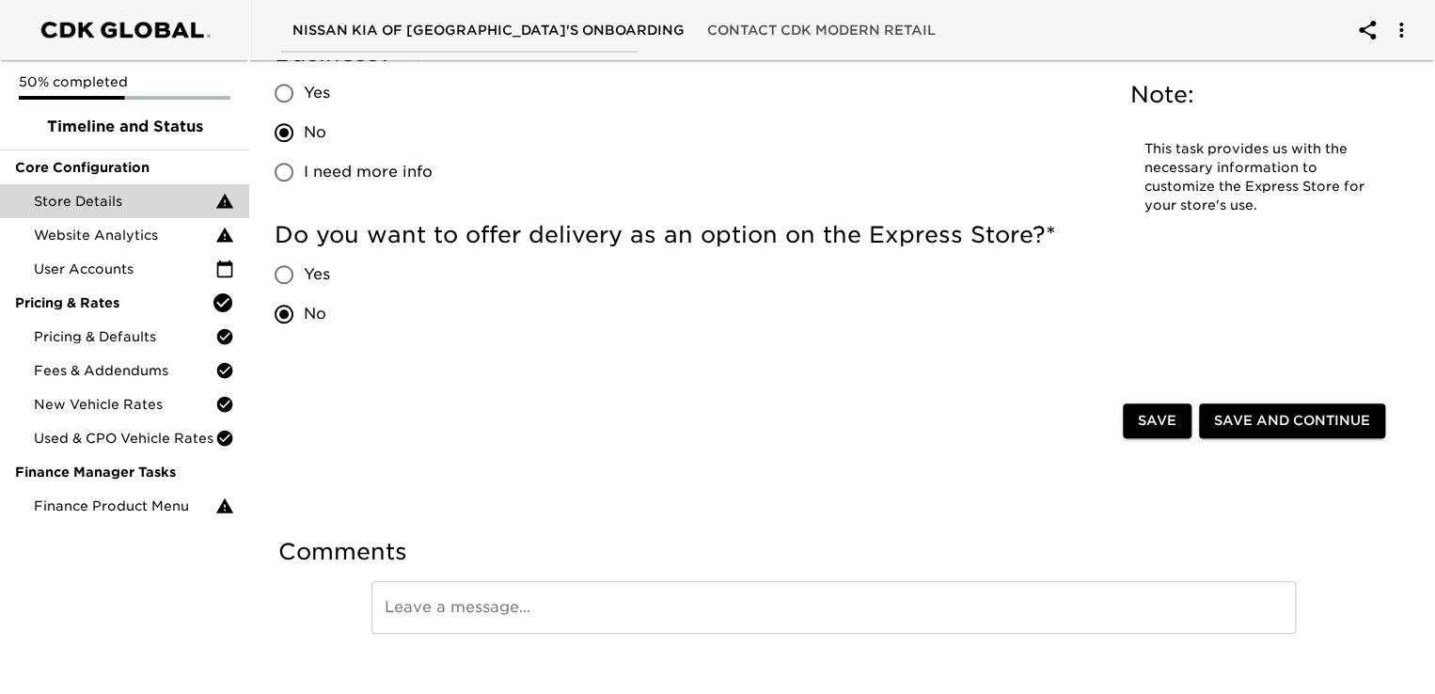
scroll to position [4024, 0]
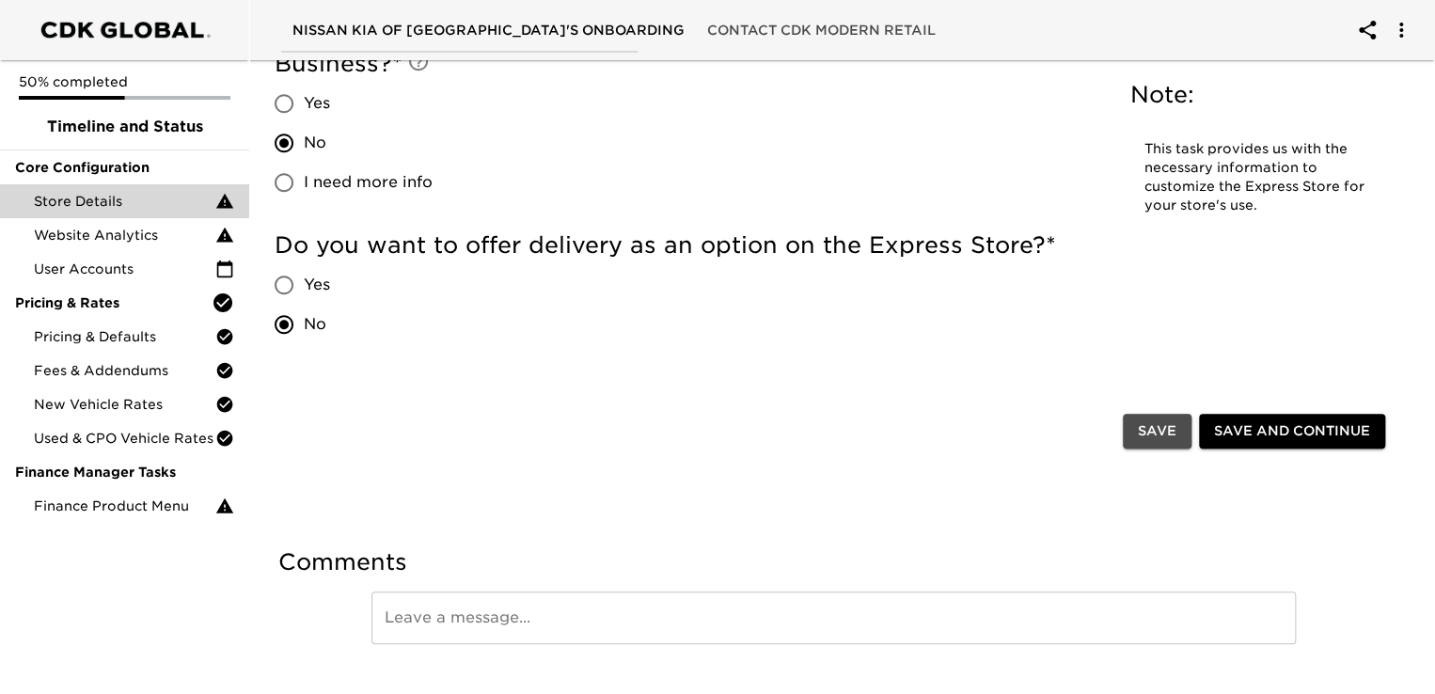
click at [1156, 430] on span "Save" at bounding box center [1157, 431] width 39 height 24
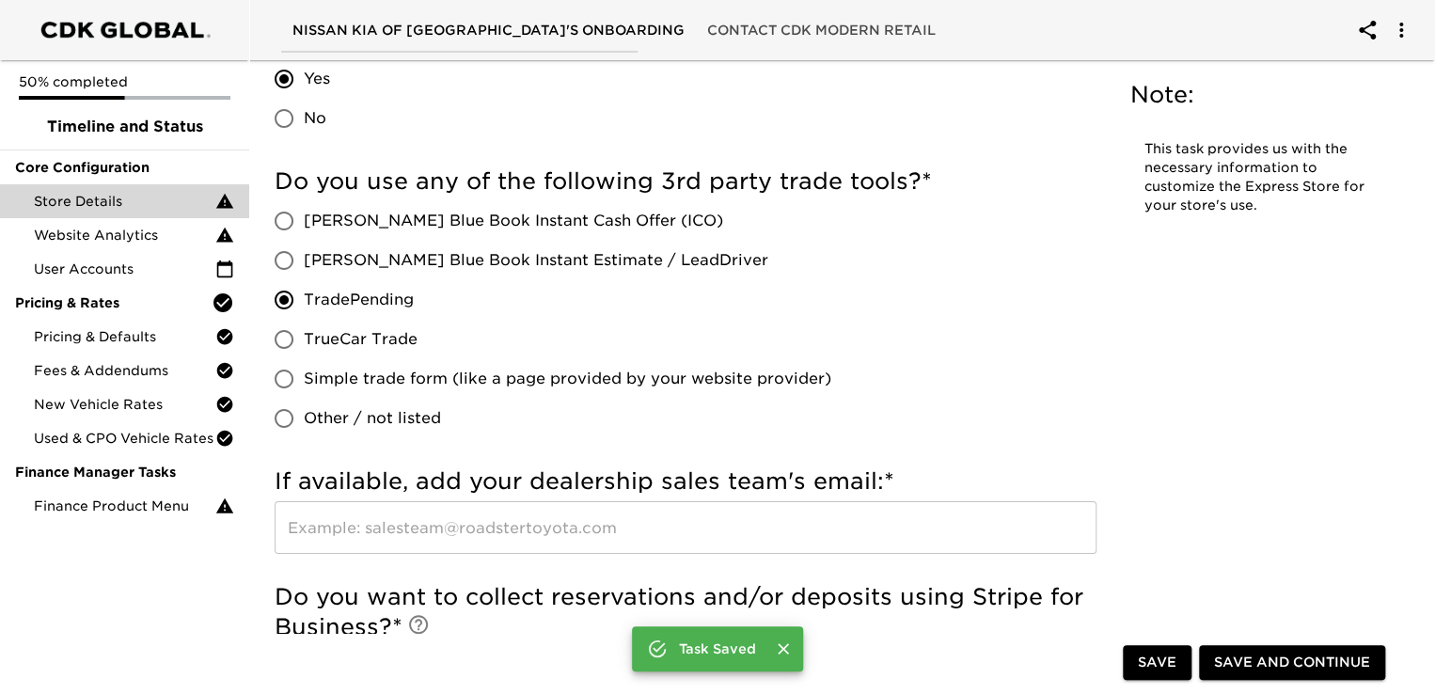
scroll to position [3460, 0]
click at [289, 260] on input "[PERSON_NAME] Blue Book Instant Estimate / LeadDriver" at bounding box center [283, 261] width 39 height 39
radio input "true"
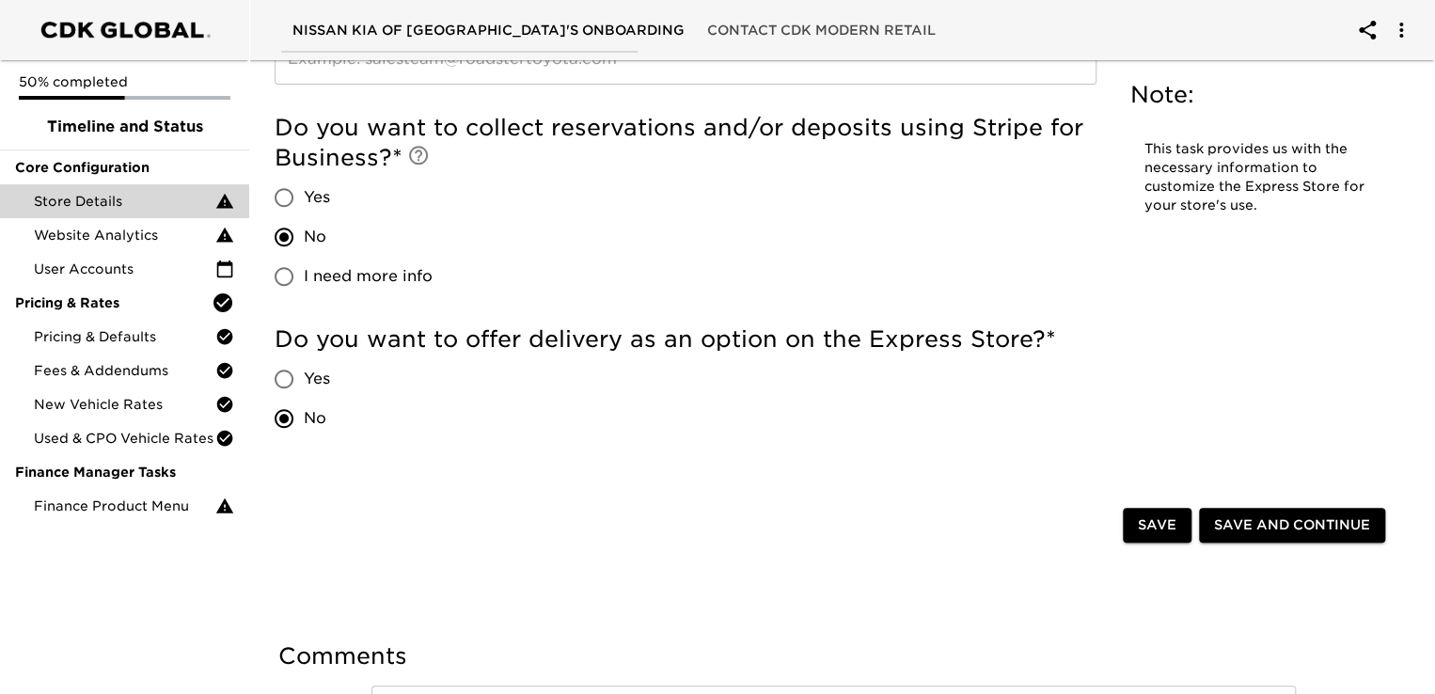
scroll to position [4025, 0]
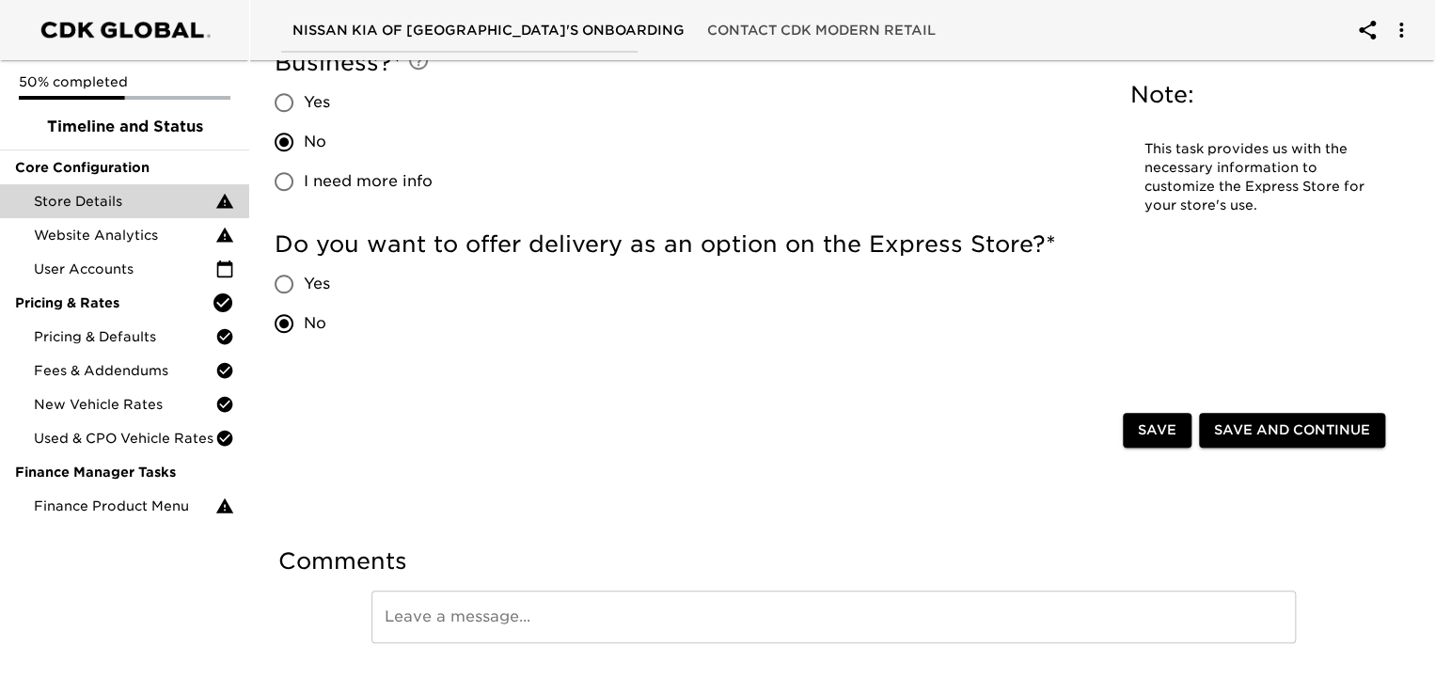
click at [1156, 437] on span "Save" at bounding box center [1157, 430] width 39 height 24
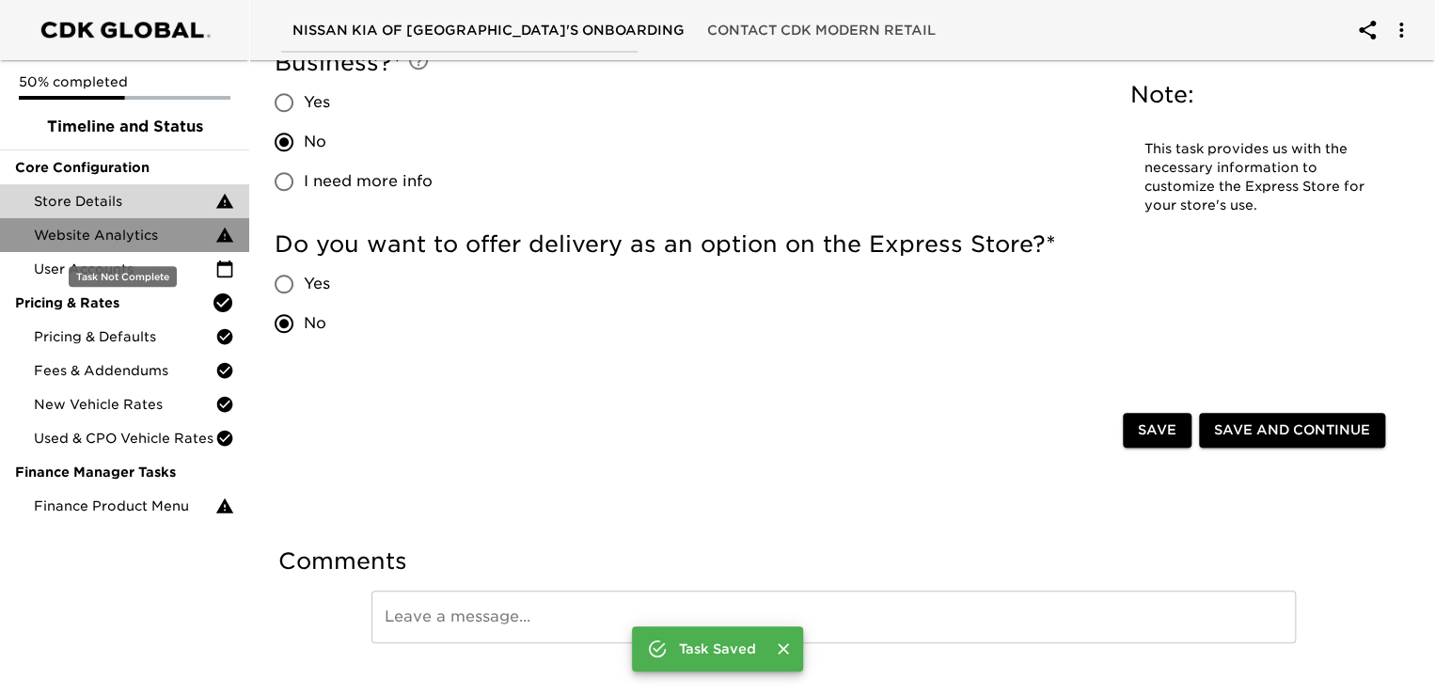
click at [132, 235] on span "Website Analytics" at bounding box center [124, 235] width 181 height 19
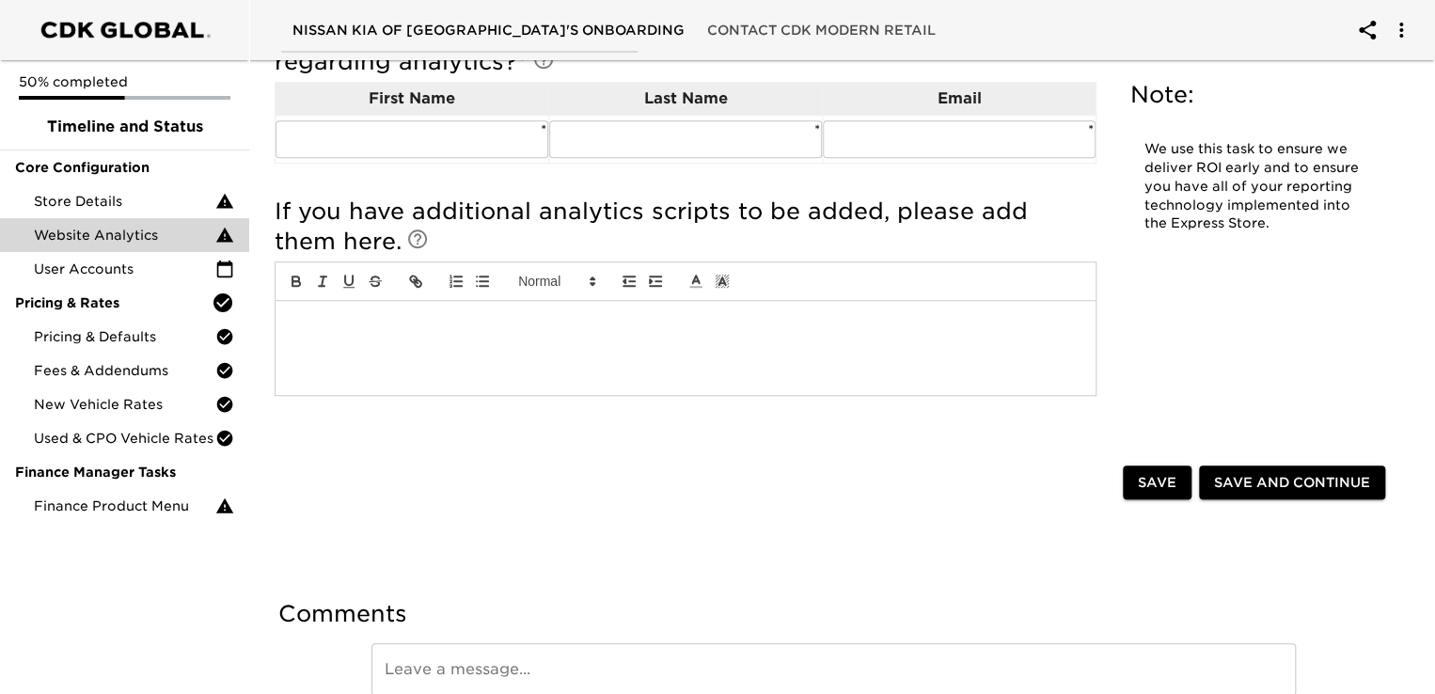
scroll to position [636, 0]
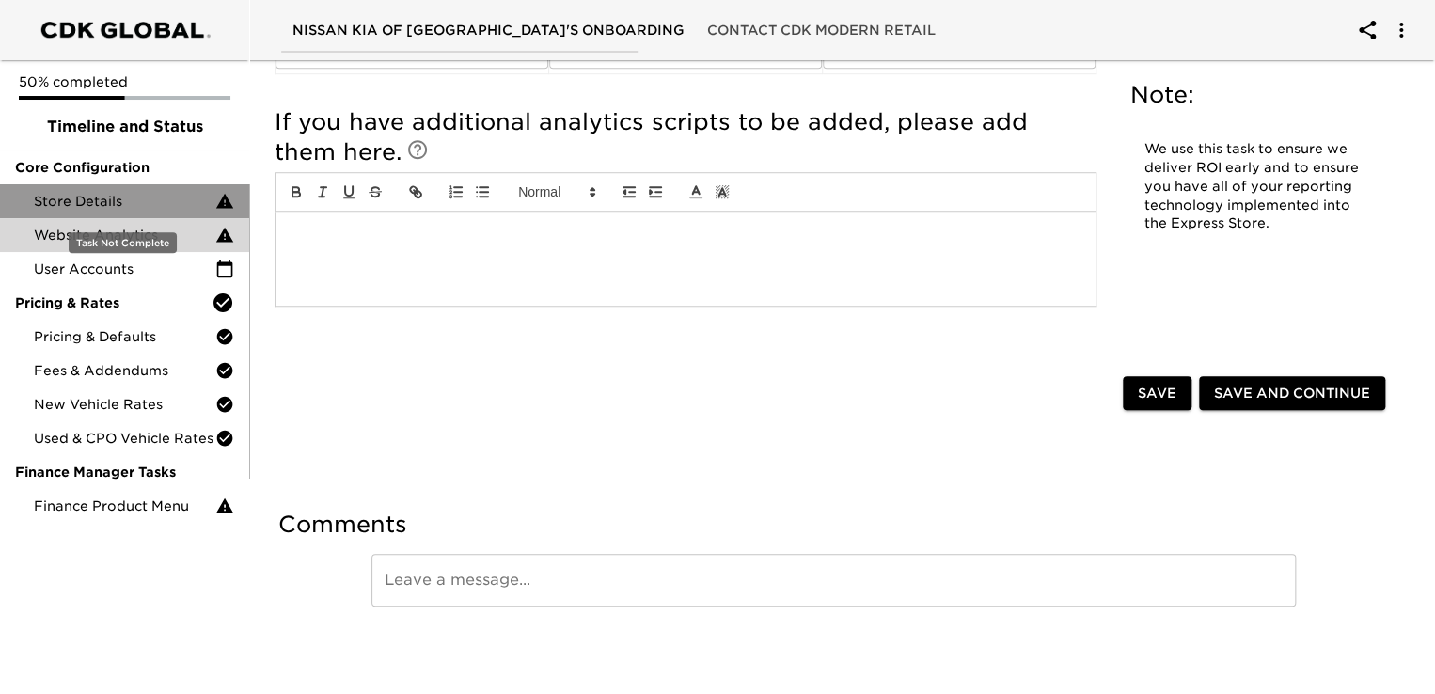
click at [61, 194] on span "Store Details" at bounding box center [124, 201] width 181 height 19
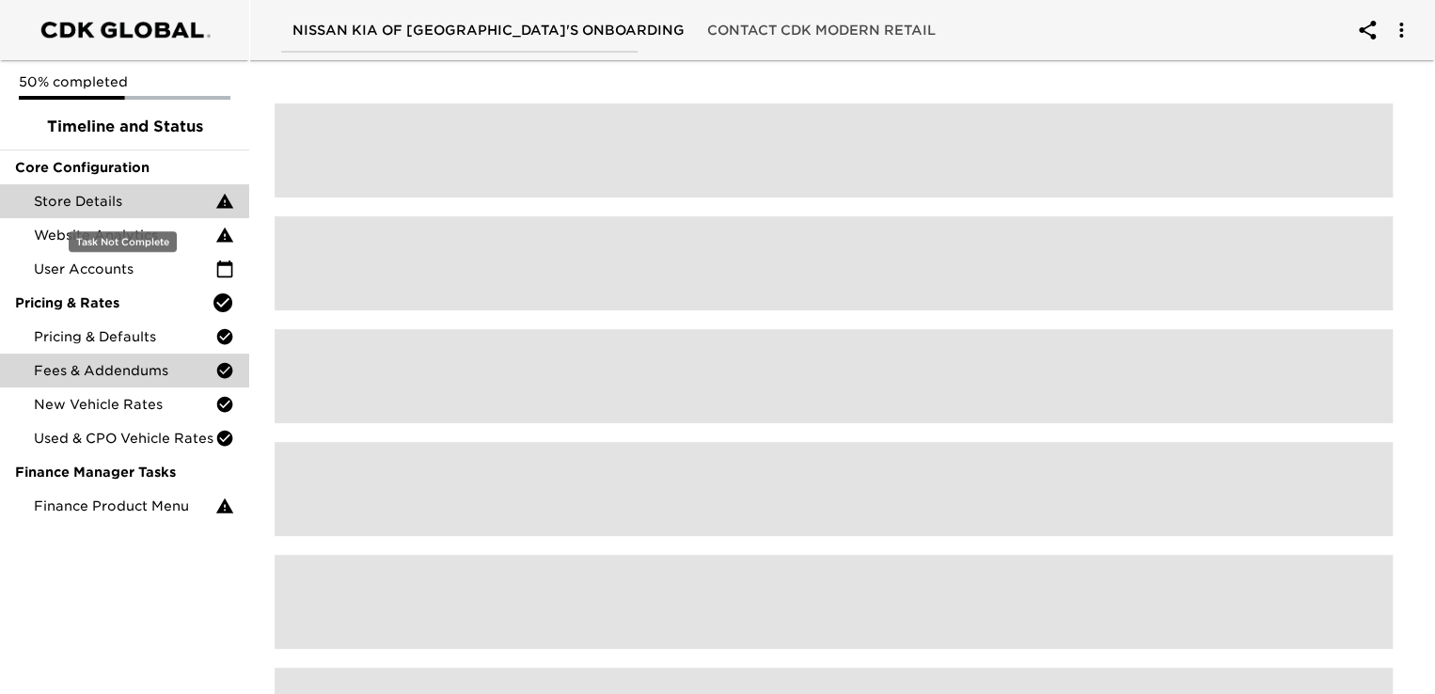
click at [74, 359] on div "Fees & Addendums" at bounding box center [124, 371] width 249 height 34
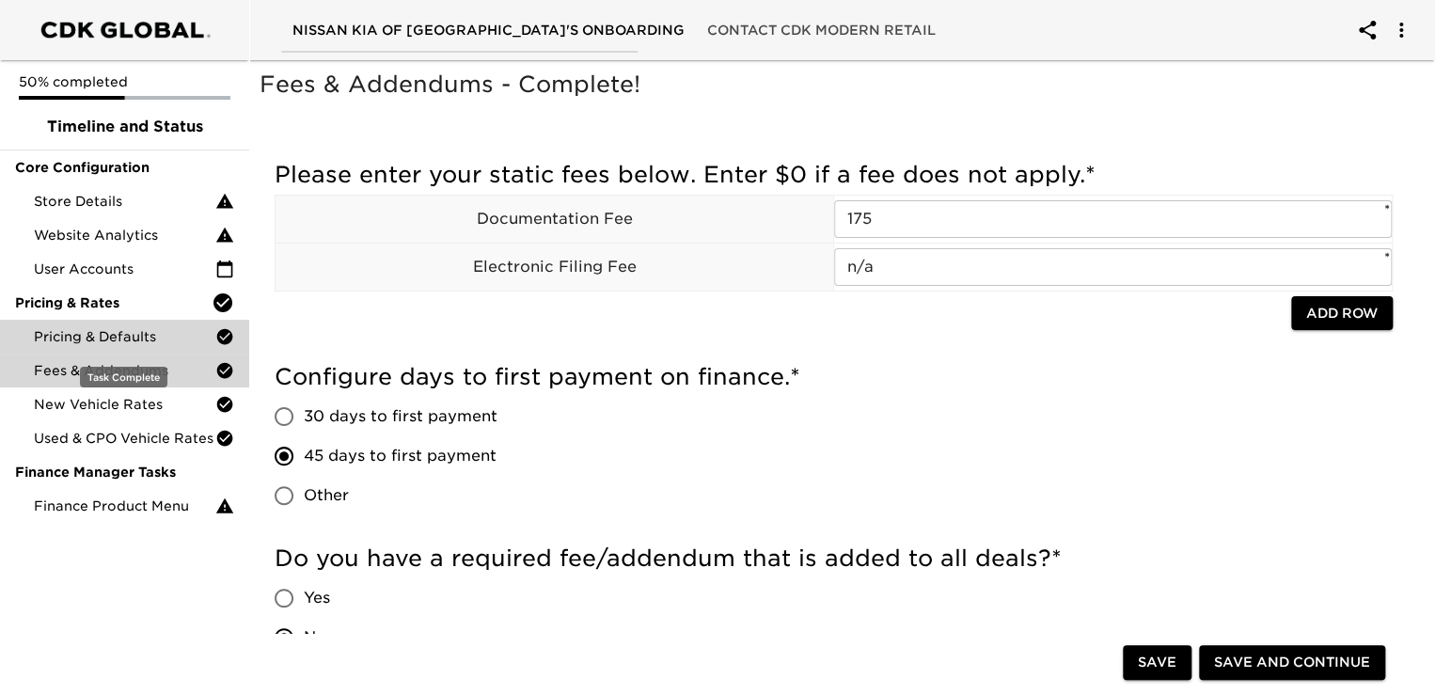
click at [90, 332] on span "Pricing & Defaults" at bounding box center [124, 336] width 181 height 19
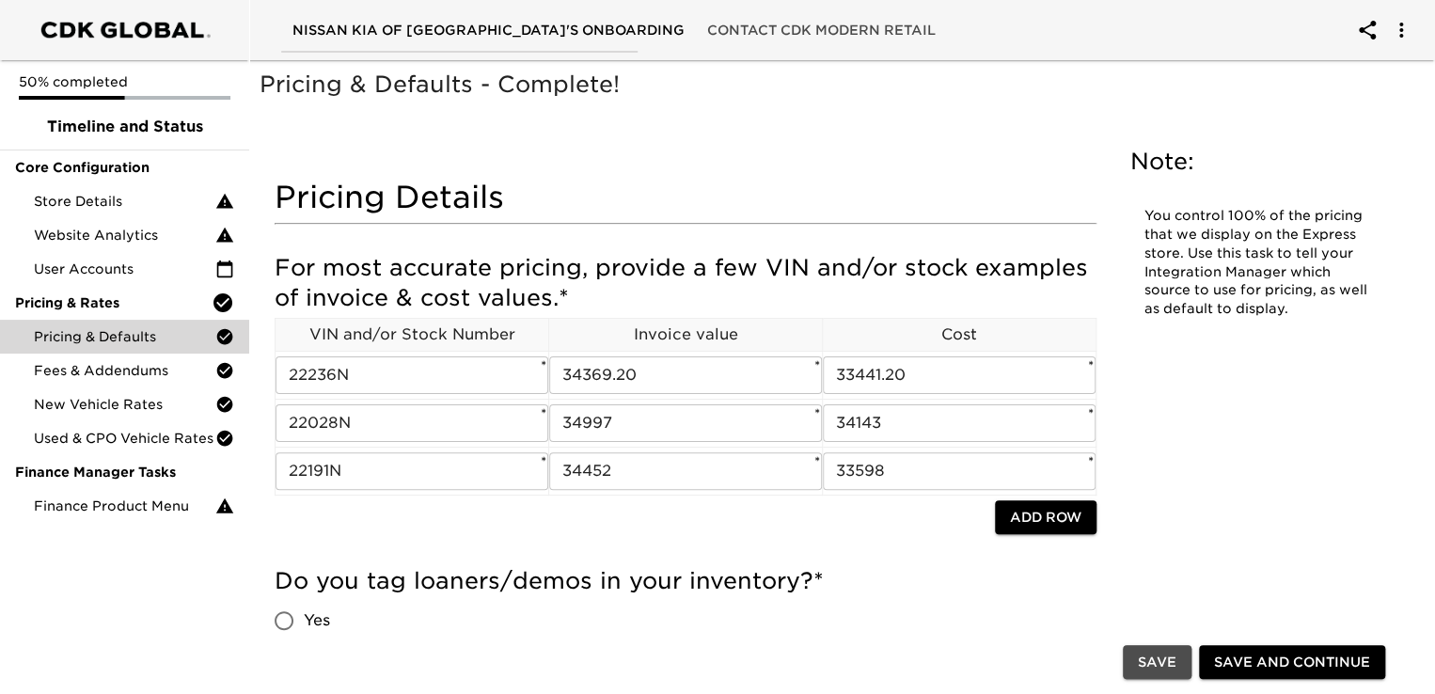
click at [1158, 667] on span "Save" at bounding box center [1157, 663] width 39 height 24
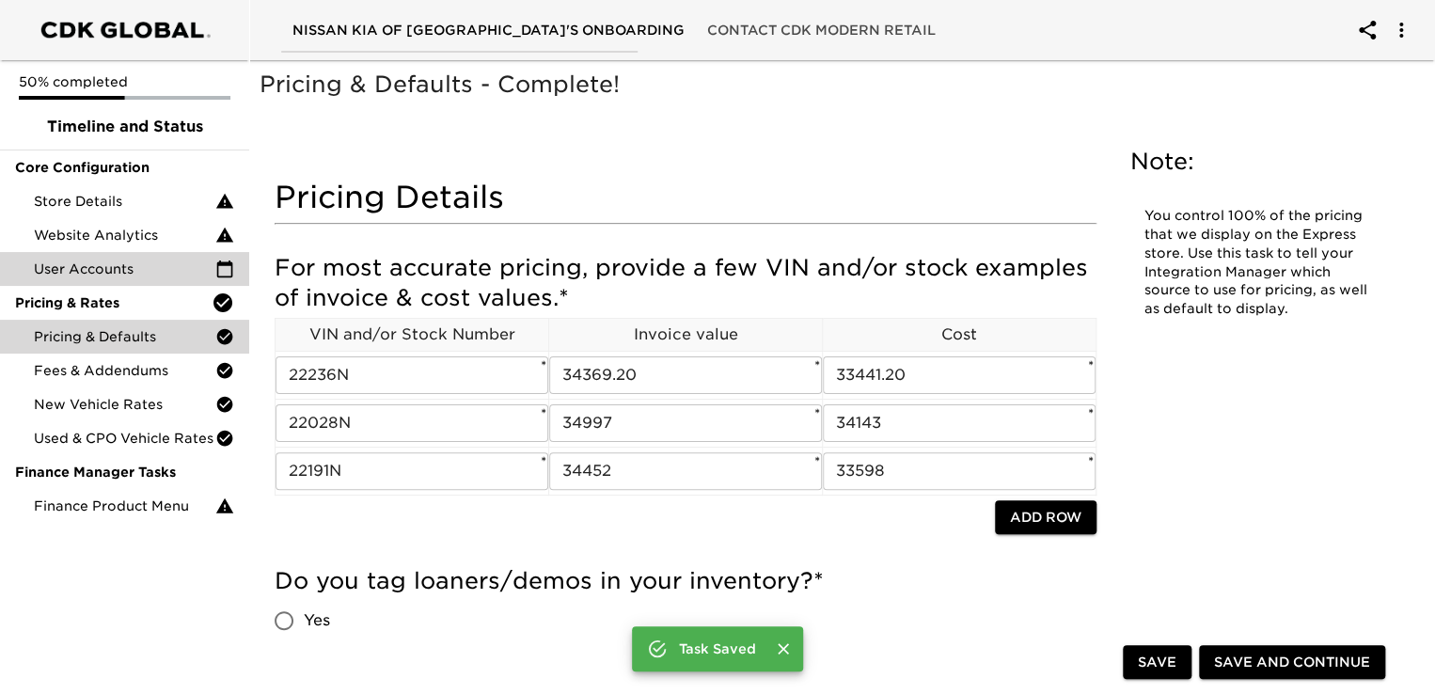
click at [78, 271] on span "User Accounts" at bounding box center [124, 268] width 181 height 19
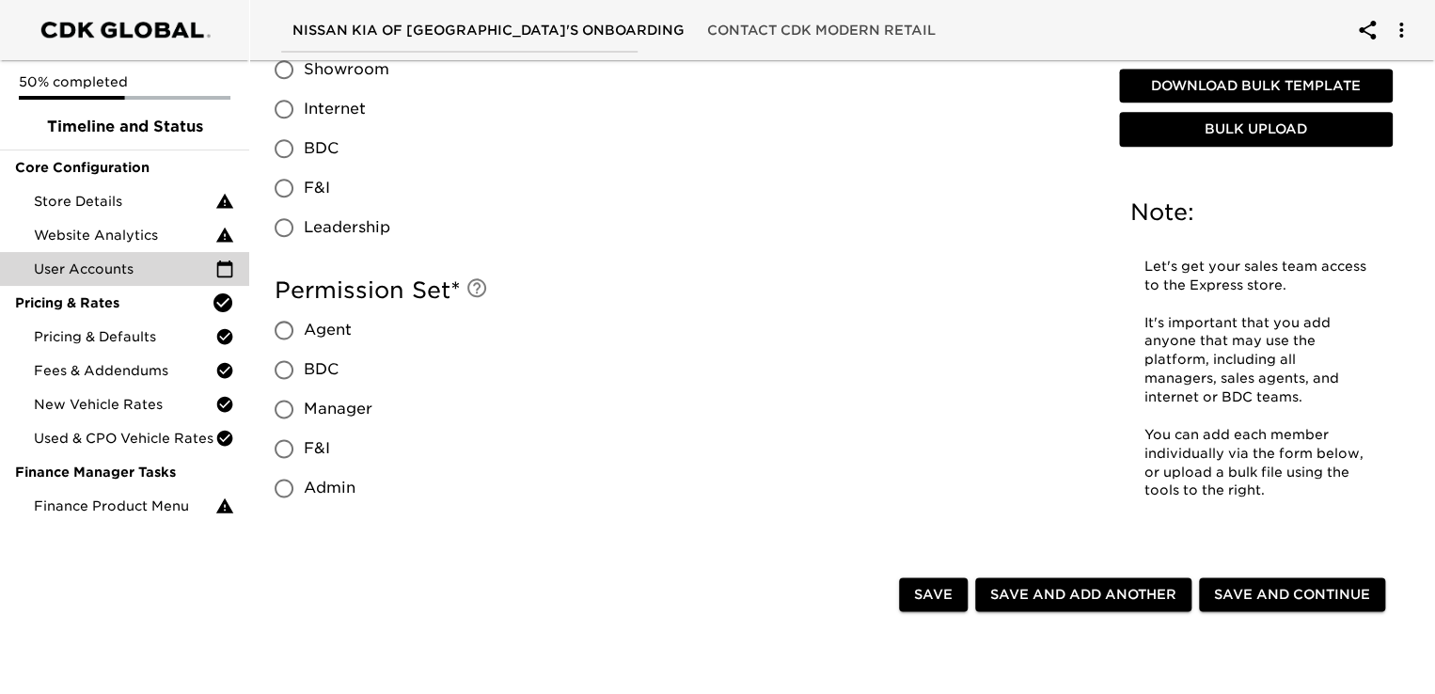
scroll to position [1018, 0]
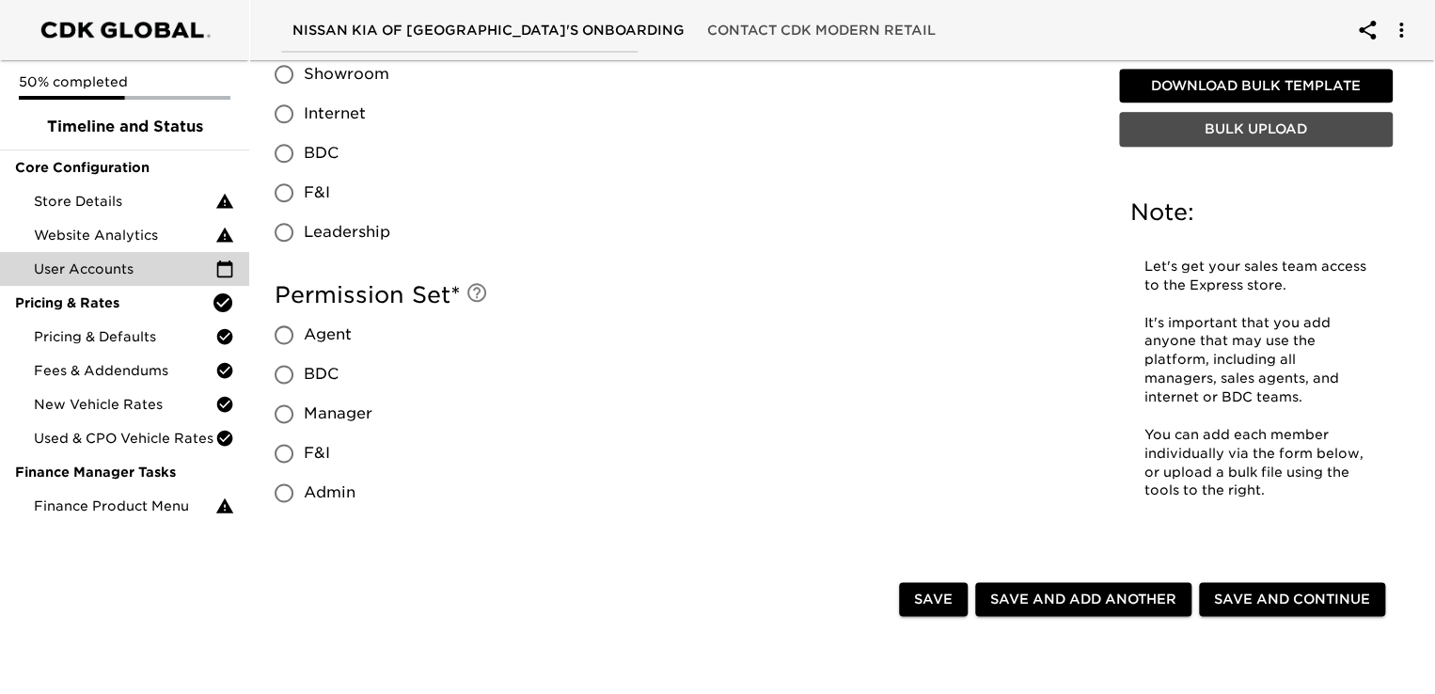
click at [1222, 121] on span "Bulk Upload" at bounding box center [1255, 130] width 259 height 24
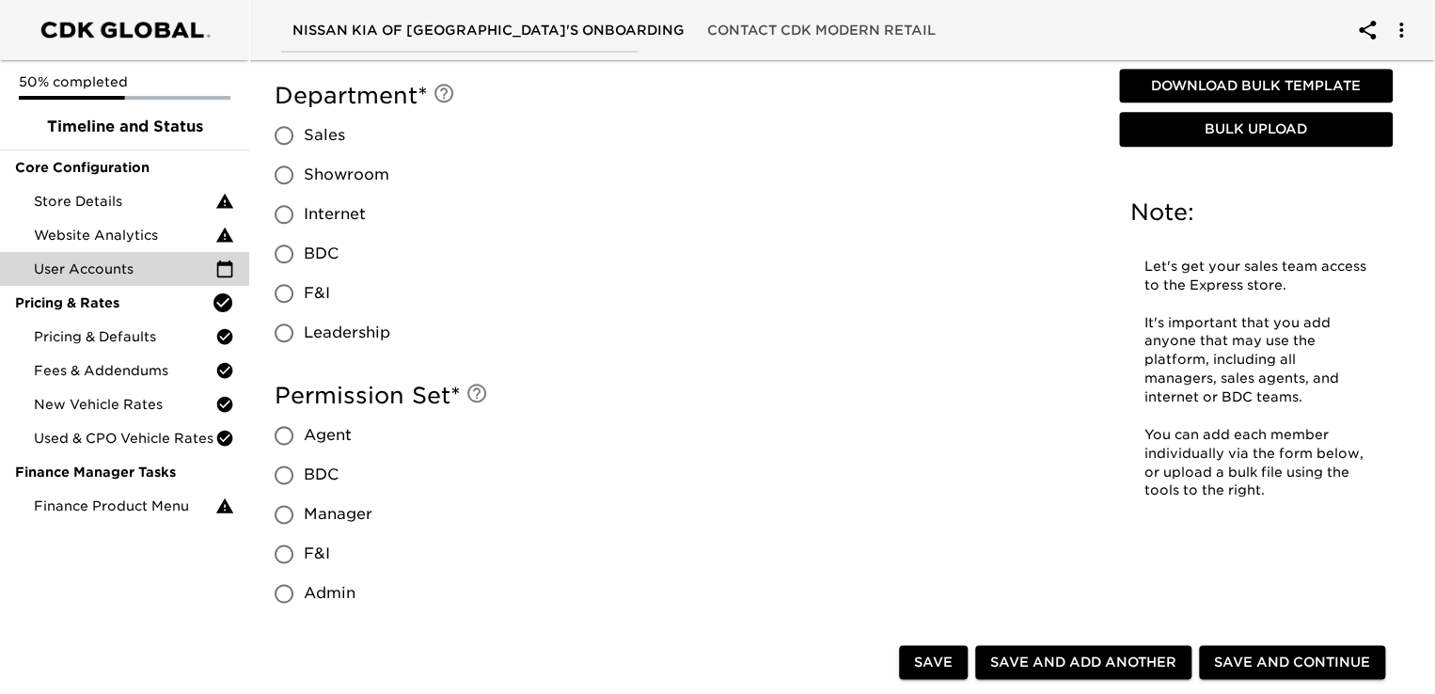
scroll to position [920, 0]
click at [1252, 130] on span "Bulk Upload" at bounding box center [1255, 130] width 259 height 24
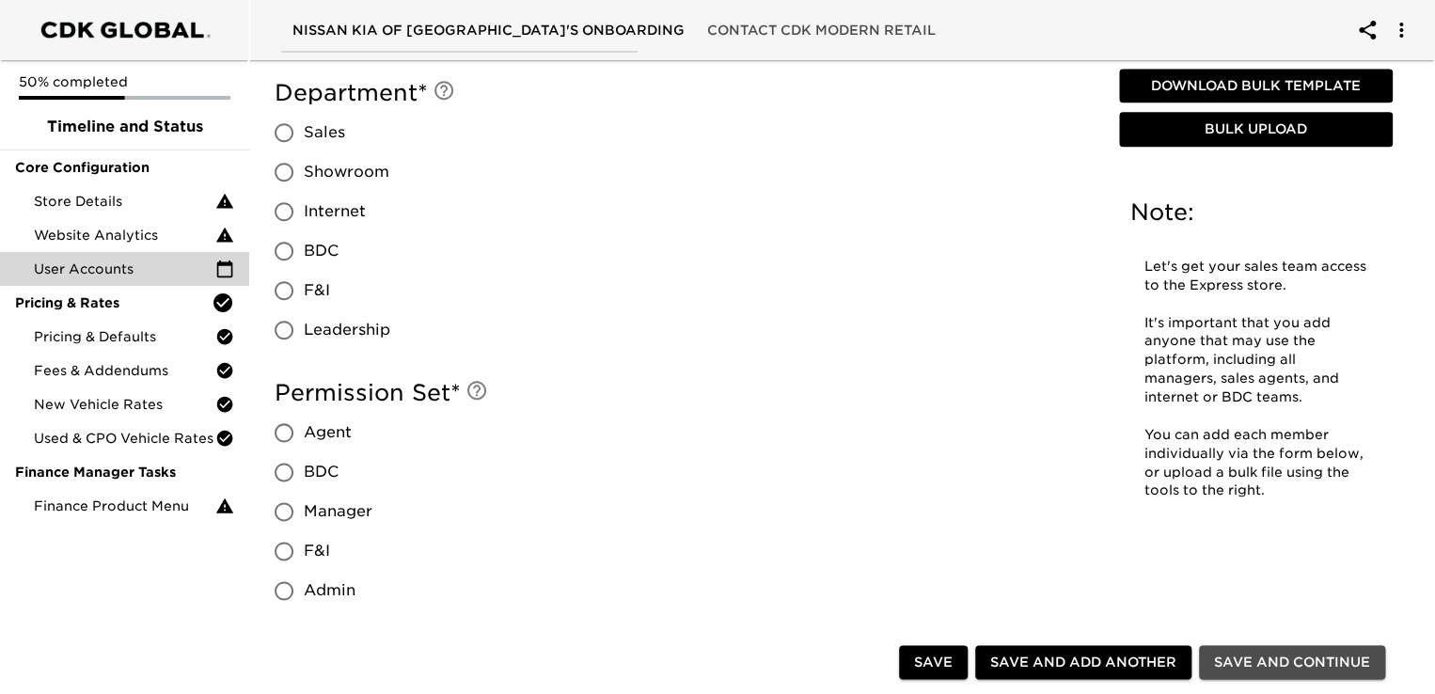
click at [1323, 654] on span "Save and Continue" at bounding box center [1292, 663] width 156 height 24
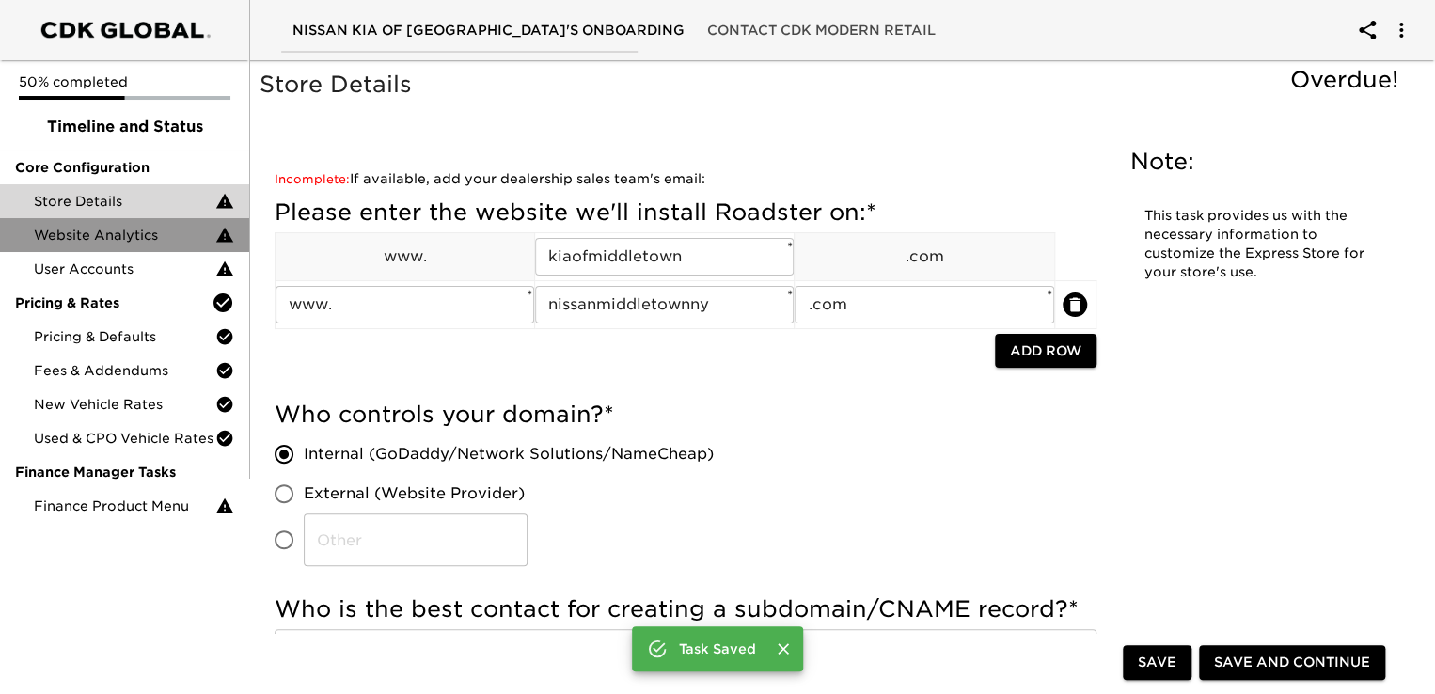
click at [156, 228] on span "Website Analytics" at bounding box center [124, 235] width 181 height 19
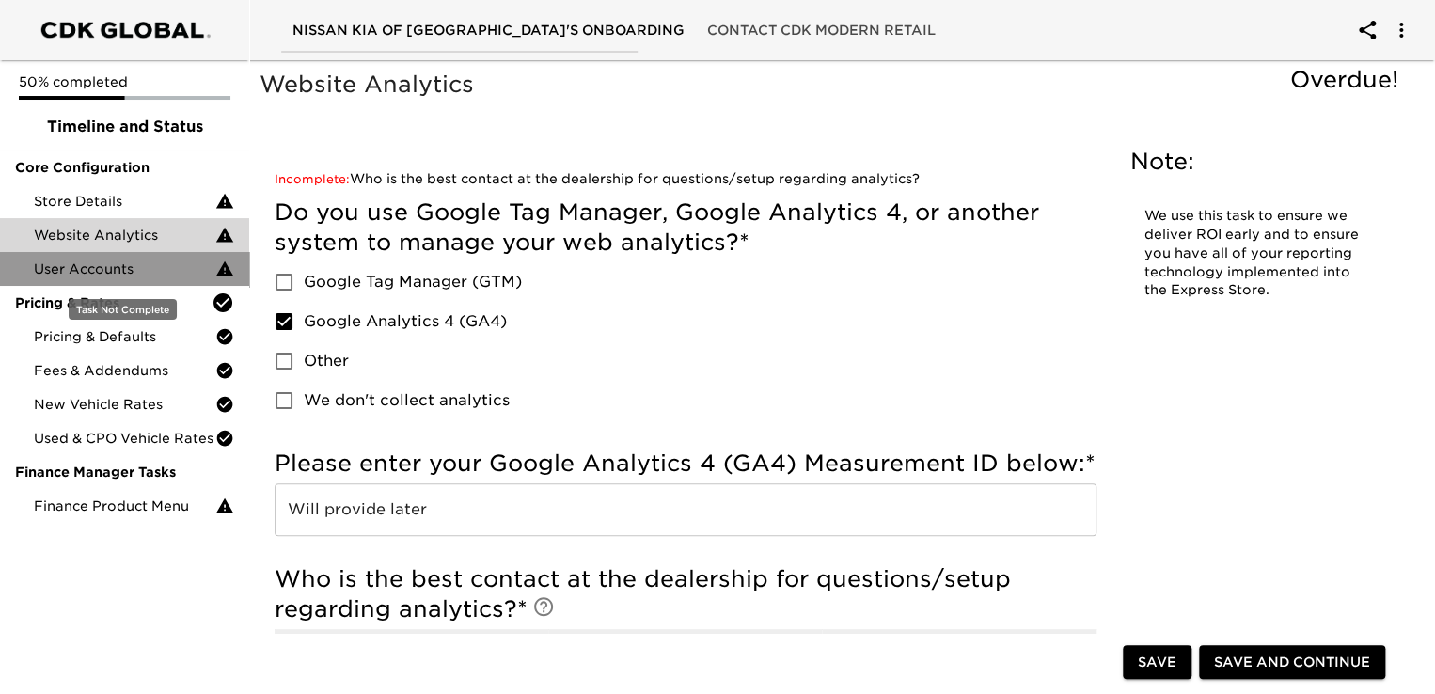
click at [180, 264] on span "User Accounts" at bounding box center [124, 268] width 181 height 19
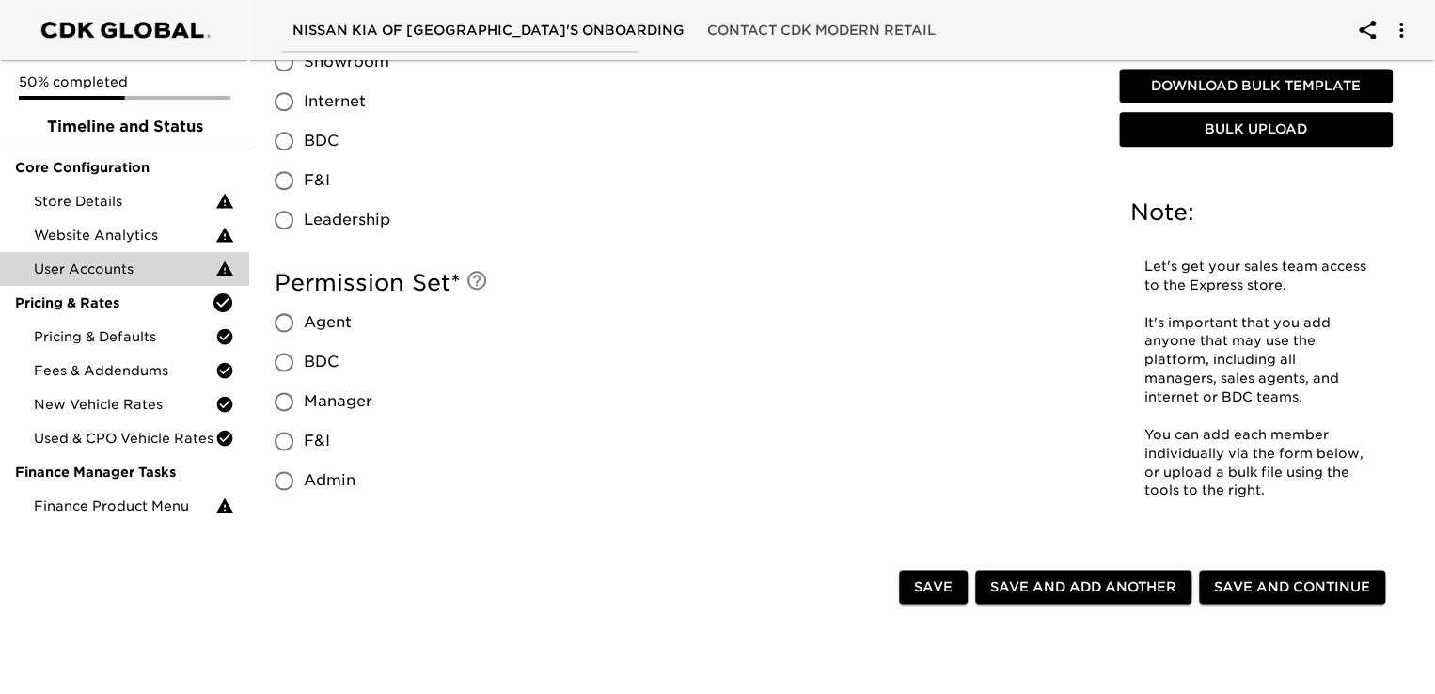
scroll to position [1225, 0]
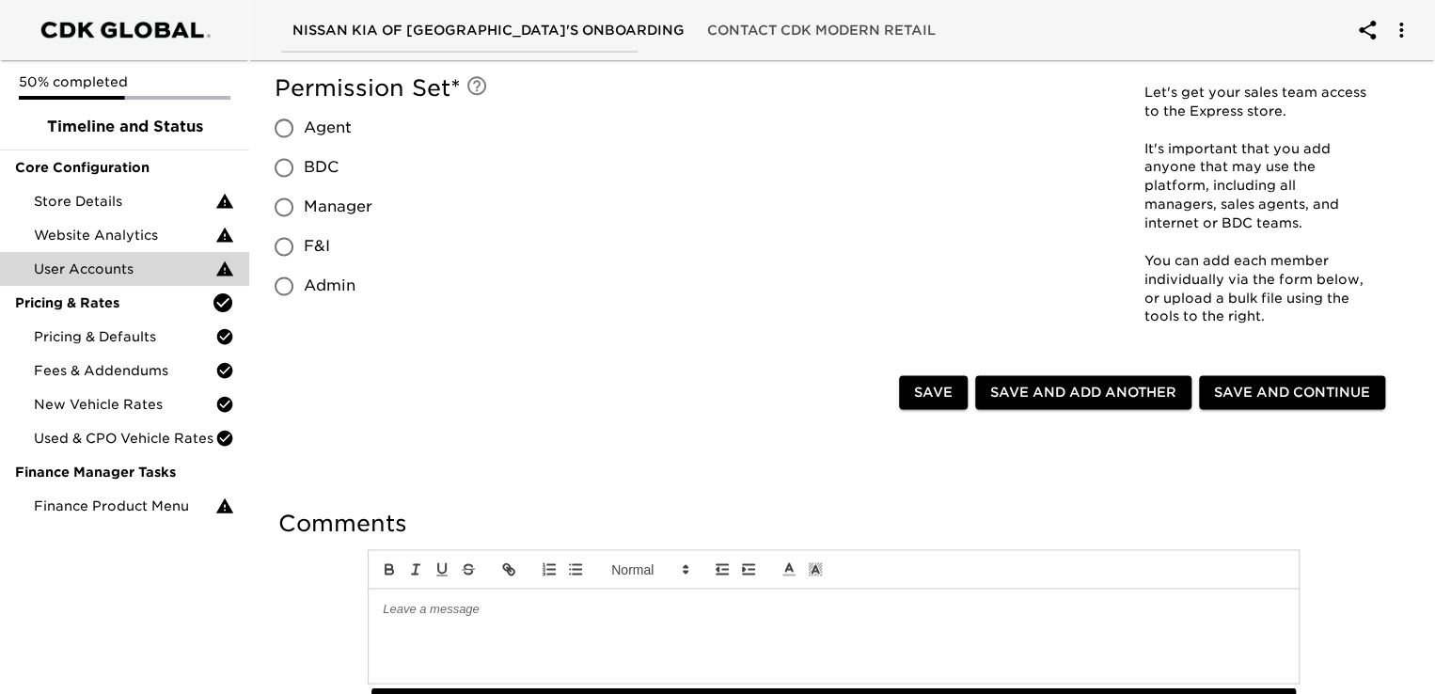
click at [425, 601] on p at bounding box center [834, 608] width 902 height 17
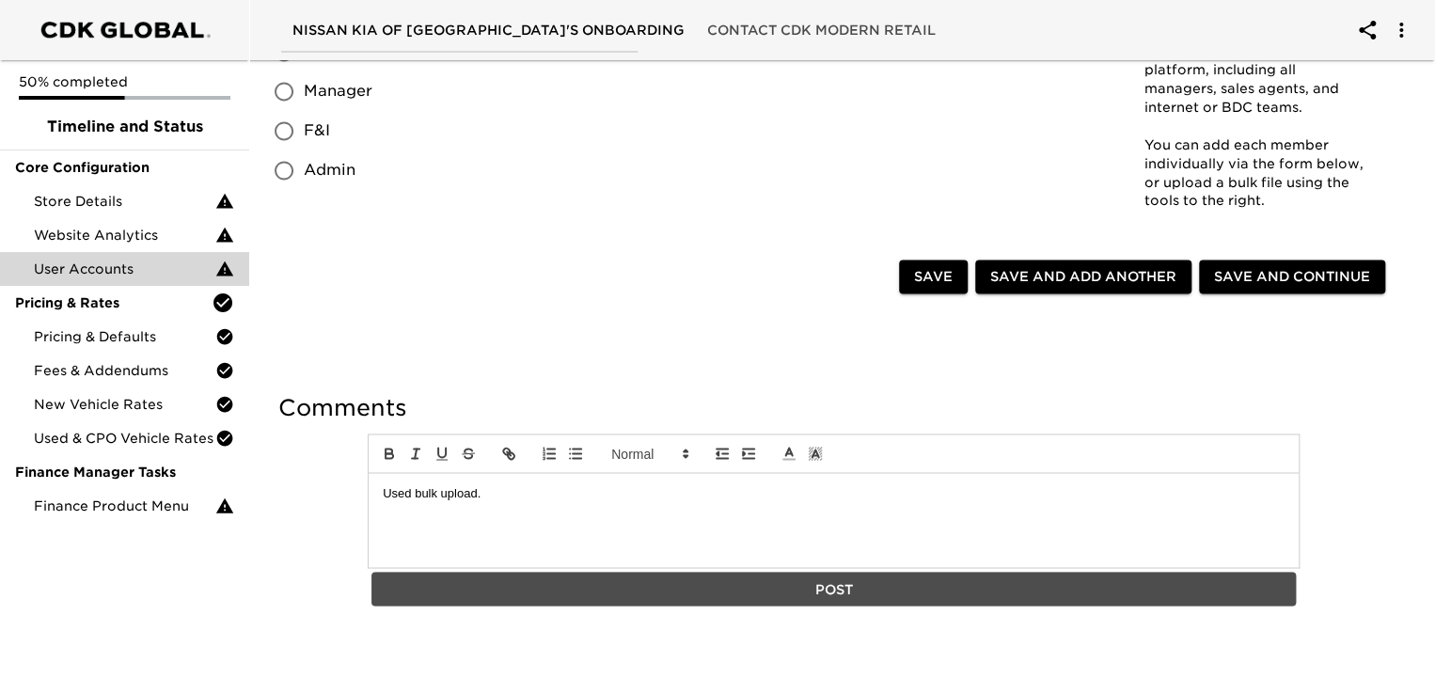
click at [758, 584] on span "Post" at bounding box center [833, 589] width 909 height 24
